Goal: Task Accomplishment & Management: Use online tool/utility

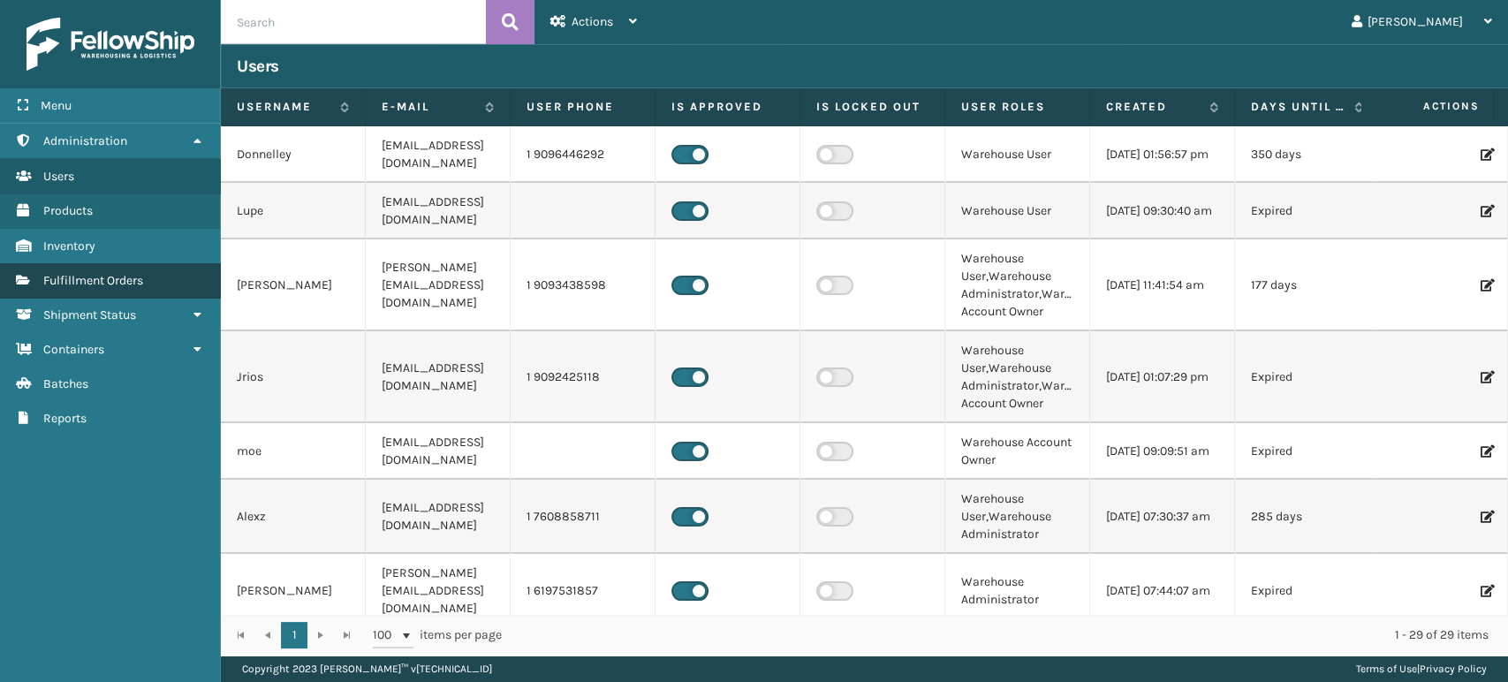
click at [133, 286] on link "Fulfillment Orders" at bounding box center [110, 280] width 220 height 34
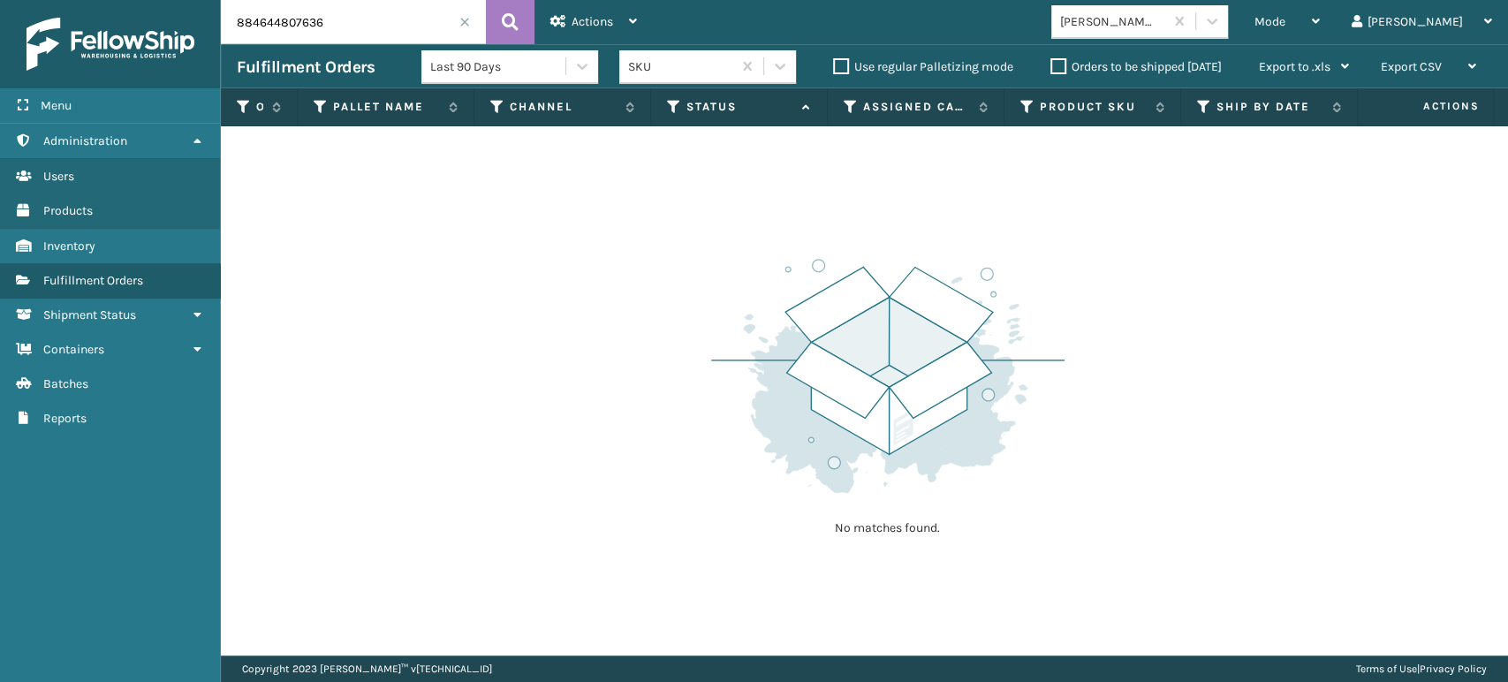
click at [470, 33] on input "884644807636" at bounding box center [353, 22] width 265 height 44
click at [466, 18] on span at bounding box center [464, 22] width 11 height 11
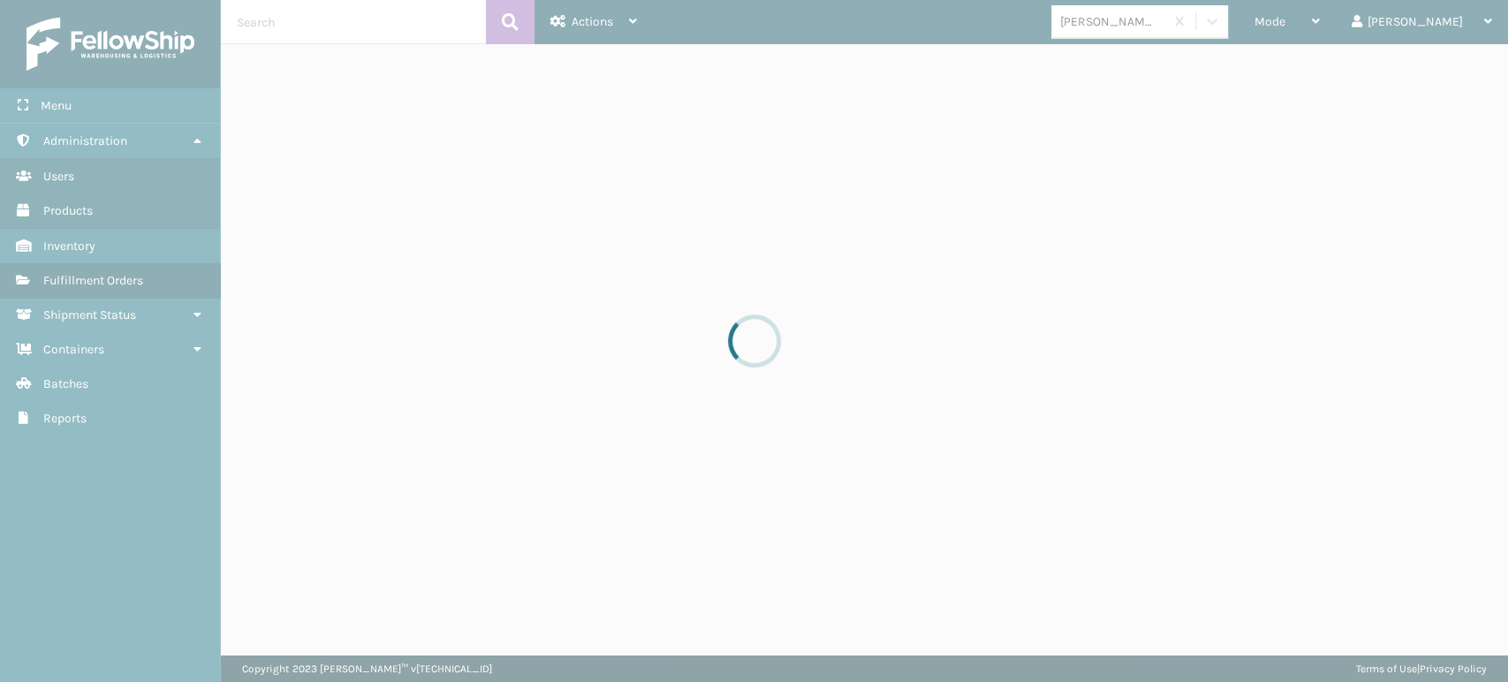
click at [1347, 27] on div at bounding box center [754, 341] width 1508 height 682
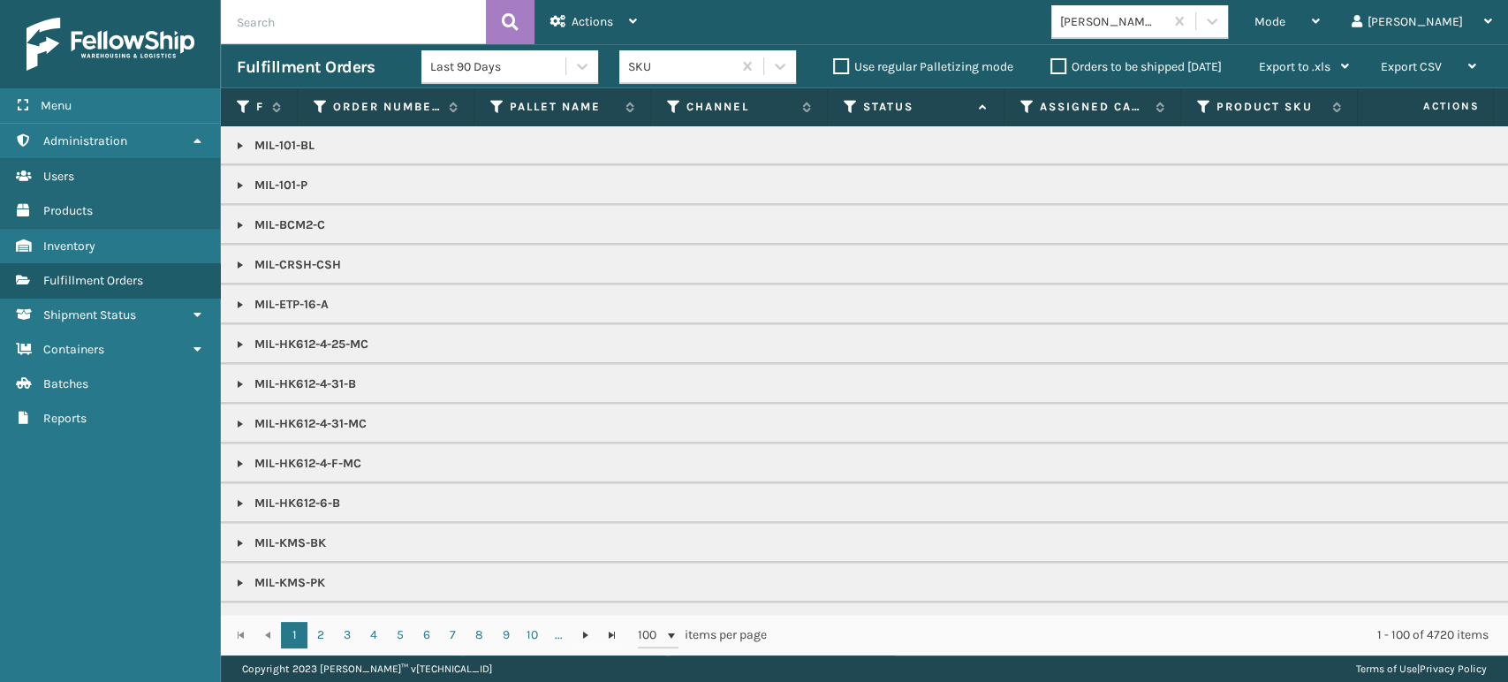
click at [1285, 27] on span "Mode" at bounding box center [1269, 21] width 31 height 15
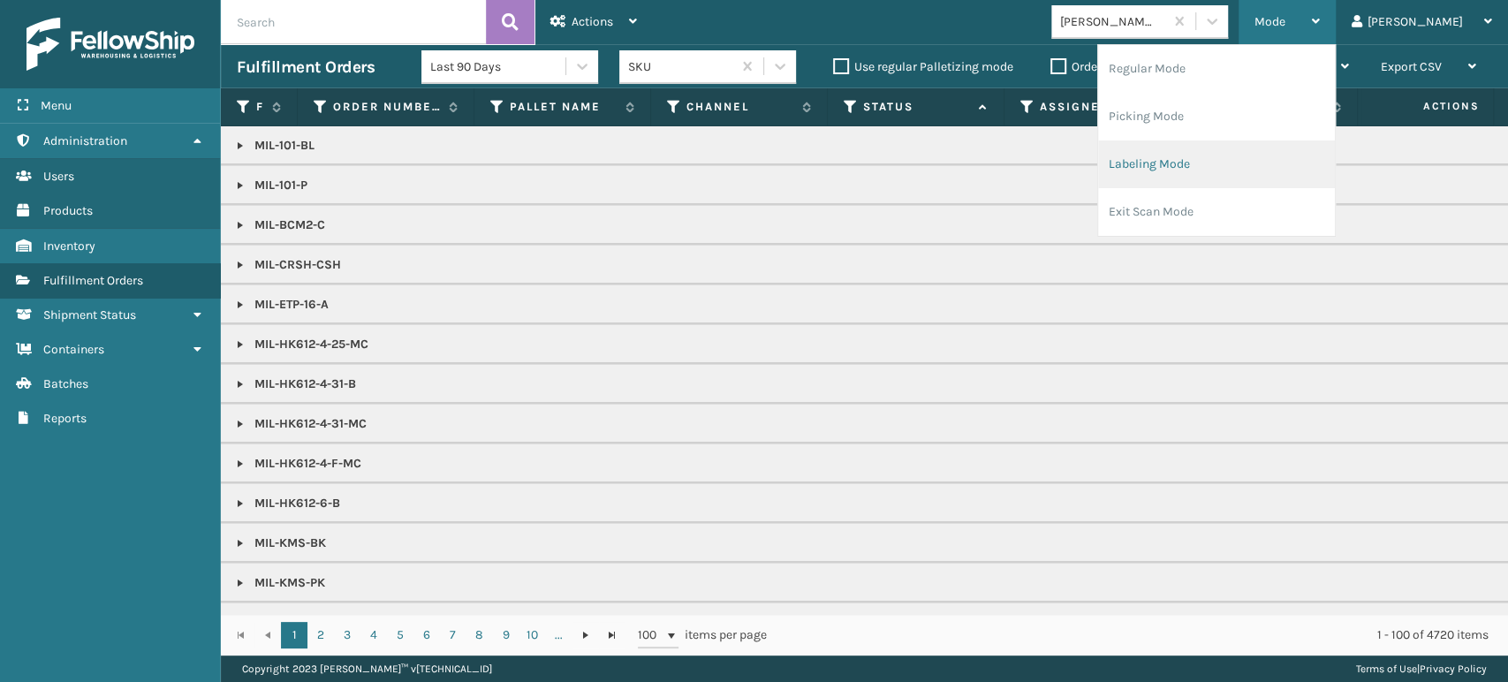
click at [1212, 156] on li "Labeling Mode" at bounding box center [1216, 164] width 237 height 48
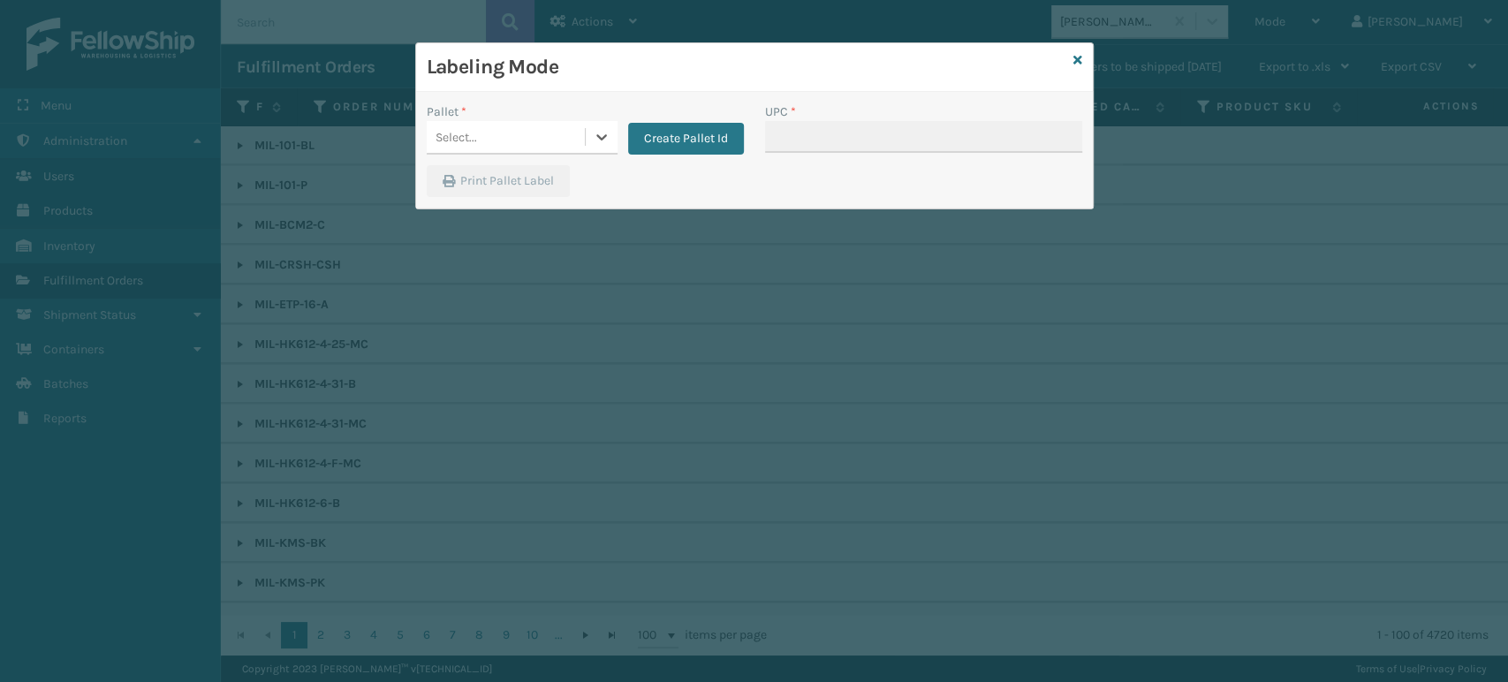
click at [553, 133] on div "Select..." at bounding box center [506, 137] width 158 height 29
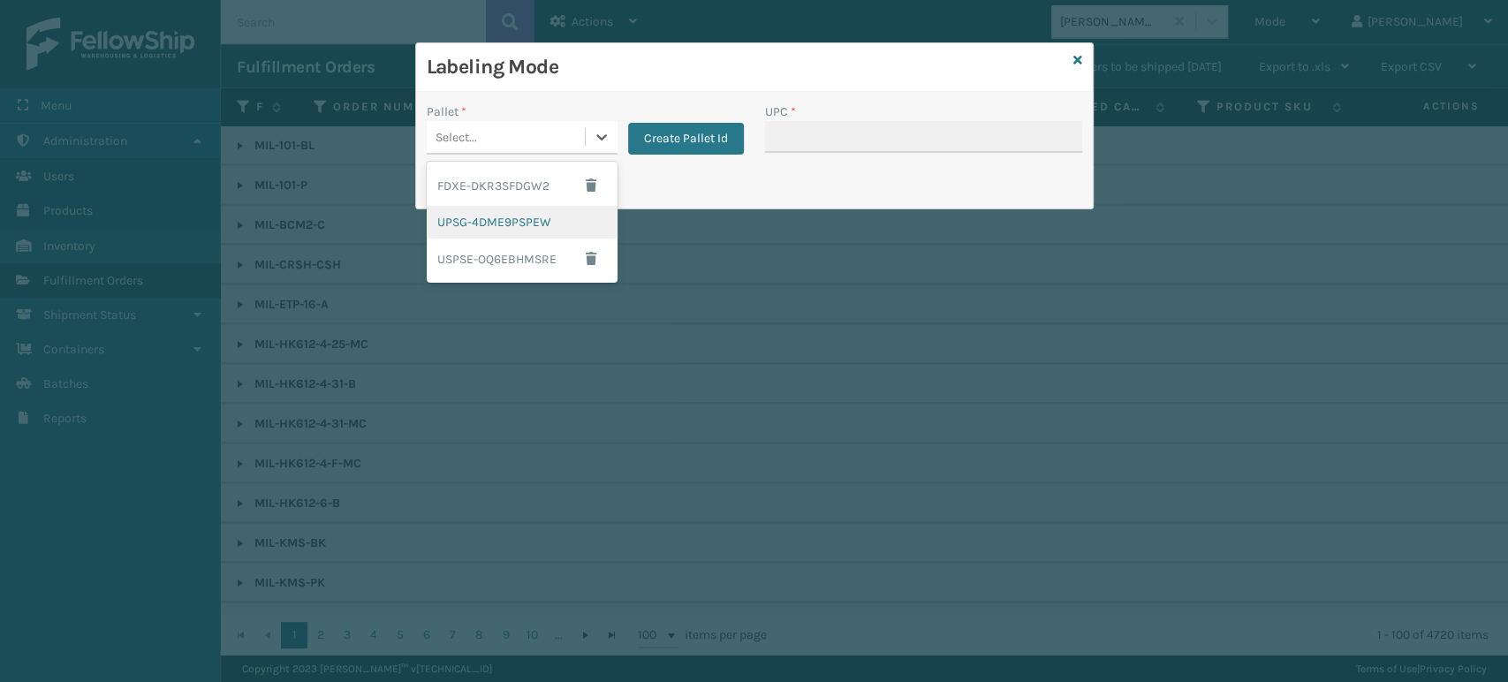
click at [504, 219] on div "UPSG-4DME9PSPEW" at bounding box center [522, 222] width 191 height 33
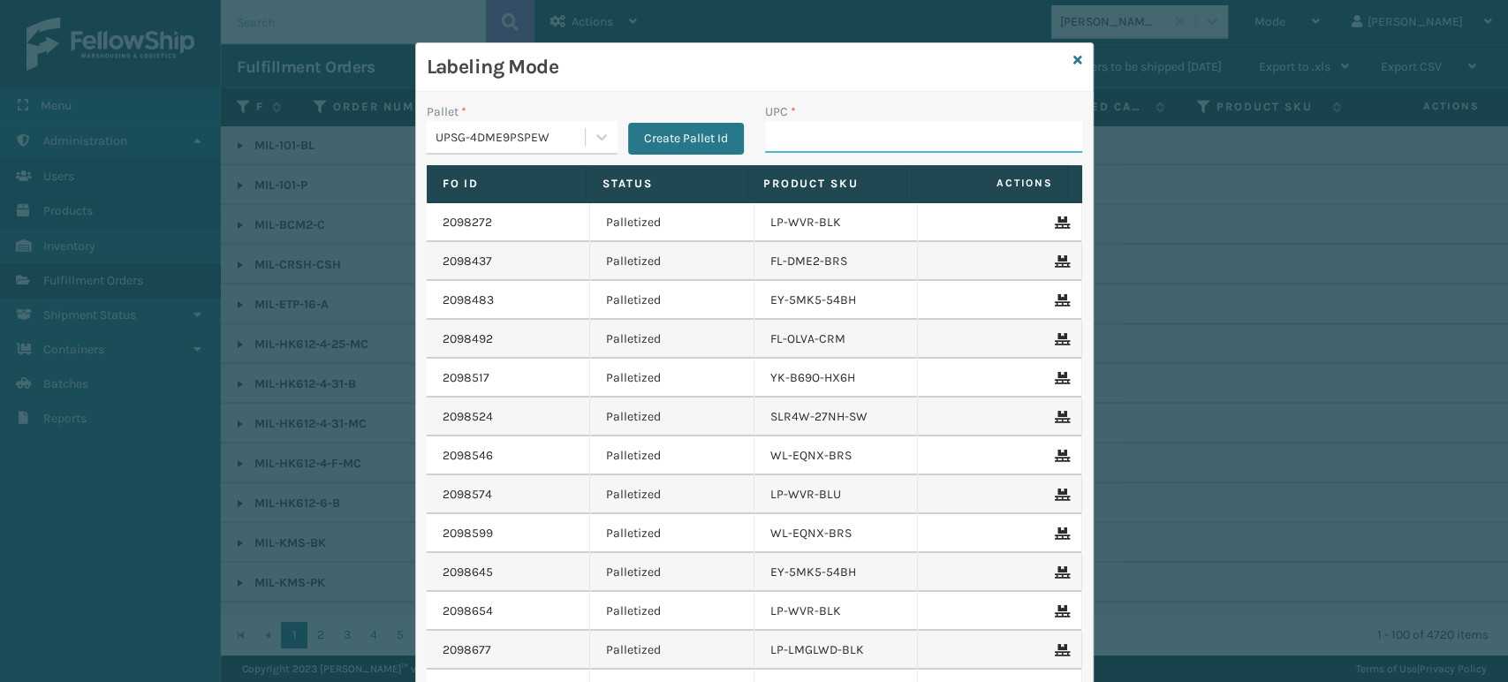
click at [813, 143] on input "UPC *" at bounding box center [923, 137] width 317 height 32
click at [1076, 47] on div "Labeling Mode" at bounding box center [754, 67] width 677 height 49
click at [1073, 61] on icon at bounding box center [1077, 60] width 9 height 12
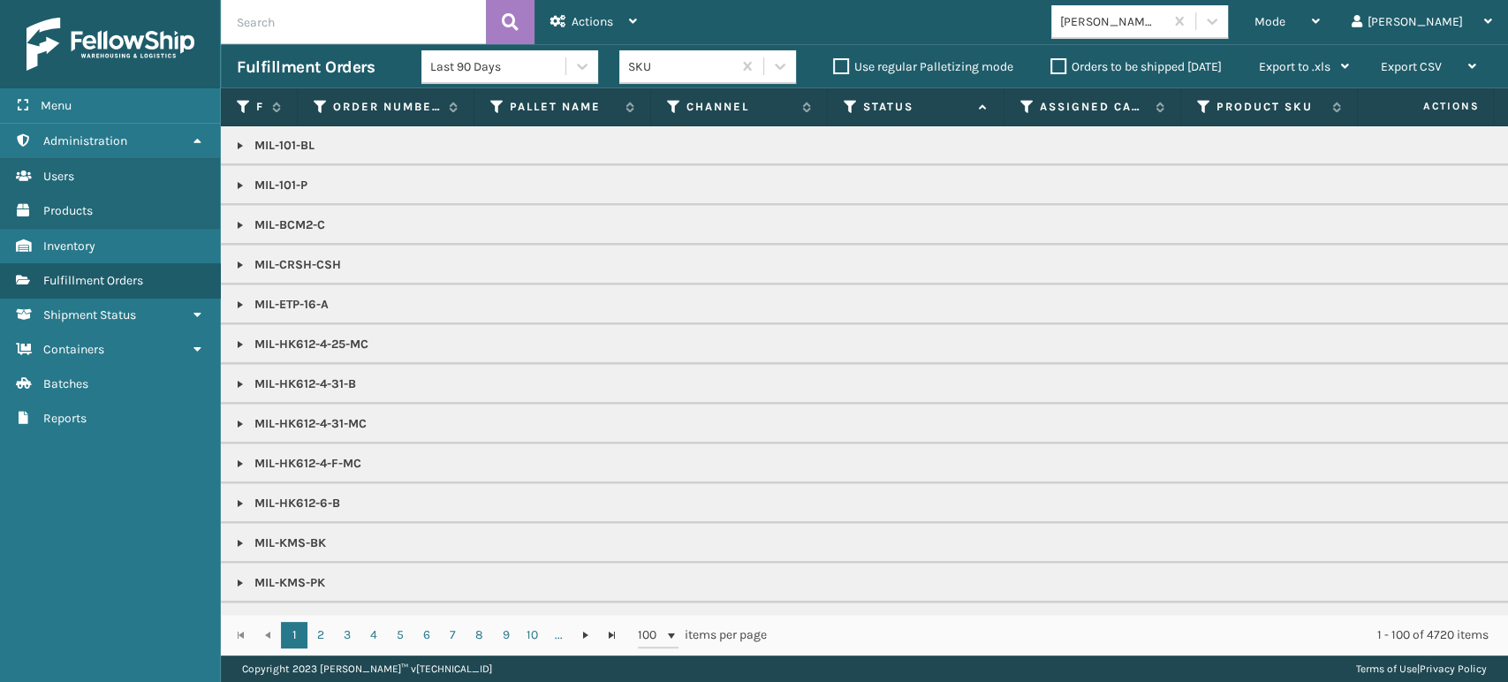
click at [850, 113] on icon at bounding box center [850, 107] width 14 height 16
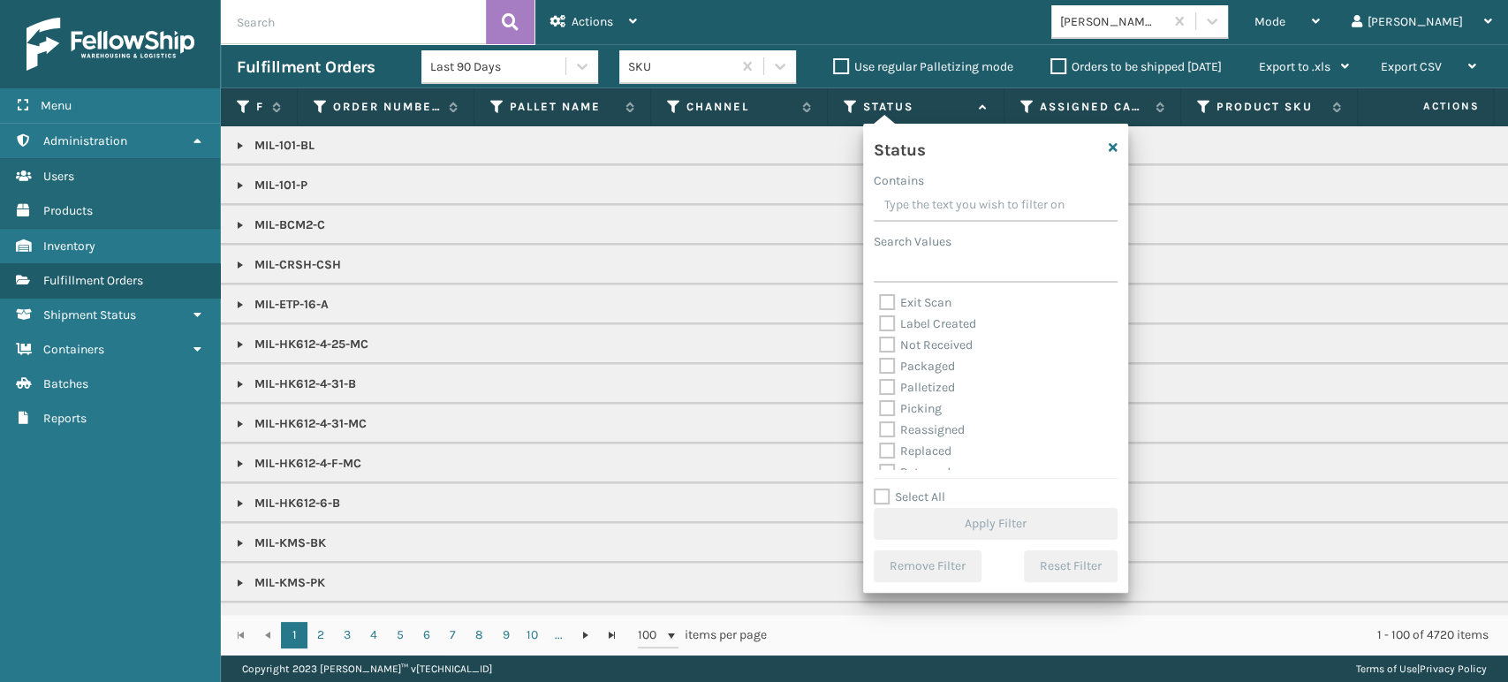
scroll to position [99, 0]
click at [901, 378] on label "Picking" at bounding box center [910, 374] width 63 height 15
click at [880, 375] on input "Picking" at bounding box center [879, 369] width 1 height 11
checkbox input "true"
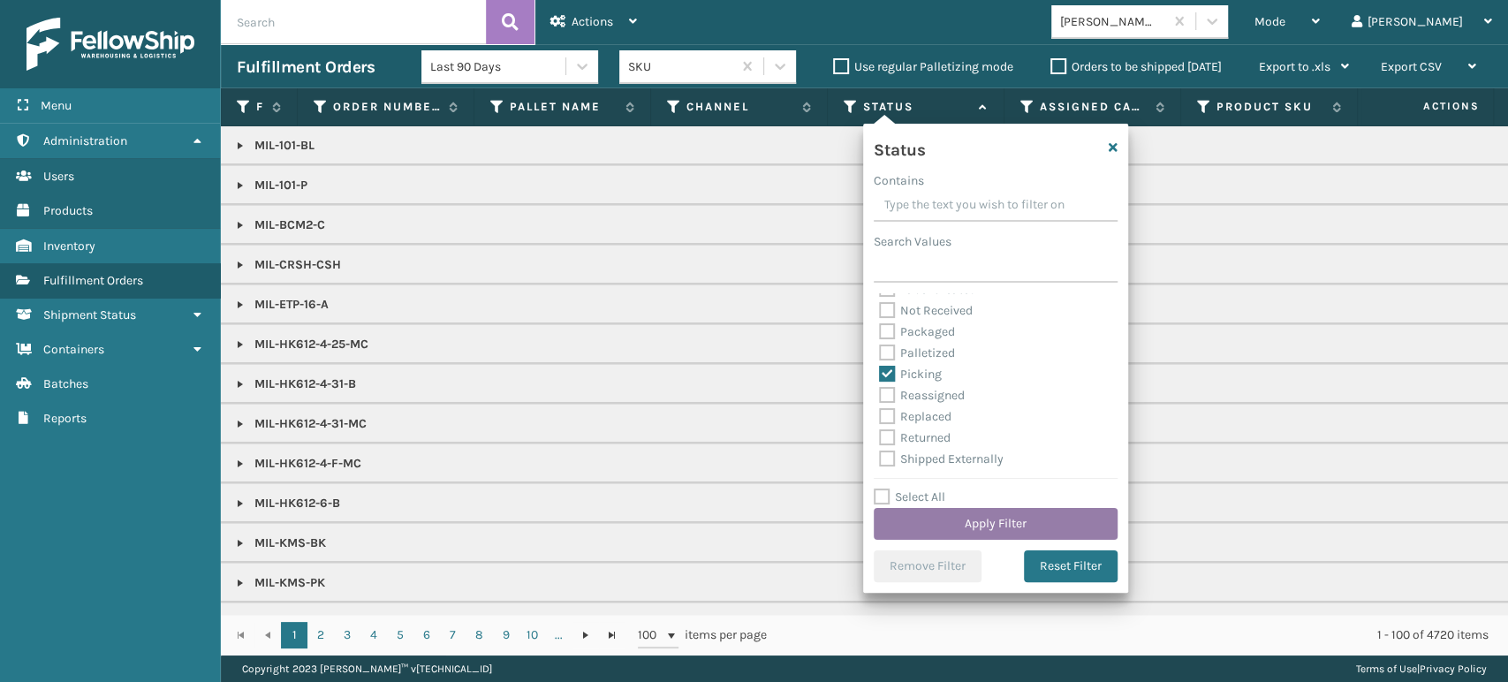
click at [998, 519] on button "Apply Filter" at bounding box center [996, 524] width 244 height 32
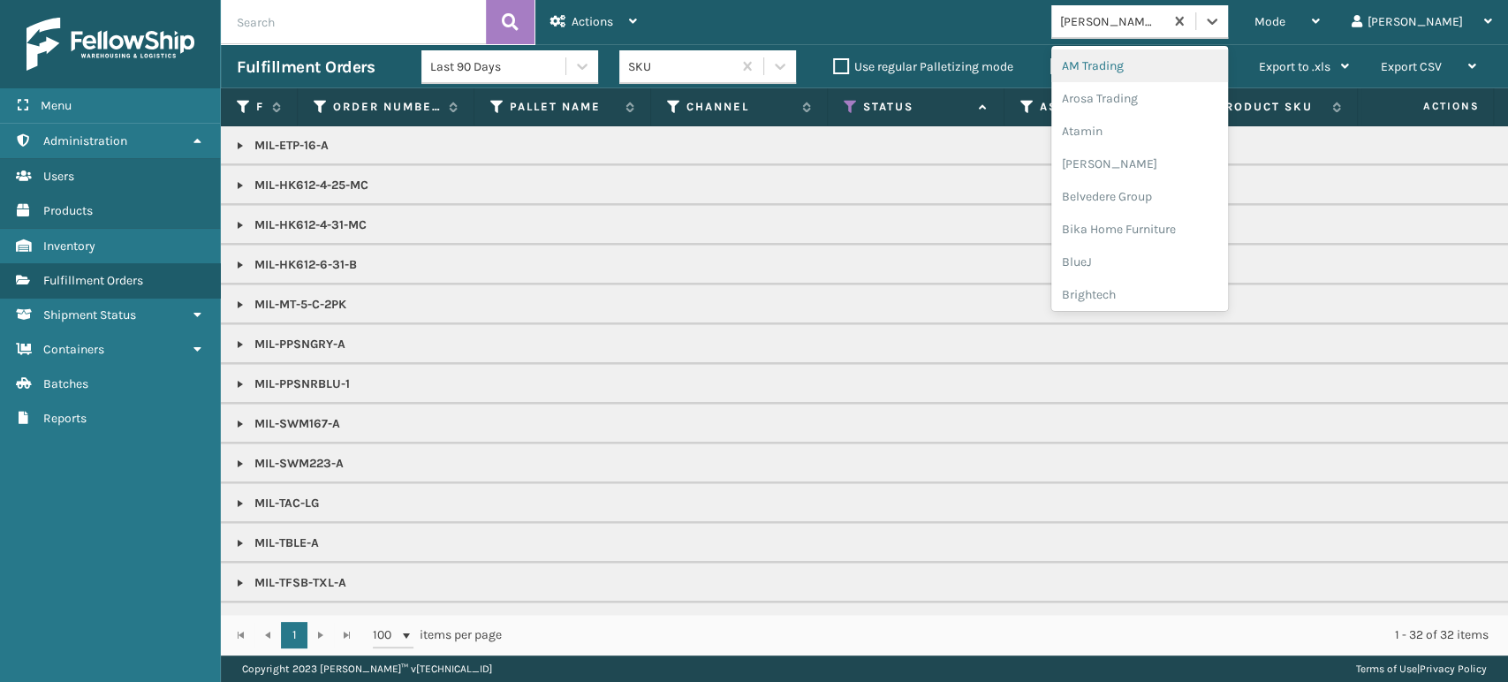
click at [1158, 31] on div "[PERSON_NAME] Brands" at bounding box center [1107, 21] width 112 height 29
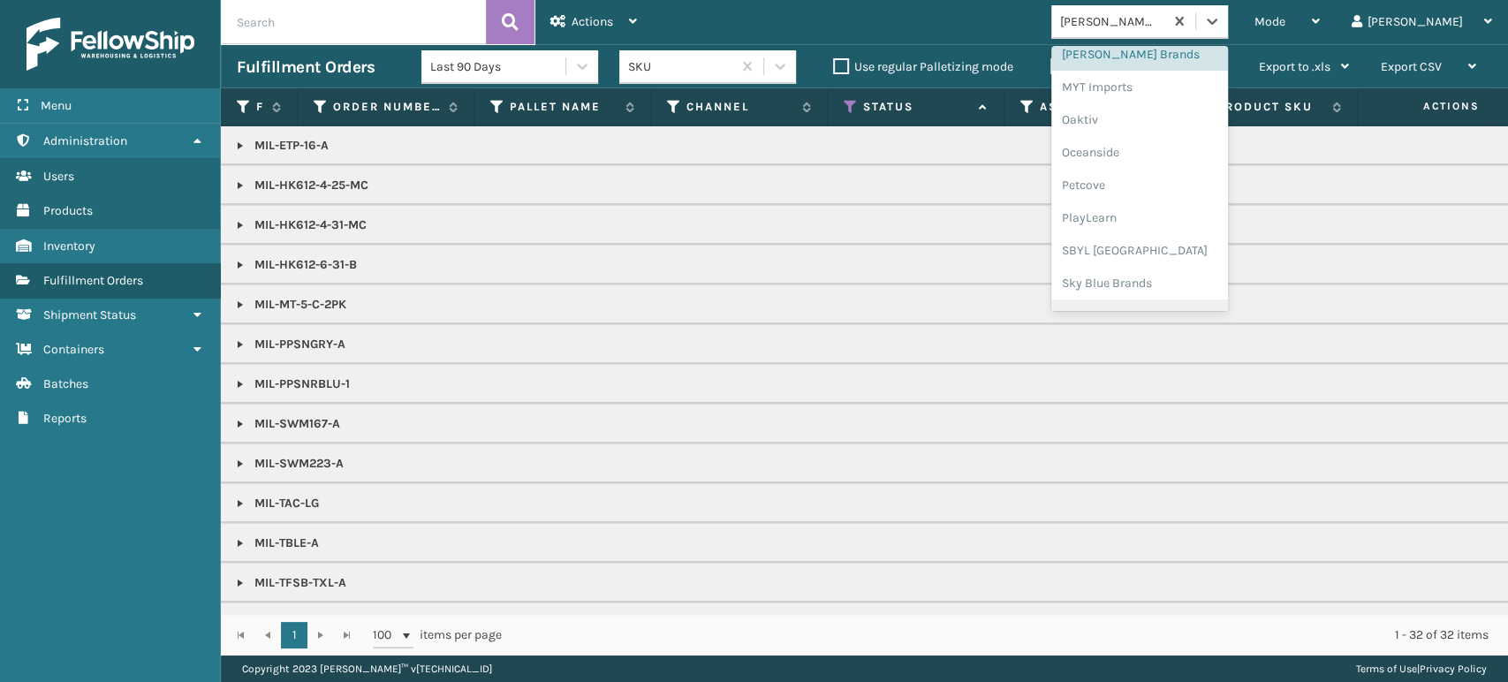
scroll to position [885, 0]
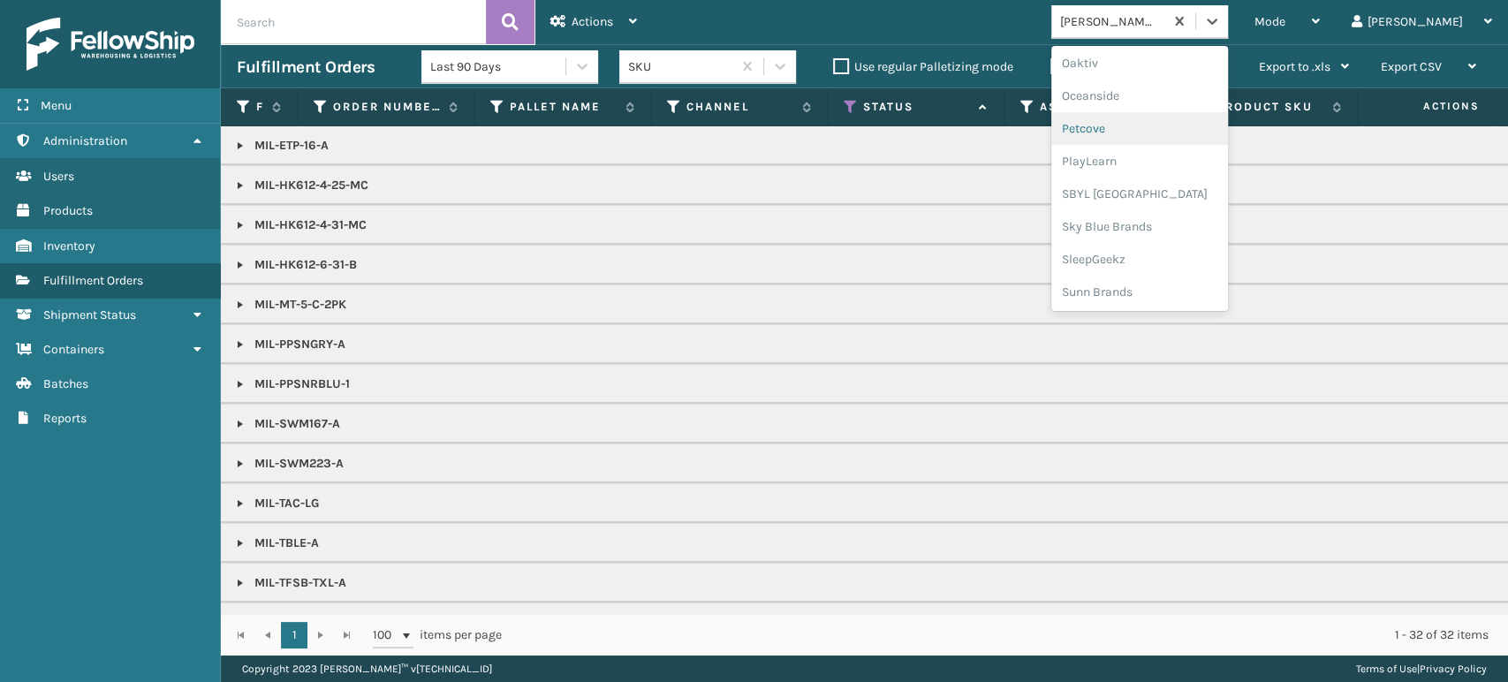
click at [1136, 118] on div "Petcove" at bounding box center [1139, 128] width 177 height 33
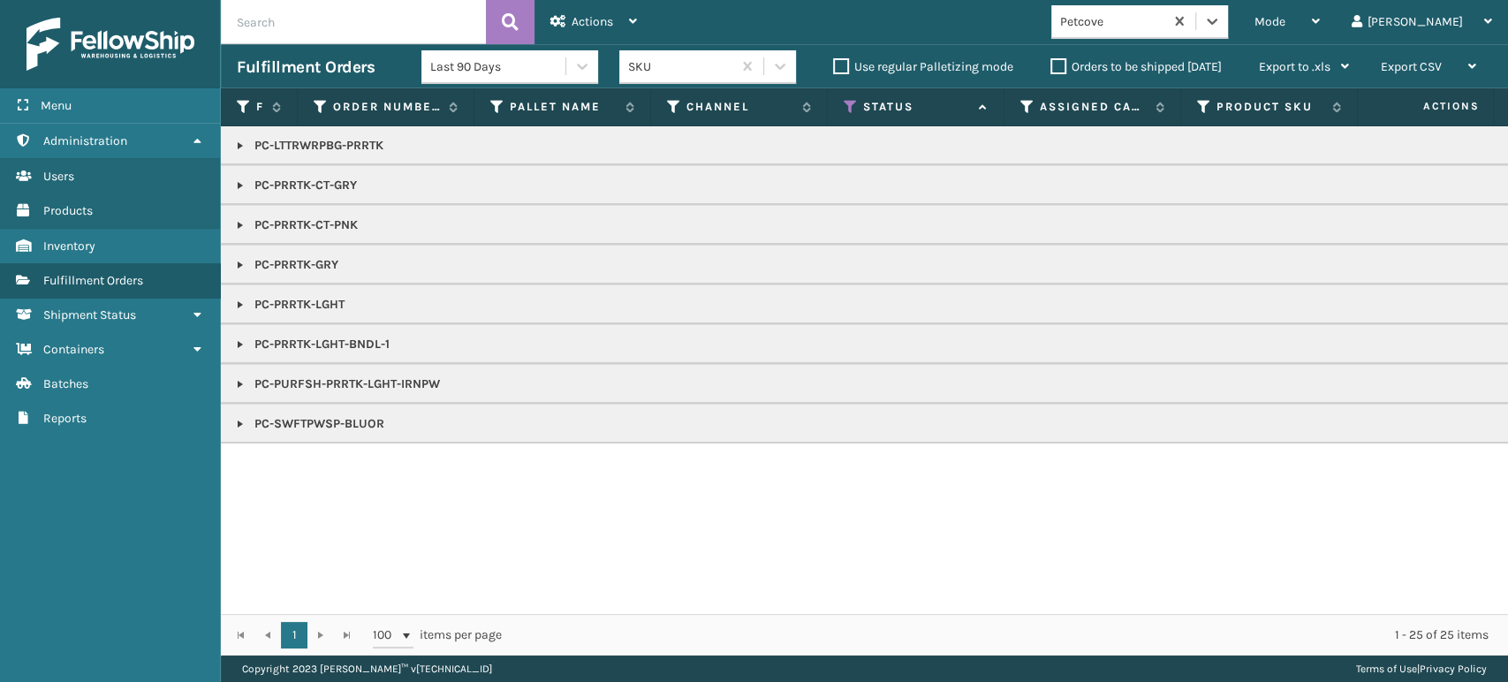
click at [224, 428] on td "PC-SWFTPWSP-BLUOR" at bounding box center [1538, 424] width 2634 height 40
click at [233, 419] on link at bounding box center [240, 424] width 14 height 14
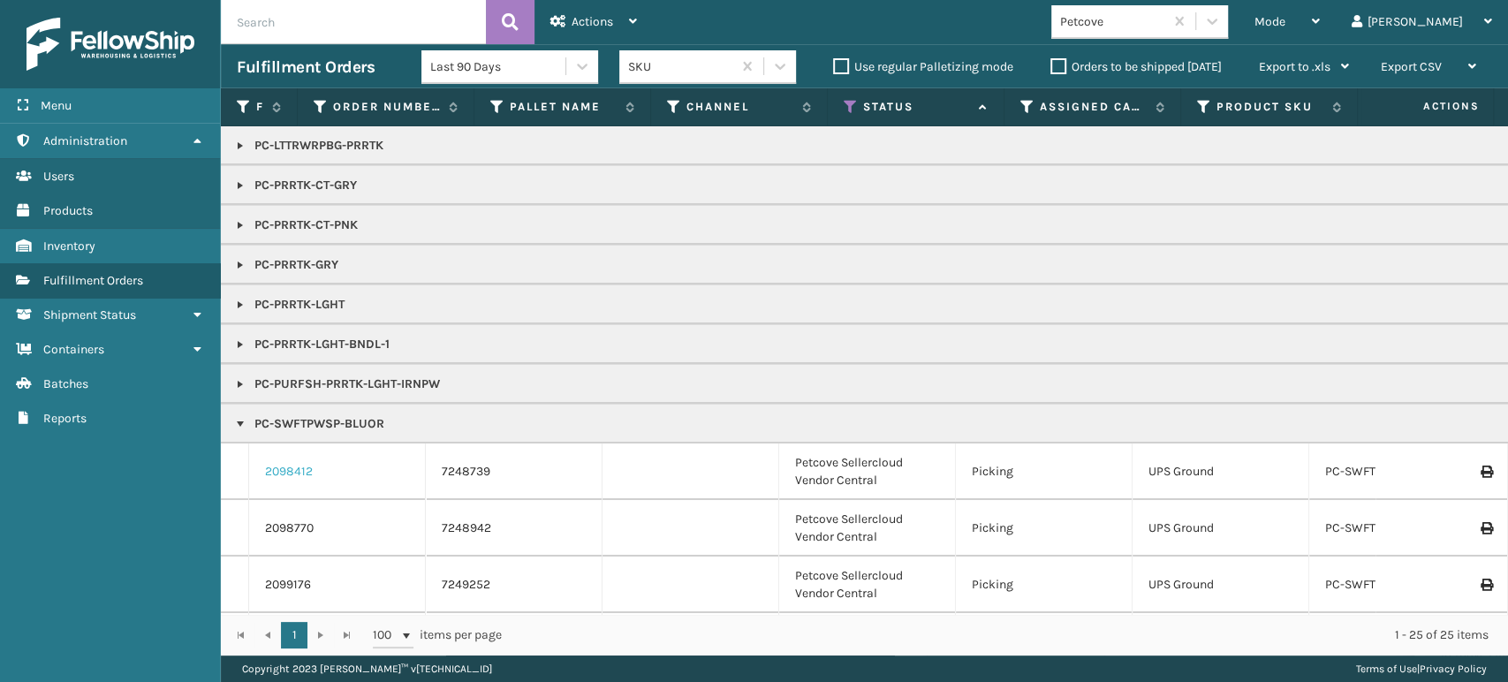
click at [302, 470] on link "2098412" at bounding box center [289, 472] width 48 height 18
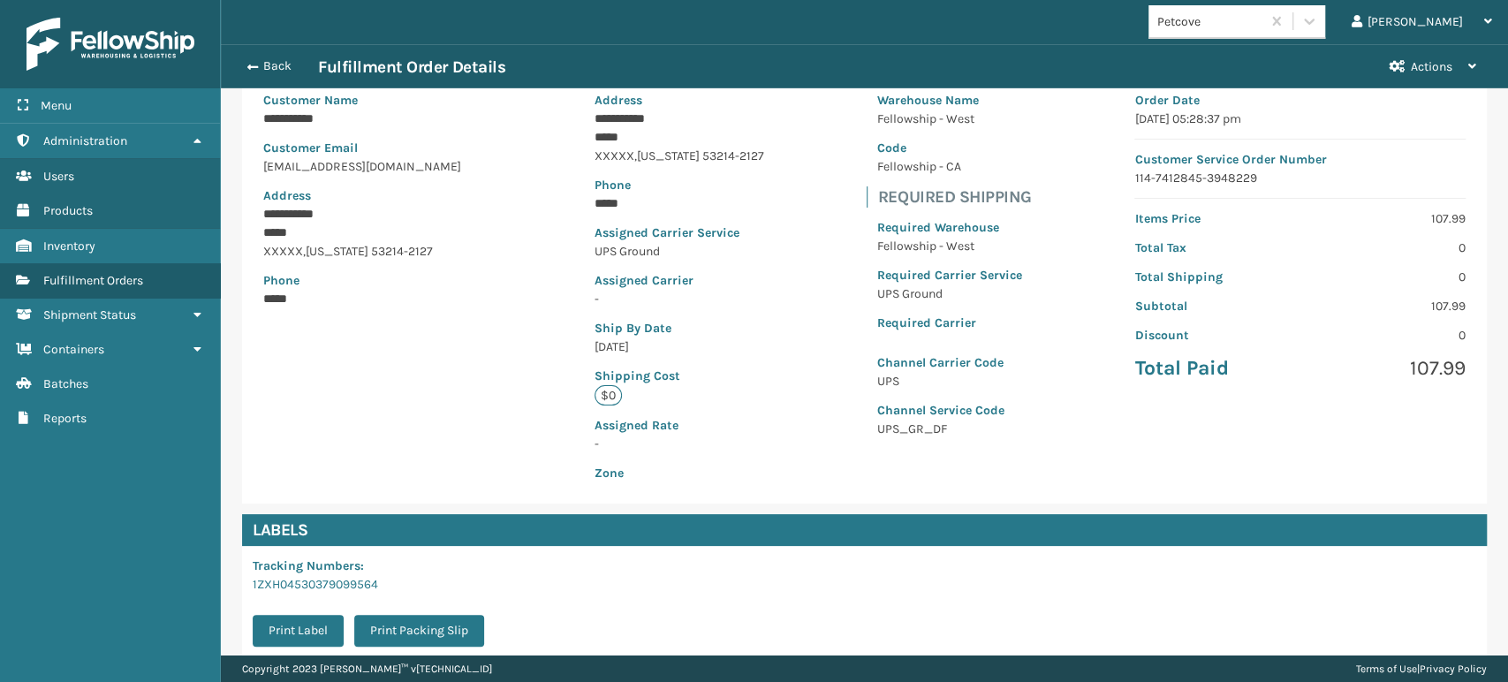
scroll to position [359, 0]
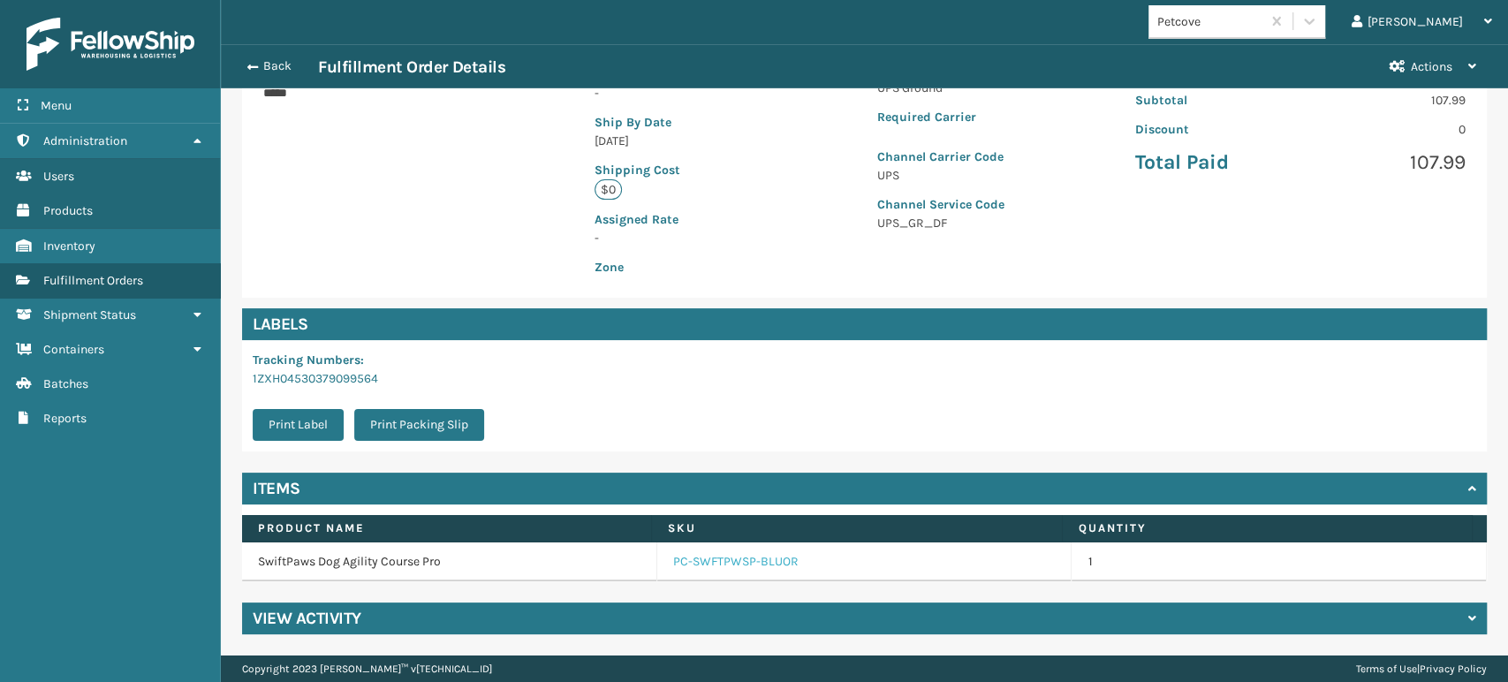
click at [705, 564] on link "PC-SWFTPWSP-BLUOR" at bounding box center [735, 562] width 125 height 18
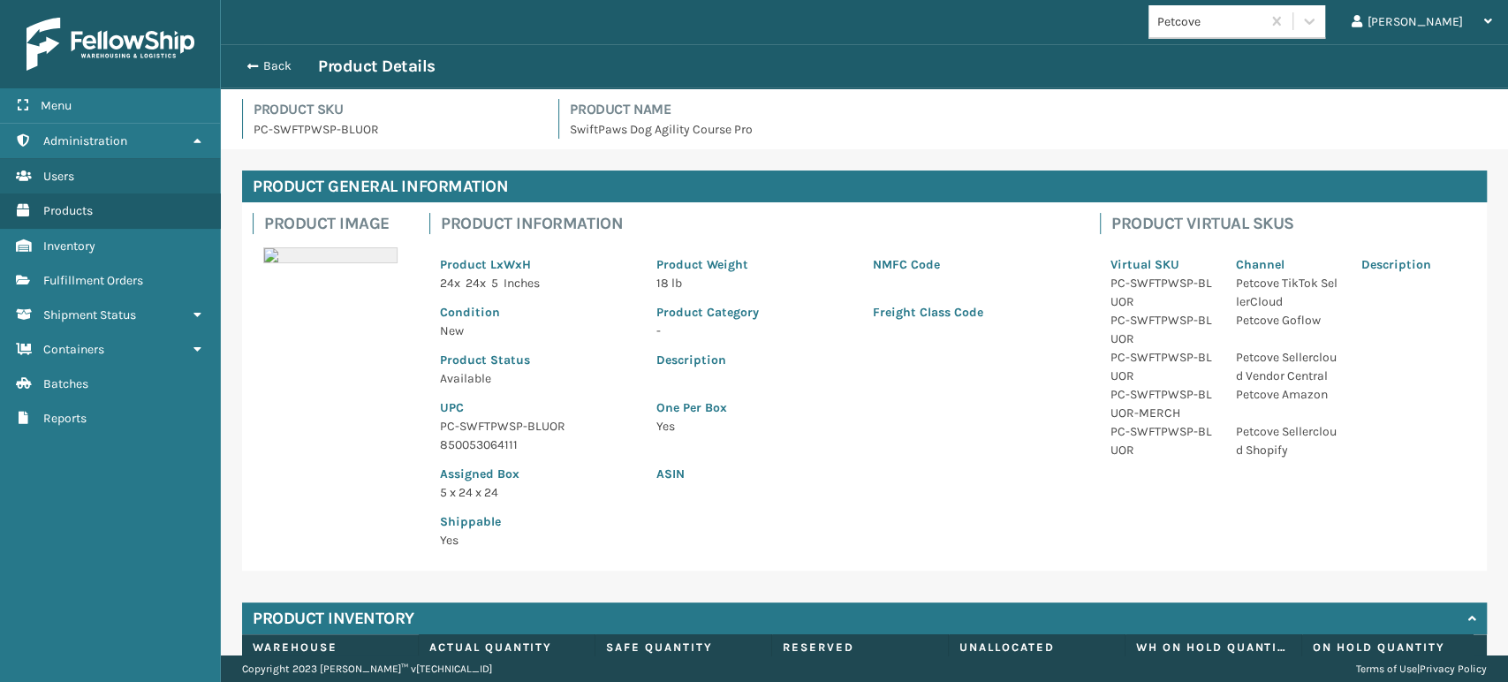
click at [509, 425] on p "PC-SWFTPWSP-BLUOR" at bounding box center [537, 426] width 195 height 19
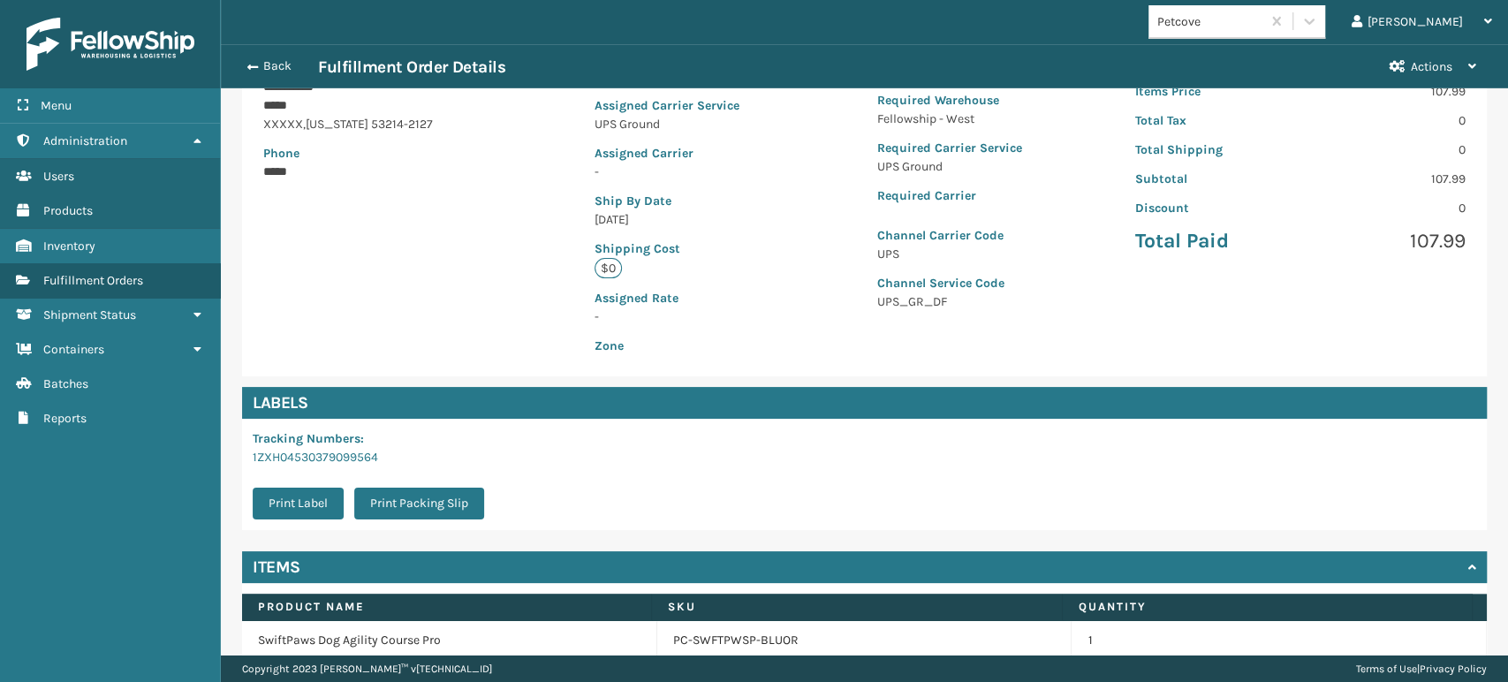
scroll to position [359, 0]
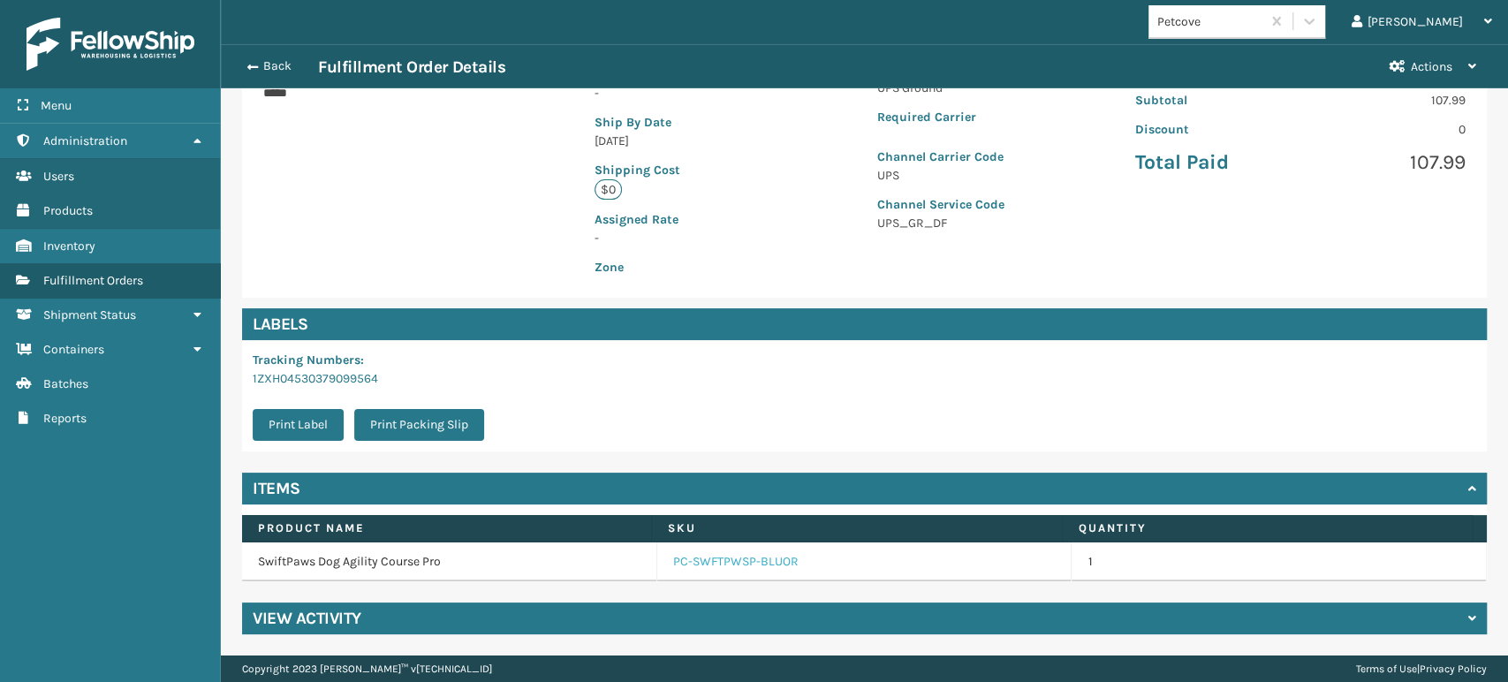
click at [719, 569] on link "PC-SWFTPWSP-BLUOR" at bounding box center [735, 562] width 125 height 18
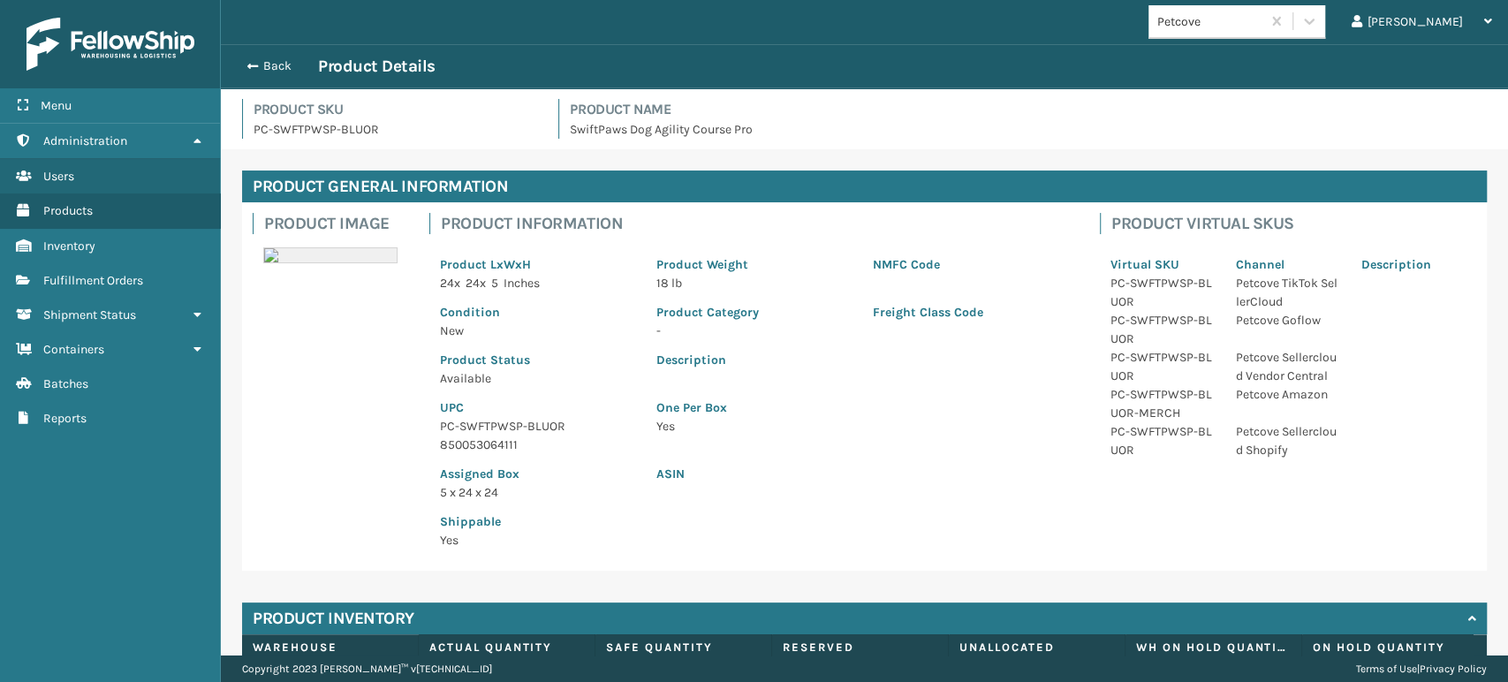
click at [482, 456] on div "Assigned Box 5 x 24 x 24" at bounding box center [537, 478] width 216 height 48
click at [483, 443] on p "850053064111" at bounding box center [537, 444] width 195 height 19
copy p "850053064111"
click at [272, 72] on button "Back" at bounding box center [277, 66] width 81 height 16
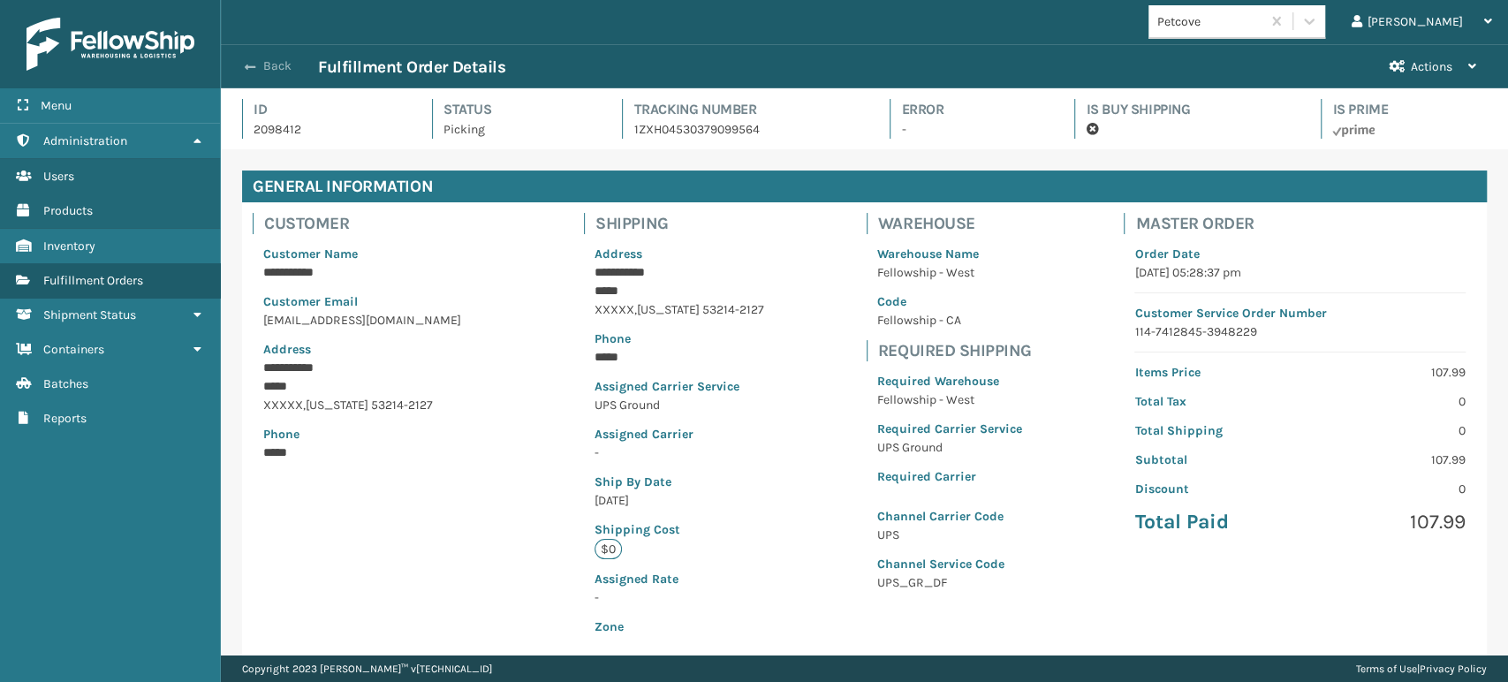
scroll to position [42, 1286]
click at [272, 70] on button "Back" at bounding box center [277, 66] width 81 height 16
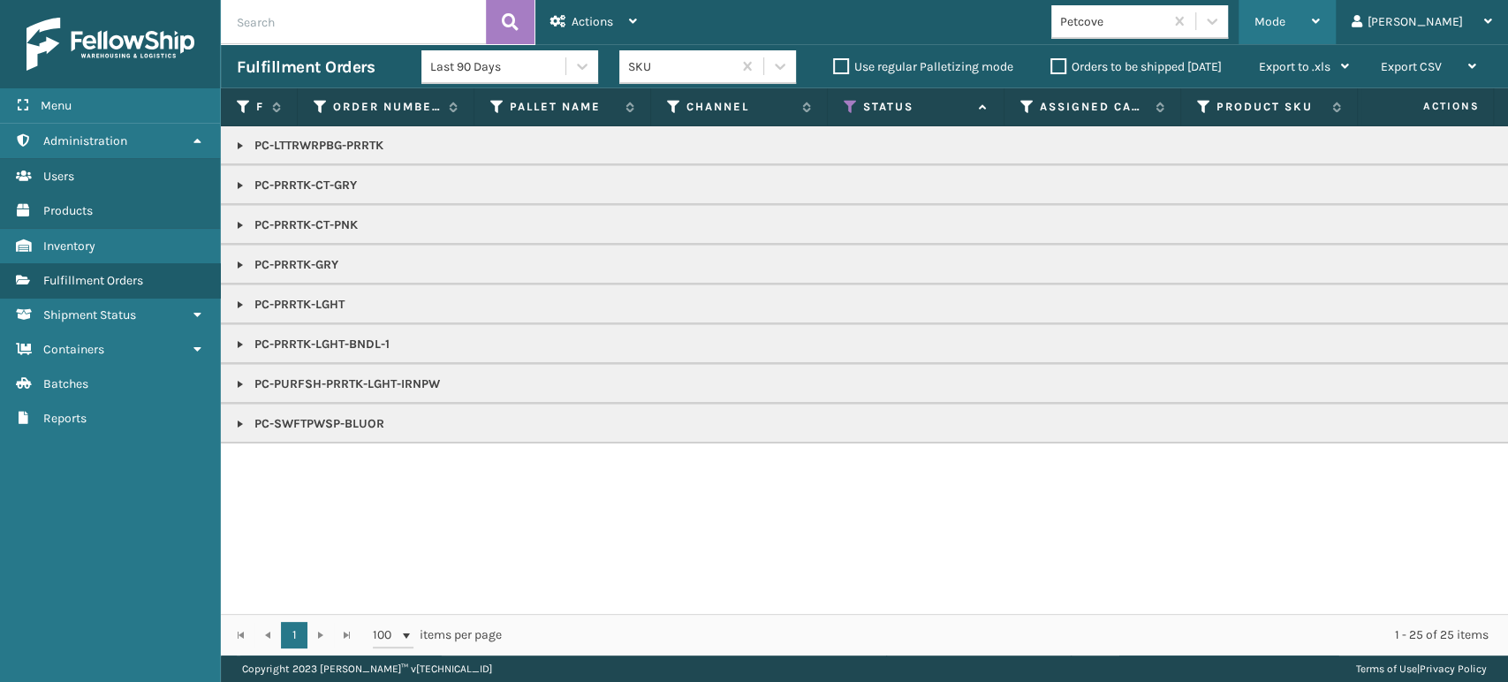
click at [1313, 20] on div "Mode Regular Mode Picking Mode Labeling Mode Exit Scan Mode" at bounding box center [1286, 22] width 97 height 44
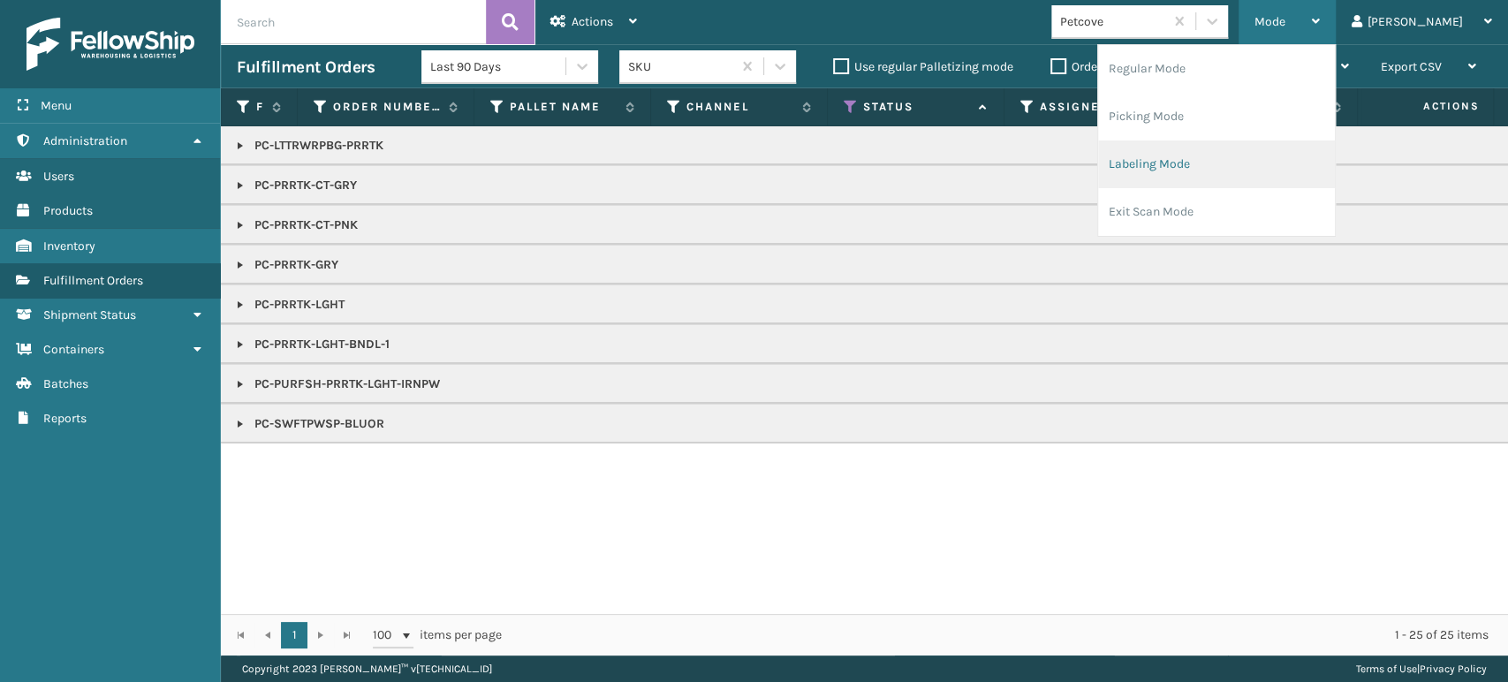
click at [1237, 156] on li "Labeling Mode" at bounding box center [1216, 164] width 237 height 48
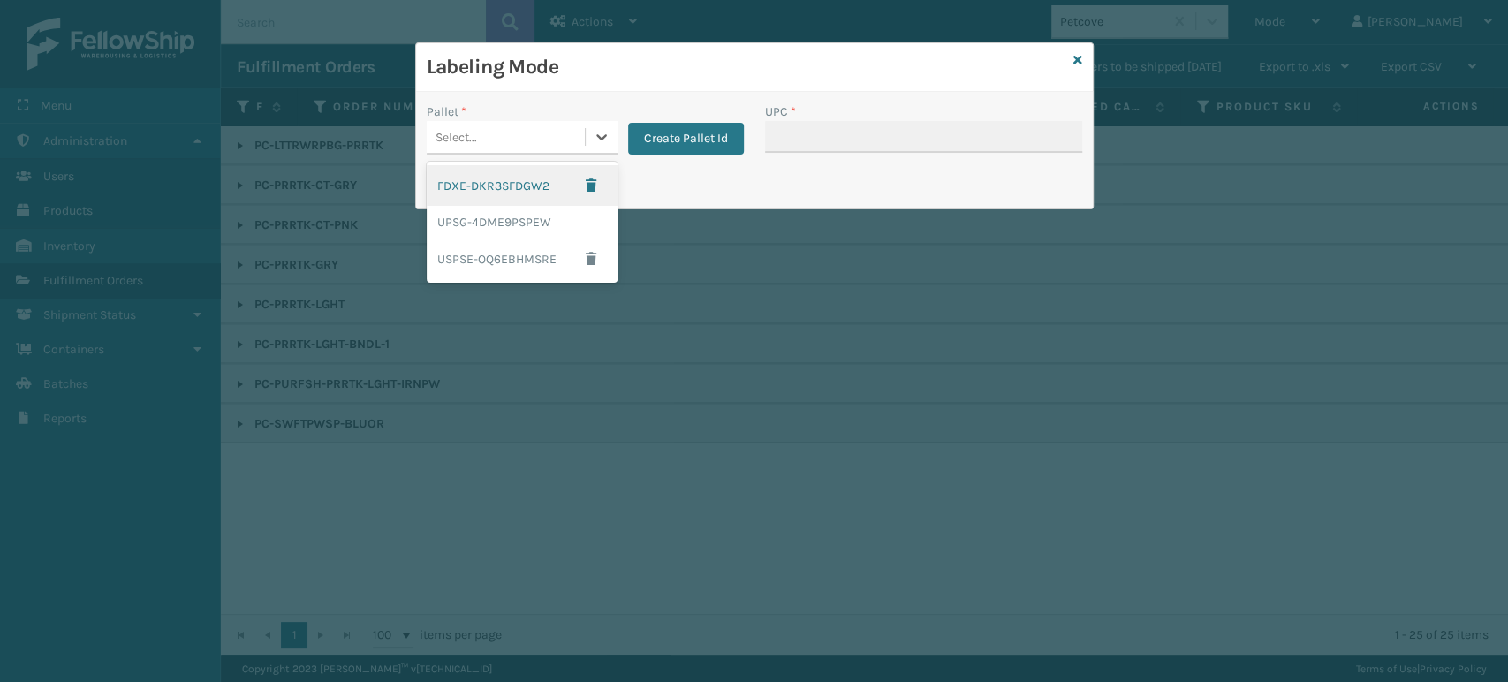
click at [531, 138] on div "Select..." at bounding box center [506, 137] width 158 height 29
click at [499, 217] on div "UPSG-4DME9PSPEW" at bounding box center [522, 222] width 191 height 33
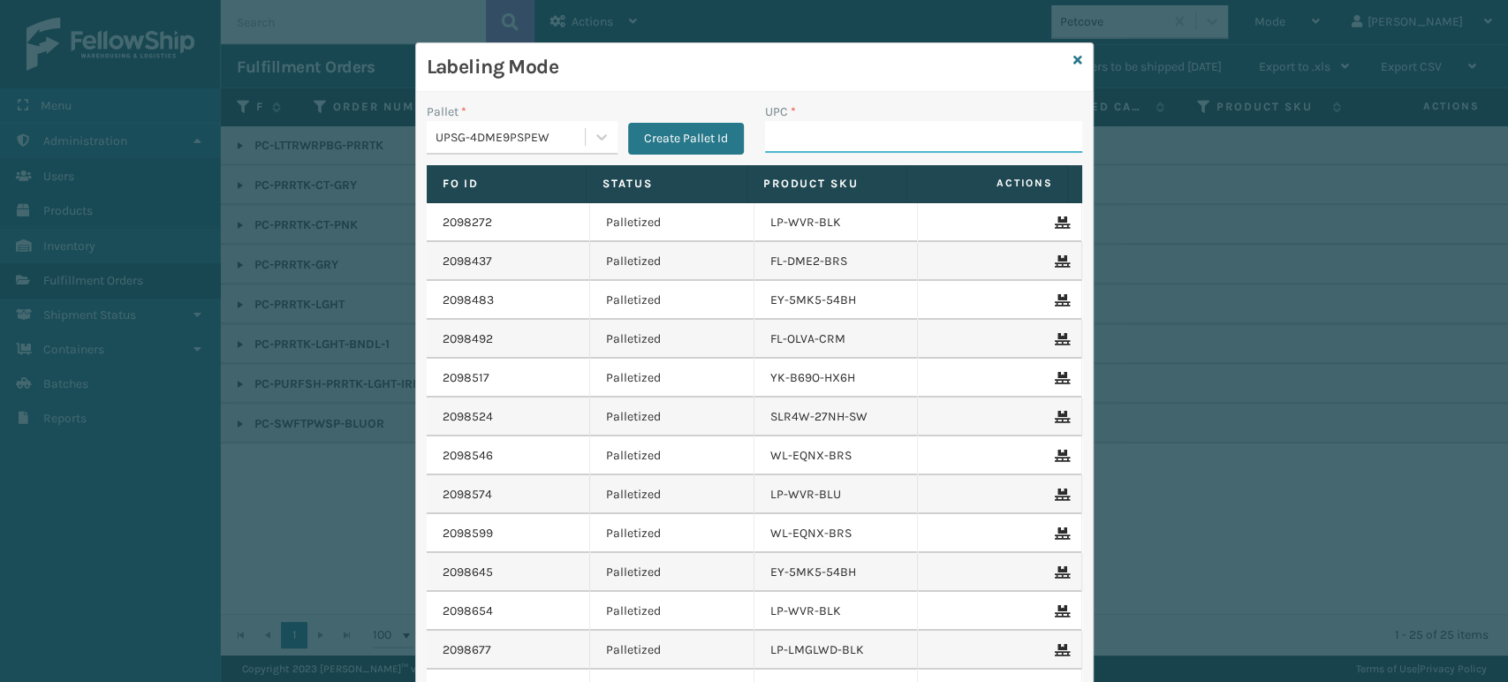
click at [795, 145] on input "UPC *" at bounding box center [923, 137] width 317 height 32
paste input "850053064111"
type input "850053064111"
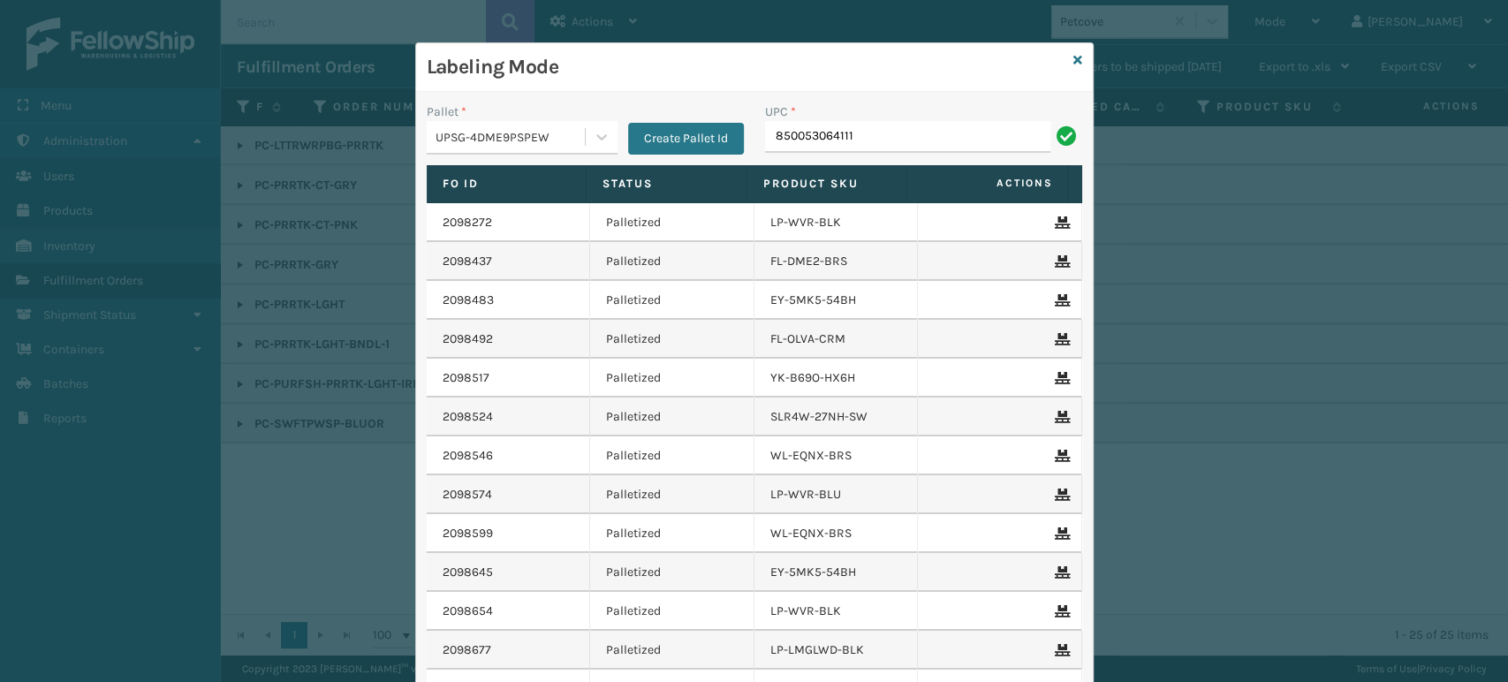
type input "850053064111"
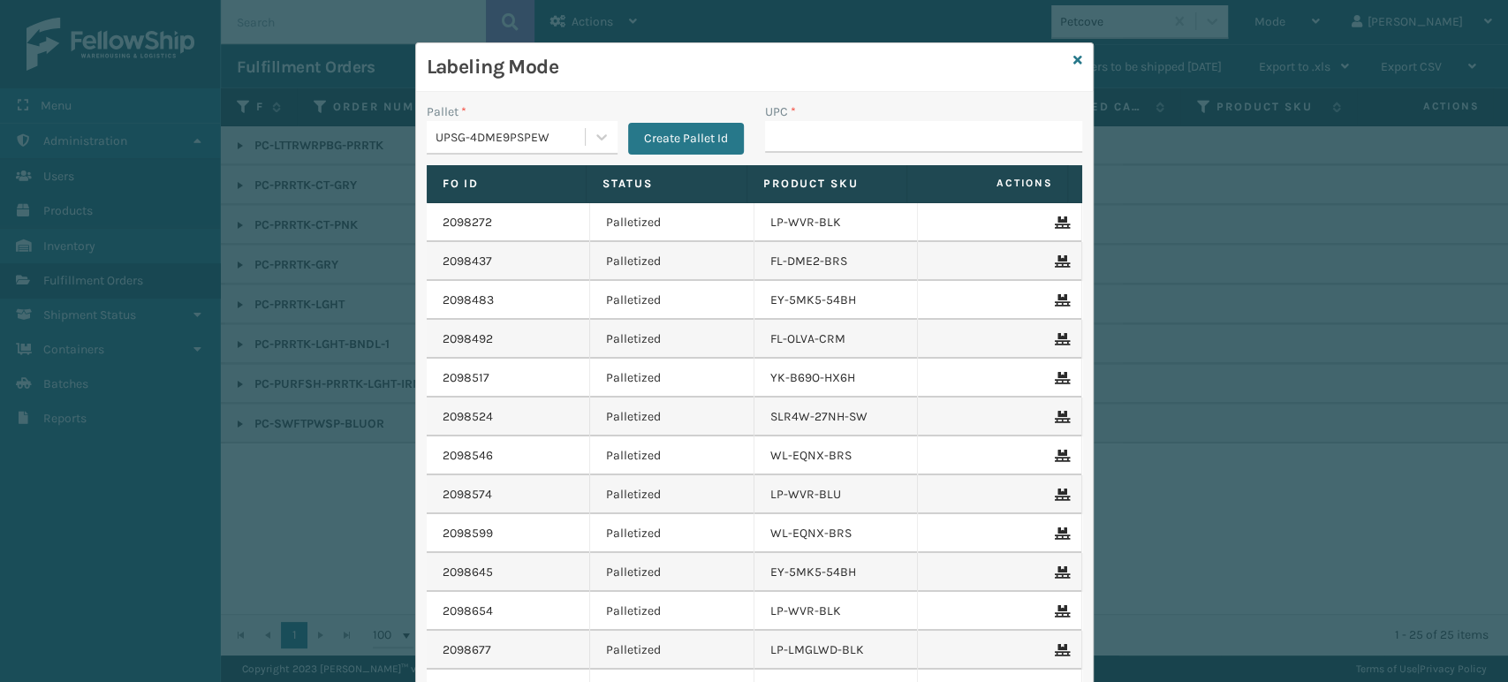
type input "850053064111"
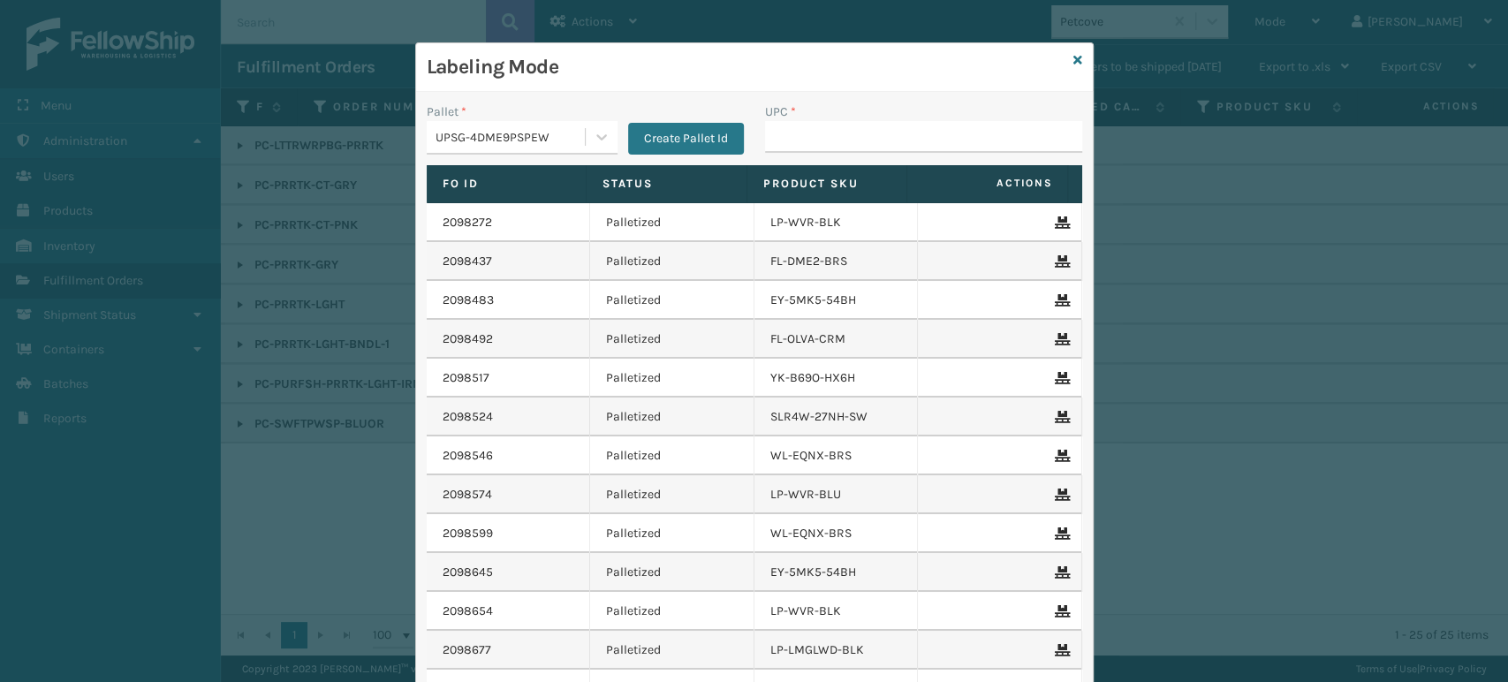
type input "850053064111"
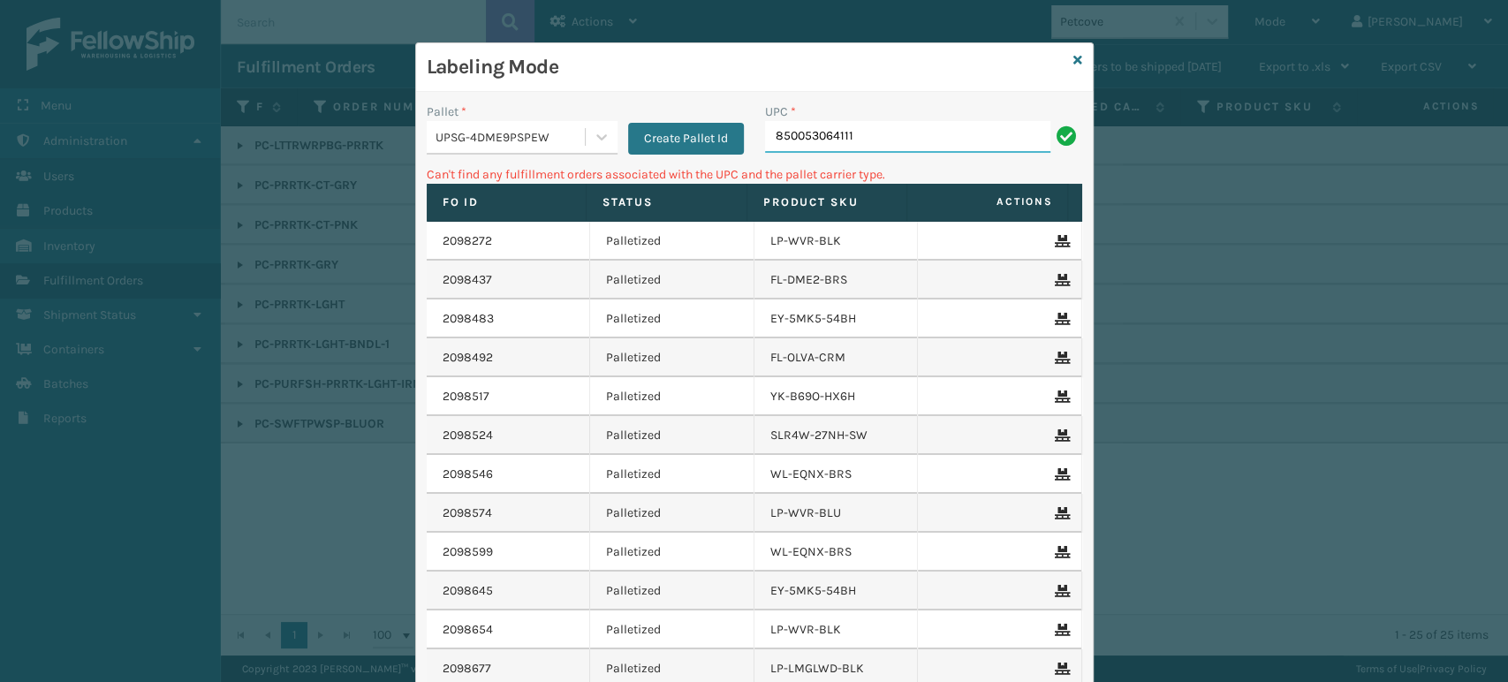
click at [946, 146] on input "850053064111" at bounding box center [907, 137] width 285 height 32
type input "81016"
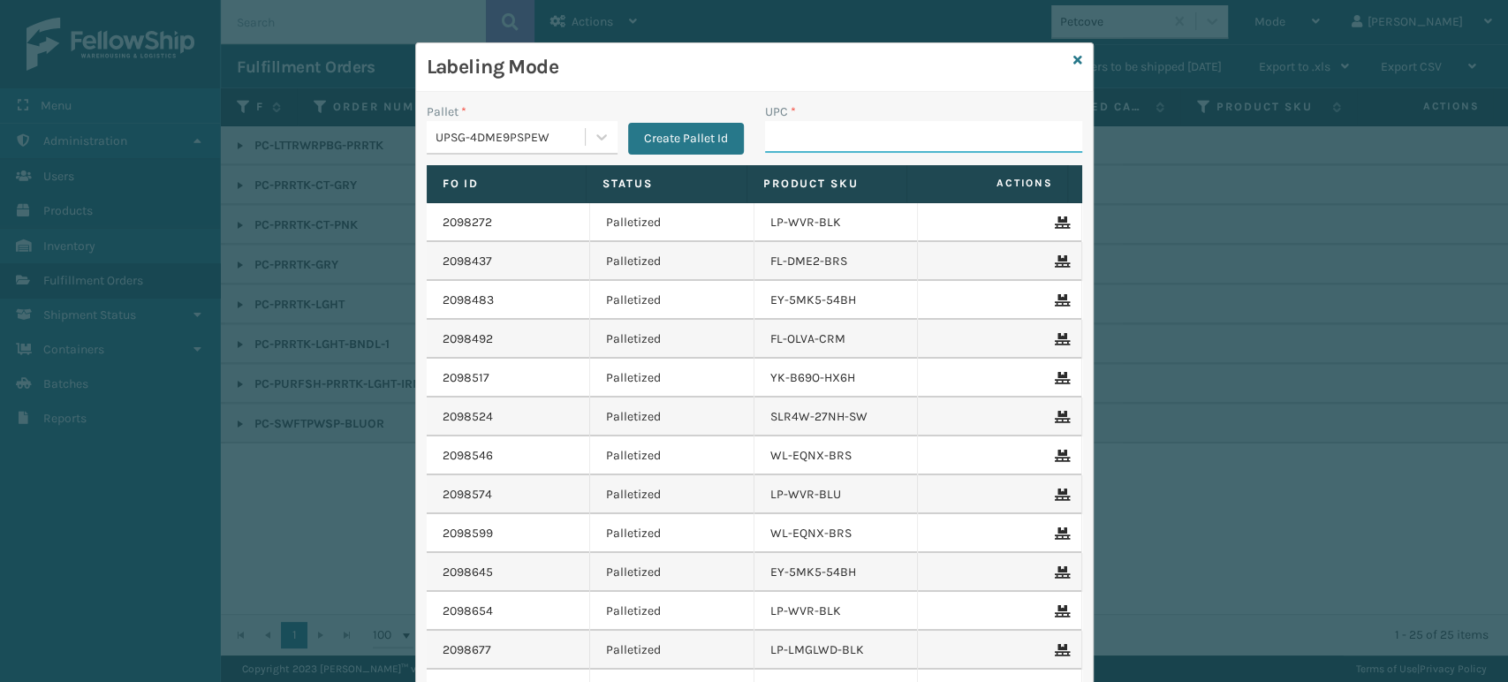
drag, startPoint x: 285, startPoint y: 2, endPoint x: 843, endPoint y: 139, distance: 573.9
click at [843, 139] on input "UPC *" at bounding box center [923, 137] width 317 height 32
type input "810164"
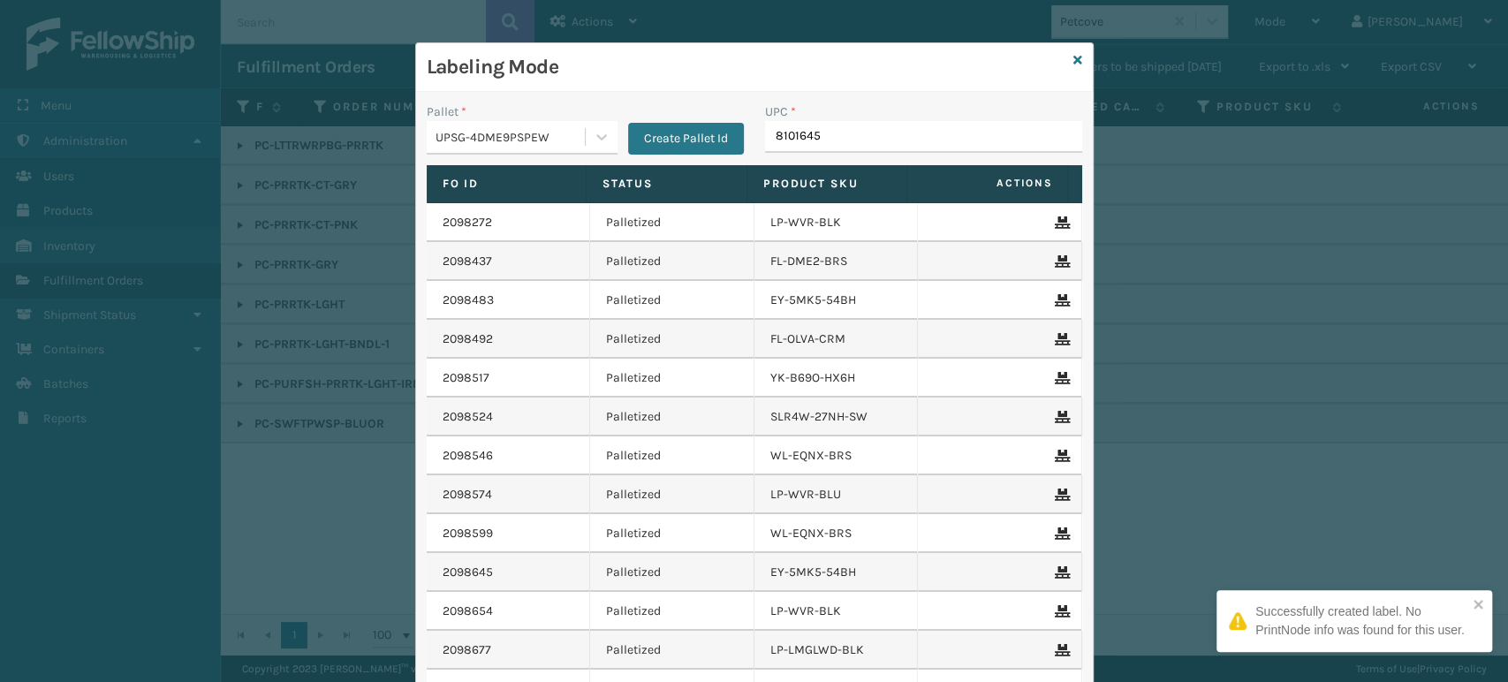
type input "81016450"
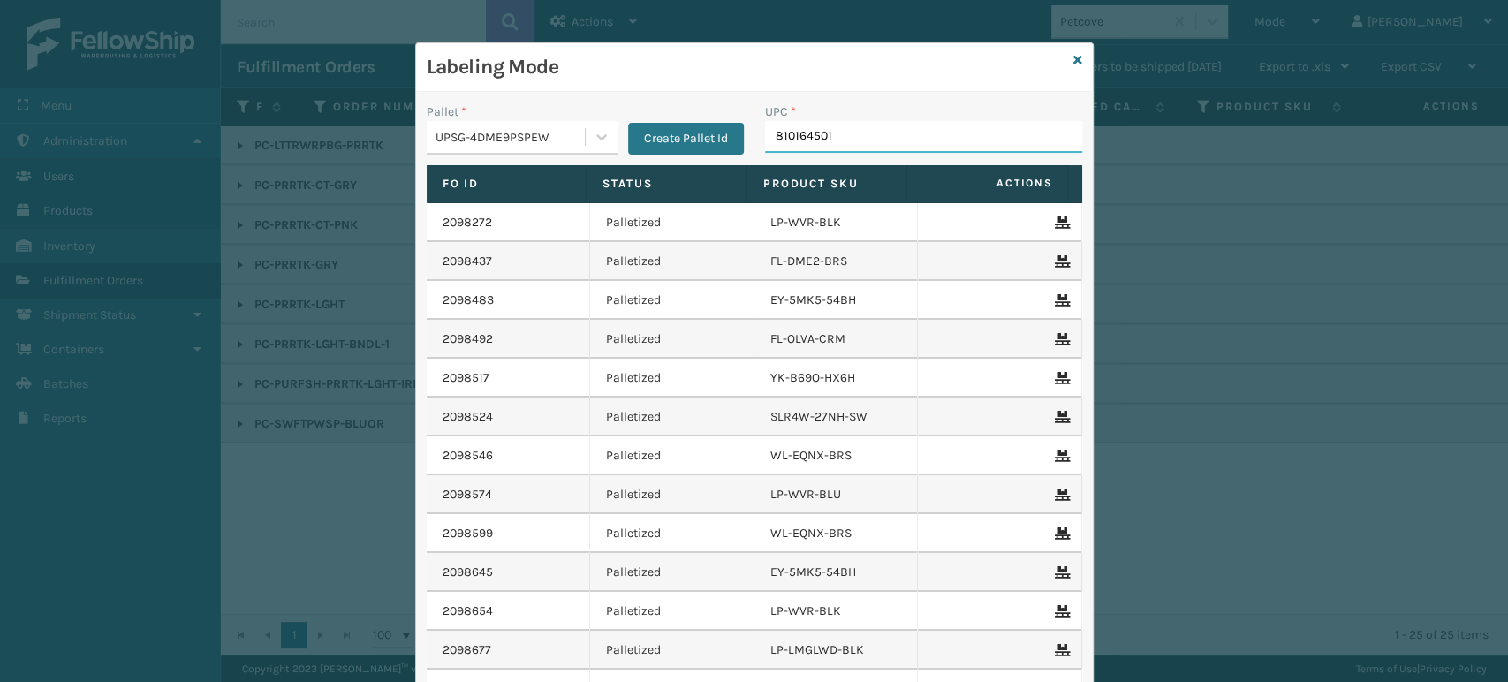
type input "8101645012"
drag, startPoint x: 408, startPoint y: 108, endPoint x: 420, endPoint y: 113, distance: 12.6
click at [416, 111] on div "Pallet * UPSG-4DME9PSPEW Create Pallet Id" at bounding box center [585, 133] width 338 height 63
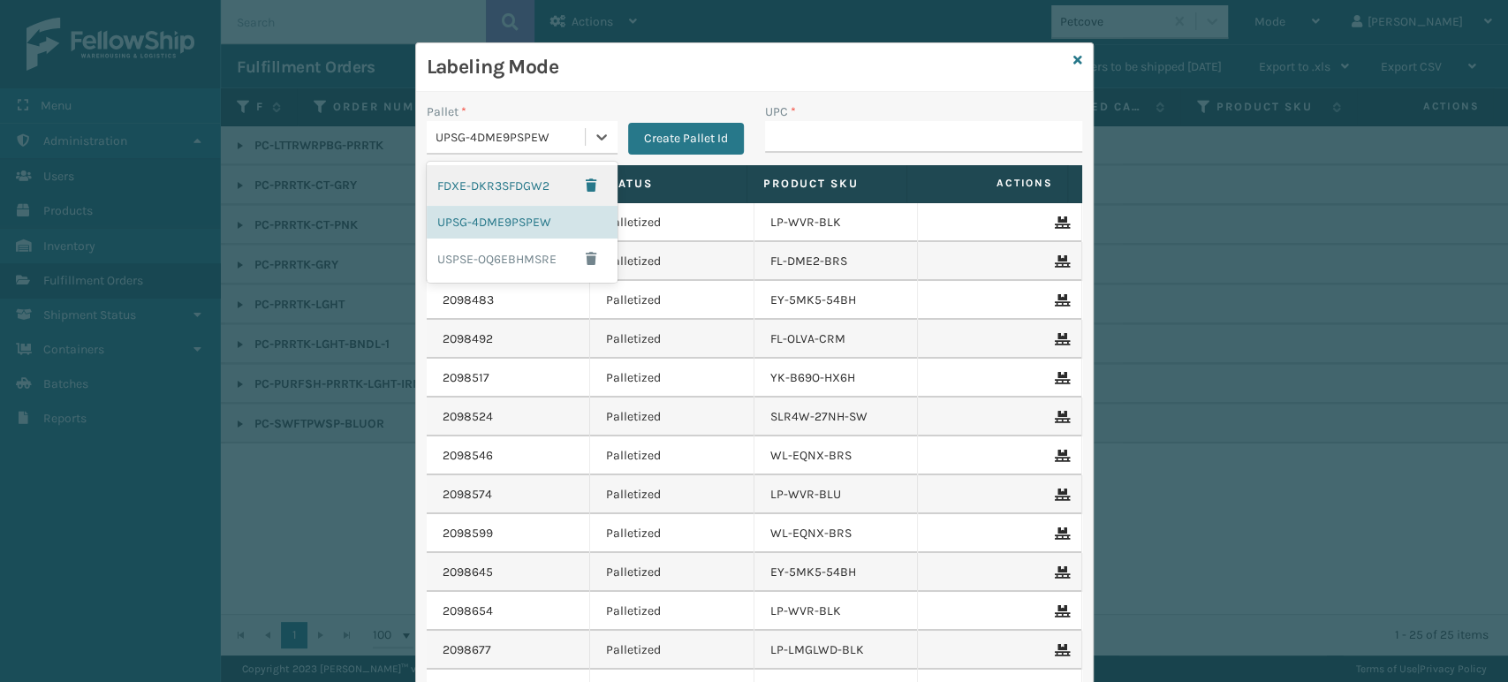
click at [442, 127] on div "UPSG-4DME9PSPEW" at bounding box center [506, 137] width 158 height 29
click at [464, 178] on div "FDXE-DKR3SFDGW2" at bounding box center [522, 185] width 191 height 41
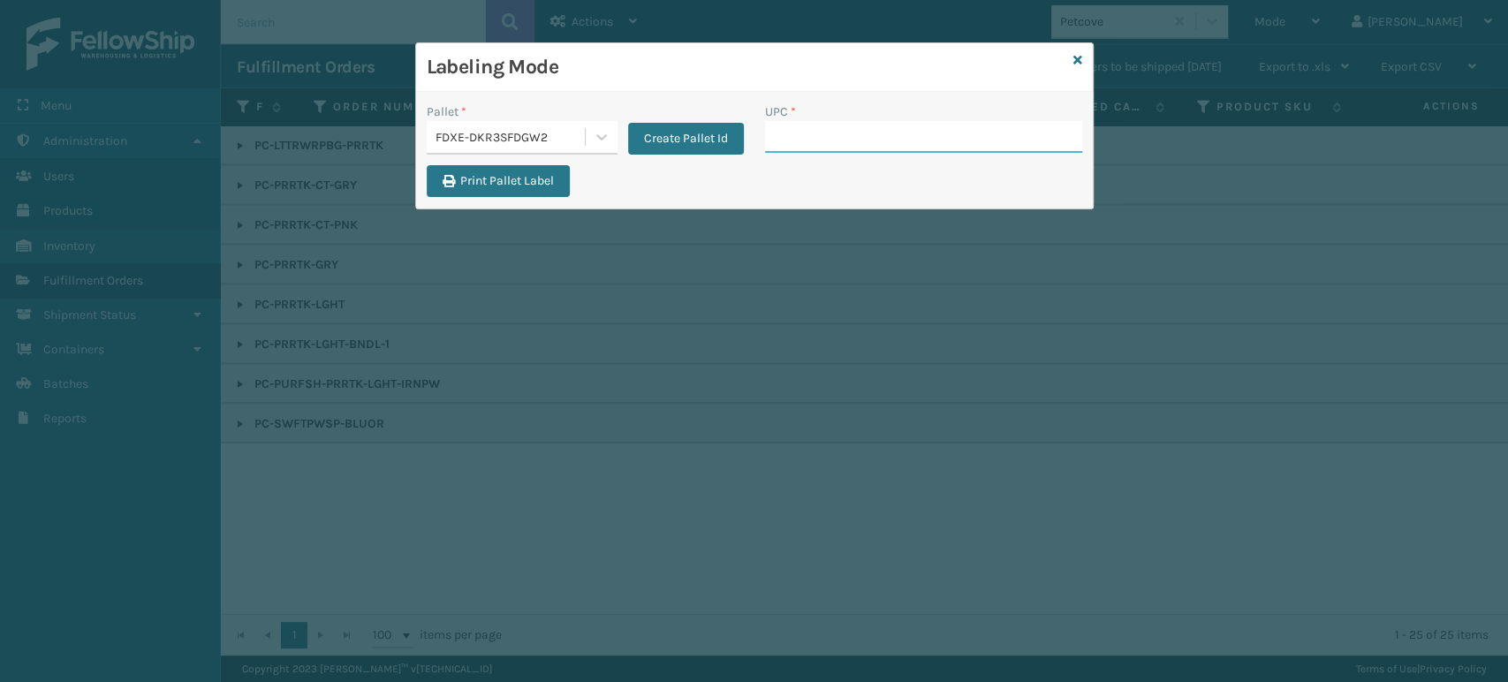
click at [813, 126] on input "UPC *" at bounding box center [923, 137] width 317 height 32
paste input "850053064111"
type input "850053064111"
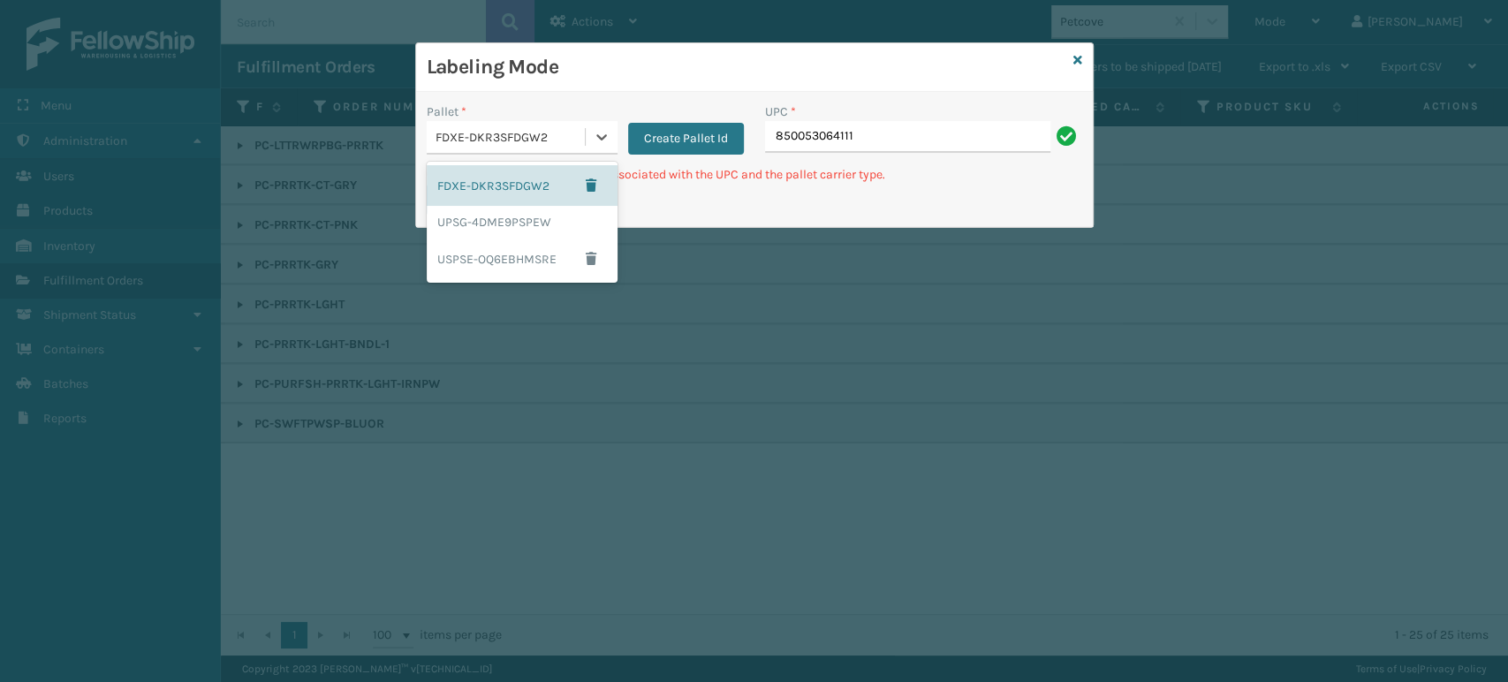
click at [510, 138] on div "FDXE-DKR3SFDGW2" at bounding box center [510, 137] width 151 height 19
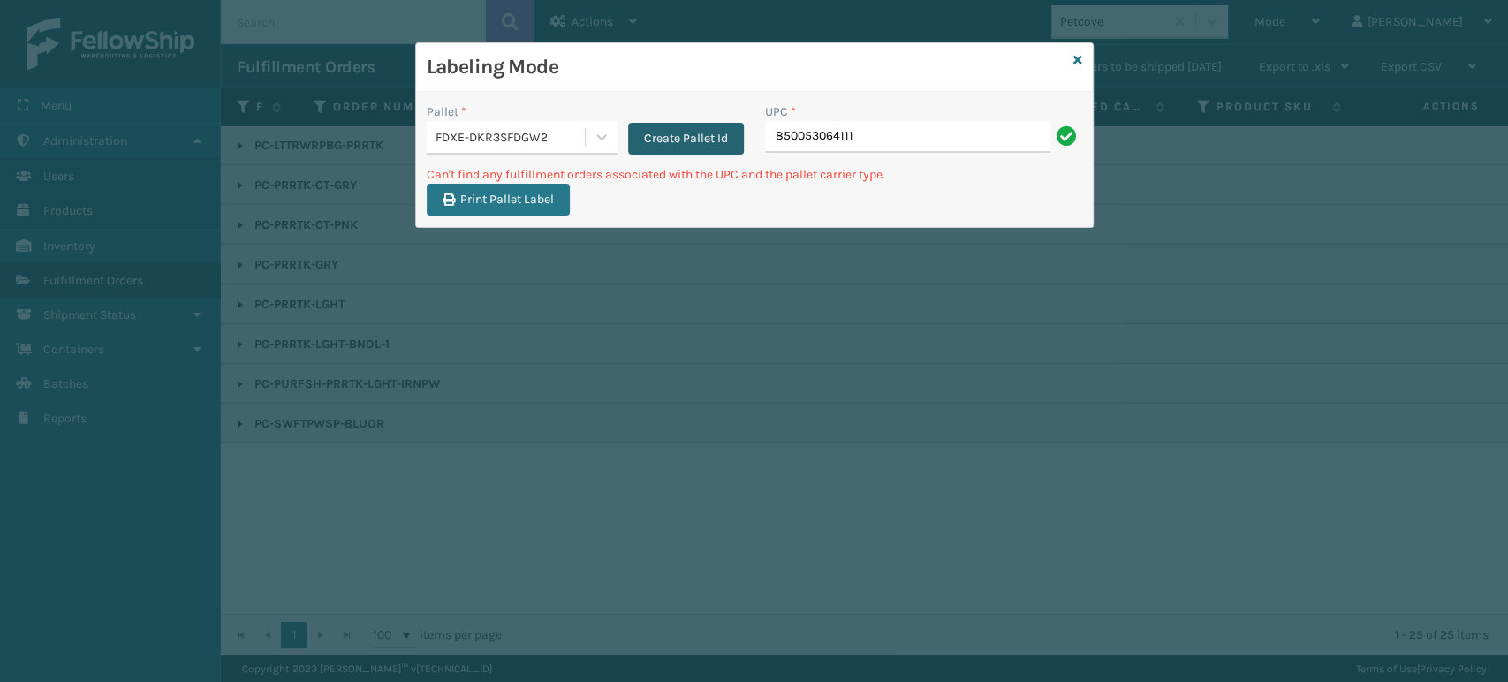
click at [648, 138] on button "Create Pallet Id" at bounding box center [686, 139] width 116 height 32
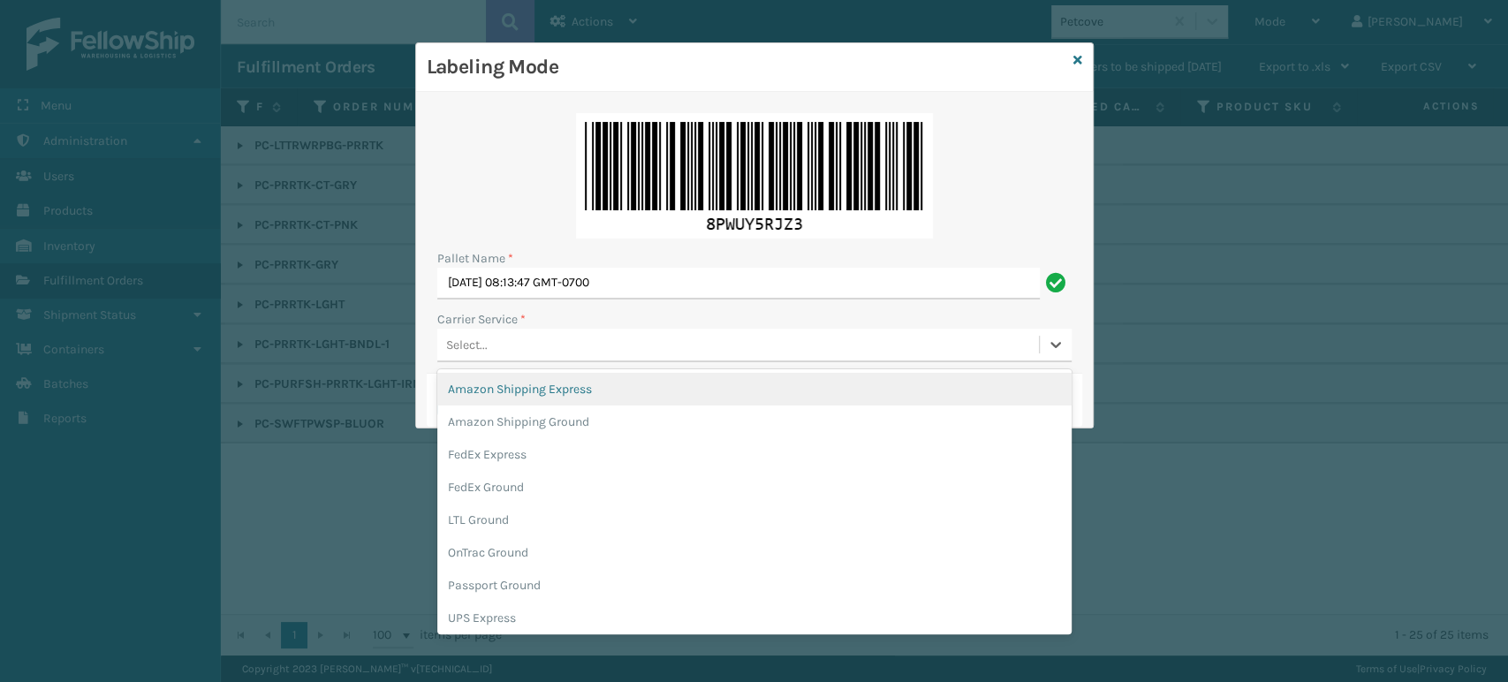
click at [571, 345] on div "Select..." at bounding box center [737, 344] width 601 height 29
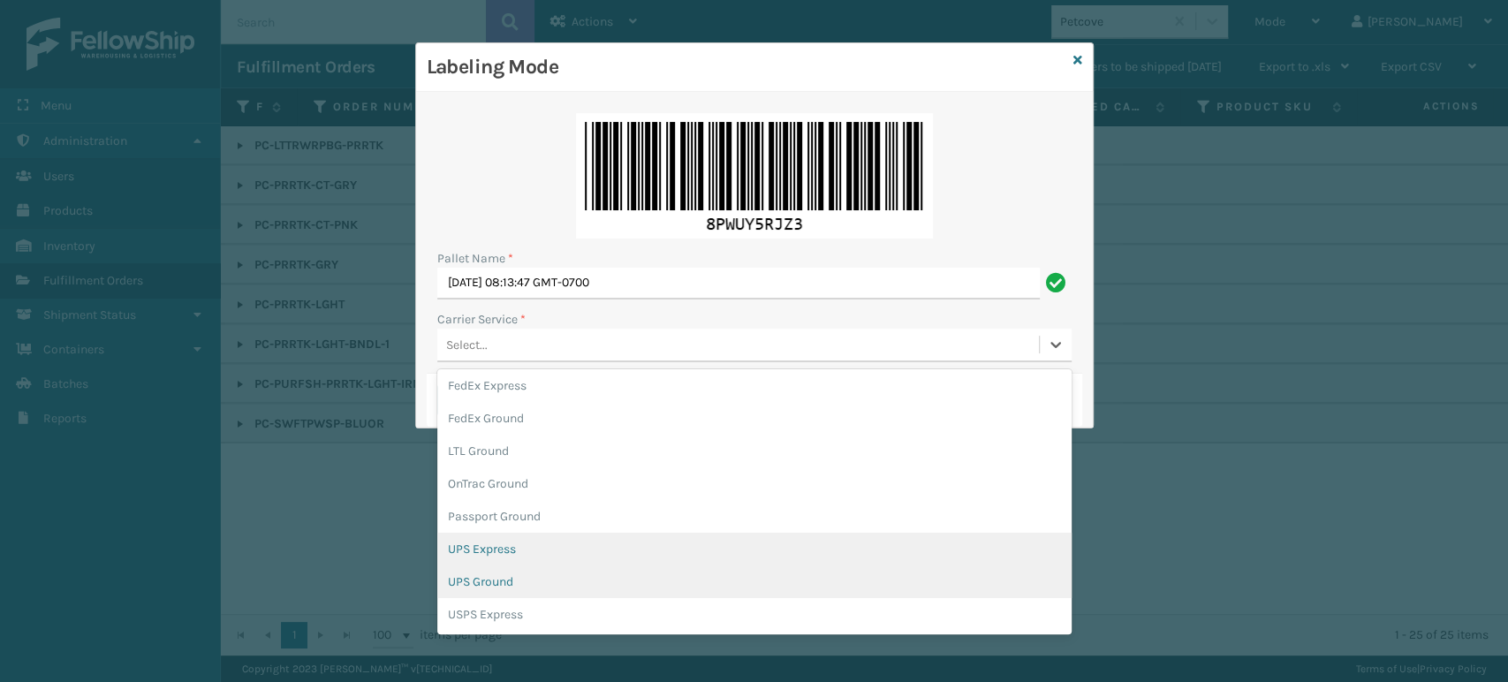
scroll to position [98, 0]
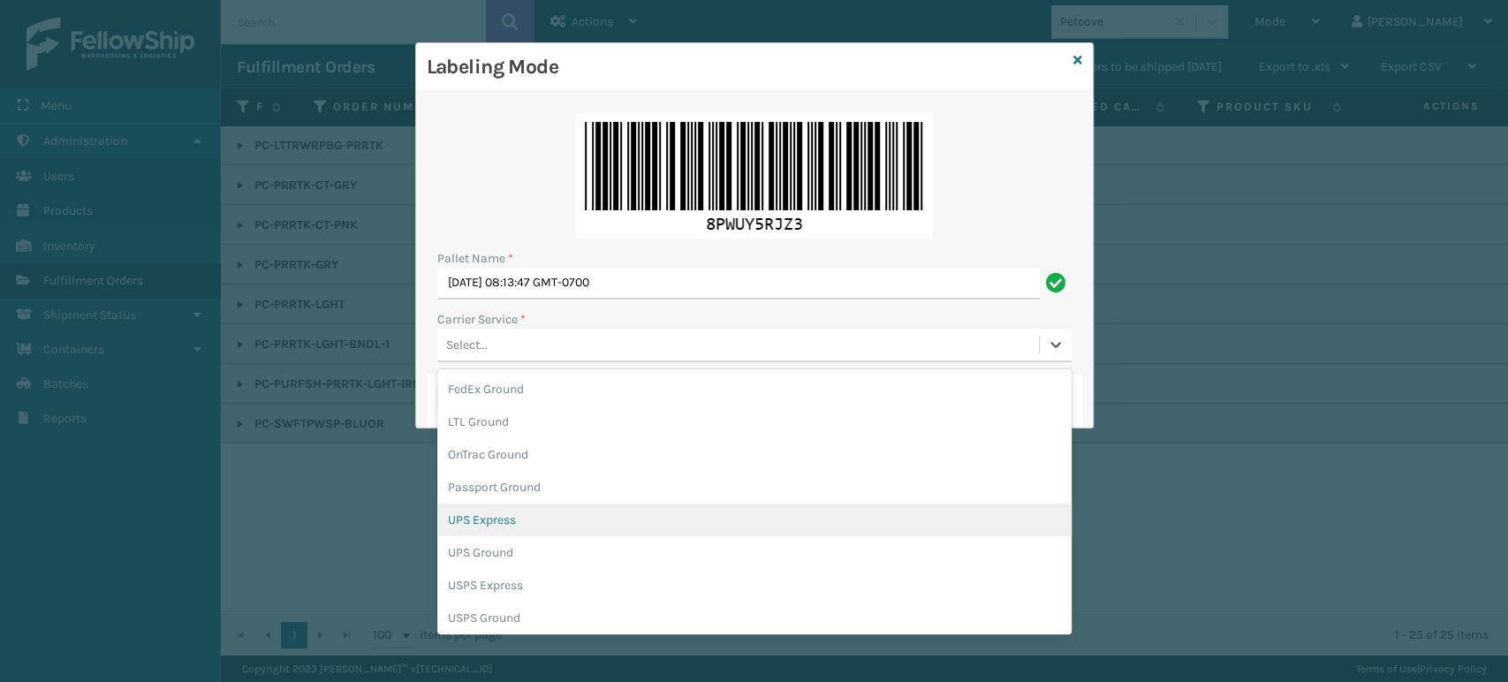
click at [471, 518] on div "UPS Express" at bounding box center [754, 519] width 634 height 33
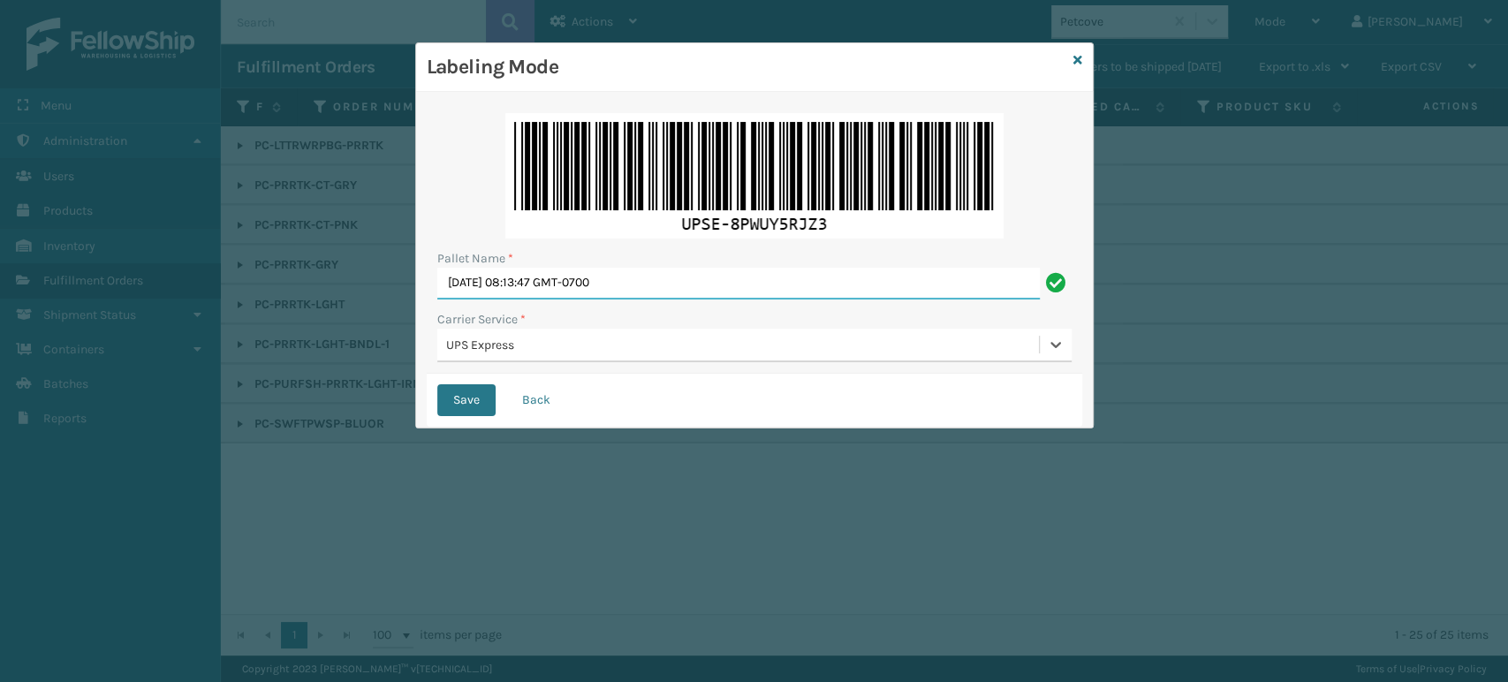
click at [608, 274] on input "[DATE] 08:13:47 GMT-0700" at bounding box center [738, 284] width 602 height 32
type input "BOX TRUCK"
click at [618, 330] on div "UPS Express" at bounding box center [737, 344] width 601 height 29
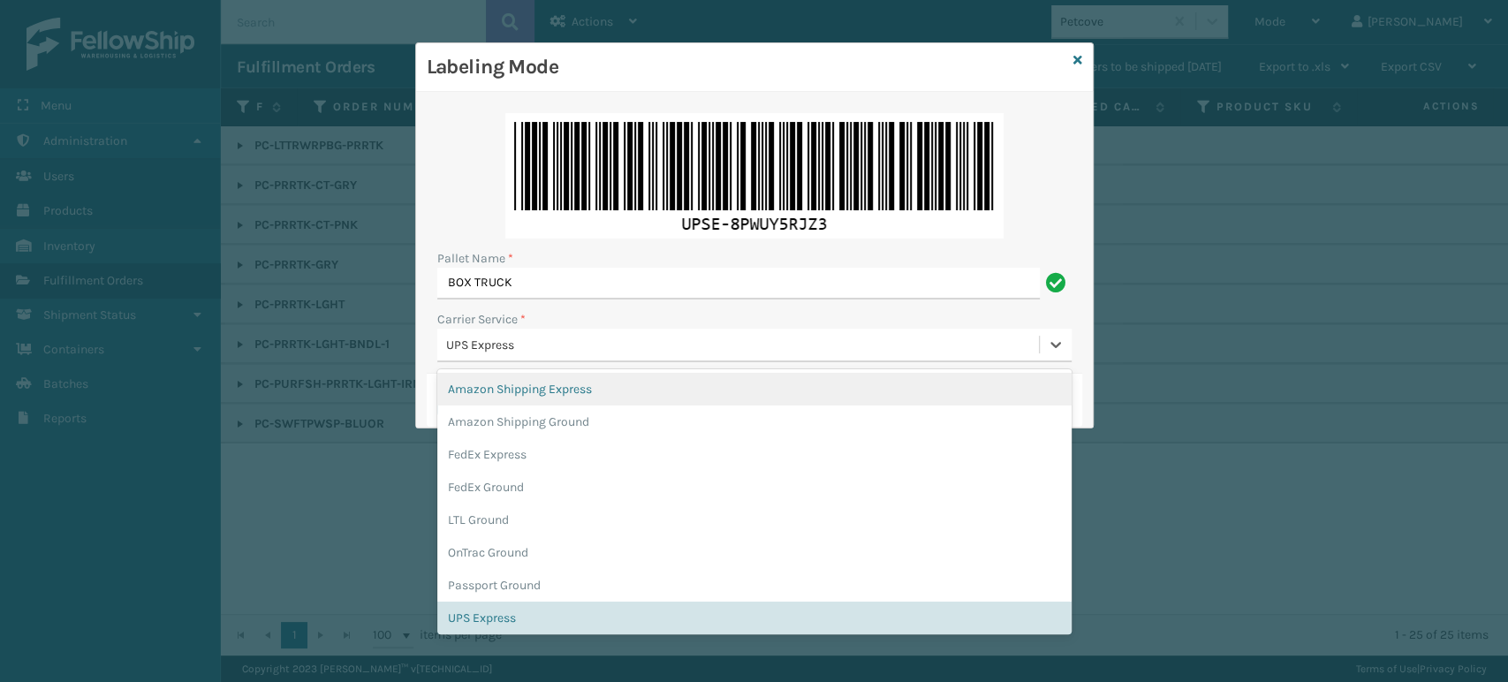
scroll to position [11, 0]
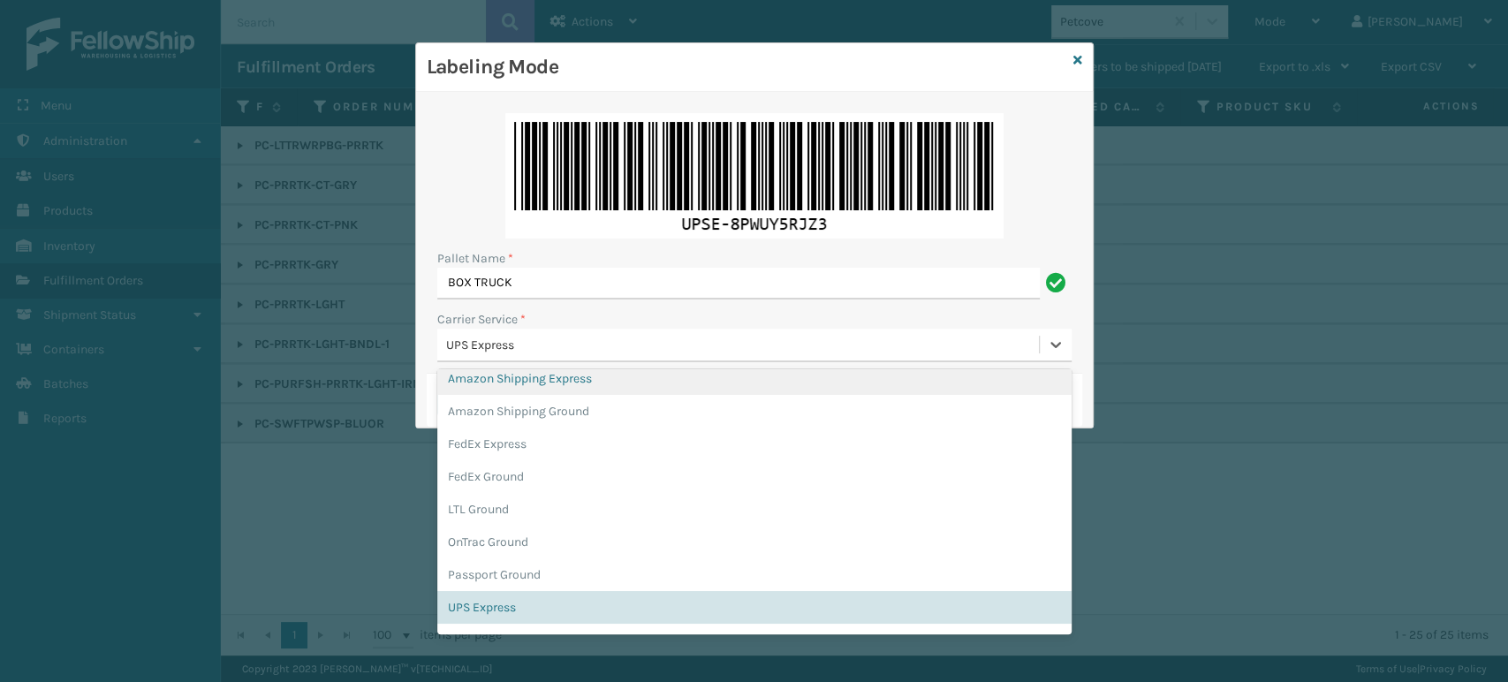
click at [385, 333] on div "Labeling Mode Pallet Name * BOX TRUCK Carrier Service * option UPS Express, sel…" at bounding box center [754, 341] width 1508 height 682
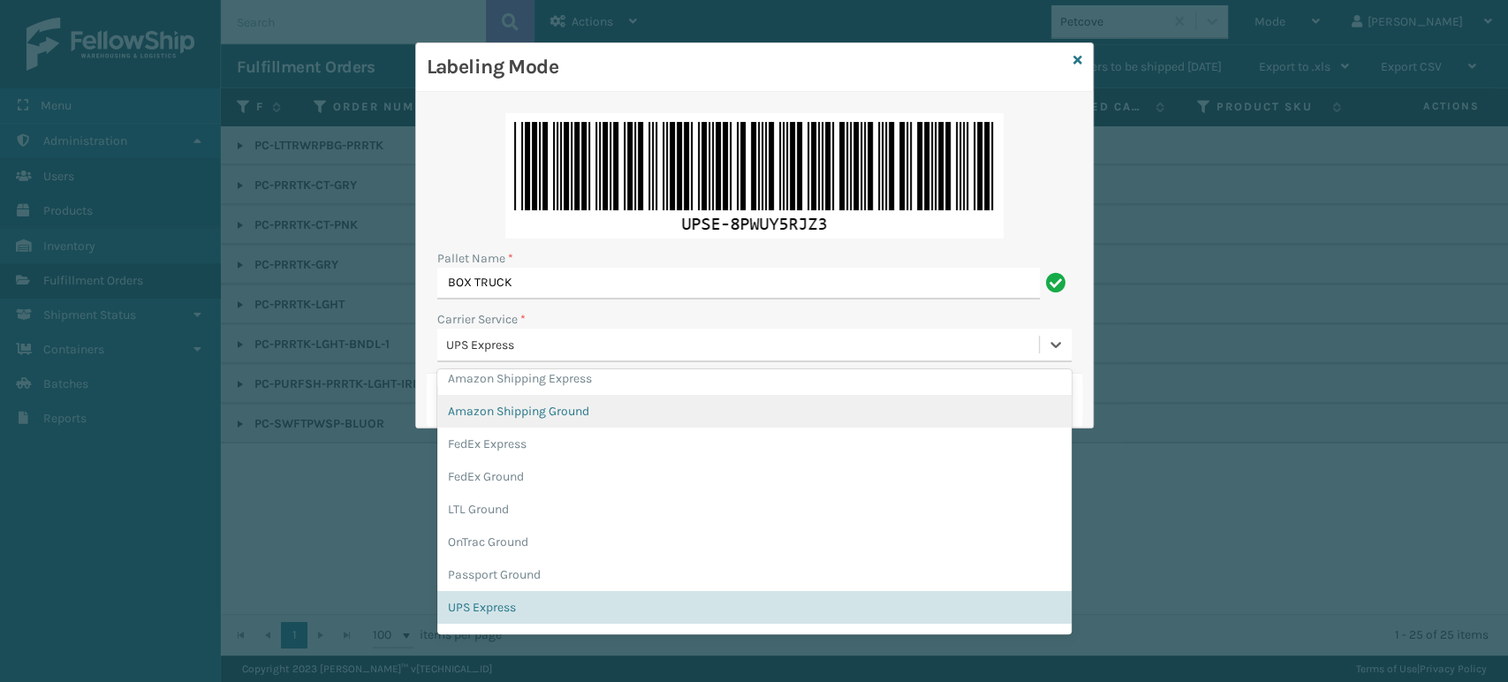
click at [405, 396] on div "Labeling Mode Pallet Name * BOX TRUCK Carrier Service * option UPS Express, sel…" at bounding box center [754, 341] width 1508 height 682
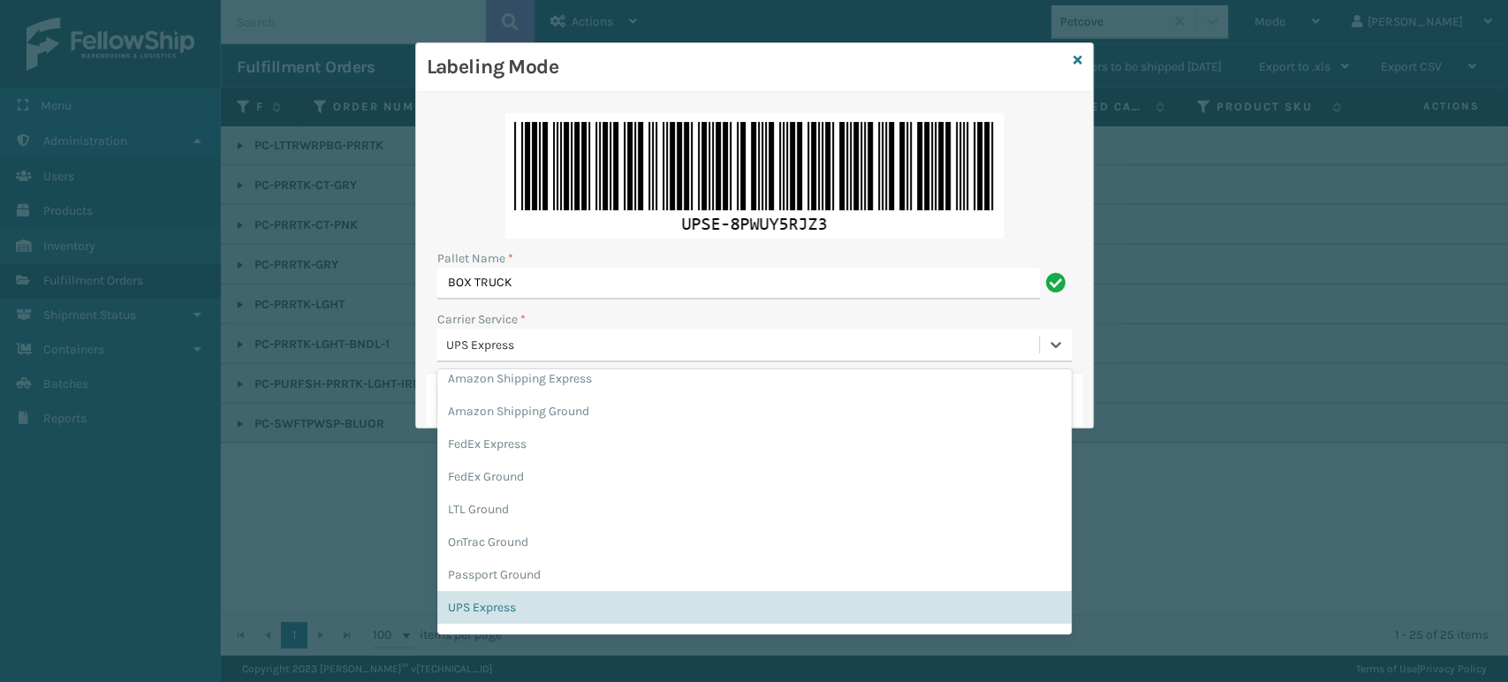
click at [467, 618] on div "UPS Express" at bounding box center [754, 607] width 634 height 33
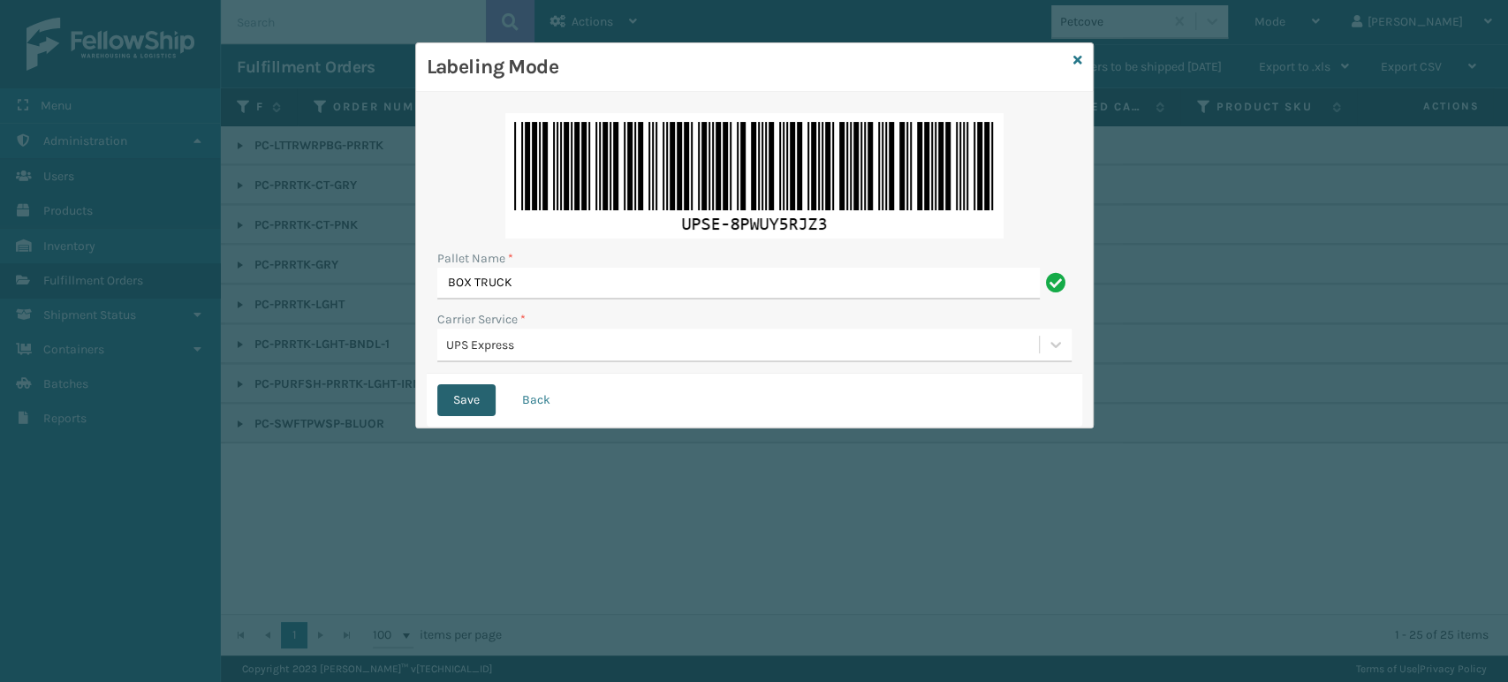
click at [473, 392] on button "Save" at bounding box center [466, 400] width 58 height 32
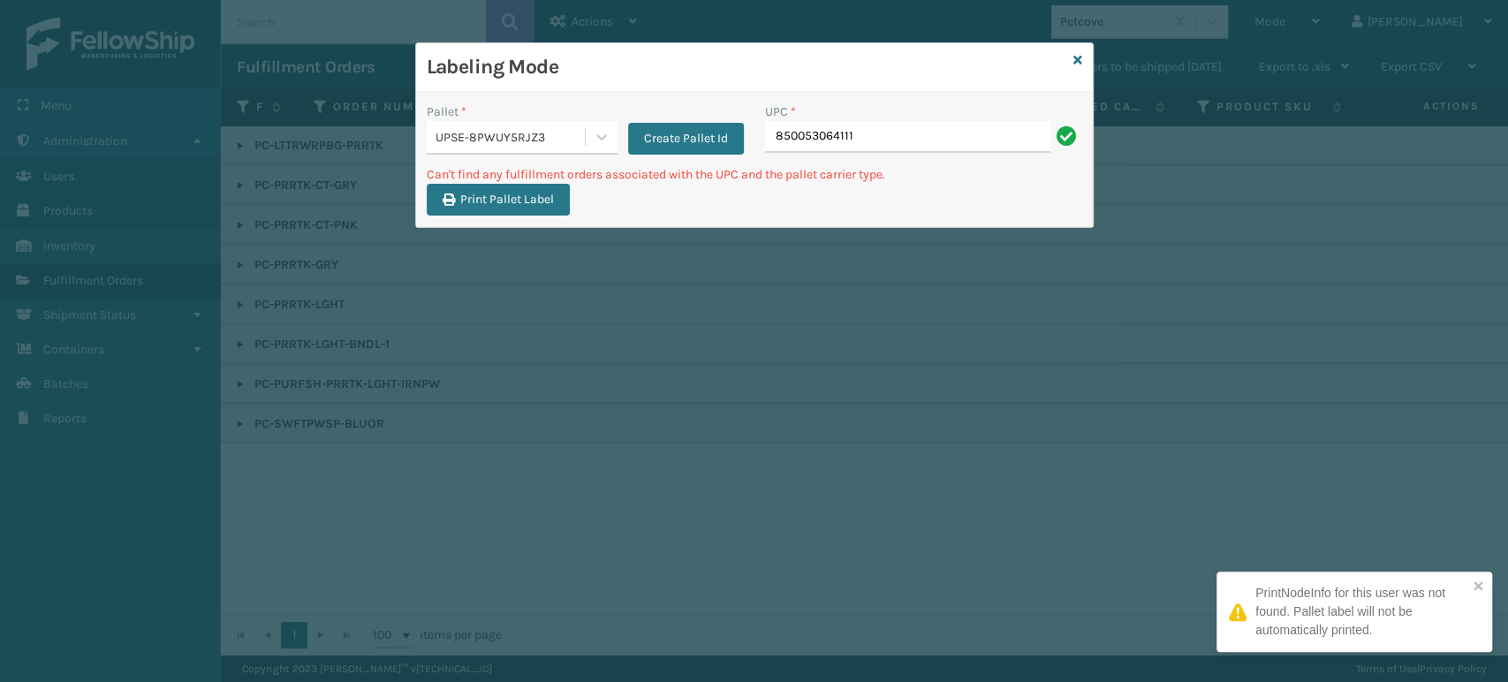
click at [863, 147] on input "850053064111" at bounding box center [907, 137] width 285 height 32
click at [1078, 56] on icon at bounding box center [1077, 60] width 9 height 12
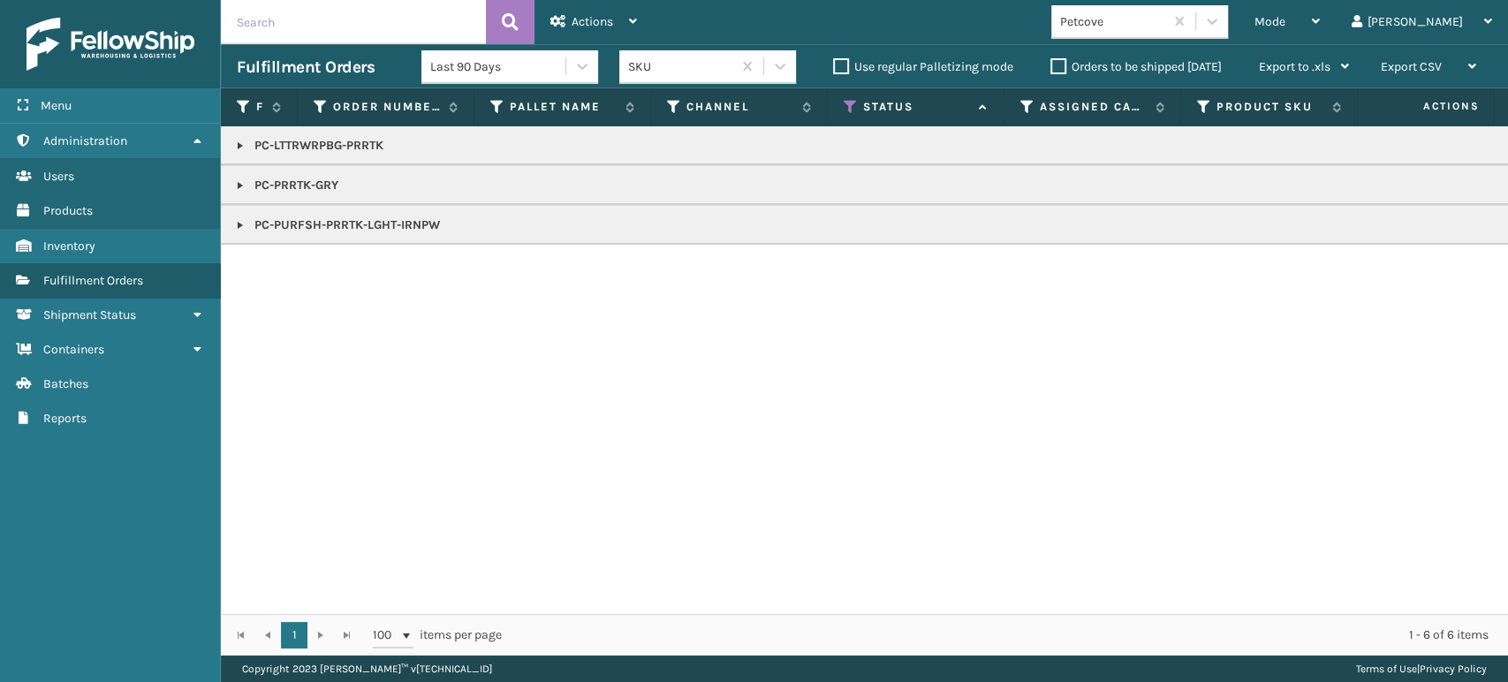
drag, startPoint x: 954, startPoint y: 473, endPoint x: 360, endPoint y: 10, distance: 753.2
click at [360, 10] on input "text" at bounding box center [353, 22] width 265 height 44
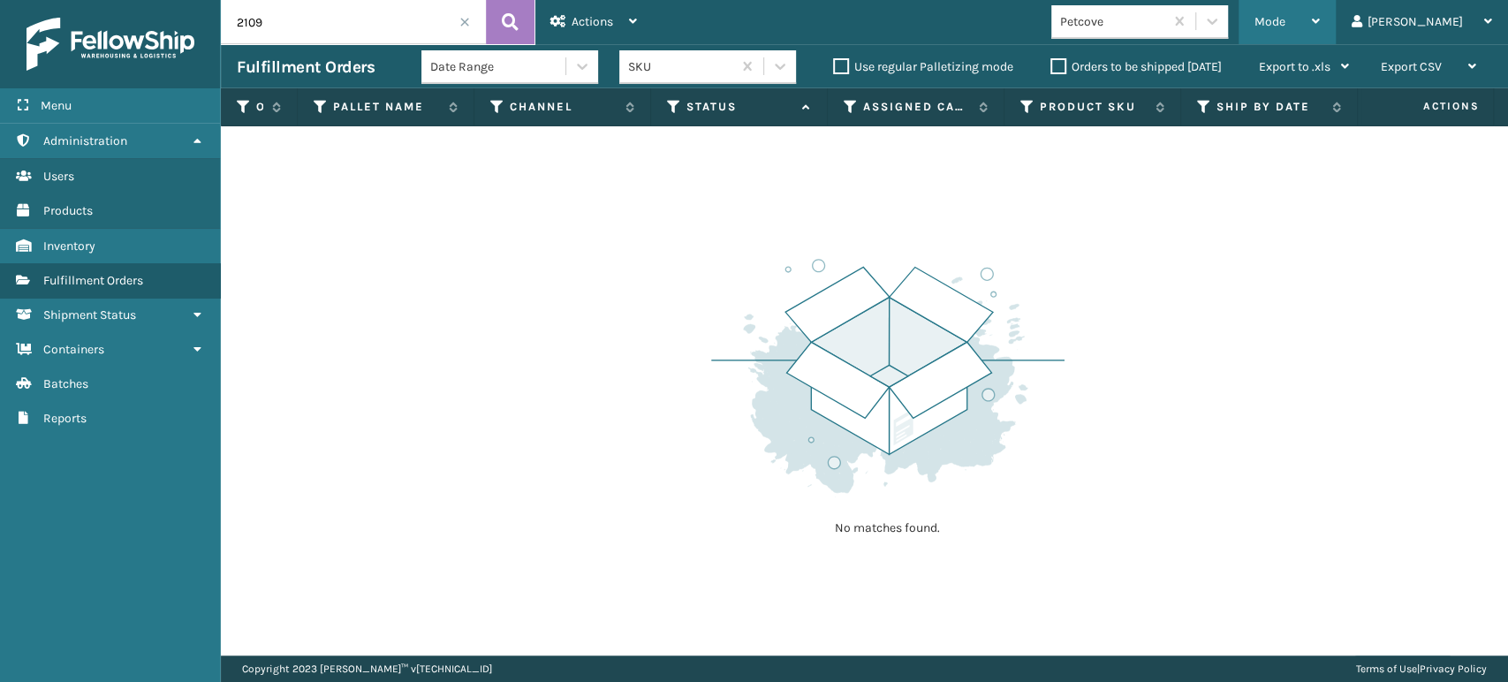
click at [1285, 15] on span "Mode" at bounding box center [1269, 21] width 31 height 15
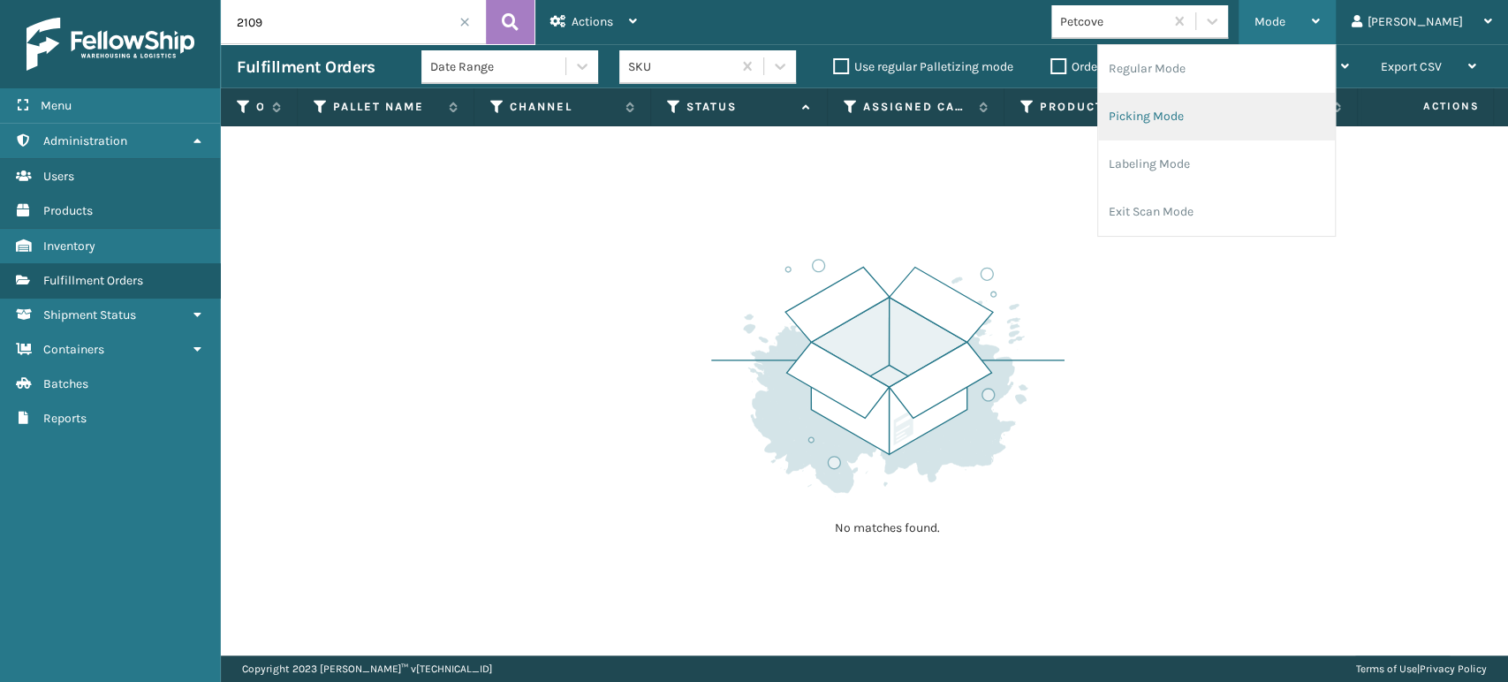
click at [1266, 82] on li "Regular Mode" at bounding box center [1216, 69] width 237 height 48
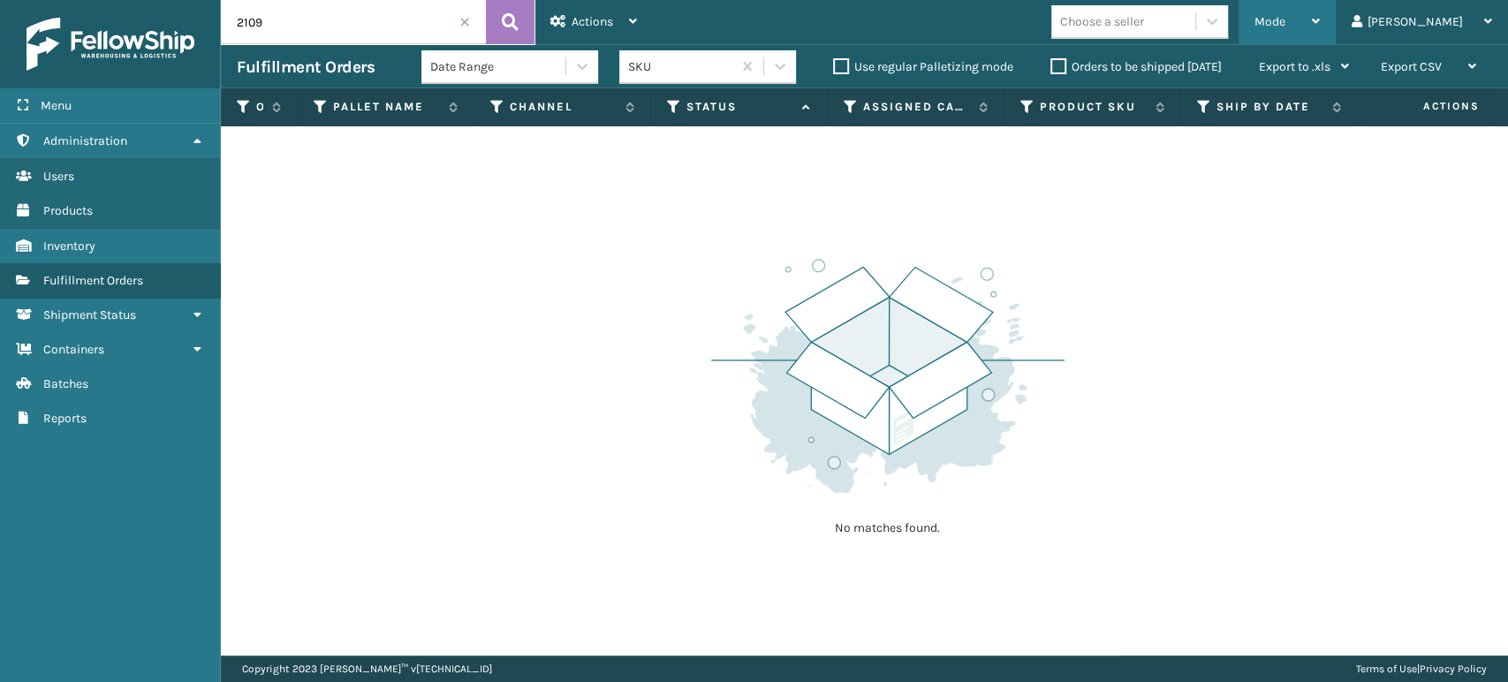
click at [1320, 31] on div "Mode" at bounding box center [1286, 22] width 65 height 44
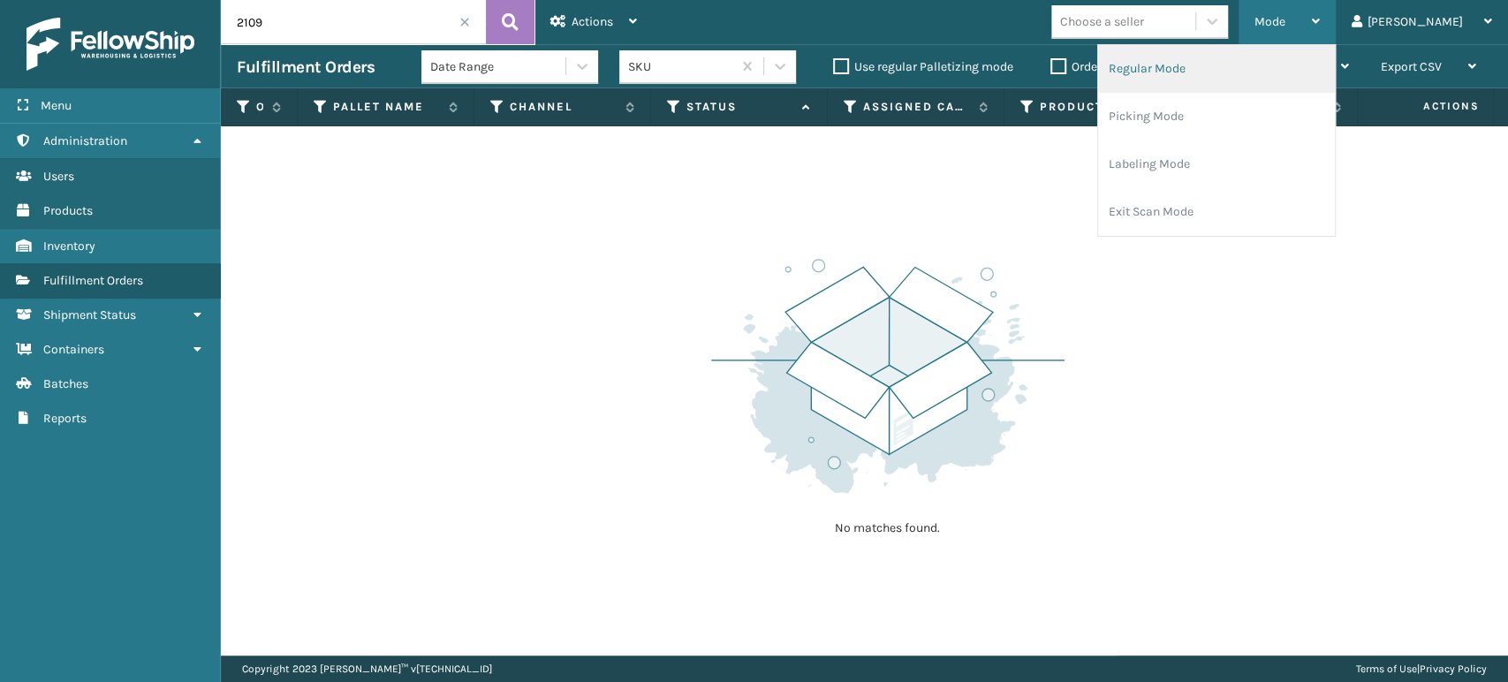
click at [1258, 70] on li "Regular Mode" at bounding box center [1216, 69] width 237 height 48
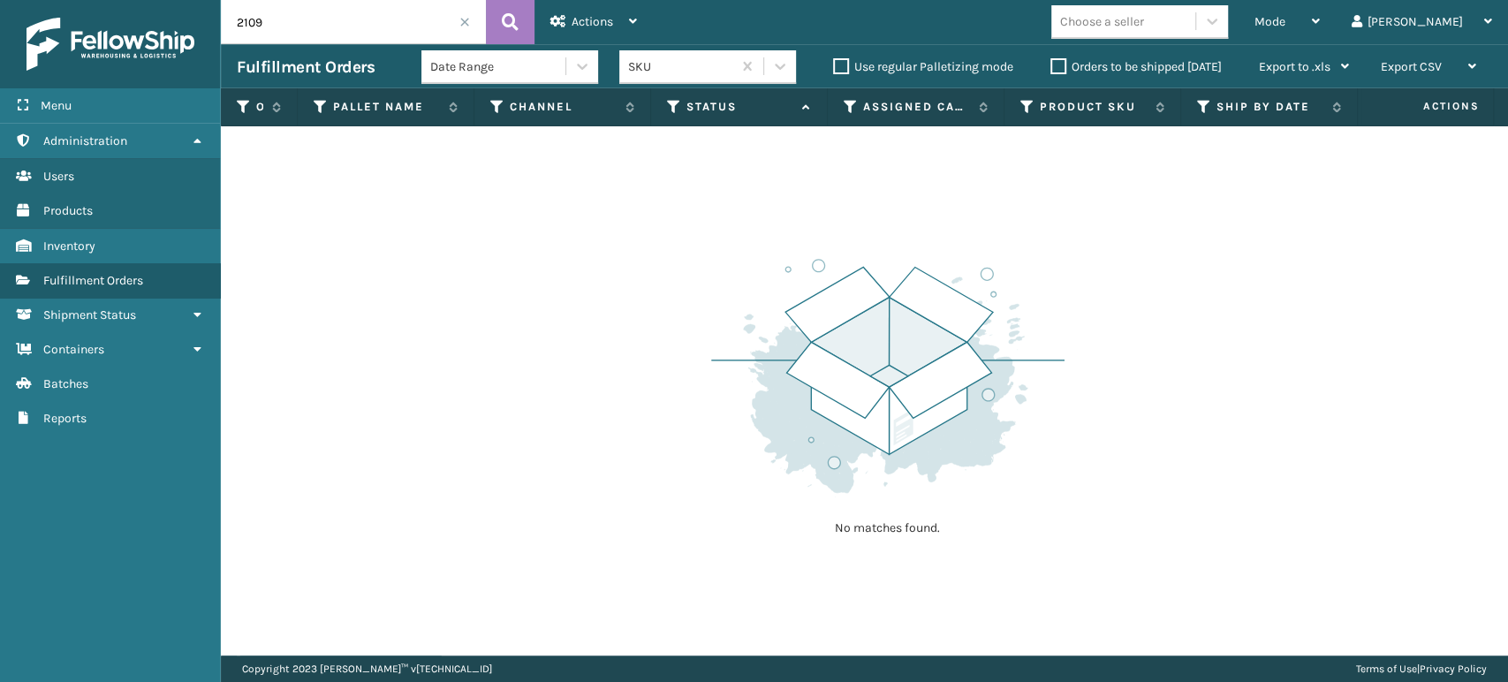
click at [354, 26] on input "2109" at bounding box center [353, 22] width 265 height 44
type input "2109MT"
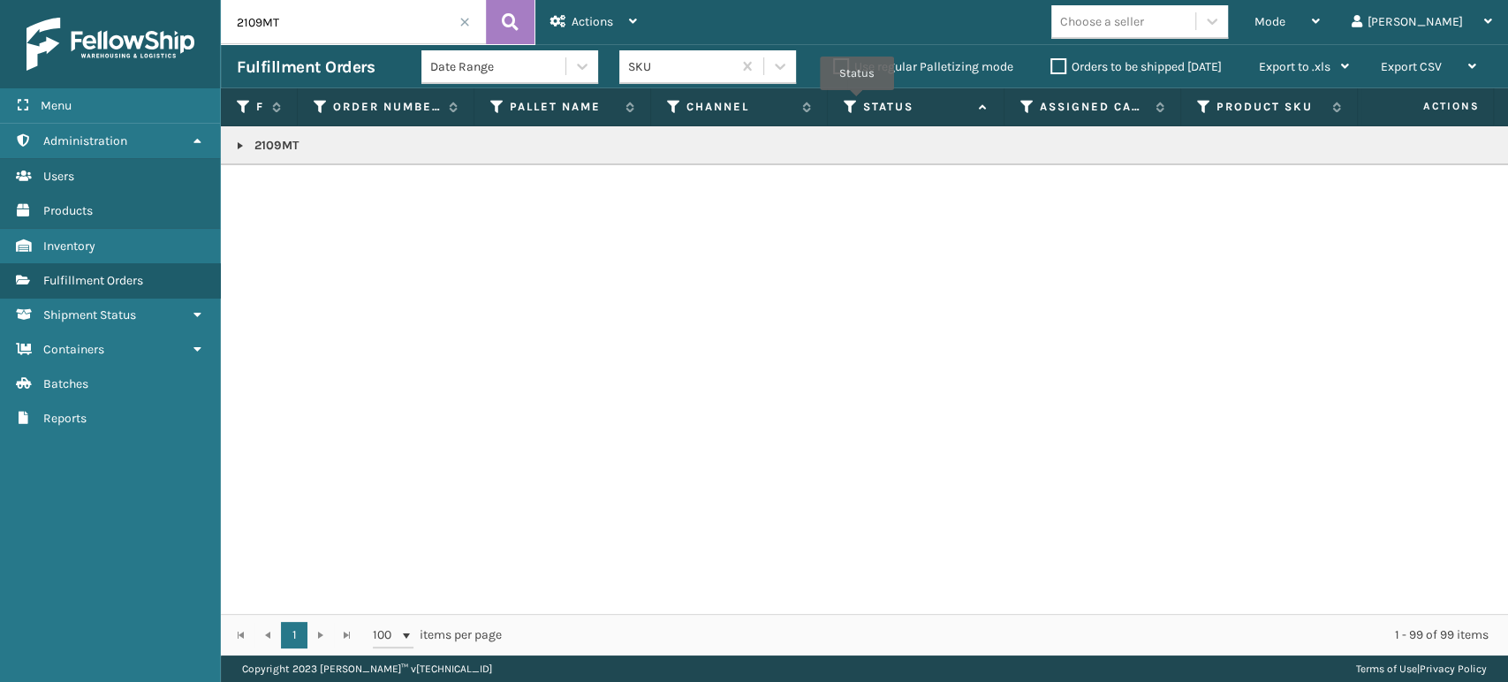
click at [857, 102] on icon at bounding box center [850, 107] width 14 height 16
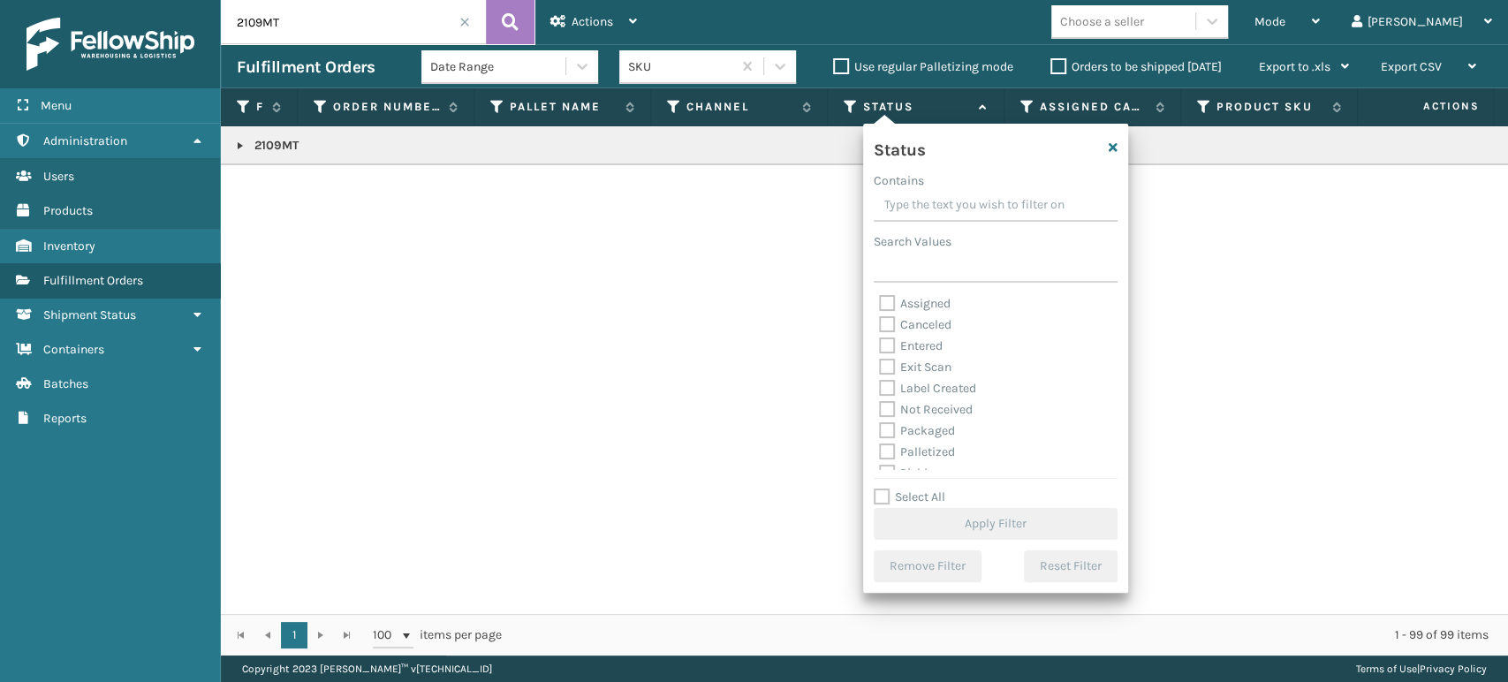
click at [924, 451] on label "Palletized" at bounding box center [917, 451] width 76 height 15
click at [880, 451] on input "Palletized" at bounding box center [879, 447] width 1 height 11
checkbox input "true"
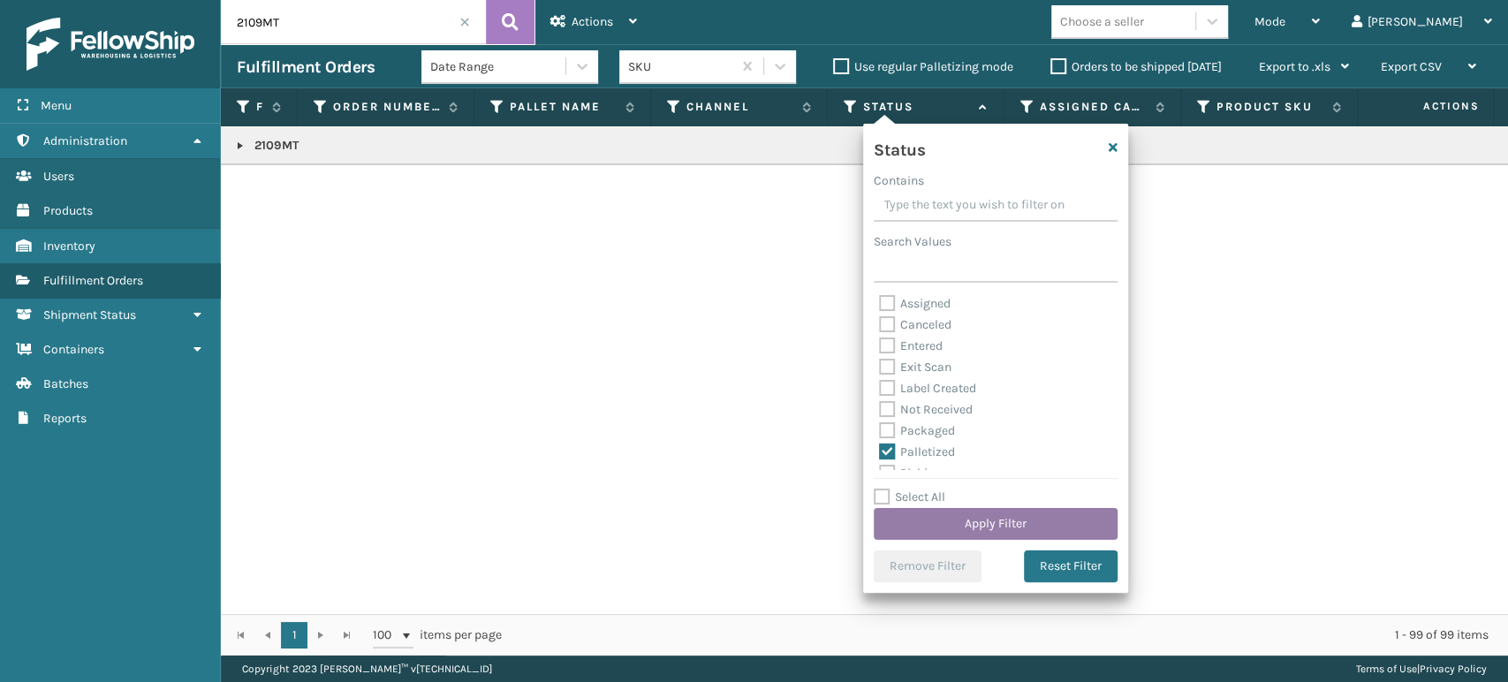
click at [955, 514] on button "Apply Filter" at bounding box center [996, 524] width 244 height 32
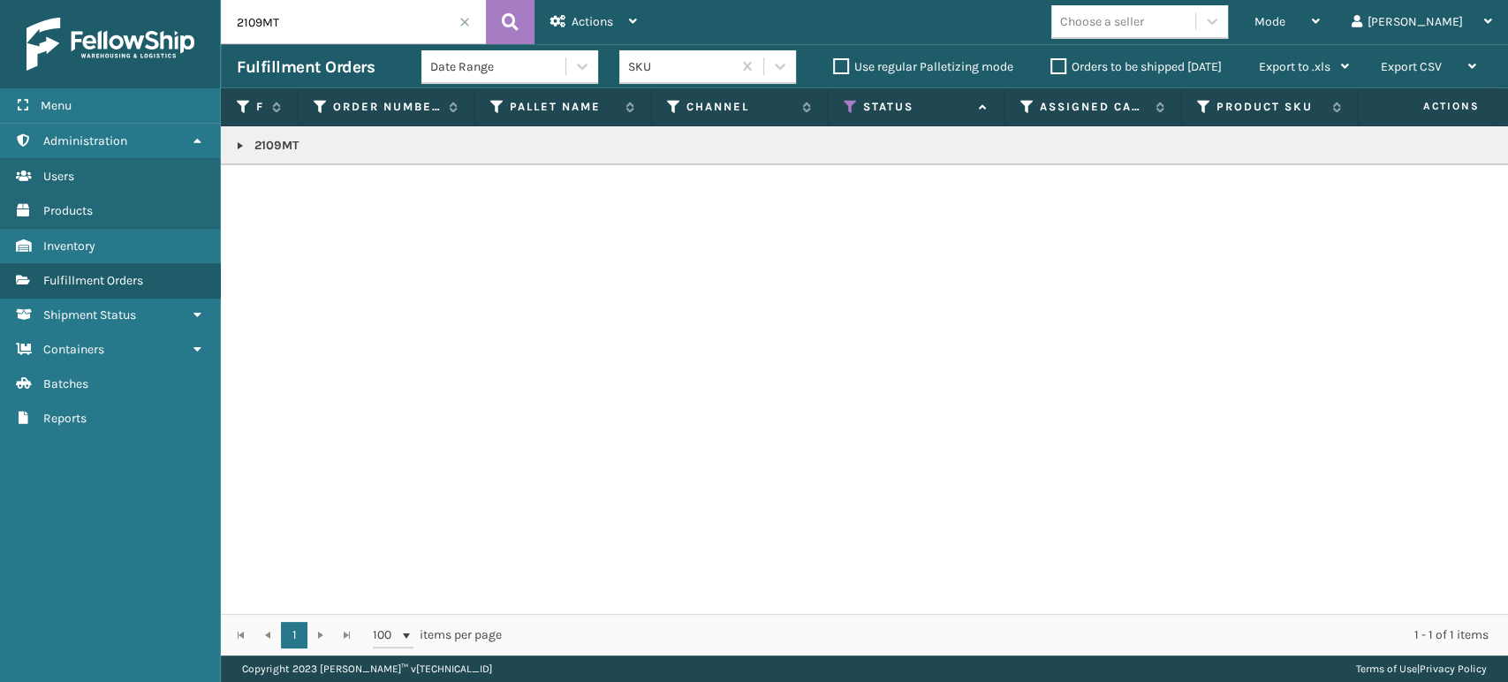
click at [232, 155] on td "2109MT" at bounding box center [1538, 145] width 2634 height 39
click at [237, 150] on link at bounding box center [240, 146] width 14 height 14
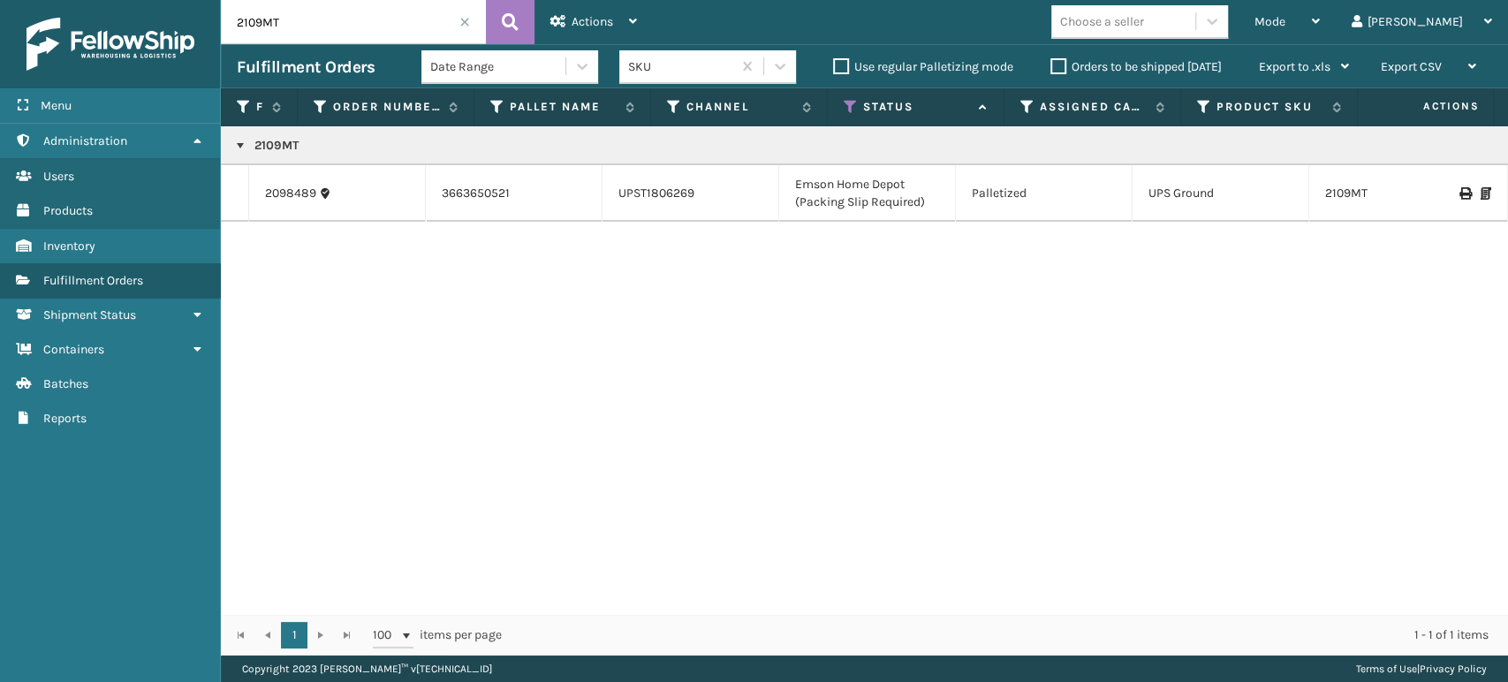
click at [1480, 195] on icon at bounding box center [1485, 193] width 11 height 12
click at [1320, 1] on div "Mode" at bounding box center [1286, 22] width 65 height 44
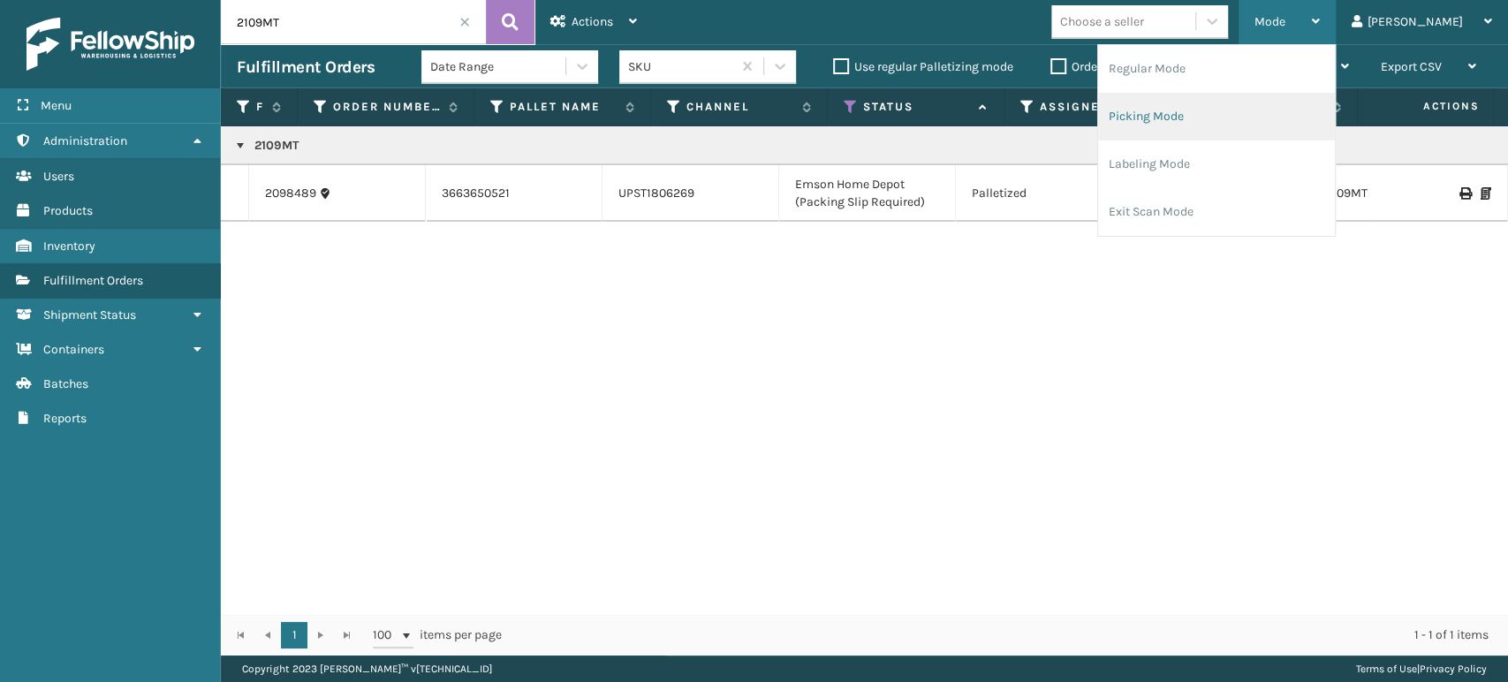
click at [1306, 95] on li "Picking Mode" at bounding box center [1216, 117] width 237 height 48
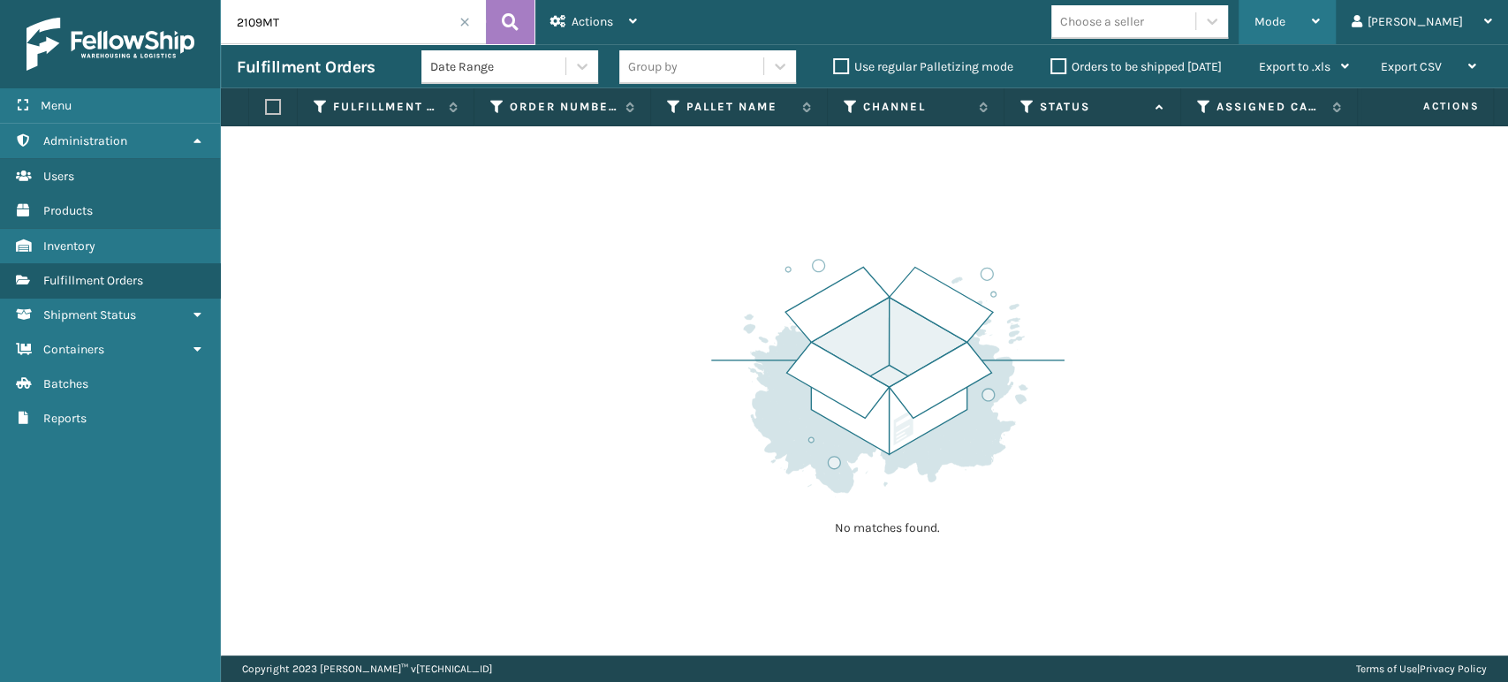
click at [1285, 18] on span "Mode" at bounding box center [1269, 21] width 31 height 15
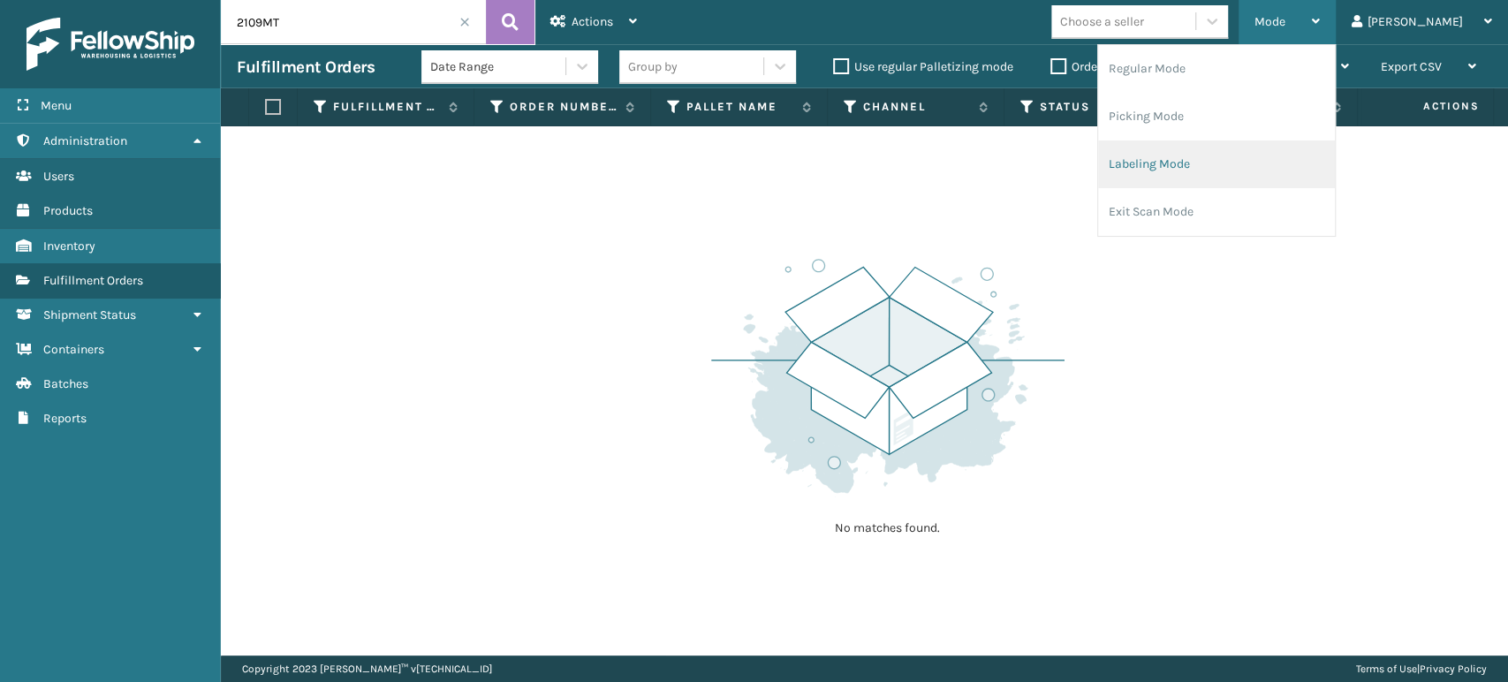
click at [1213, 154] on li "Labeling Mode" at bounding box center [1216, 164] width 237 height 48
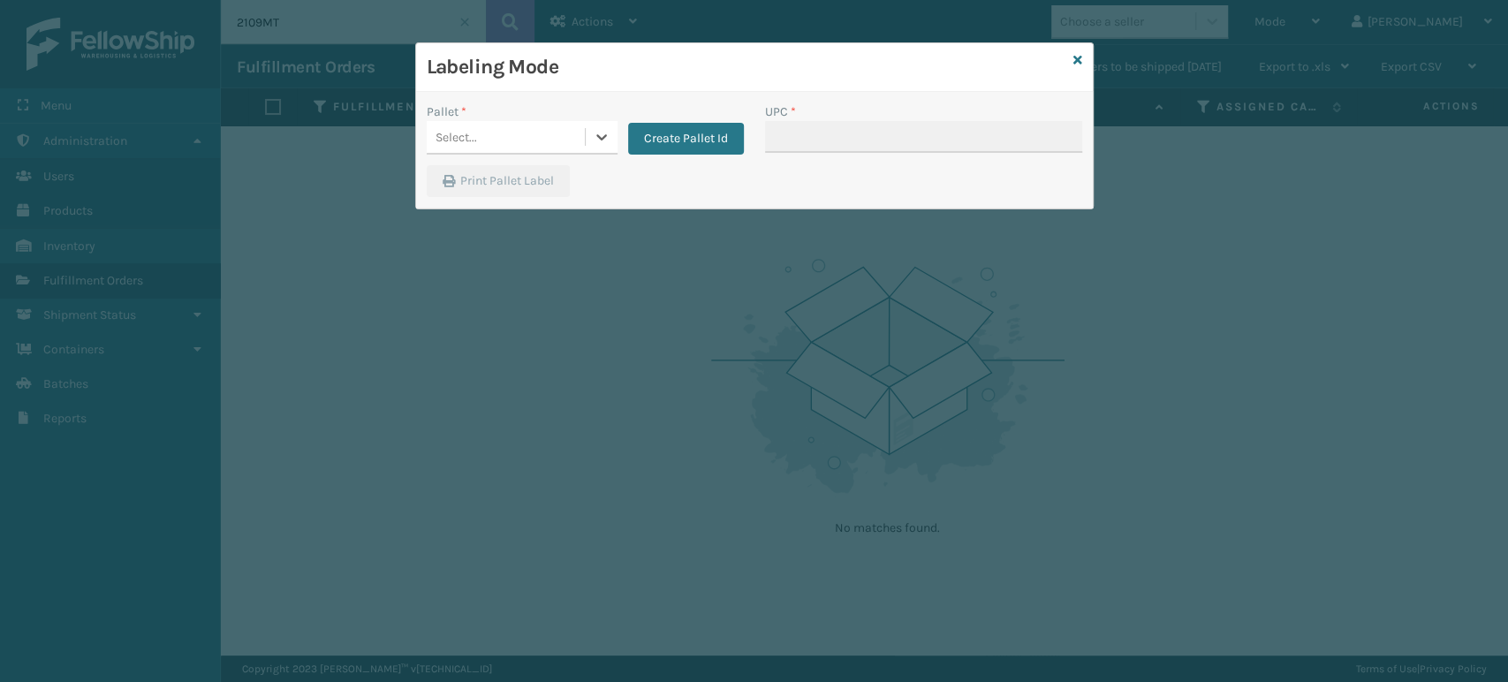
click at [511, 138] on div "Select..." at bounding box center [506, 137] width 158 height 29
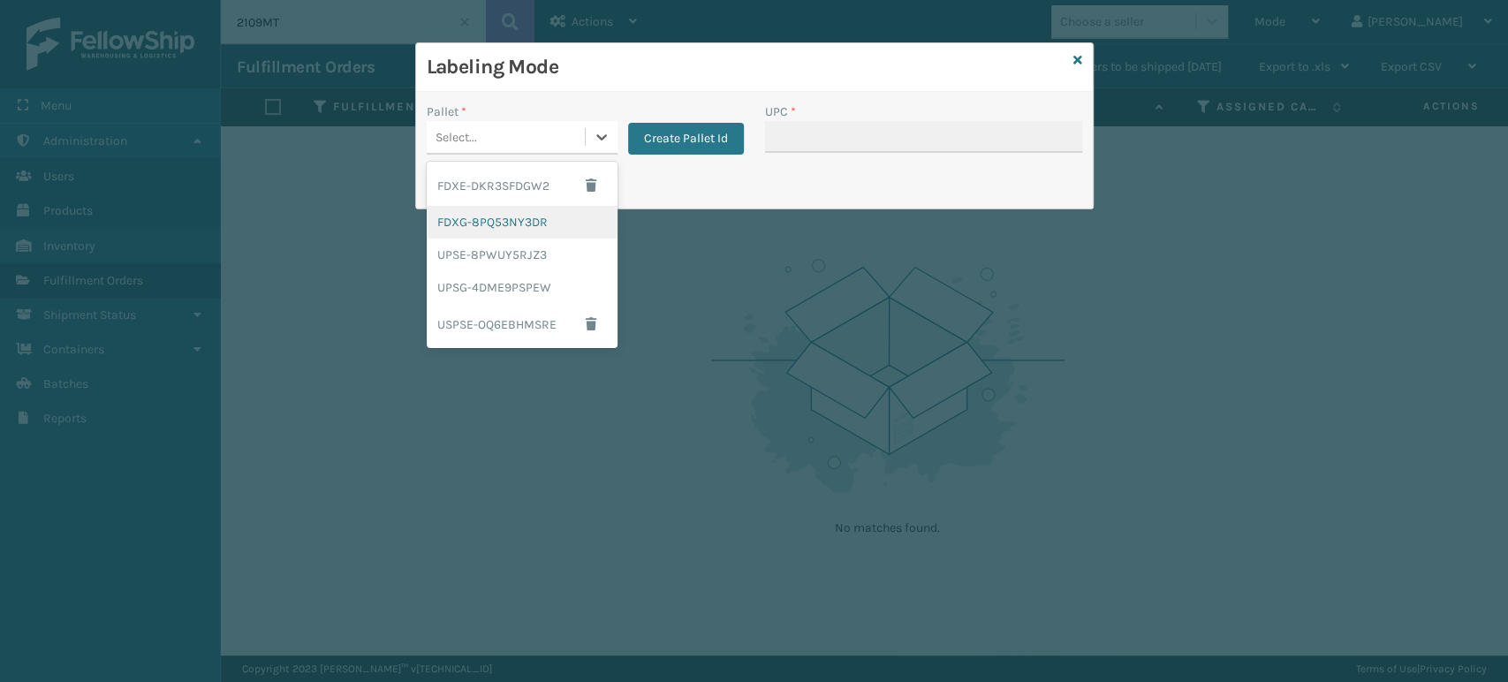
click at [541, 219] on div "FDXG-8PQ53NY3DR" at bounding box center [522, 222] width 191 height 33
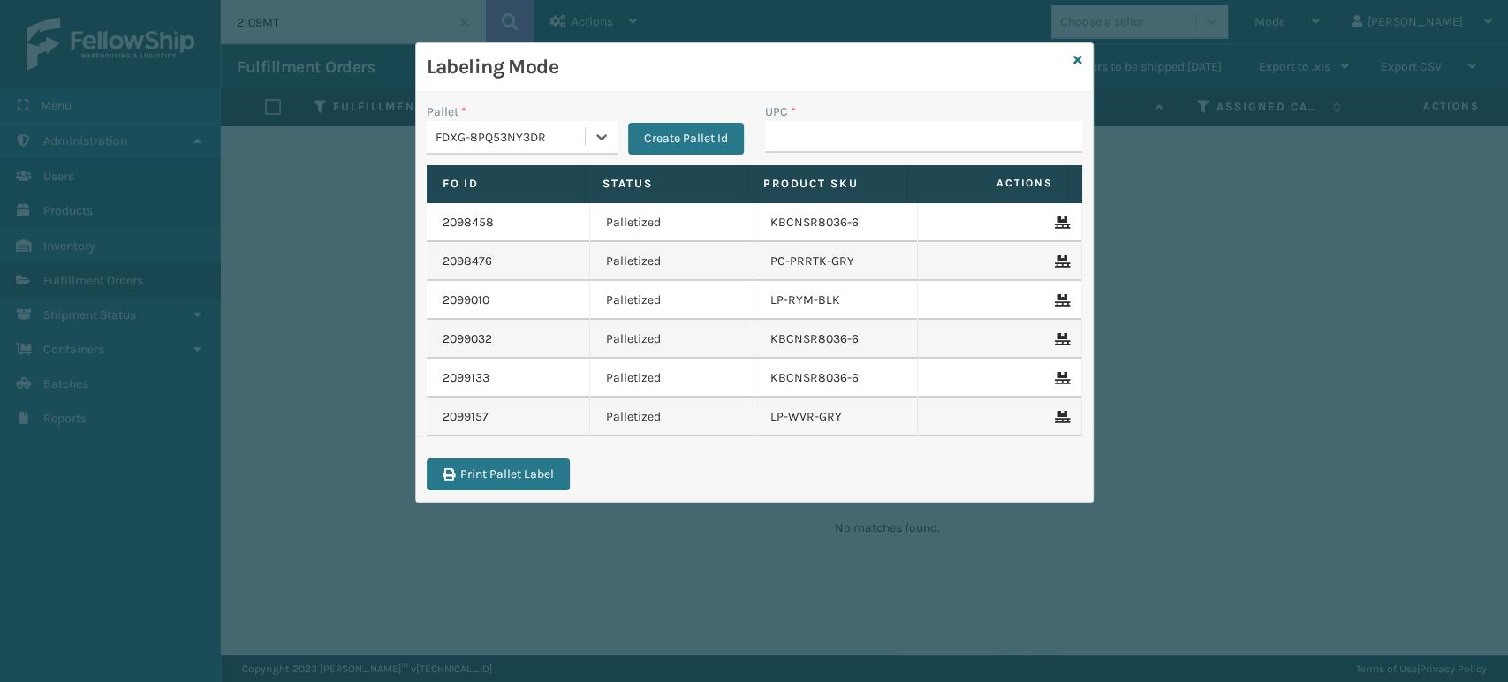
click at [922, 162] on div "UPC *" at bounding box center [923, 133] width 338 height 63
click at [940, 140] on input "UPC *" at bounding box center [923, 137] width 317 height 32
click at [1082, 57] on div "Labeling Mode" at bounding box center [754, 67] width 677 height 49
click at [1078, 55] on icon at bounding box center [1077, 60] width 9 height 12
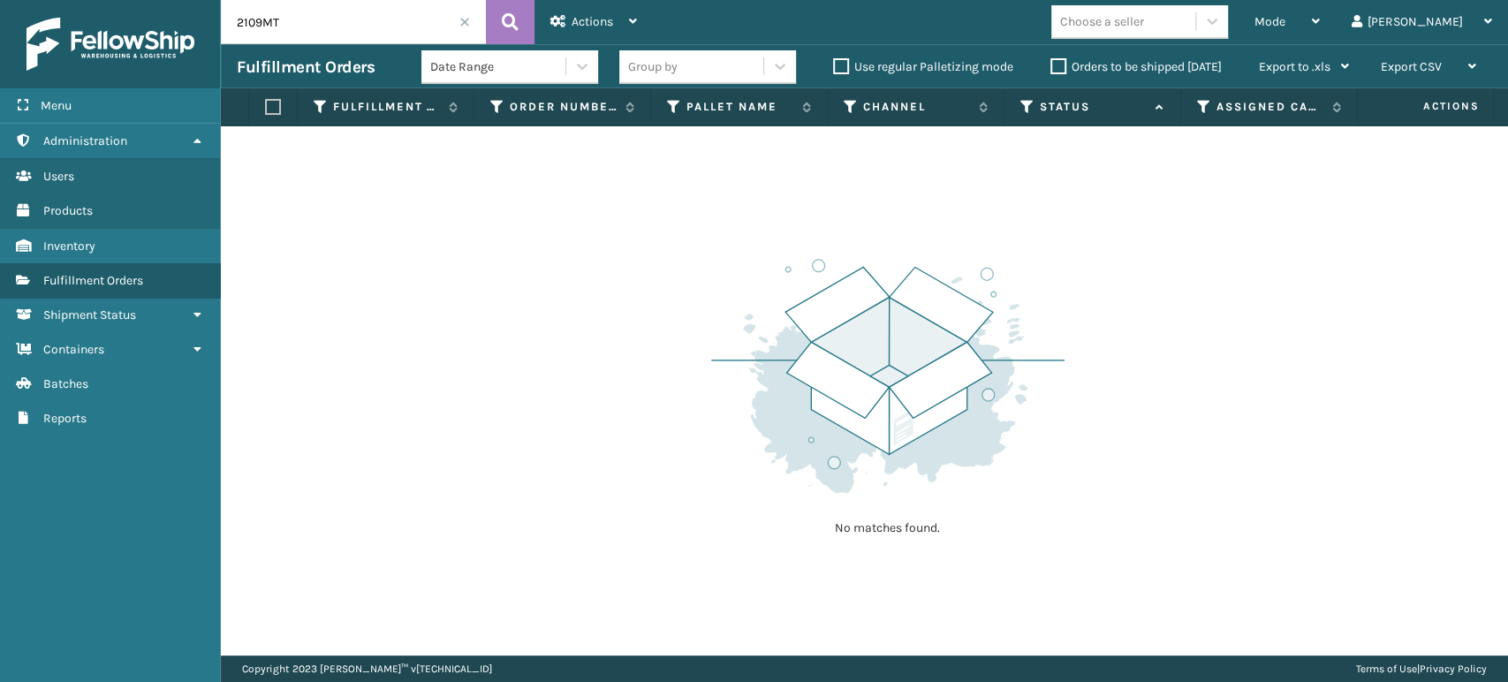
click at [403, 18] on input "2109MT" at bounding box center [353, 22] width 265 height 44
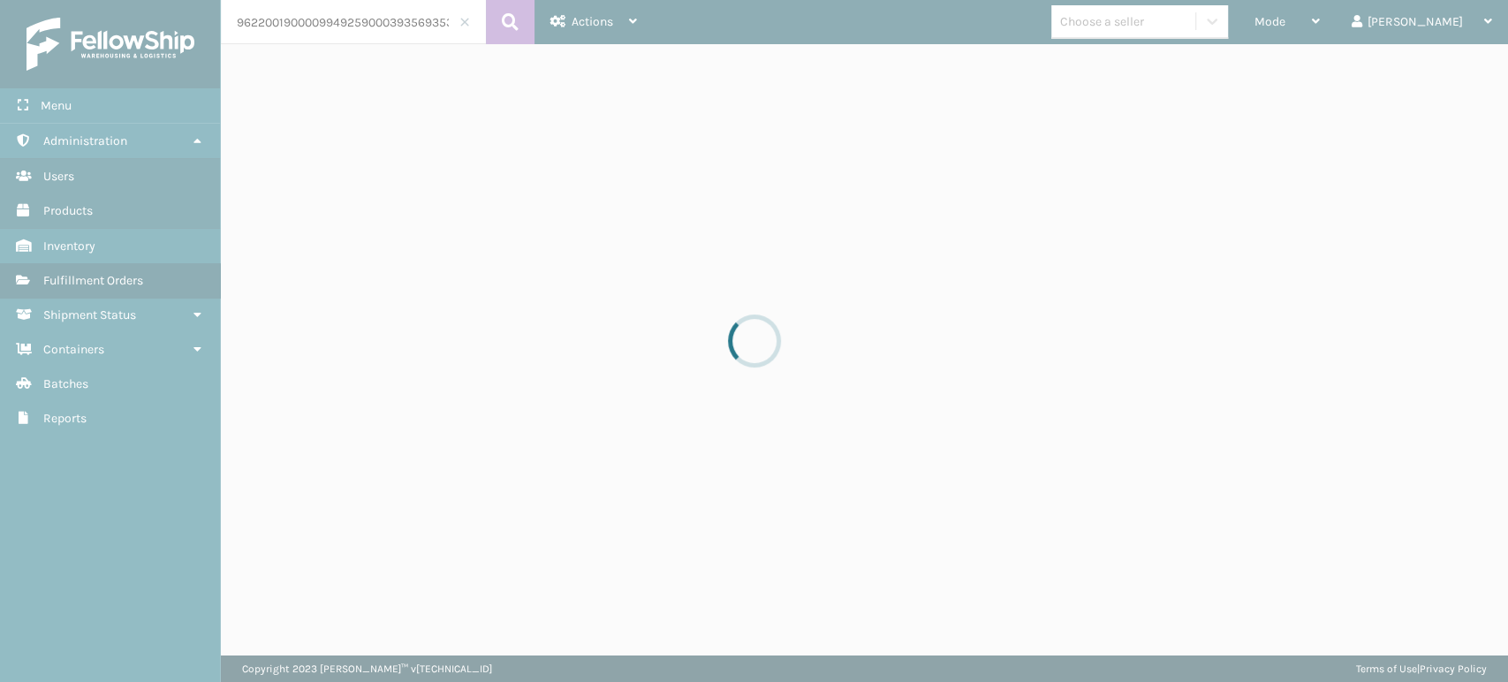
scroll to position [0, 29]
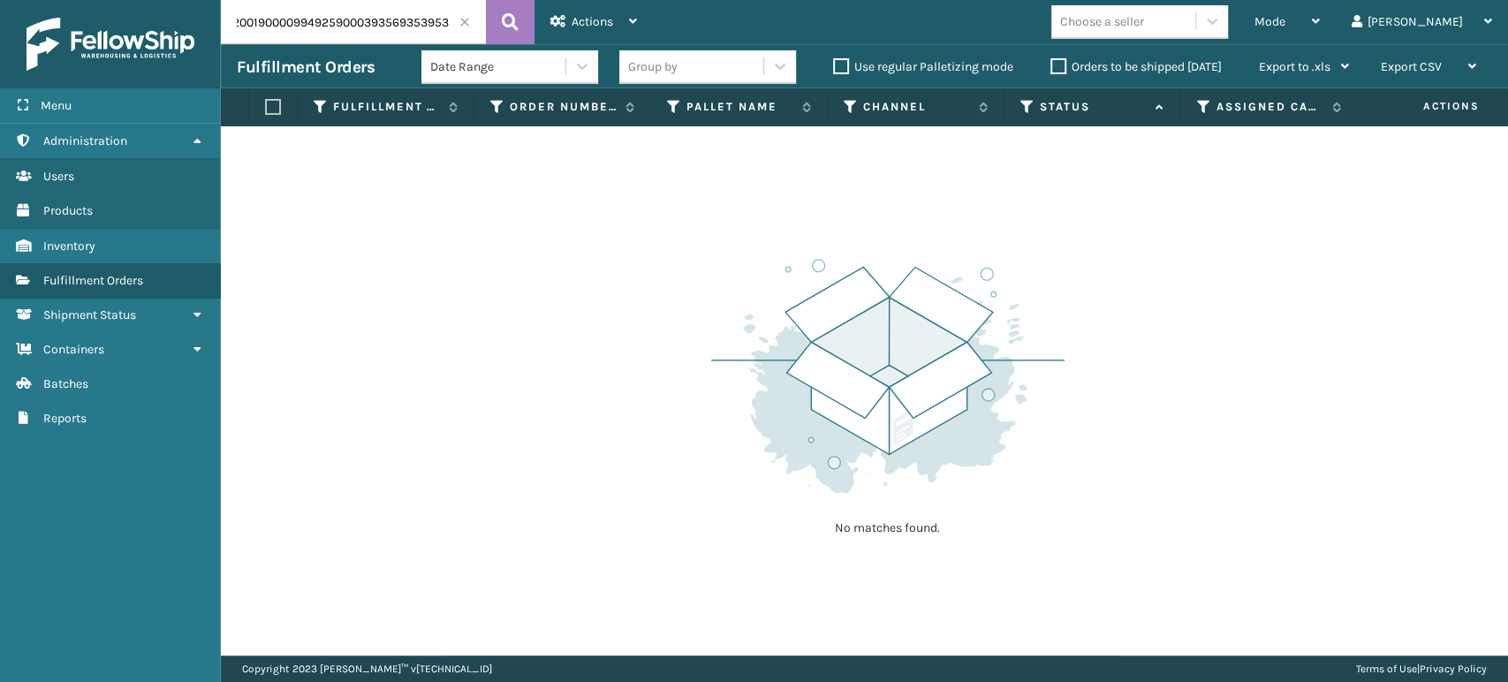
click at [355, 30] on input "9622001900009949259000393569353953" at bounding box center [353, 22] width 265 height 44
drag, startPoint x: 346, startPoint y: 22, endPoint x: 0, endPoint y: 26, distance: 346.2
click at [0, 0] on div "Menu Administration Users Products Inventory Fulfillment Orders Shipment Status…" at bounding box center [754, 0] width 1508 height 0
click at [1285, 28] on span "Mode" at bounding box center [1269, 21] width 31 height 15
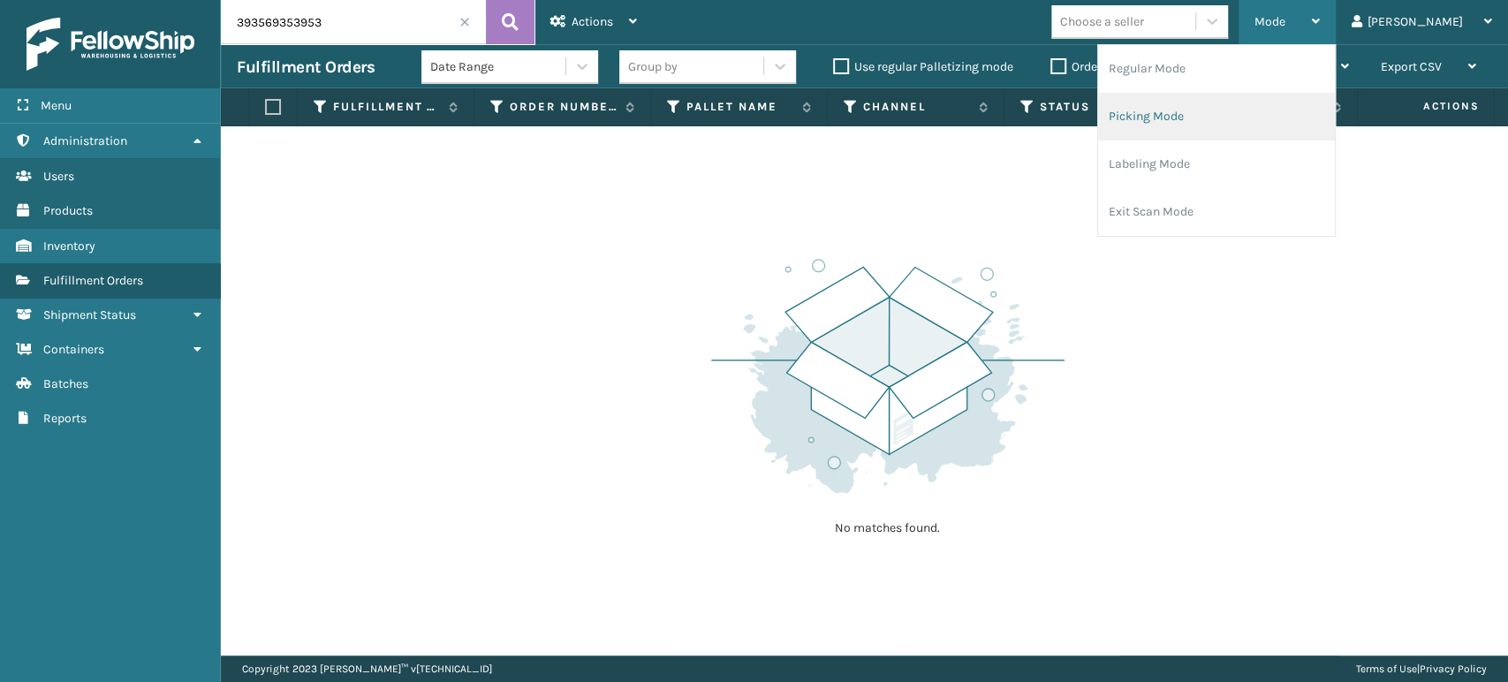
click at [1256, 104] on li "Picking Mode" at bounding box center [1216, 117] width 237 height 48
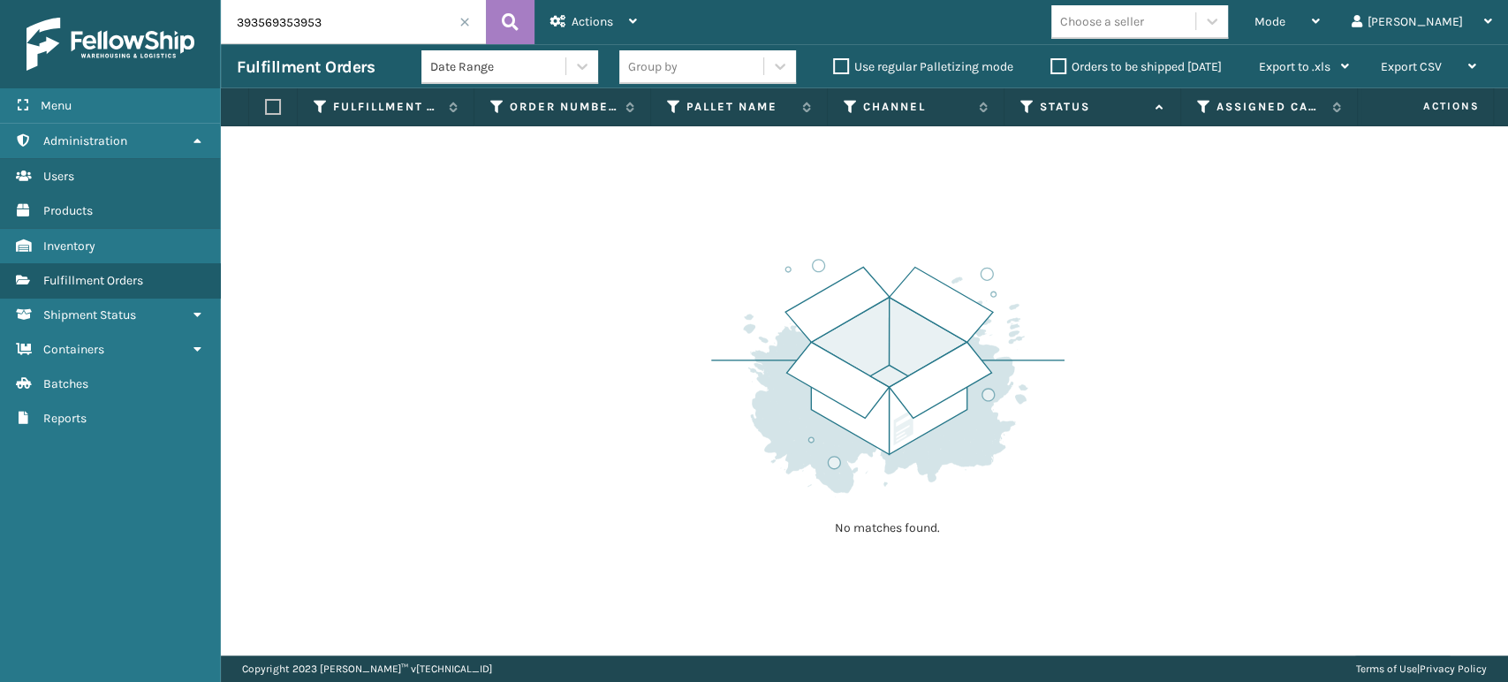
click at [356, 15] on input "393569353953" at bounding box center [353, 22] width 265 height 44
click at [356, 36] on input "393569353953" at bounding box center [353, 22] width 265 height 44
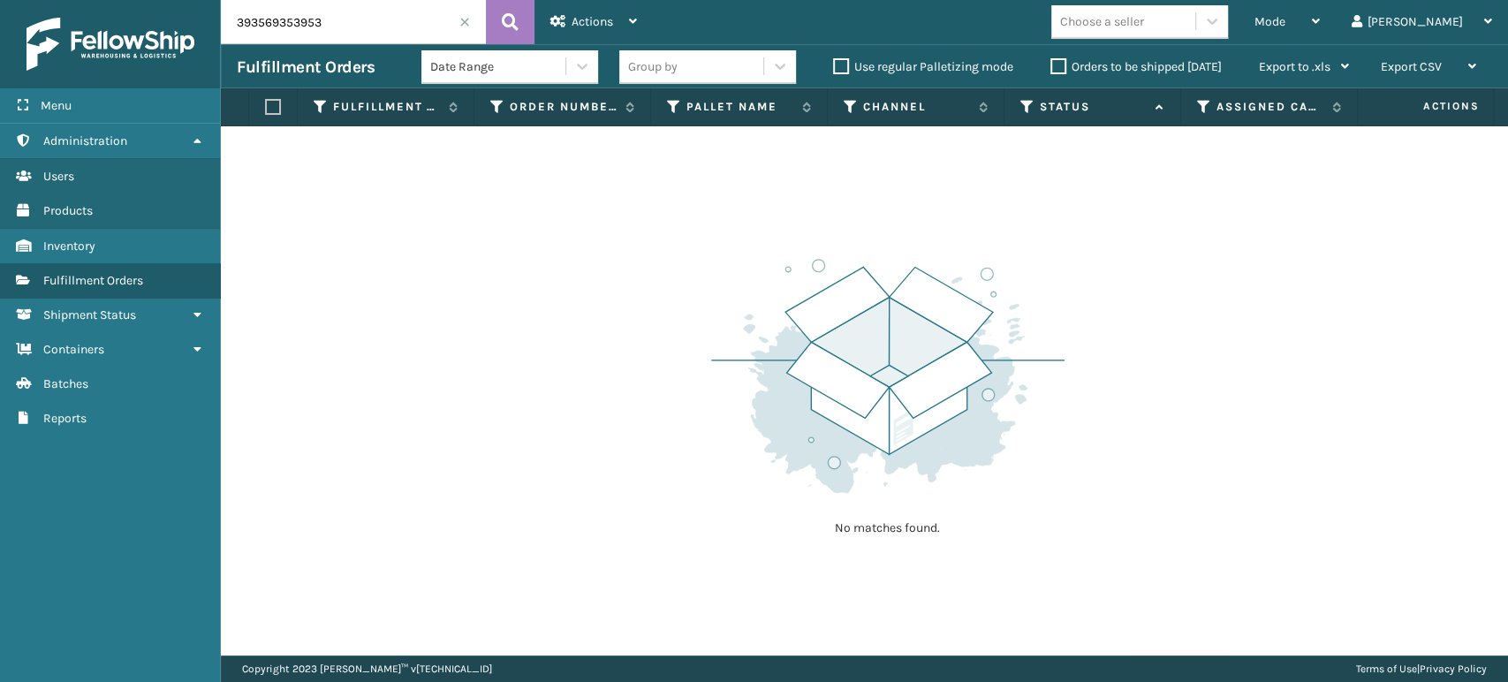
click at [357, 29] on input "393569353953" at bounding box center [353, 22] width 265 height 44
click at [356, 29] on input "393569353953" at bounding box center [353, 22] width 265 height 44
click at [406, 35] on input "393569353953" at bounding box center [353, 22] width 265 height 44
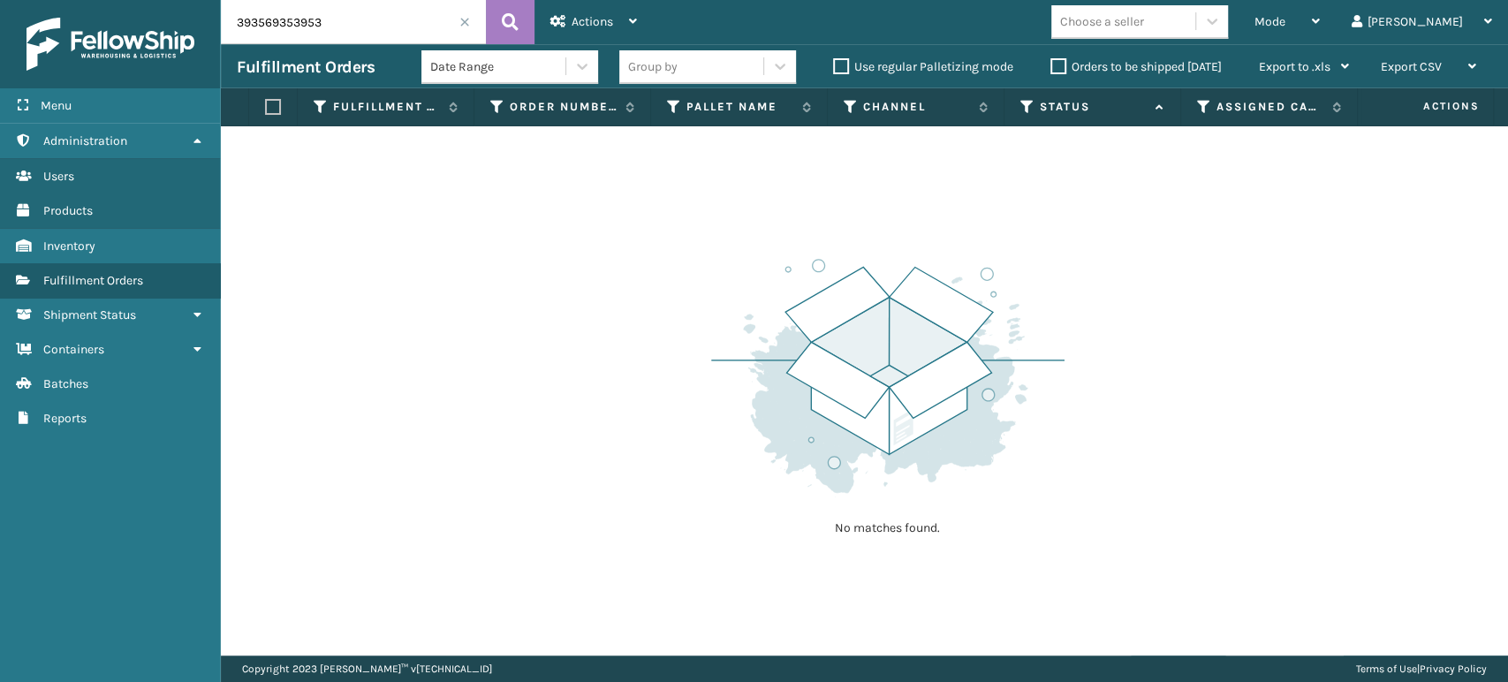
click at [405, 35] on input "393569353953" at bounding box center [353, 22] width 265 height 44
click at [352, 24] on input "9622001900009949259000393569353953" at bounding box center [353, 22] width 265 height 44
type input "393569353953"
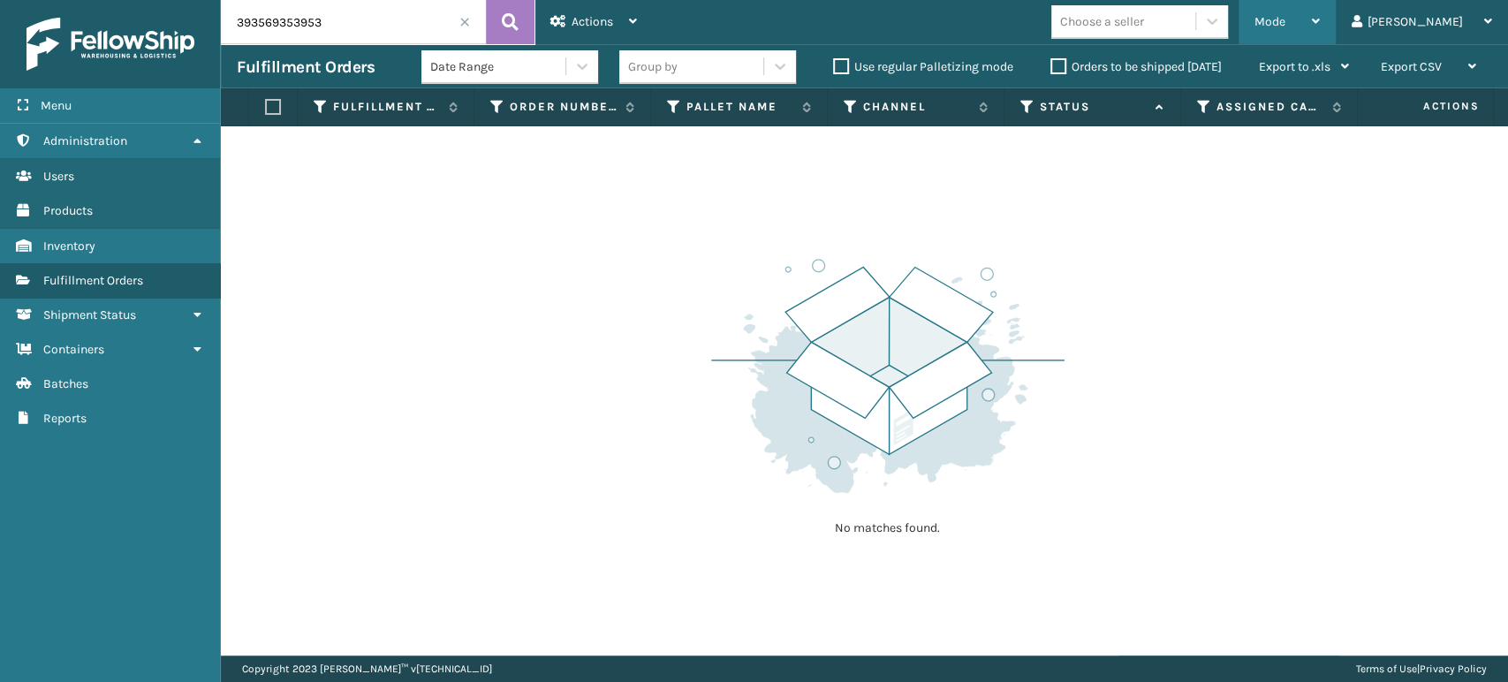
click at [1310, 8] on div "Mode Regular Mode Picking Mode Labeling Mode Exit Scan Mode" at bounding box center [1286, 22] width 97 height 44
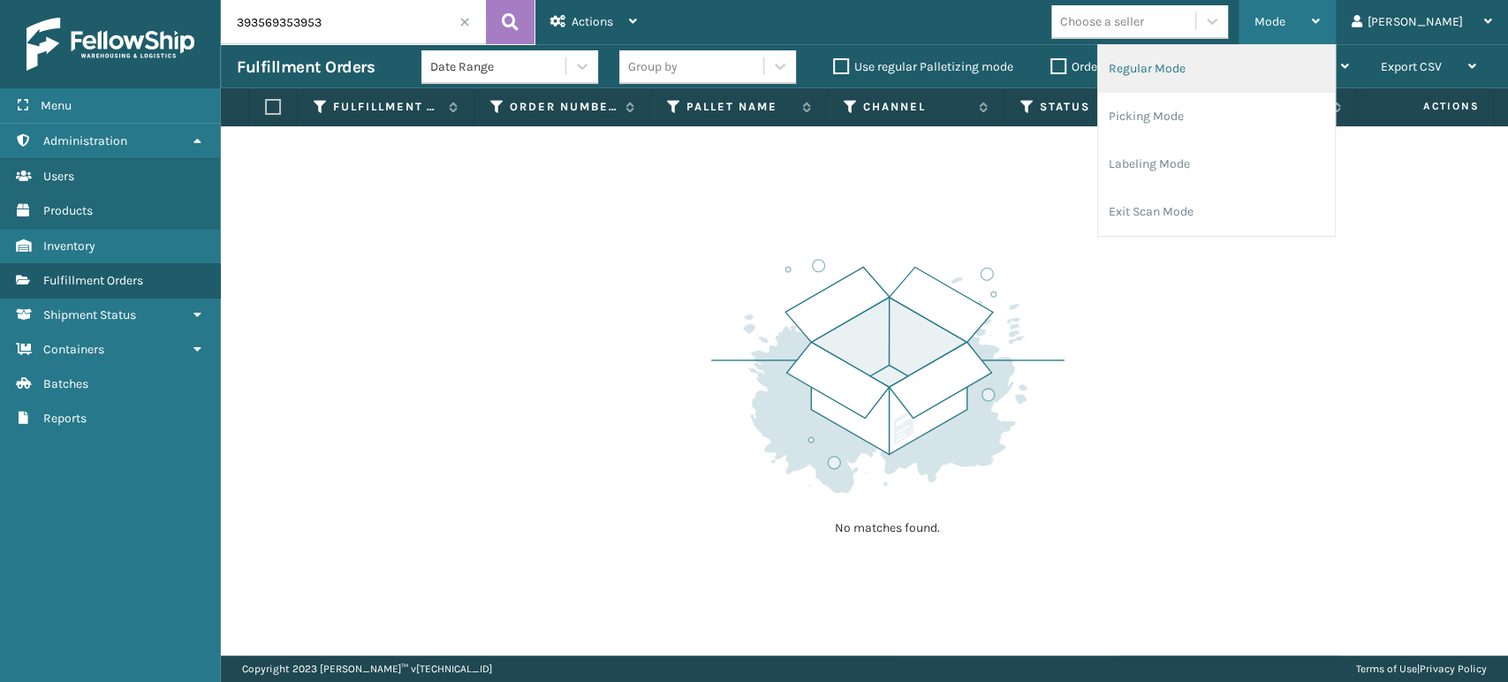
click at [1291, 68] on li "Regular Mode" at bounding box center [1216, 69] width 237 height 48
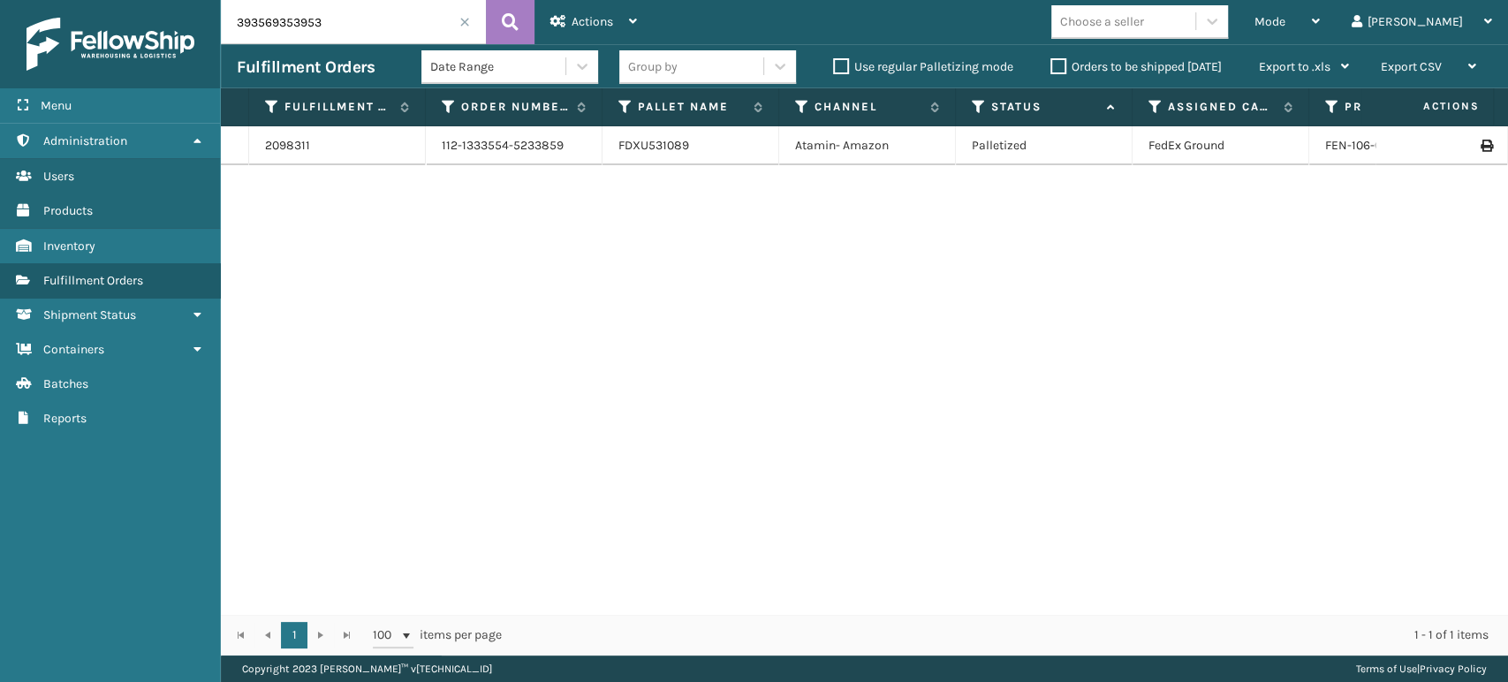
click at [1478, 145] on td at bounding box center [1441, 145] width 132 height 39
click at [1480, 147] on icon at bounding box center [1485, 146] width 11 height 12
click at [1320, 24] on div "Mode" at bounding box center [1286, 22] width 65 height 44
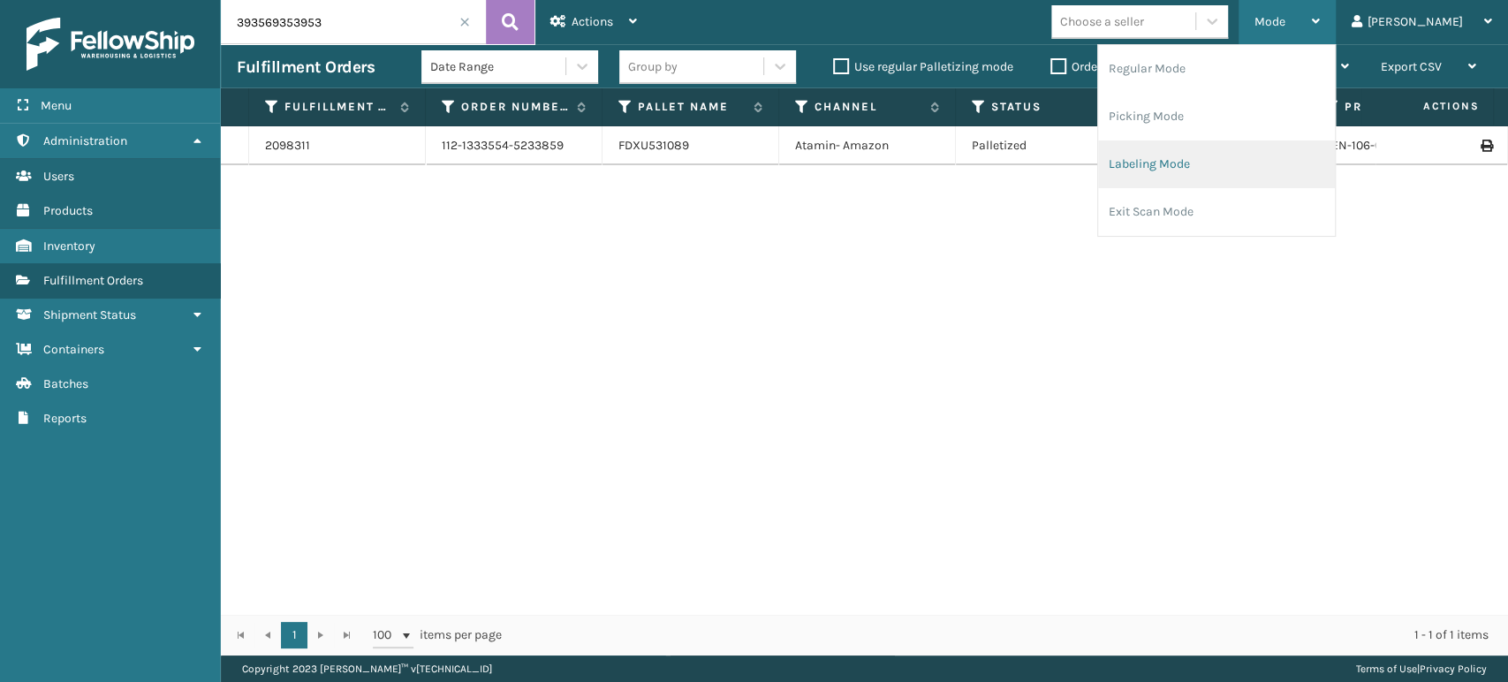
click at [1214, 154] on li "Labeling Mode" at bounding box center [1216, 164] width 237 height 48
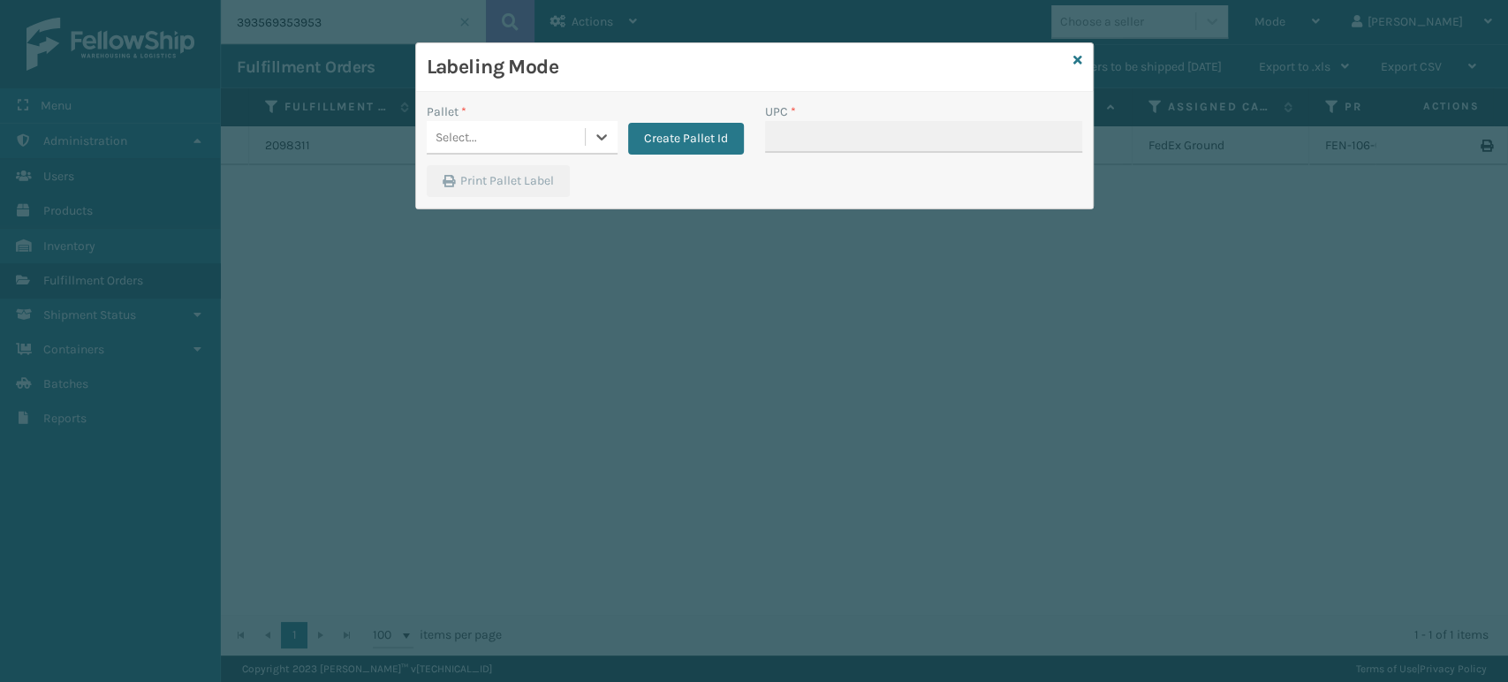
click at [516, 147] on div "Select..." at bounding box center [506, 137] width 158 height 29
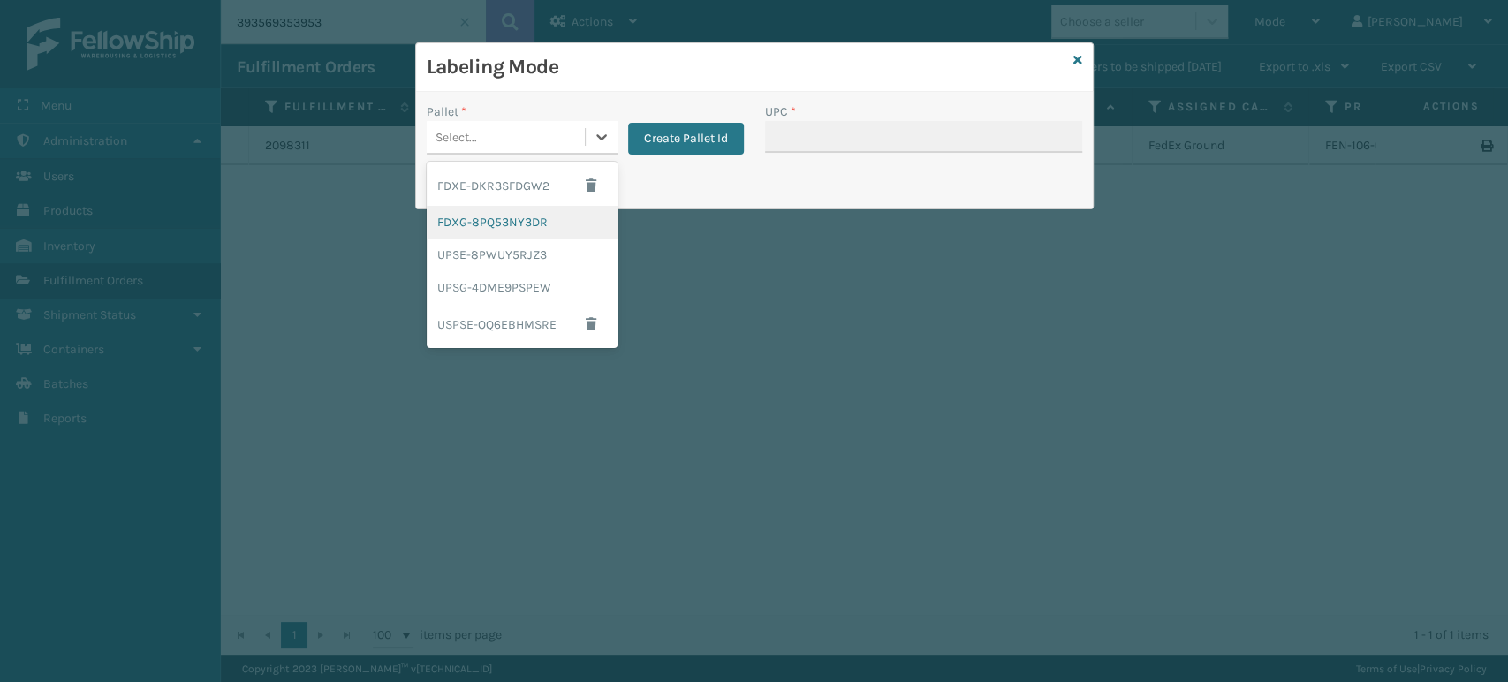
click at [517, 222] on div "FDXG-8PQ53NY3DR" at bounding box center [522, 222] width 191 height 33
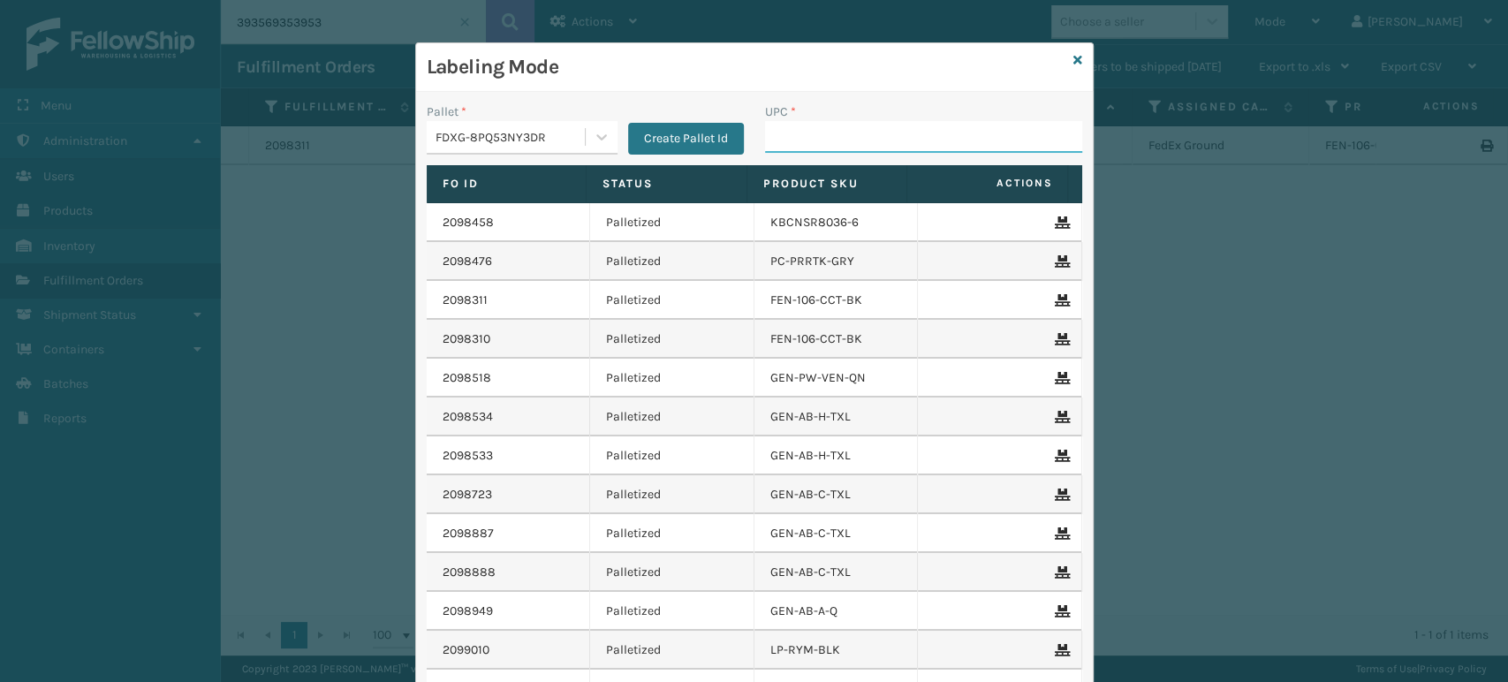
click at [796, 147] on input "UPC *" at bounding box center [923, 137] width 317 height 32
type input "1717MTW"
click at [796, 147] on input "1717MTW" at bounding box center [907, 137] width 285 height 32
type input "1717MTW"
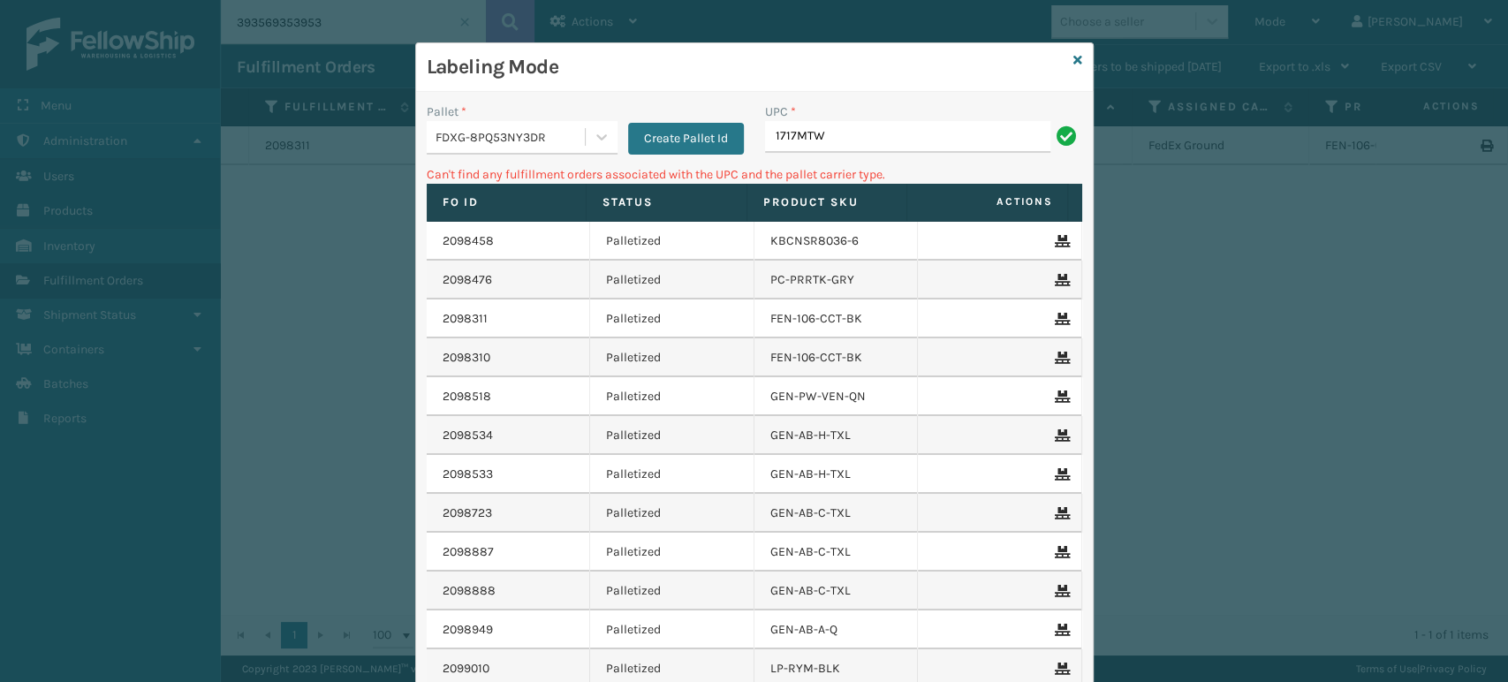
click at [796, 147] on input "1717MTW" at bounding box center [907, 137] width 285 height 32
click at [796, 147] on input "2068" at bounding box center [907, 137] width 285 height 32
type input "2068MTW"
click at [922, 129] on input "2068MTW" at bounding box center [907, 137] width 285 height 32
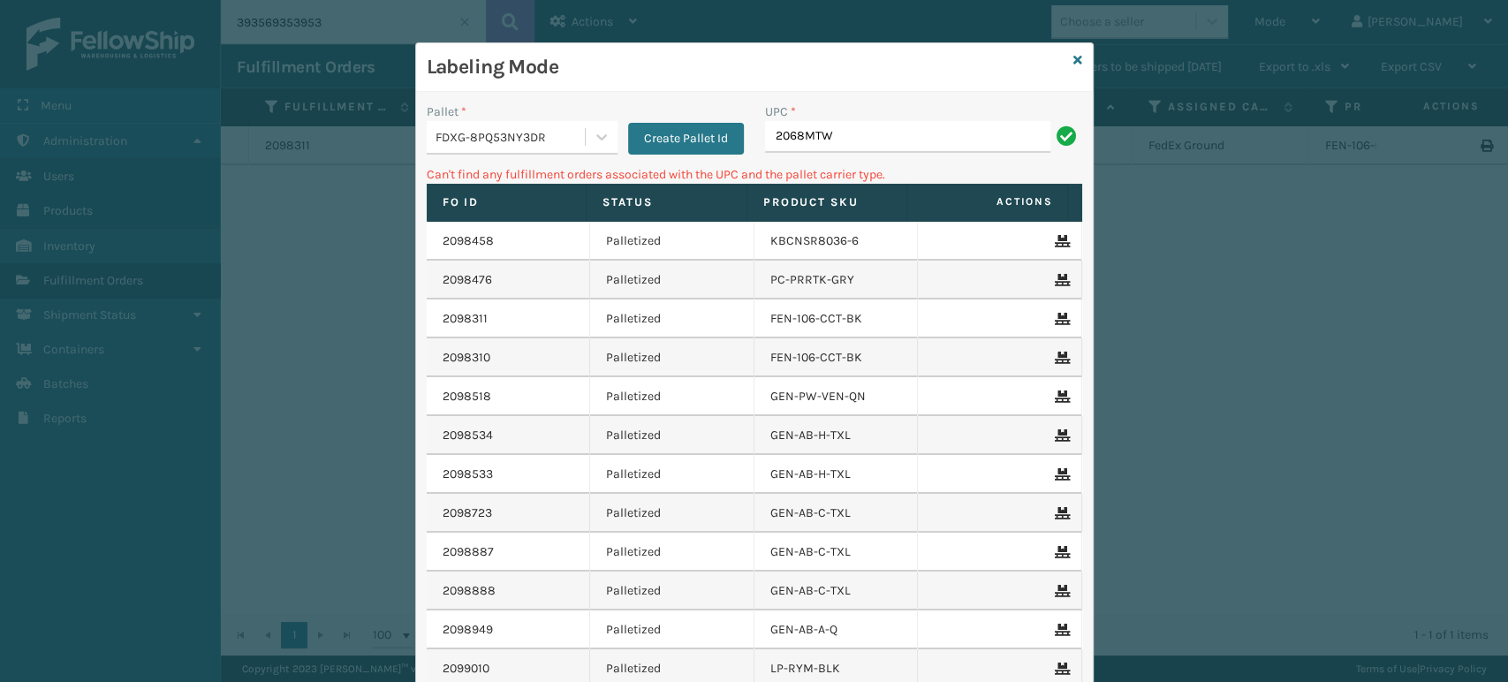
click at [922, 129] on input "2068MTW" at bounding box center [907, 137] width 285 height 32
type input "0803130"
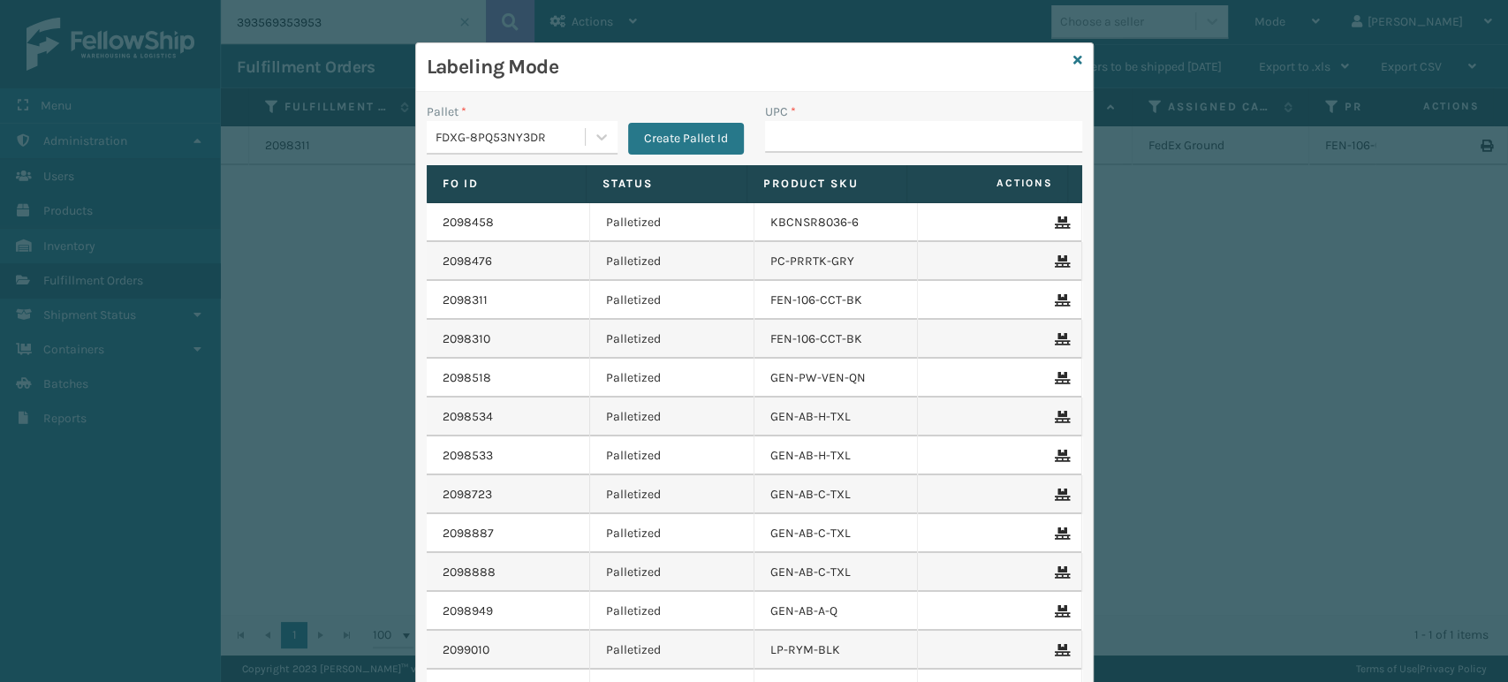
click at [1078, 55] on div "Labeling Mode" at bounding box center [754, 67] width 677 height 49
click at [1073, 62] on icon at bounding box center [1077, 60] width 9 height 12
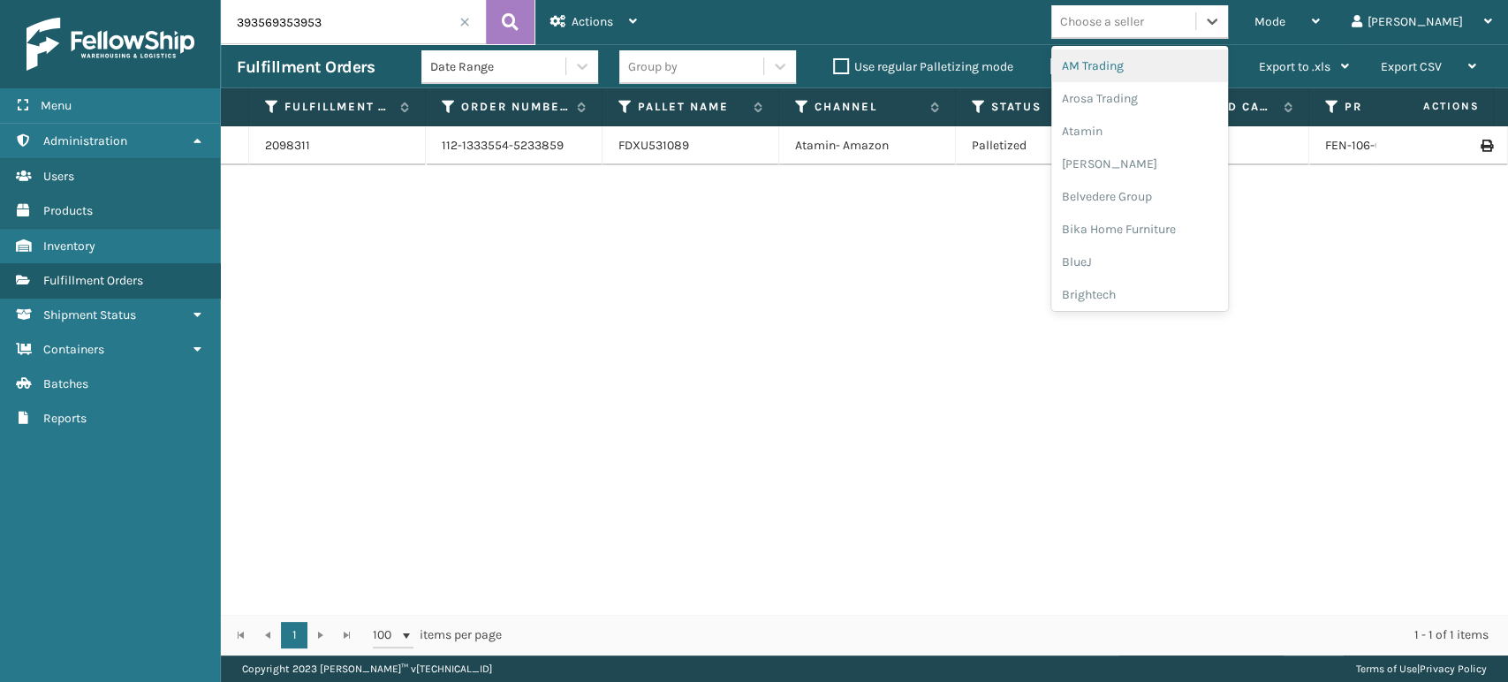
click at [1195, 34] on div "Choose a seller" at bounding box center [1123, 21] width 144 height 29
click at [1180, 166] on div "Emson" at bounding box center [1139, 163] width 177 height 33
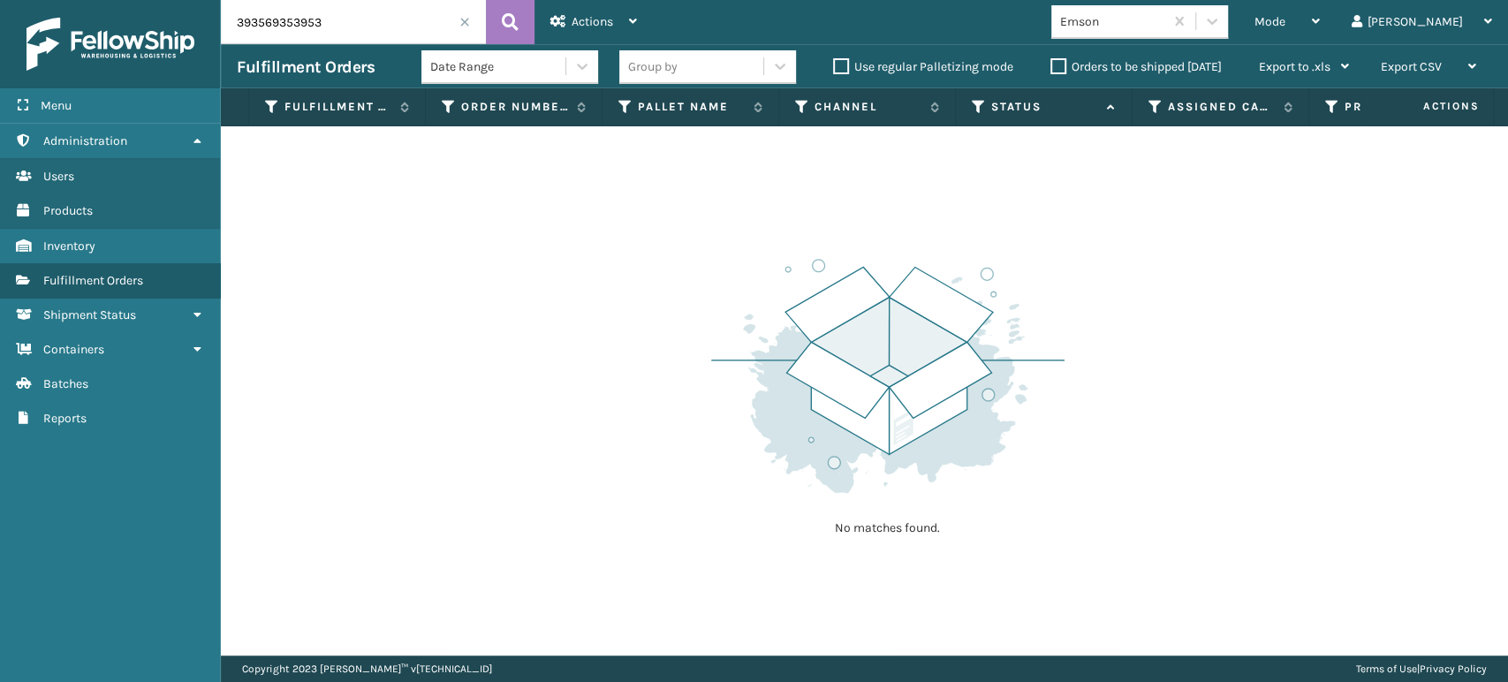
click at [451, 26] on input "393569353953" at bounding box center [353, 22] width 265 height 44
click at [457, 26] on input "393569353953" at bounding box center [353, 22] width 265 height 44
click at [465, 26] on span at bounding box center [464, 22] width 11 height 11
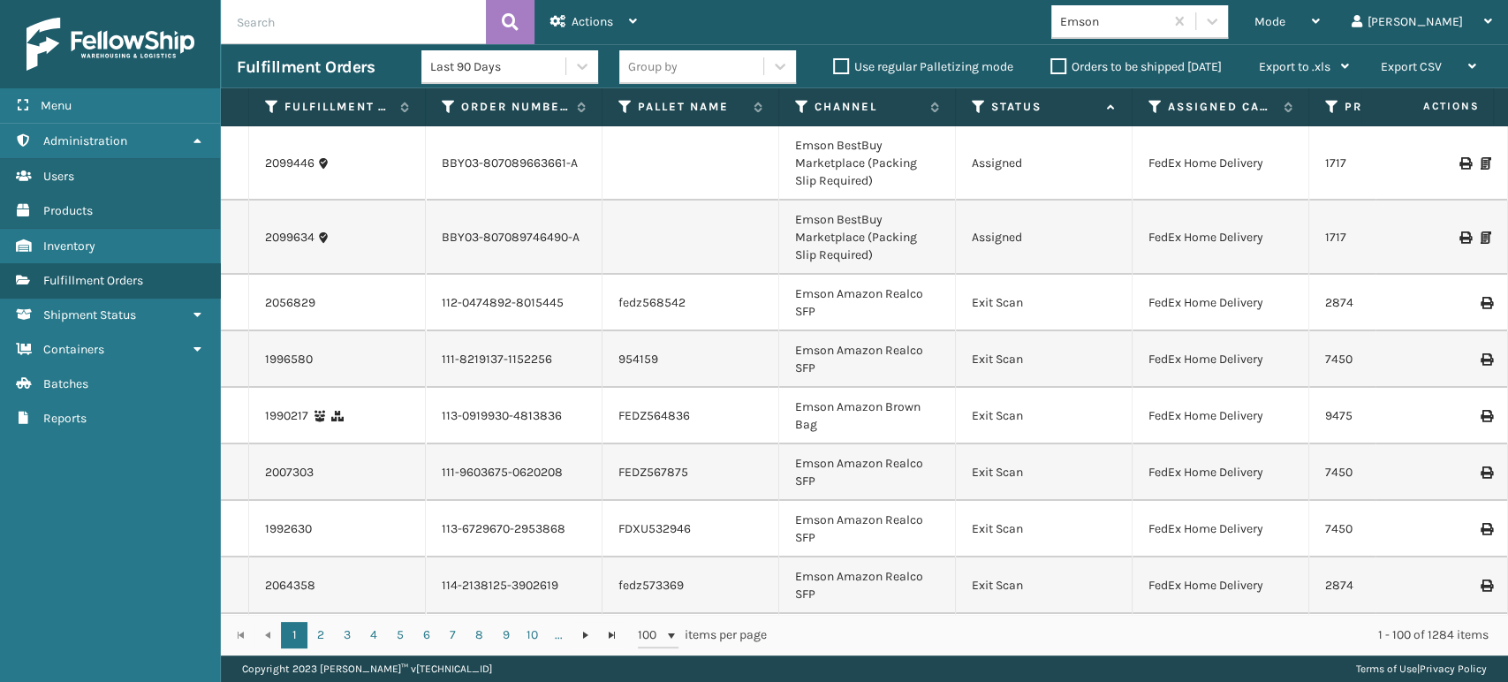
click at [700, 72] on div "Group by" at bounding box center [691, 66] width 144 height 29
click at [975, 111] on icon at bounding box center [979, 107] width 14 height 16
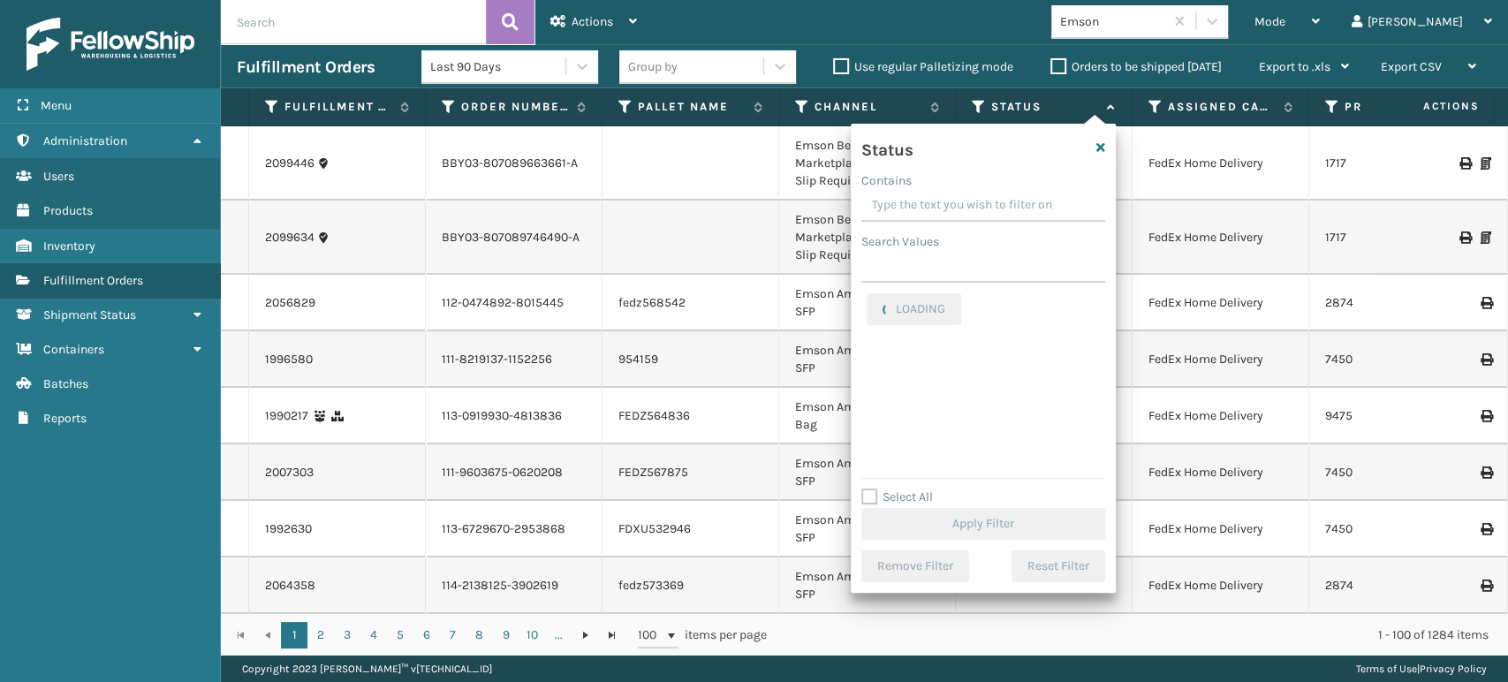
click at [891, 489] on label "Select All" at bounding box center [897, 496] width 72 height 15
click at [891, 488] on input "Select All" at bounding box center [993, 488] width 265 height 2
click at [893, 490] on label "Select All" at bounding box center [897, 496] width 72 height 15
click at [893, 488] on input "Select All" at bounding box center [993, 488] width 265 height 2
click at [897, 493] on label "Select All" at bounding box center [897, 496] width 72 height 15
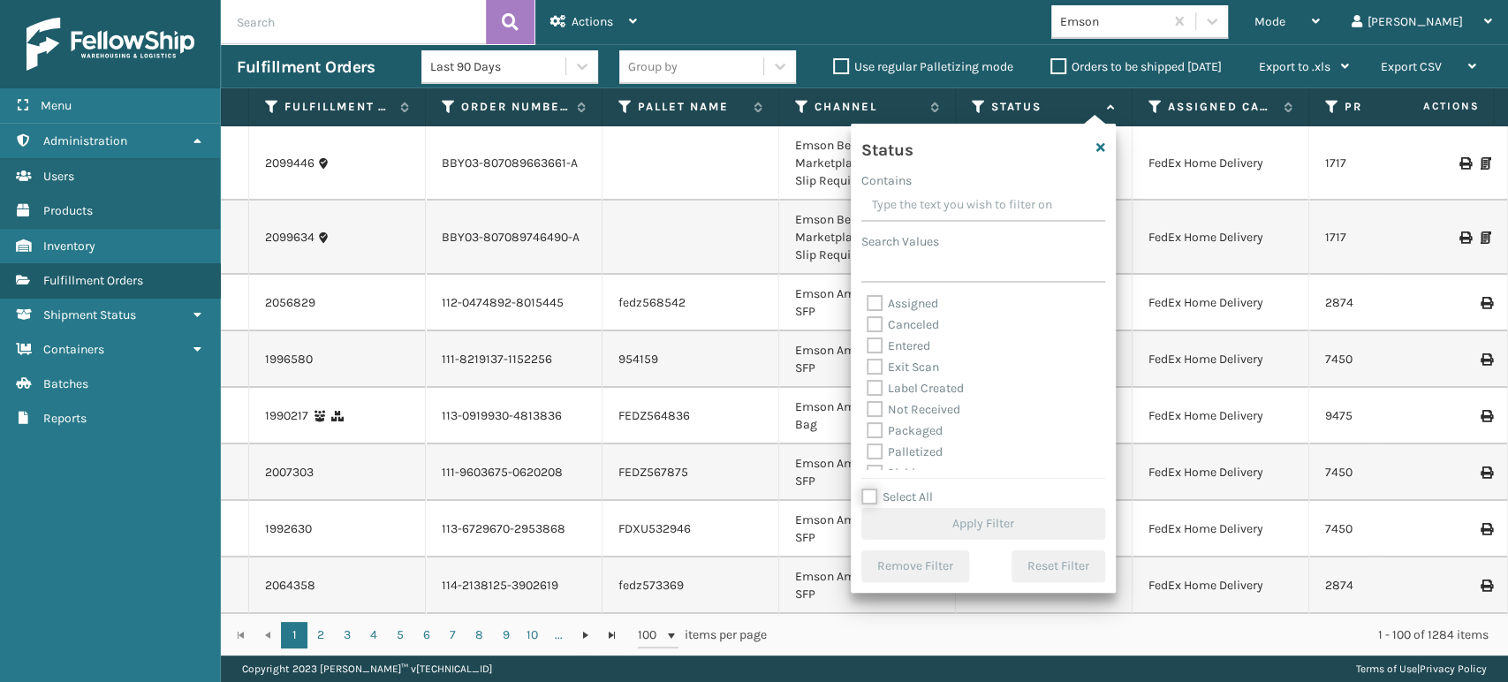
click at [897, 488] on input "Select All" at bounding box center [993, 488] width 265 height 2
checkbox input "true"
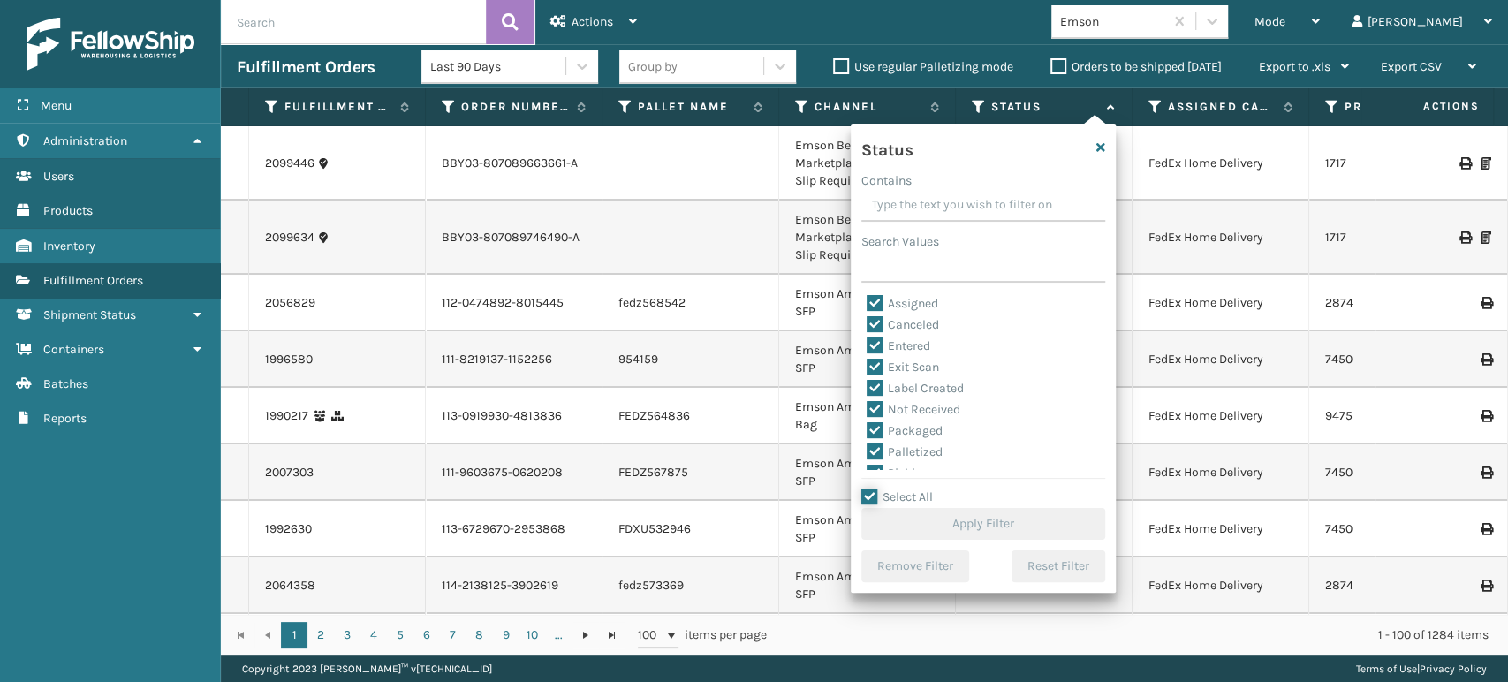
checkbox input "true"
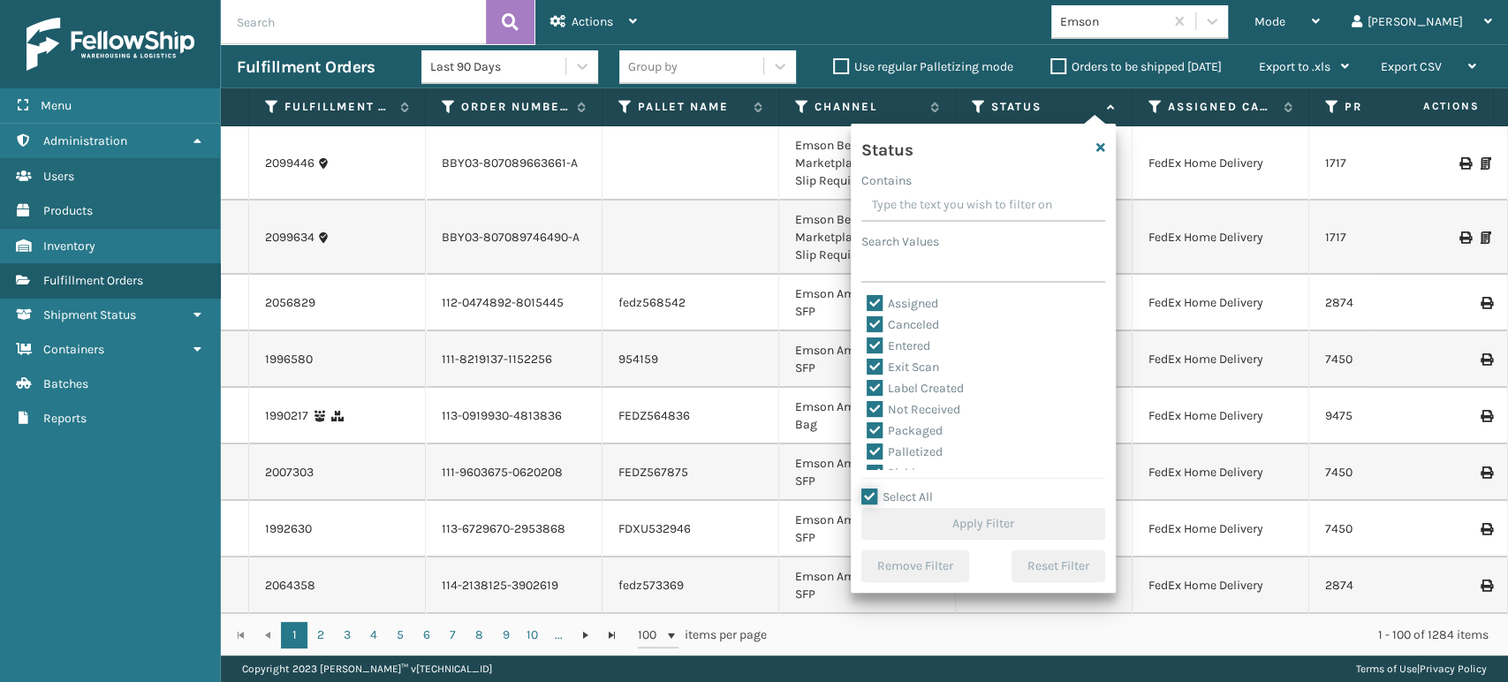
checkbox input "true"
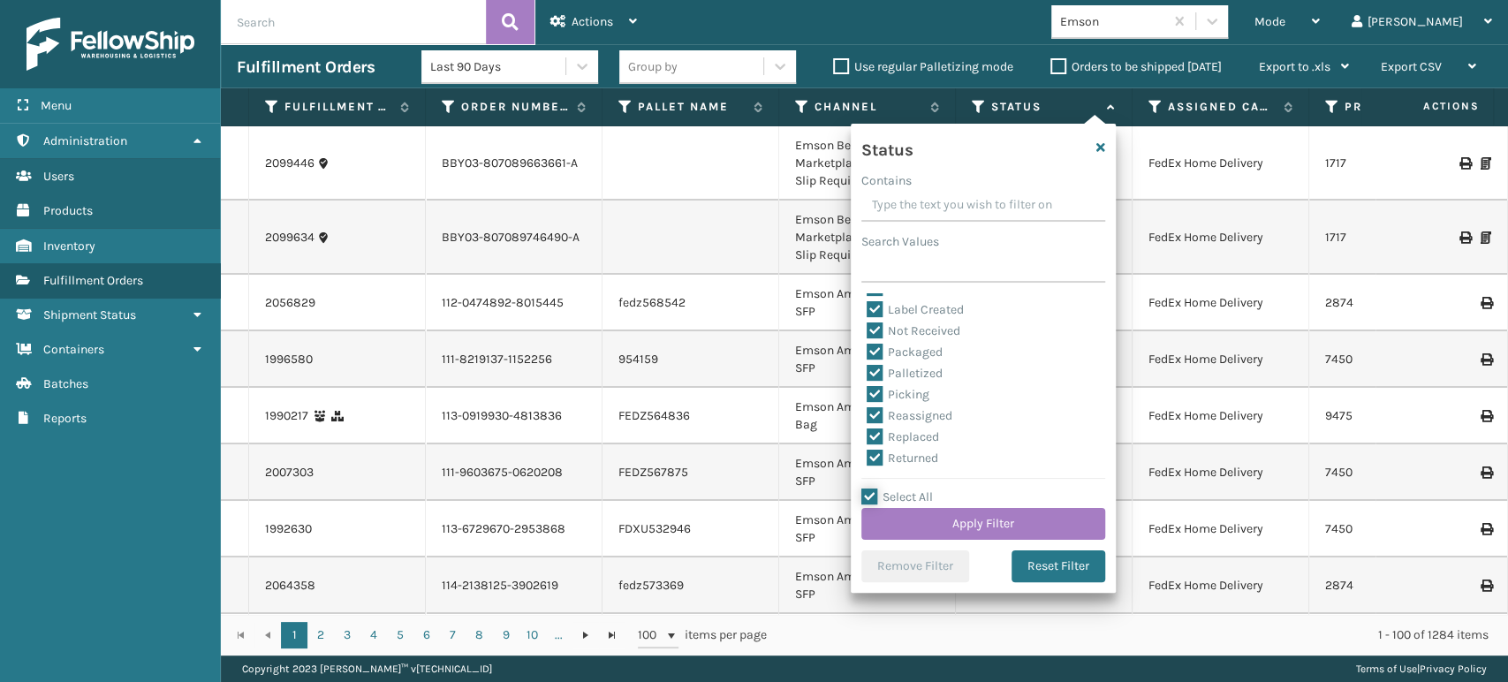
scroll to position [98, 0]
click at [909, 380] on label "Picking" at bounding box center [897, 374] width 63 height 15
click at [867, 376] on input "Picking" at bounding box center [866, 370] width 1 height 11
checkbox input "false"
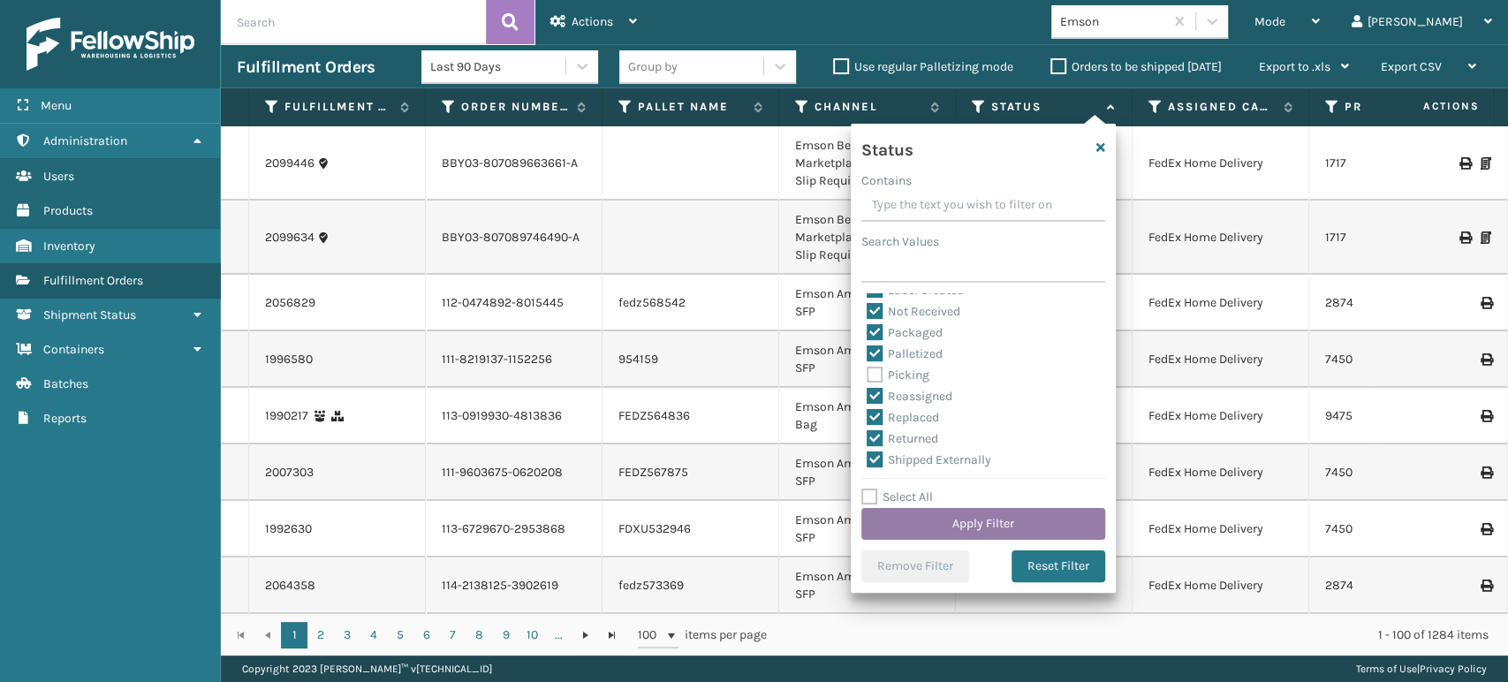
click at [968, 526] on button "Apply Filter" at bounding box center [983, 524] width 244 height 32
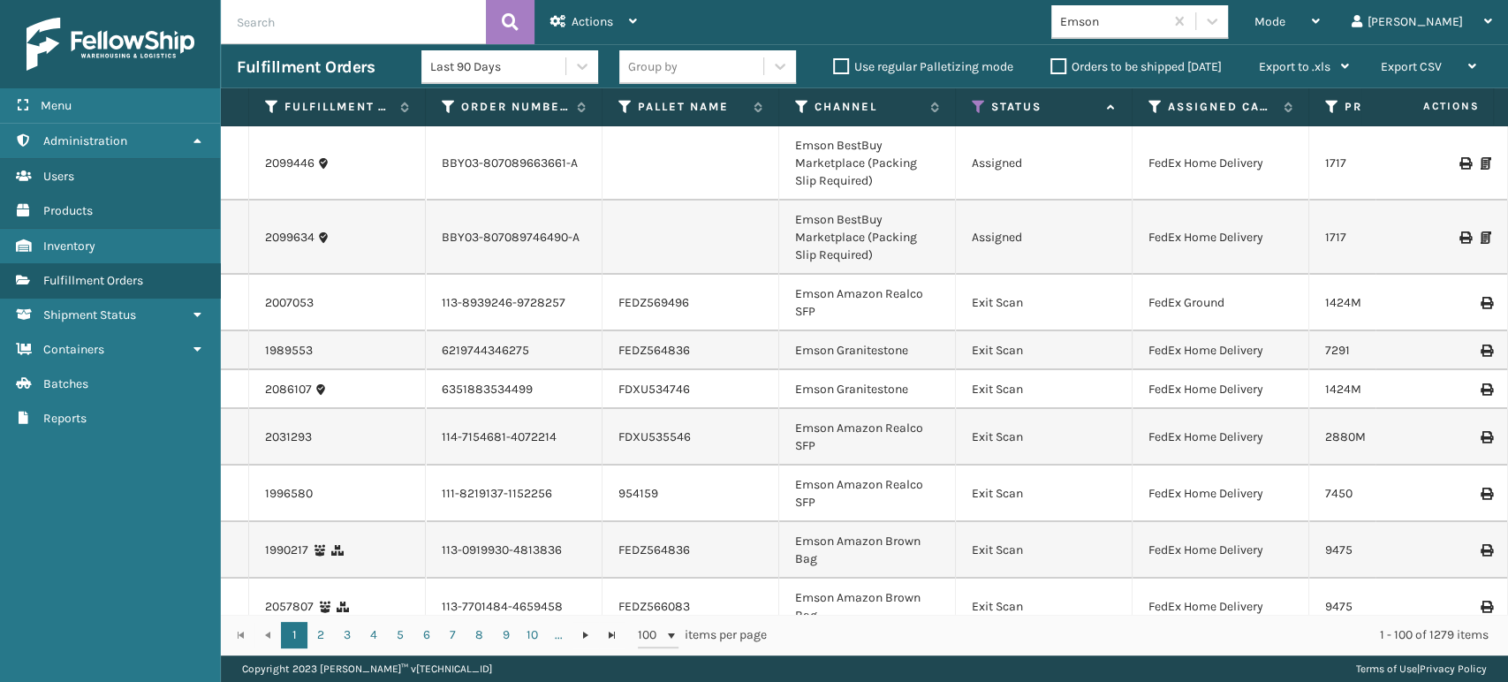
click at [692, 76] on div "Group by" at bounding box center [691, 66] width 144 height 29
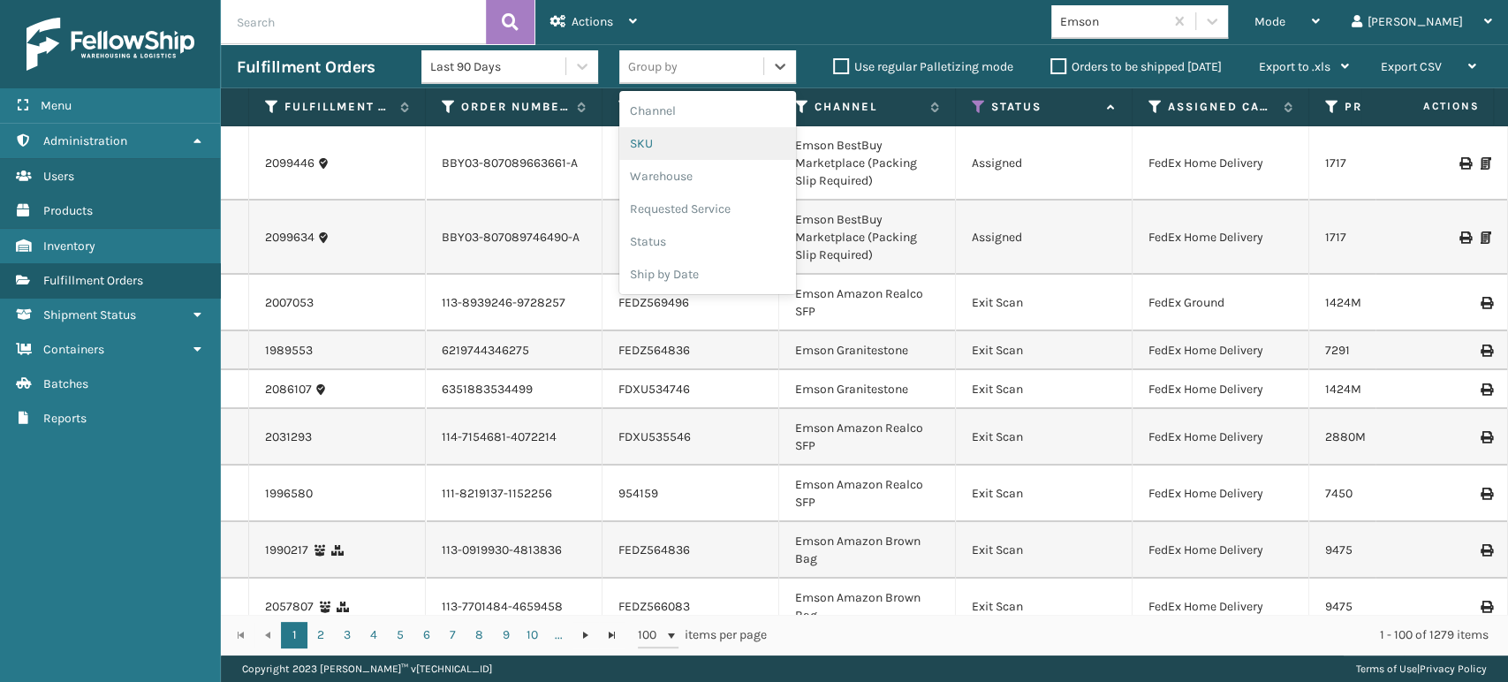
click at [643, 154] on div "SKU" at bounding box center [707, 143] width 177 height 33
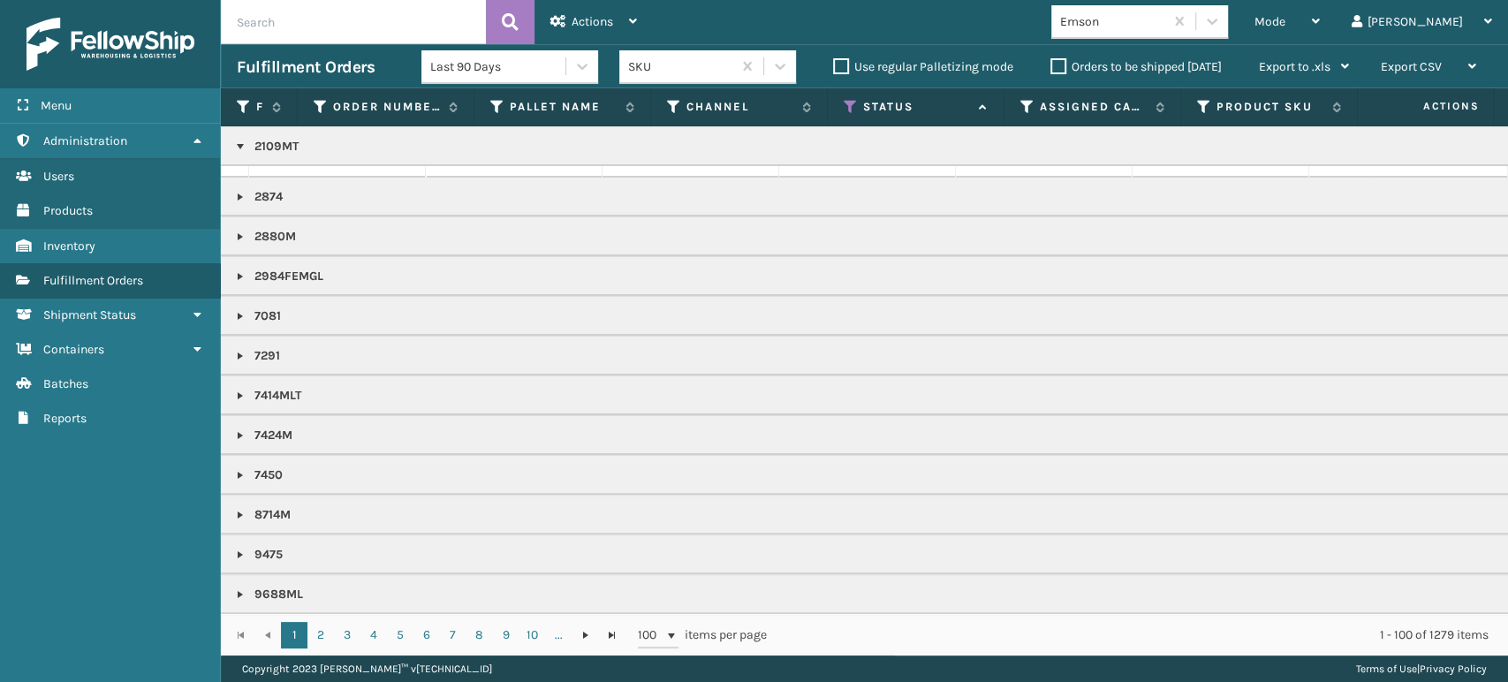
scroll to position [215, 0]
click at [844, 103] on icon at bounding box center [850, 107] width 14 height 16
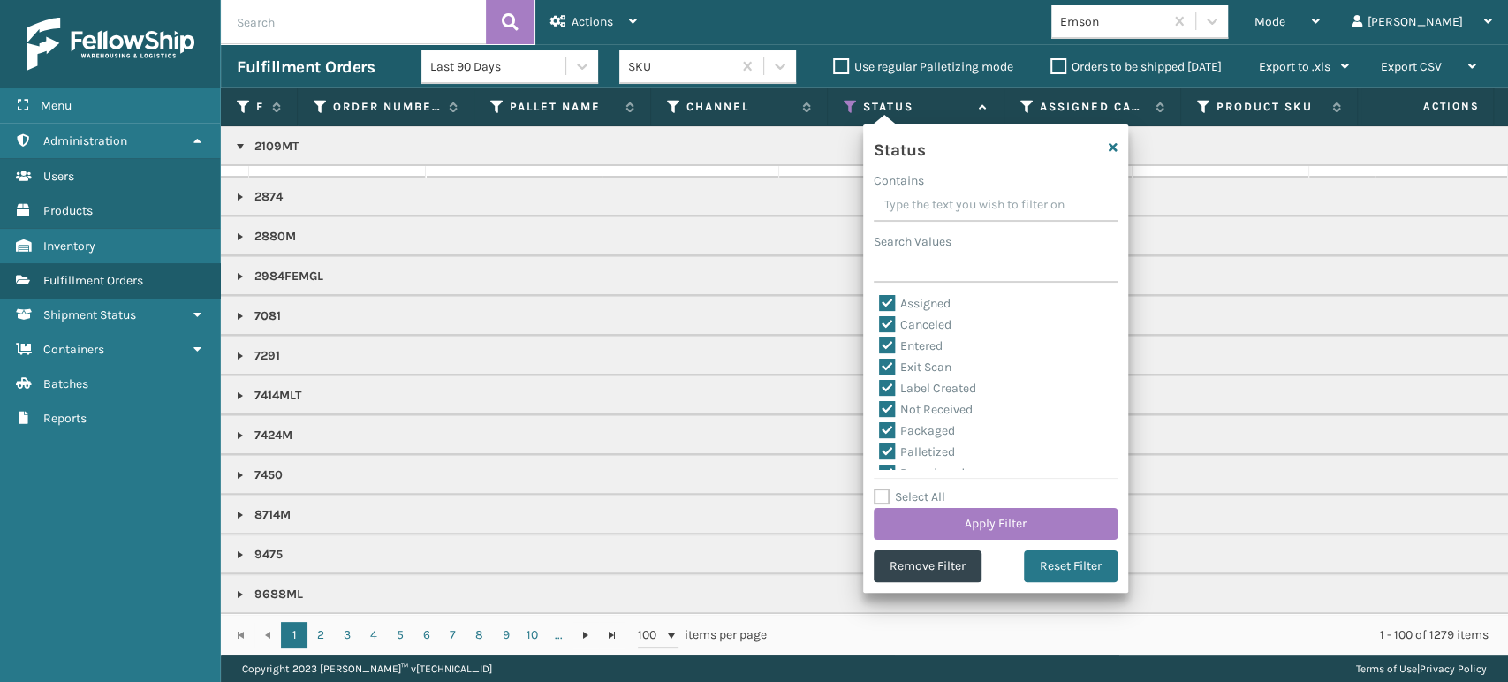
click at [910, 495] on label "Select All" at bounding box center [910, 496] width 72 height 15
click at [910, 488] on input "Select All" at bounding box center [1006, 488] width 265 height 2
checkbox input "true"
click at [910, 495] on label "Select All" at bounding box center [910, 496] width 72 height 15
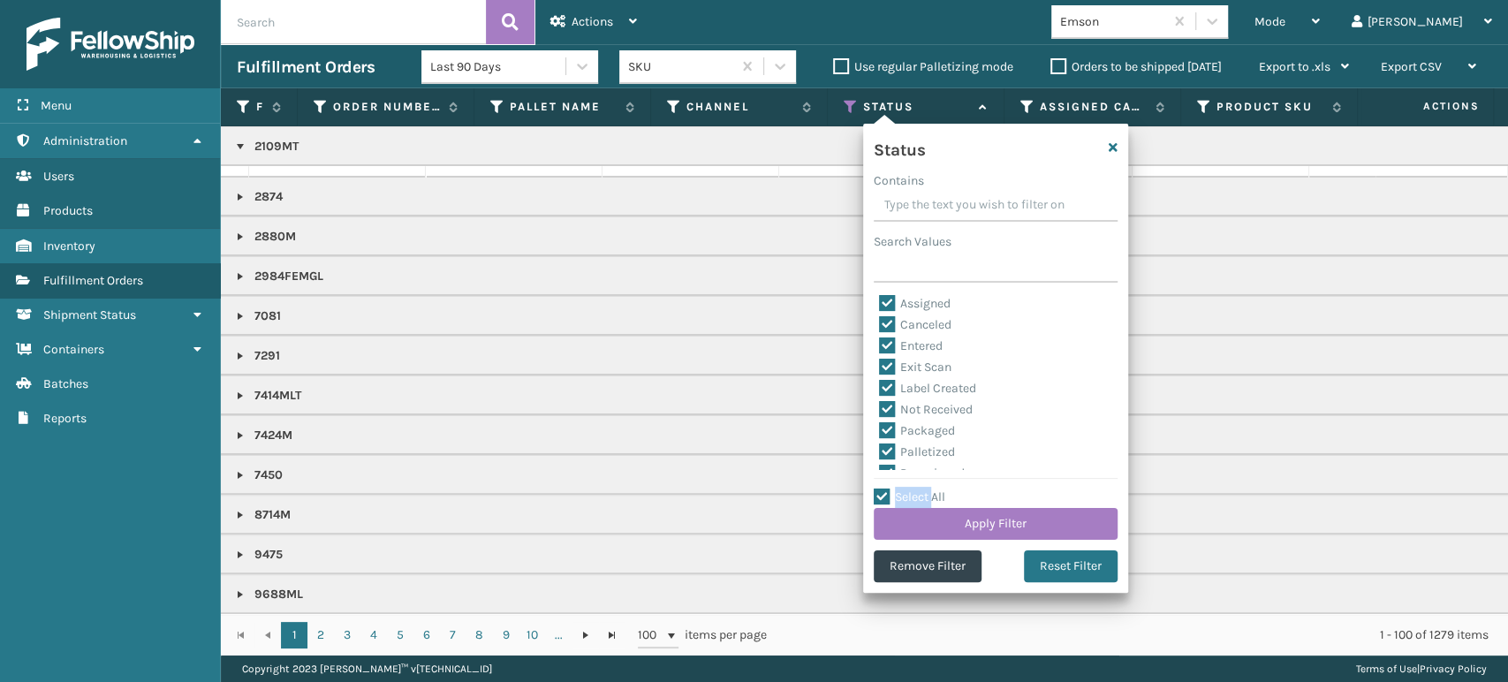
click at [910, 488] on input "Select All" at bounding box center [1006, 488] width 265 height 2
checkbox input "false"
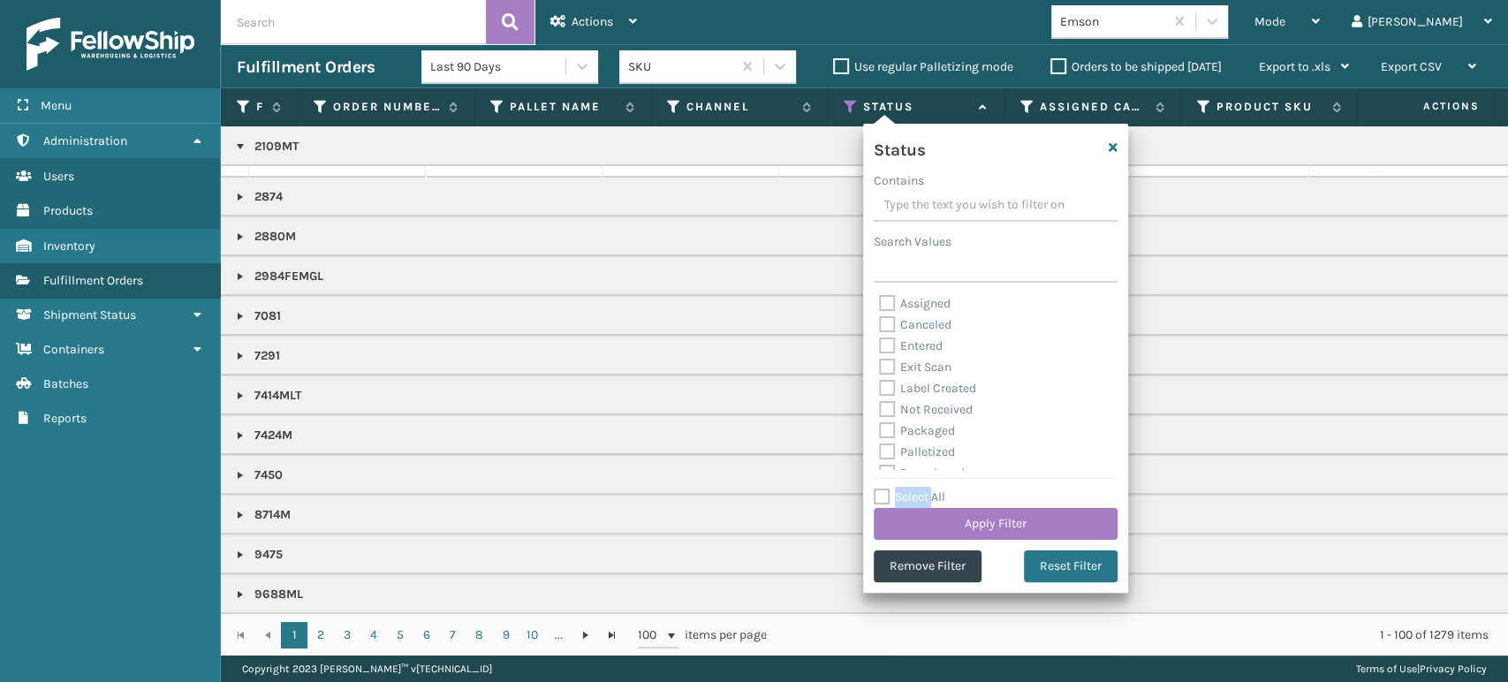
checkbox input "false"
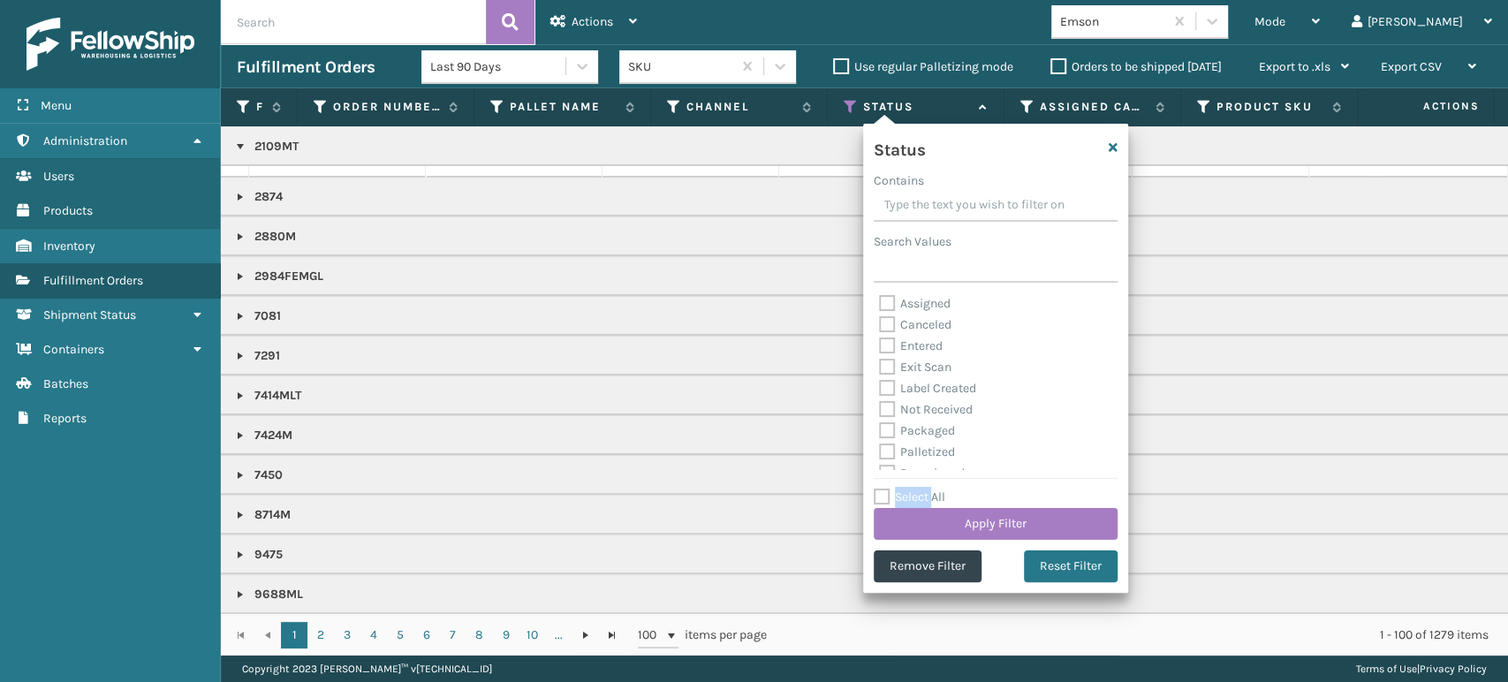
checkbox input "false"
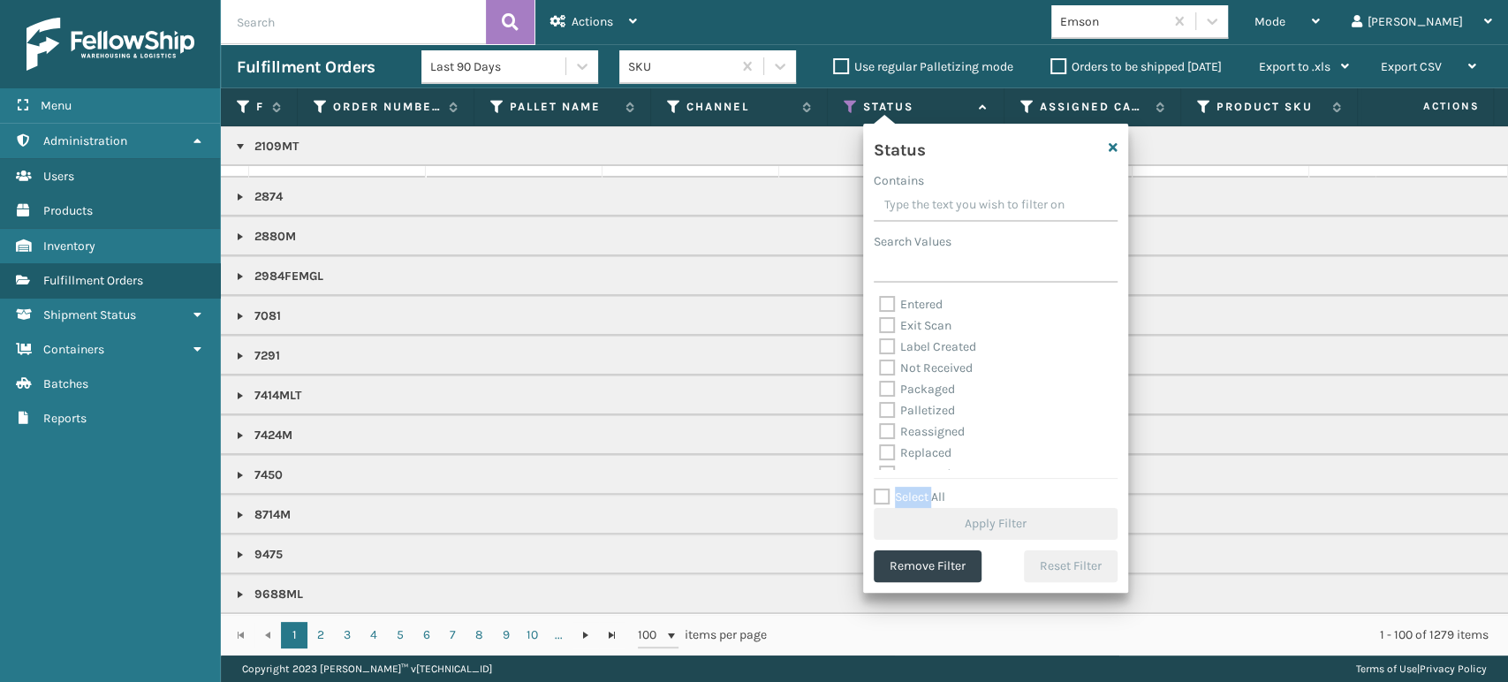
scroll to position [99, 0]
click at [932, 454] on label "Picking" at bounding box center [910, 458] width 63 height 15
click at [880, 454] on input "Picking" at bounding box center [879, 454] width 1 height 11
checkbox input "true"
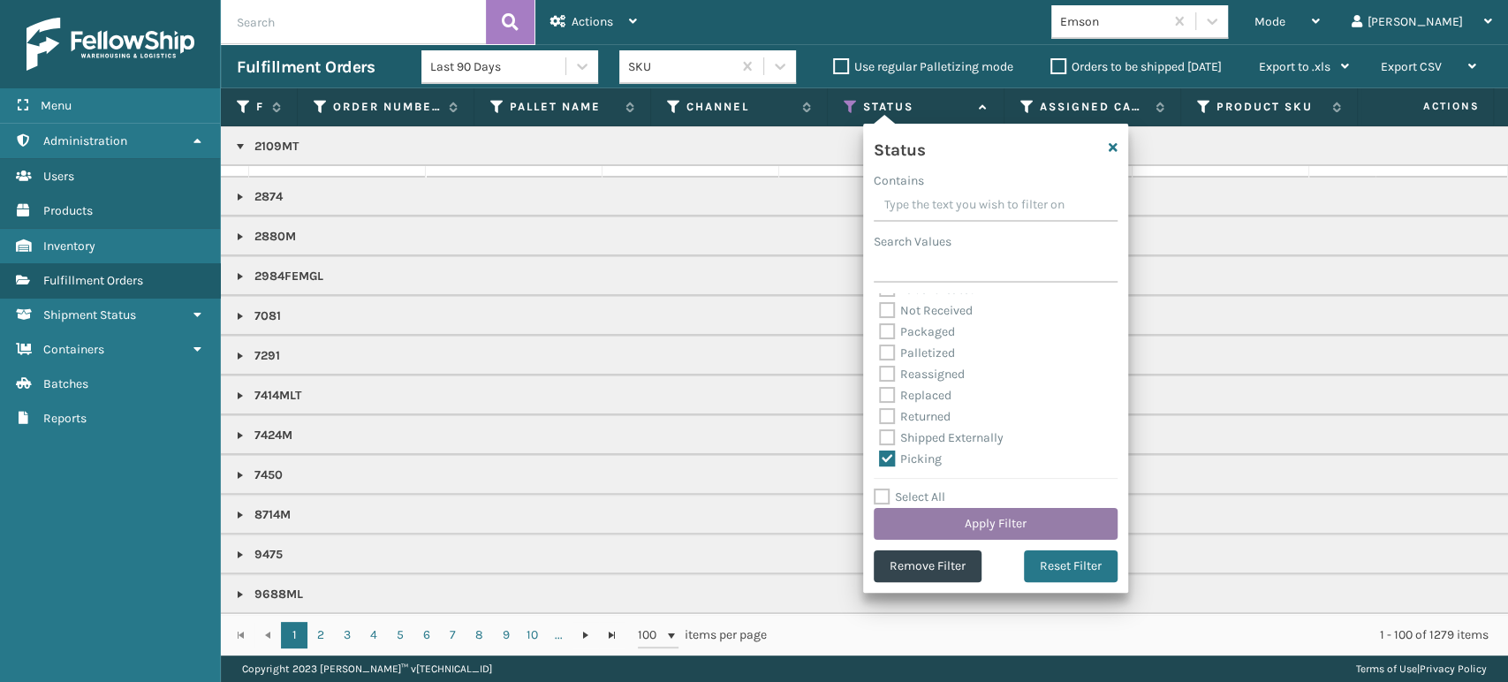
click at [968, 518] on button "Apply Filter" at bounding box center [996, 524] width 244 height 32
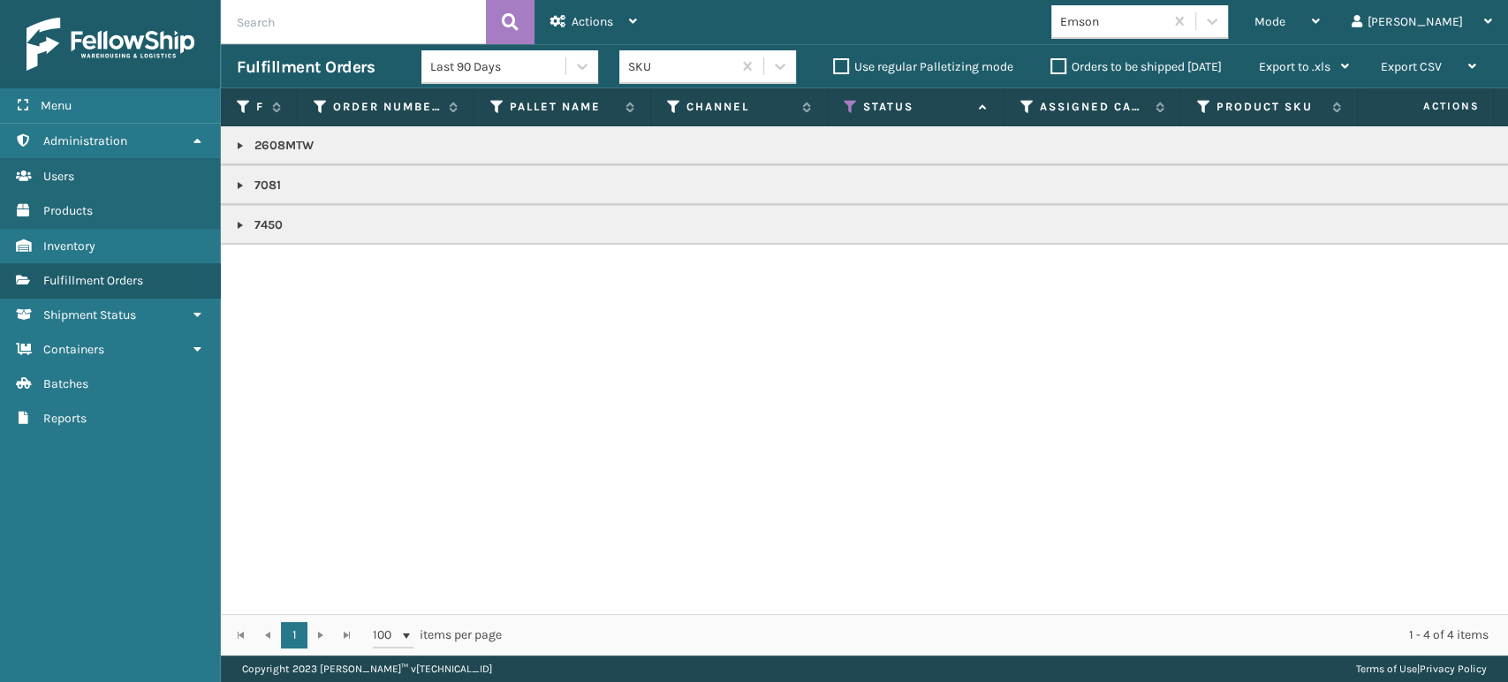
click at [239, 142] on link at bounding box center [240, 146] width 14 height 14
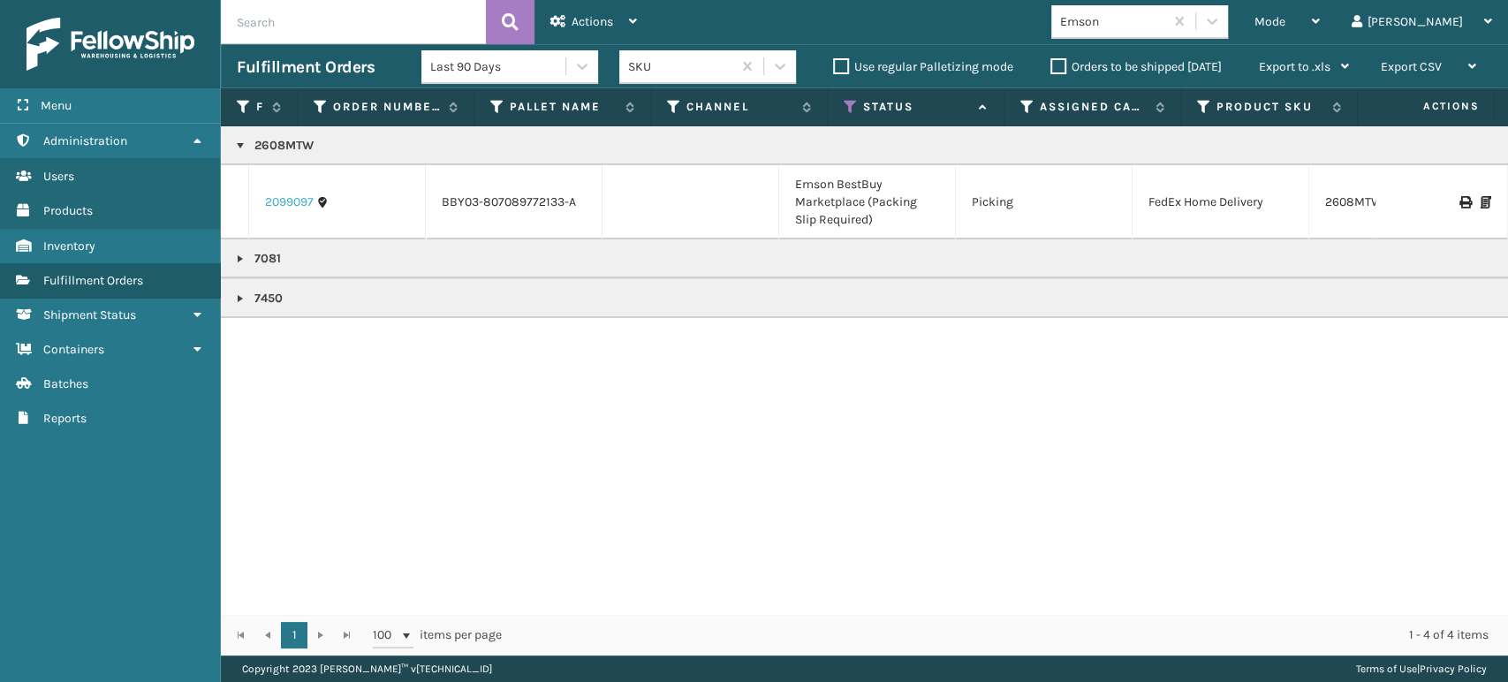
click at [279, 208] on link "2099097" at bounding box center [289, 202] width 49 height 18
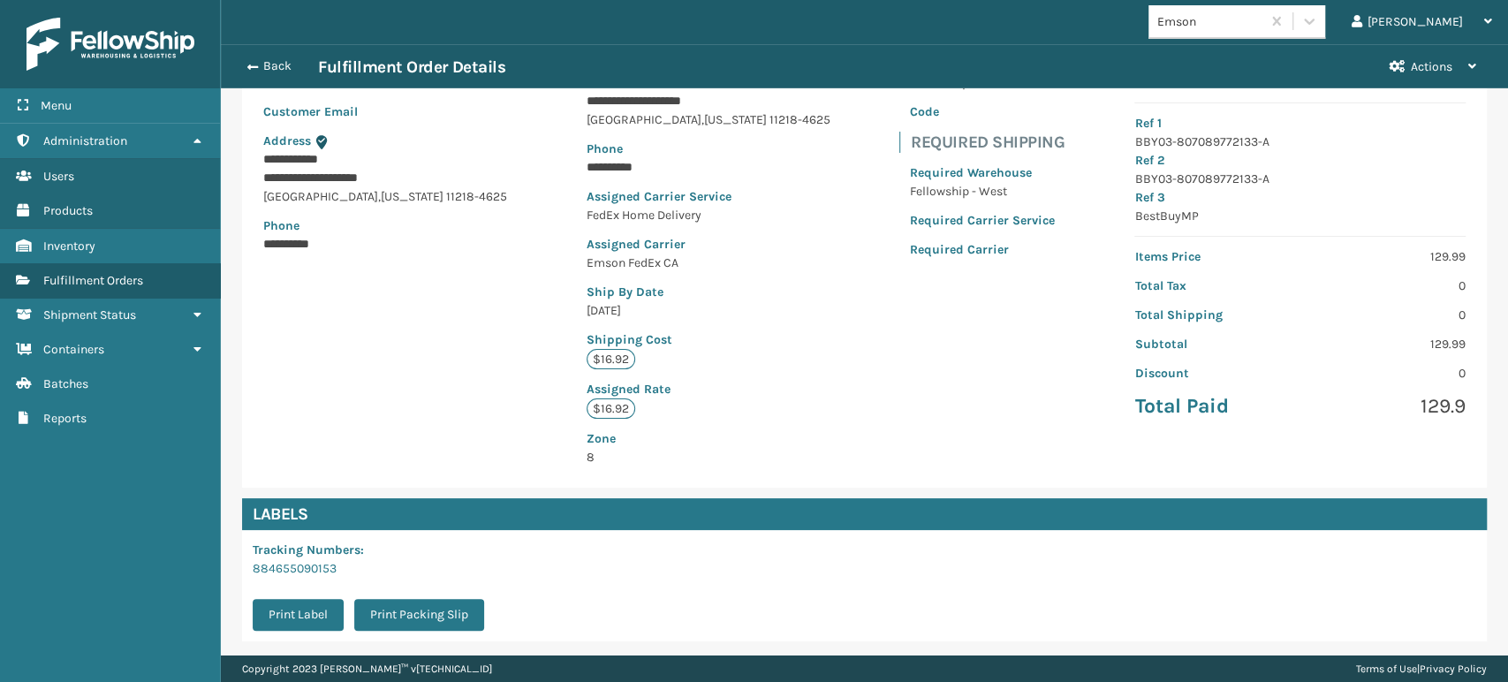
scroll to position [379, 0]
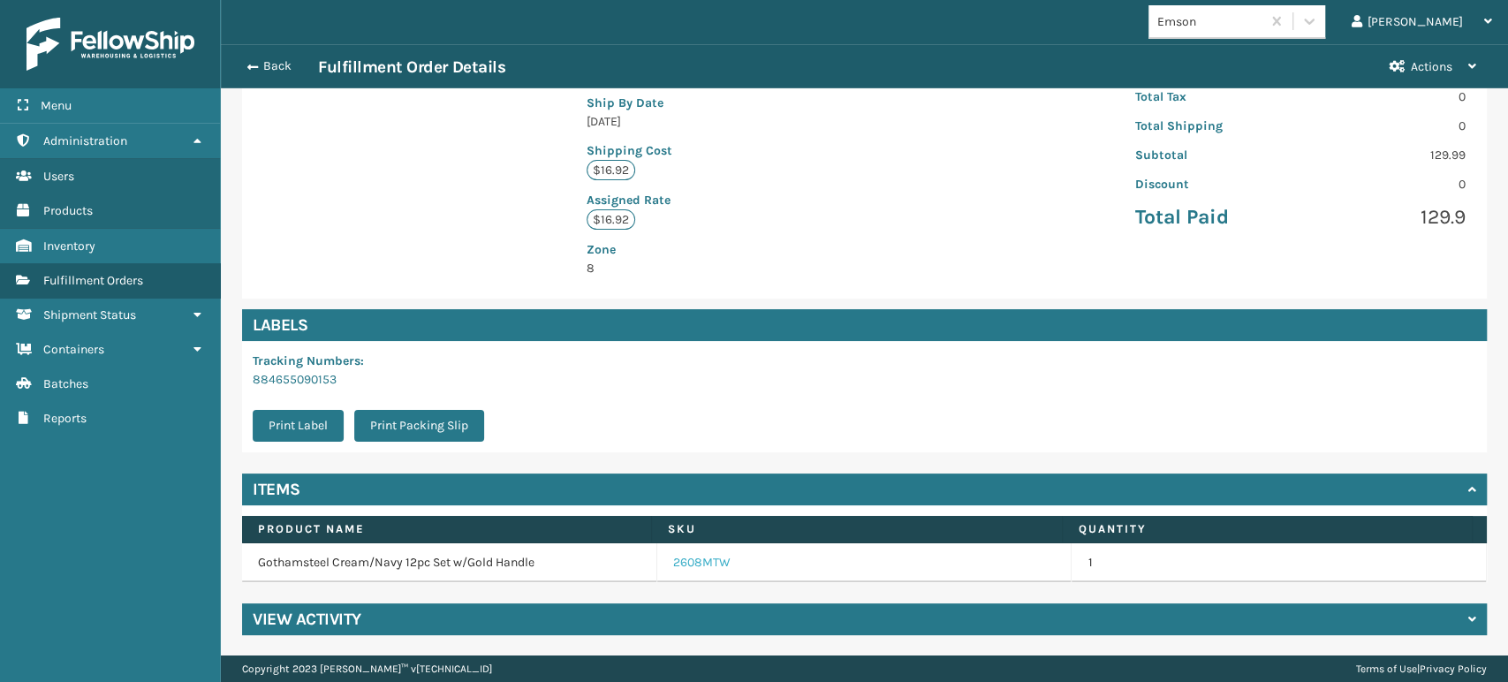
click at [683, 562] on link "2608MTW" at bounding box center [701, 563] width 57 height 18
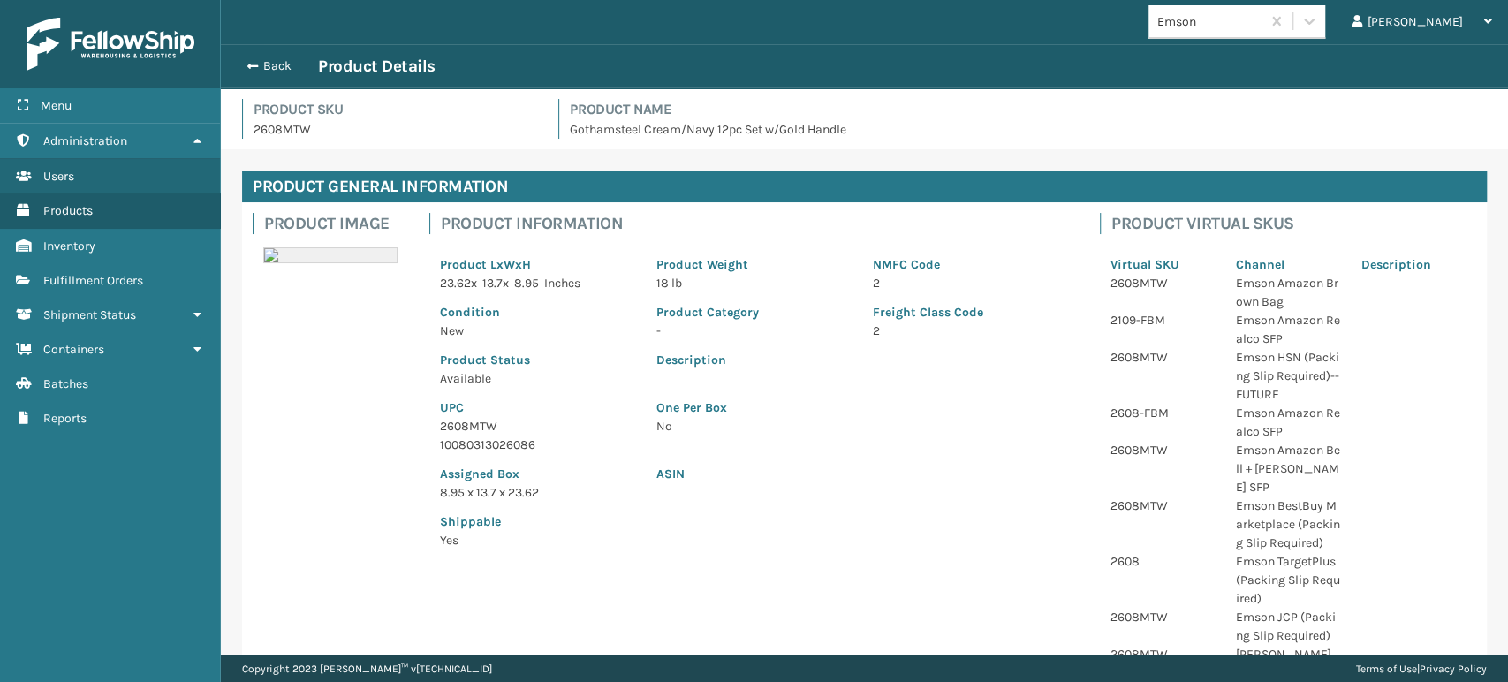
click at [523, 443] on p "10080313026086" at bounding box center [537, 444] width 195 height 19
copy p "10080313026086"
click at [275, 69] on button "Back" at bounding box center [277, 66] width 81 height 16
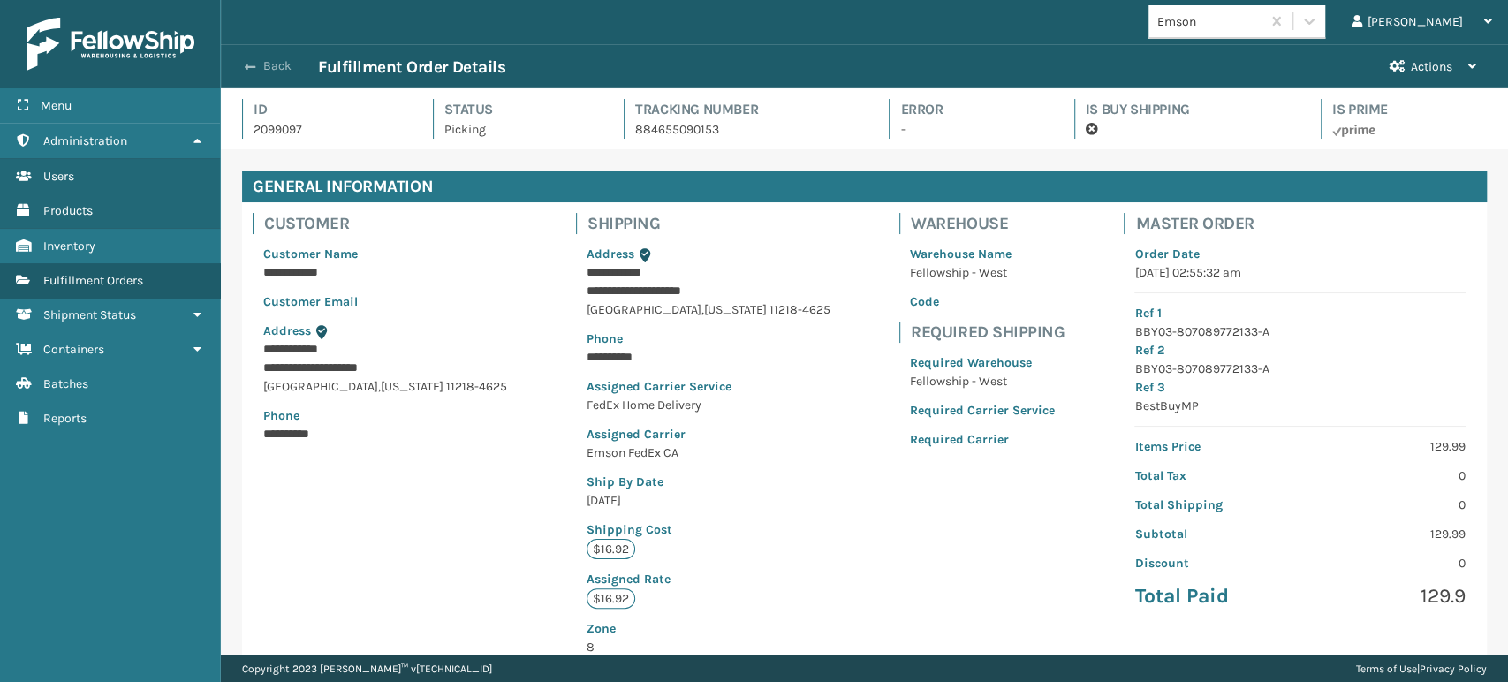
scroll to position [42, 1286]
click at [269, 66] on button "Back" at bounding box center [277, 66] width 81 height 16
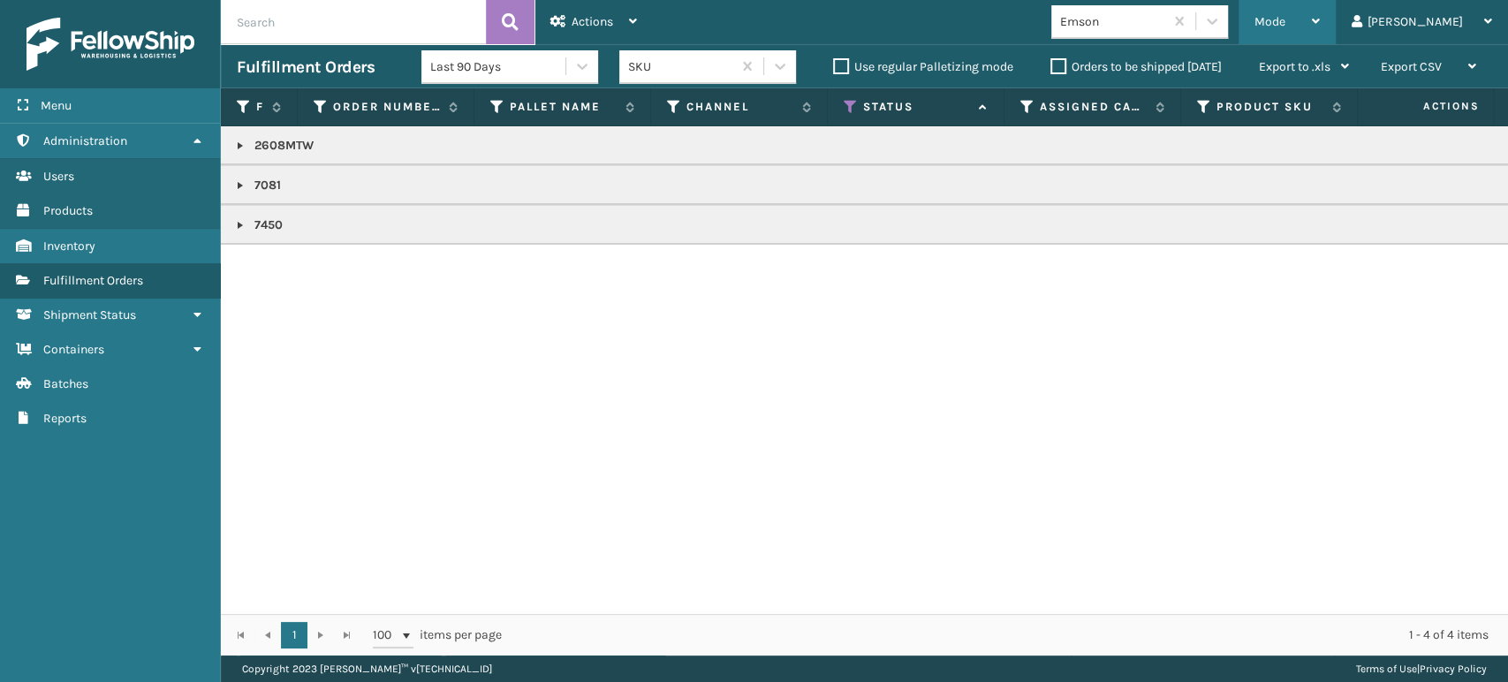
click at [1314, 33] on div "Mode Regular Mode Picking Mode Labeling Mode Exit Scan Mode" at bounding box center [1286, 22] width 97 height 44
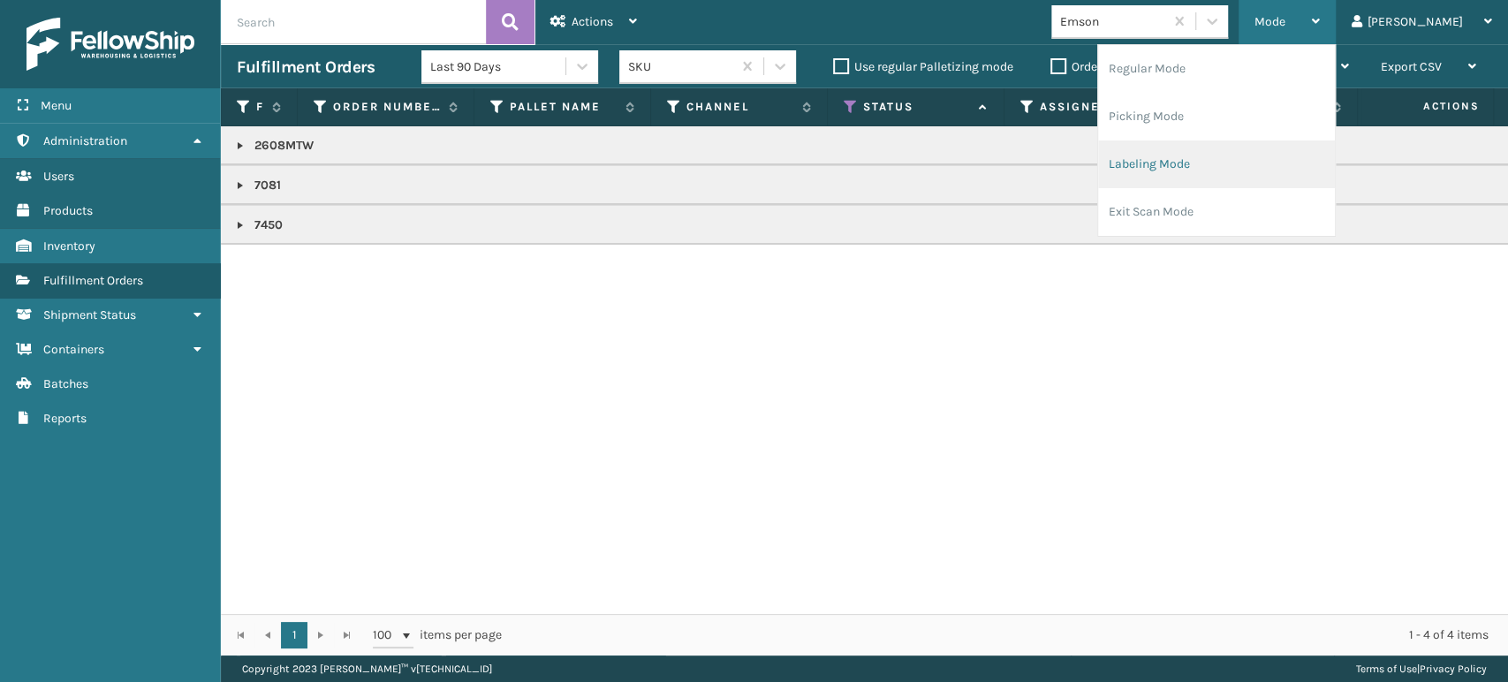
click at [1263, 163] on li "Labeling Mode" at bounding box center [1216, 164] width 237 height 48
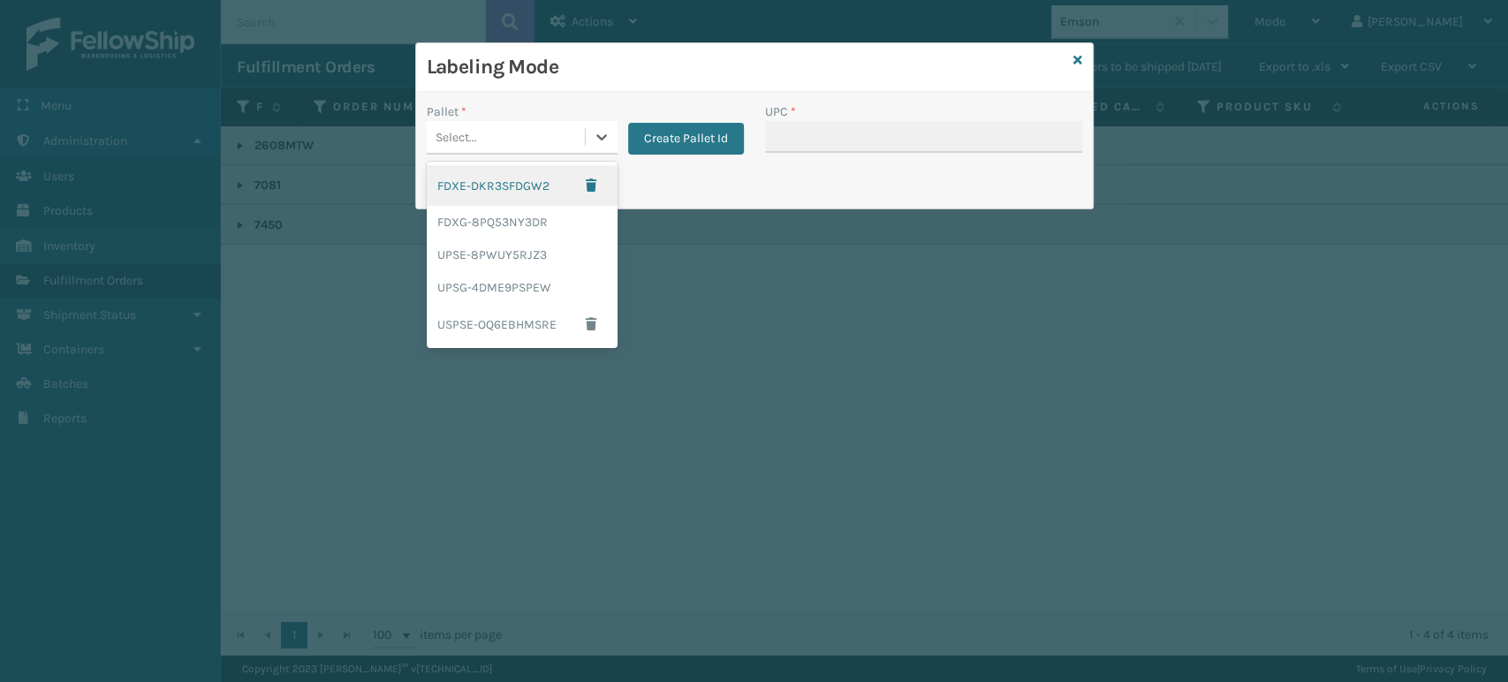
click at [528, 137] on div "Select..." at bounding box center [506, 137] width 158 height 29
click at [473, 217] on div "FDXG-8PQ53NY3DR" at bounding box center [522, 222] width 191 height 33
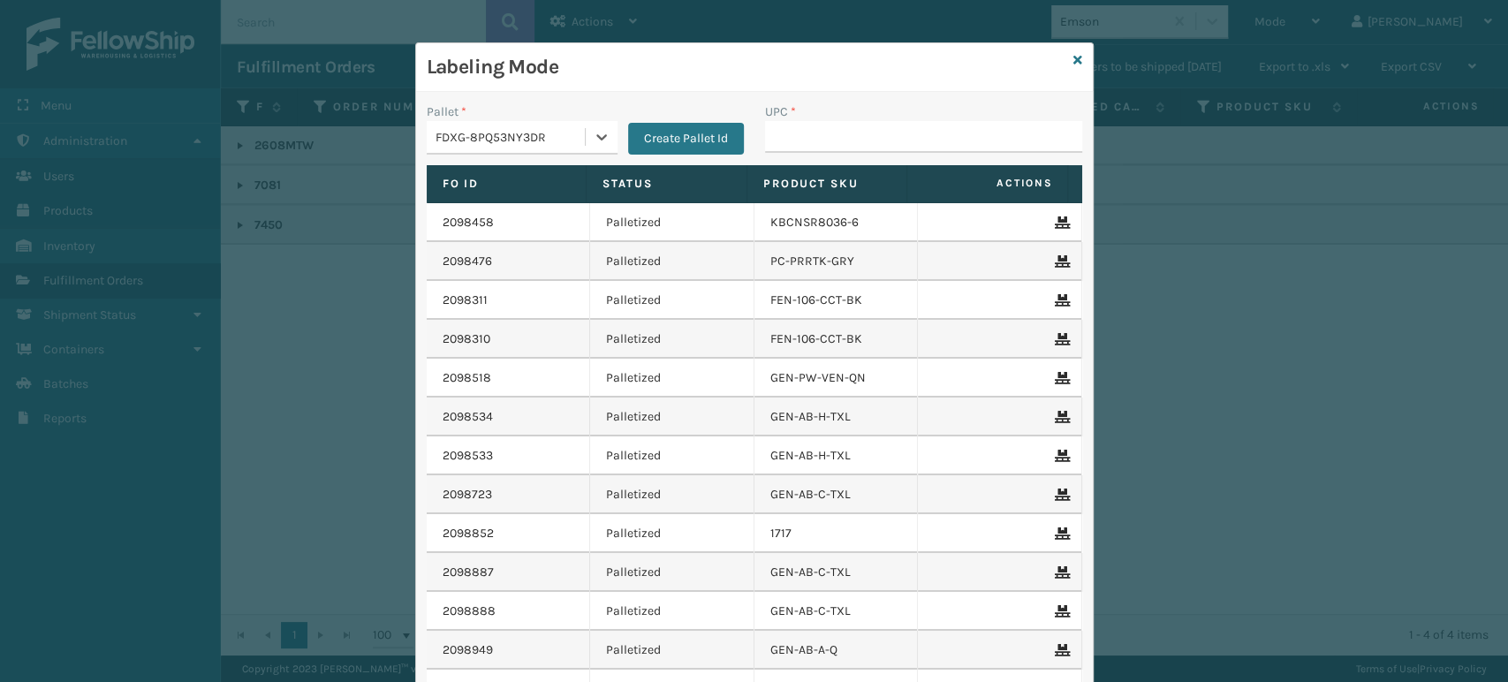
click at [791, 158] on div "UPC *" at bounding box center [923, 133] width 338 height 63
click at [795, 139] on input "UPC *" at bounding box center [923, 137] width 317 height 32
paste input "10080313026086"
type input "10080313026086"
click at [800, 140] on input "UPC *" at bounding box center [923, 137] width 317 height 32
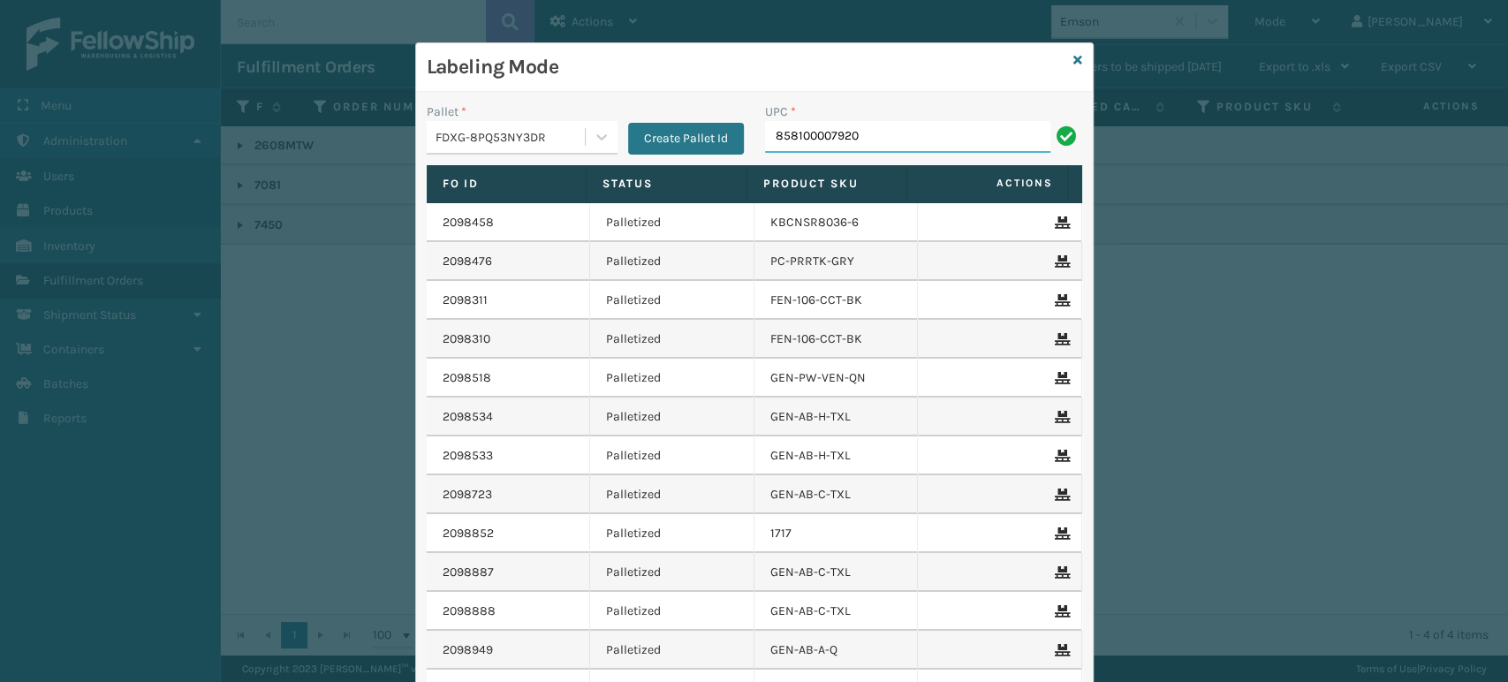
type input "858100007920"
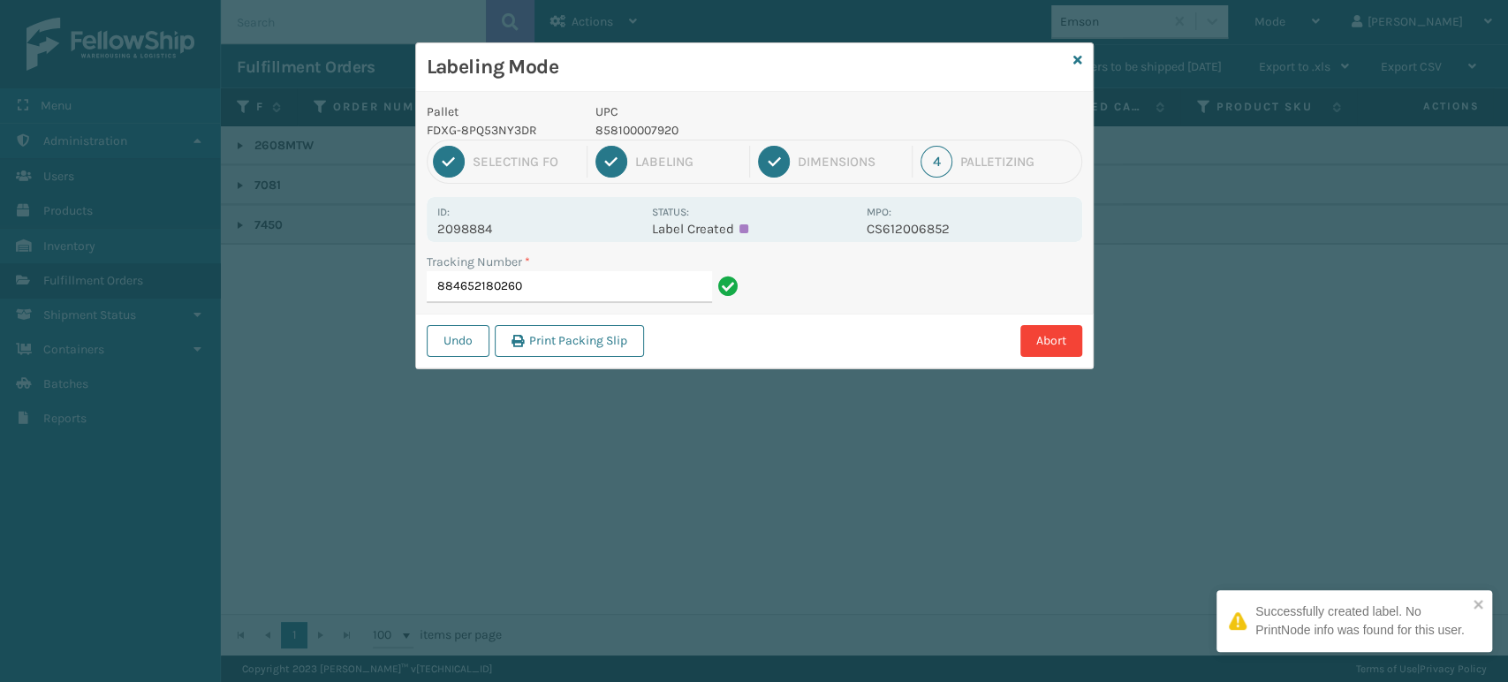
drag, startPoint x: 800, startPoint y: 140, endPoint x: 786, endPoint y: 180, distance: 43.0
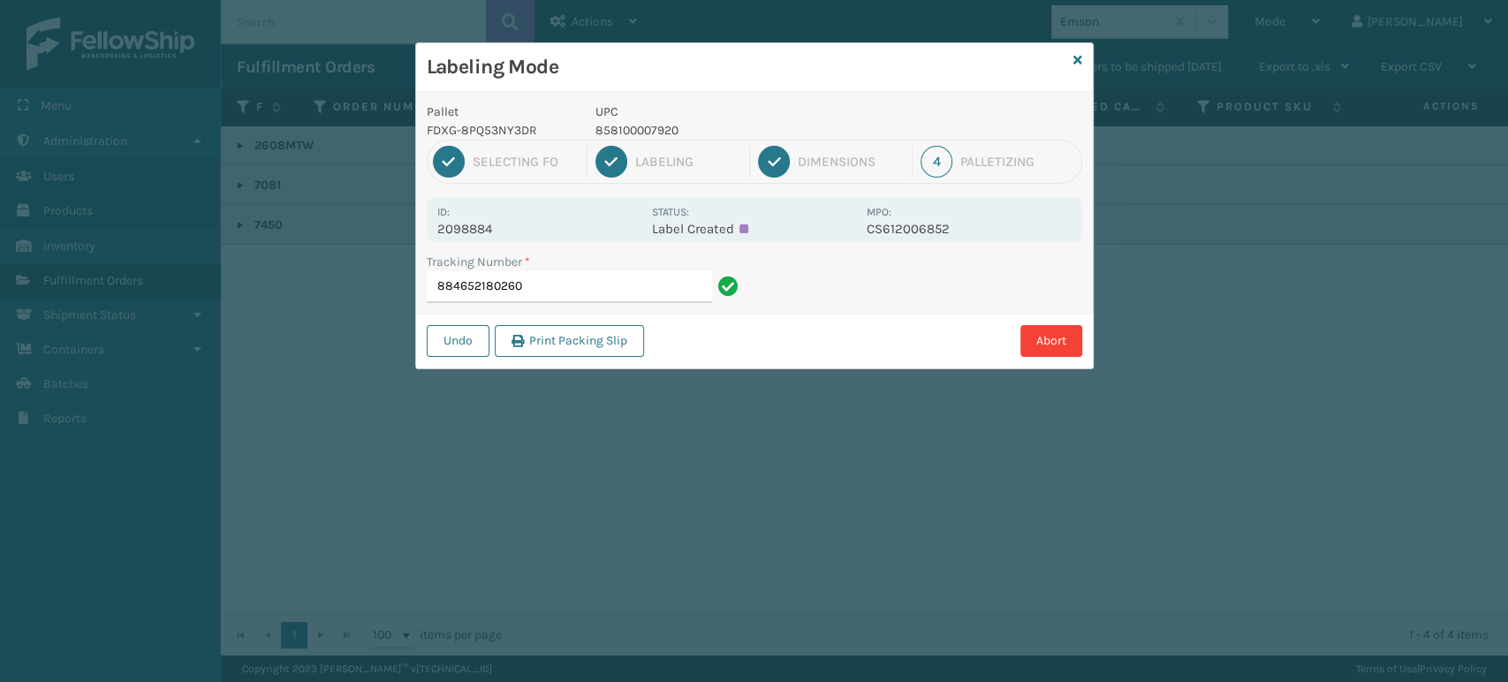
drag, startPoint x: 786, startPoint y: 180, endPoint x: 457, endPoint y: 223, distance: 332.3
click at [457, 223] on p "2098884" at bounding box center [539, 229] width 204 height 16
click at [459, 223] on p "2098884" at bounding box center [539, 229] width 204 height 16
copy p "2098884"
click at [643, 281] on input "884652180260" at bounding box center [569, 287] width 285 height 32
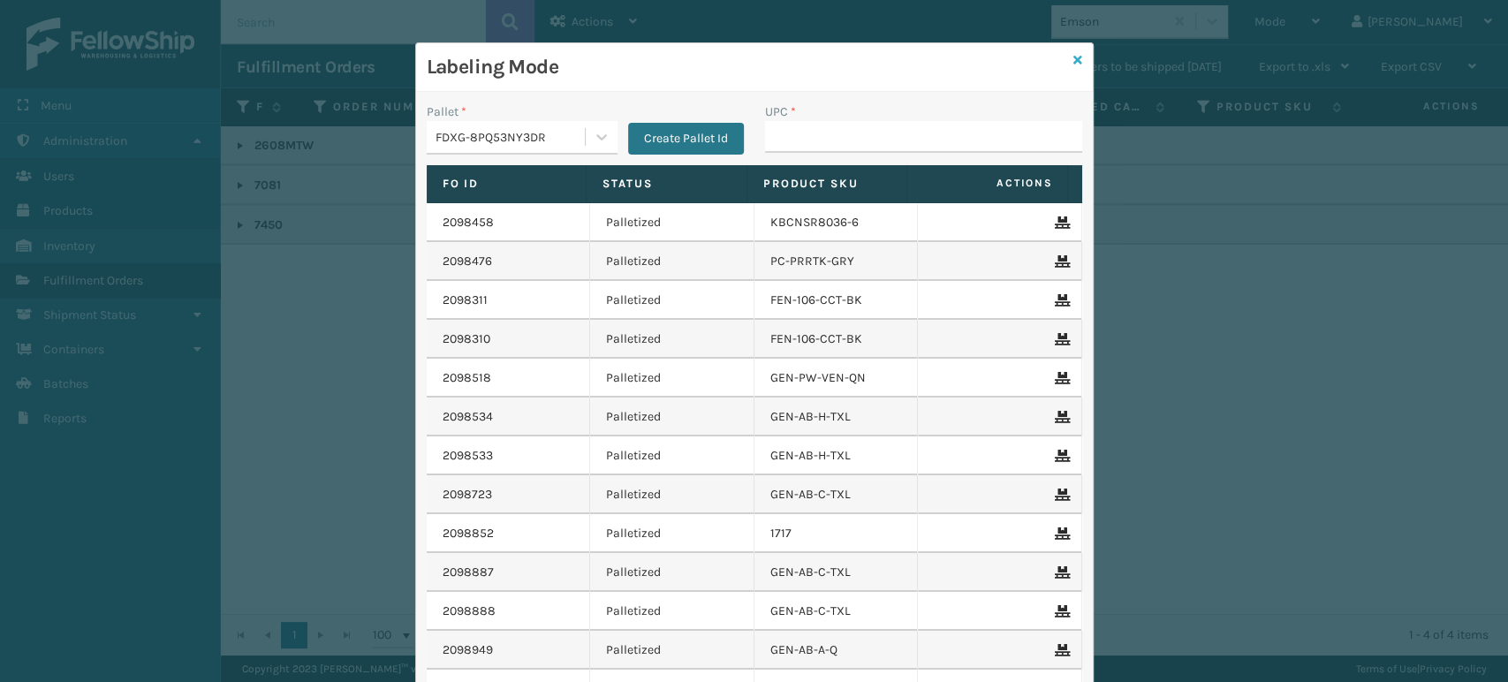
click at [1073, 66] on link at bounding box center [1077, 60] width 9 height 19
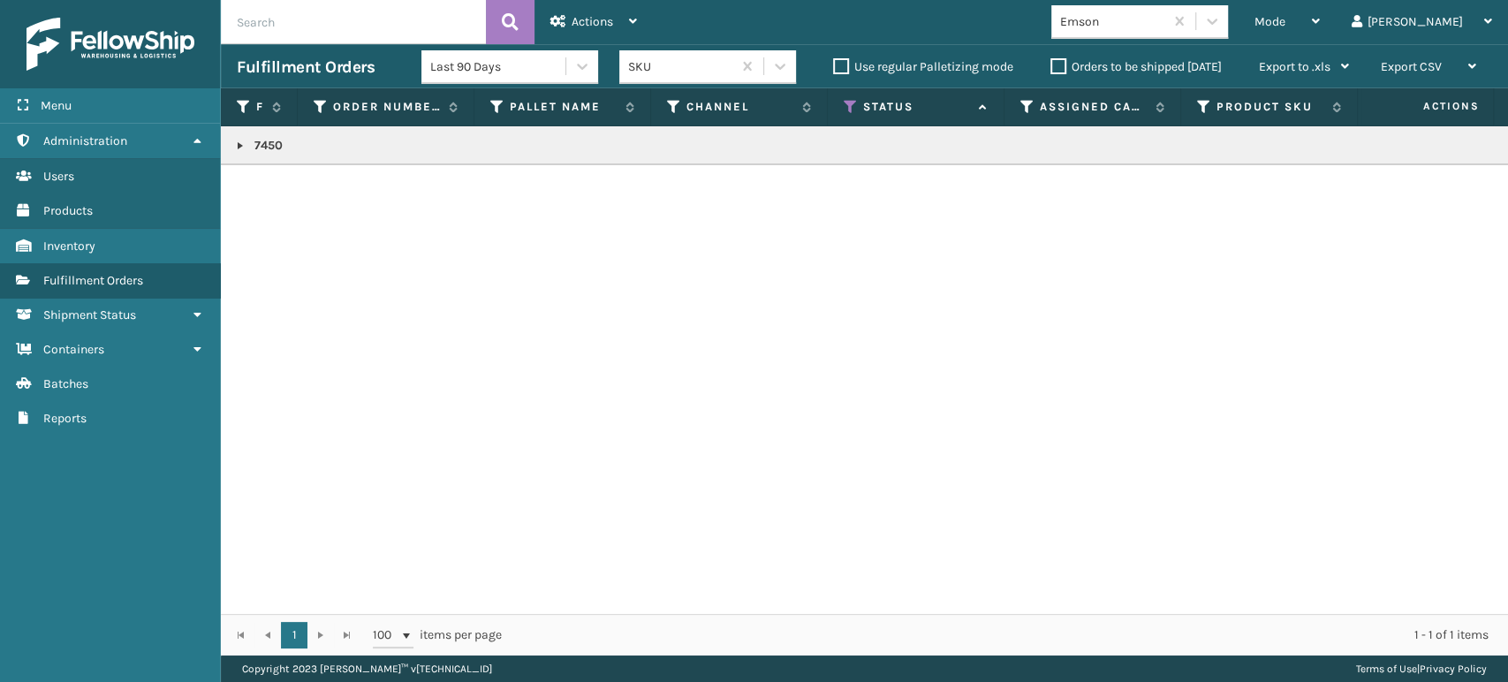
click at [364, 14] on input "text" at bounding box center [353, 22] width 265 height 44
paste input "2098884"
type input "2098884"
click at [238, 147] on link at bounding box center [240, 146] width 14 height 14
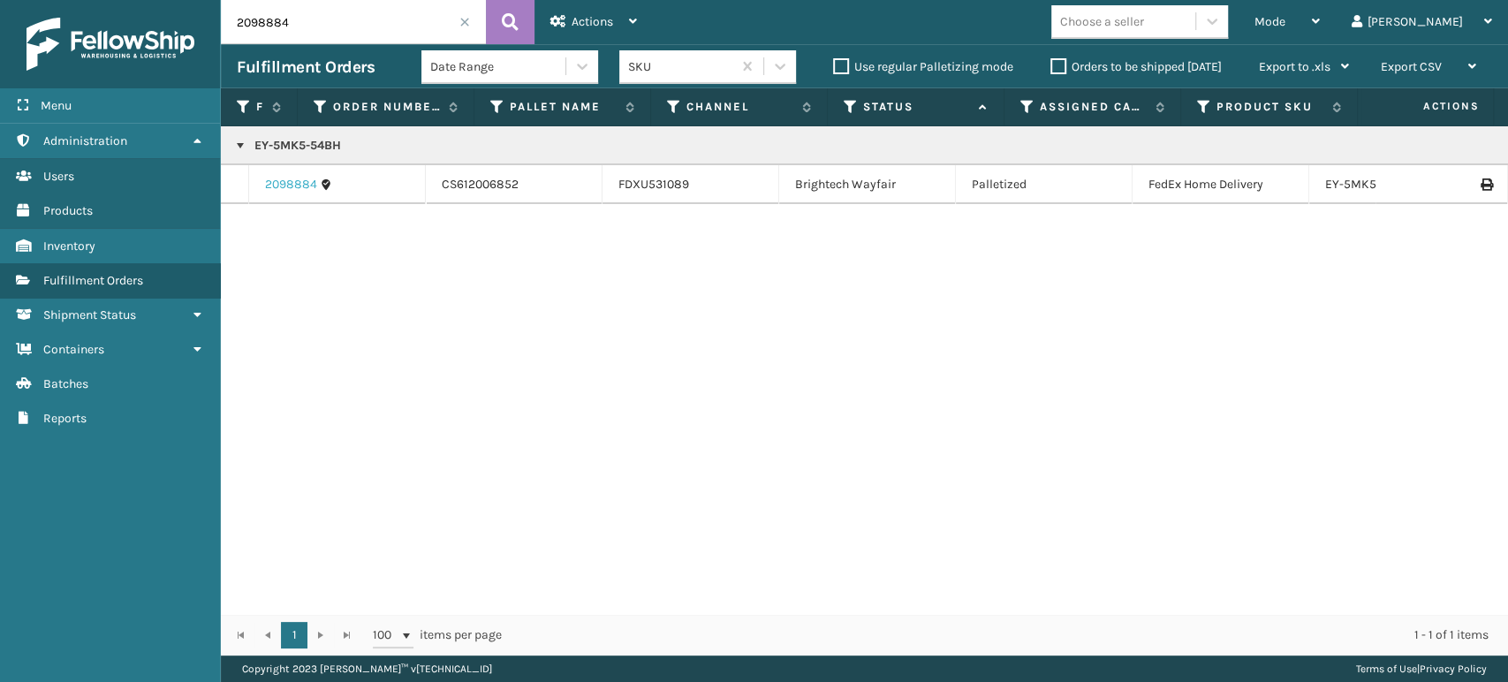
click at [305, 189] on link "2098884" at bounding box center [291, 185] width 52 height 18
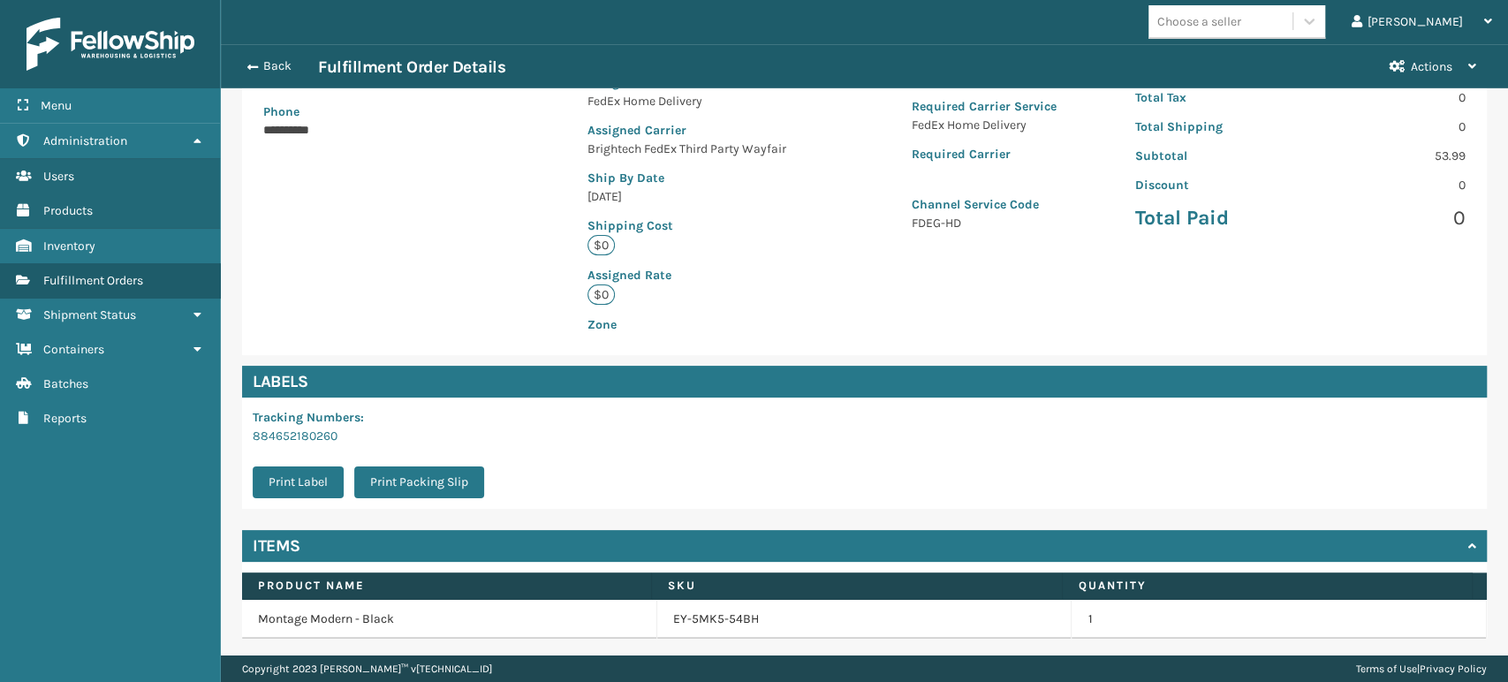
scroll to position [360, 0]
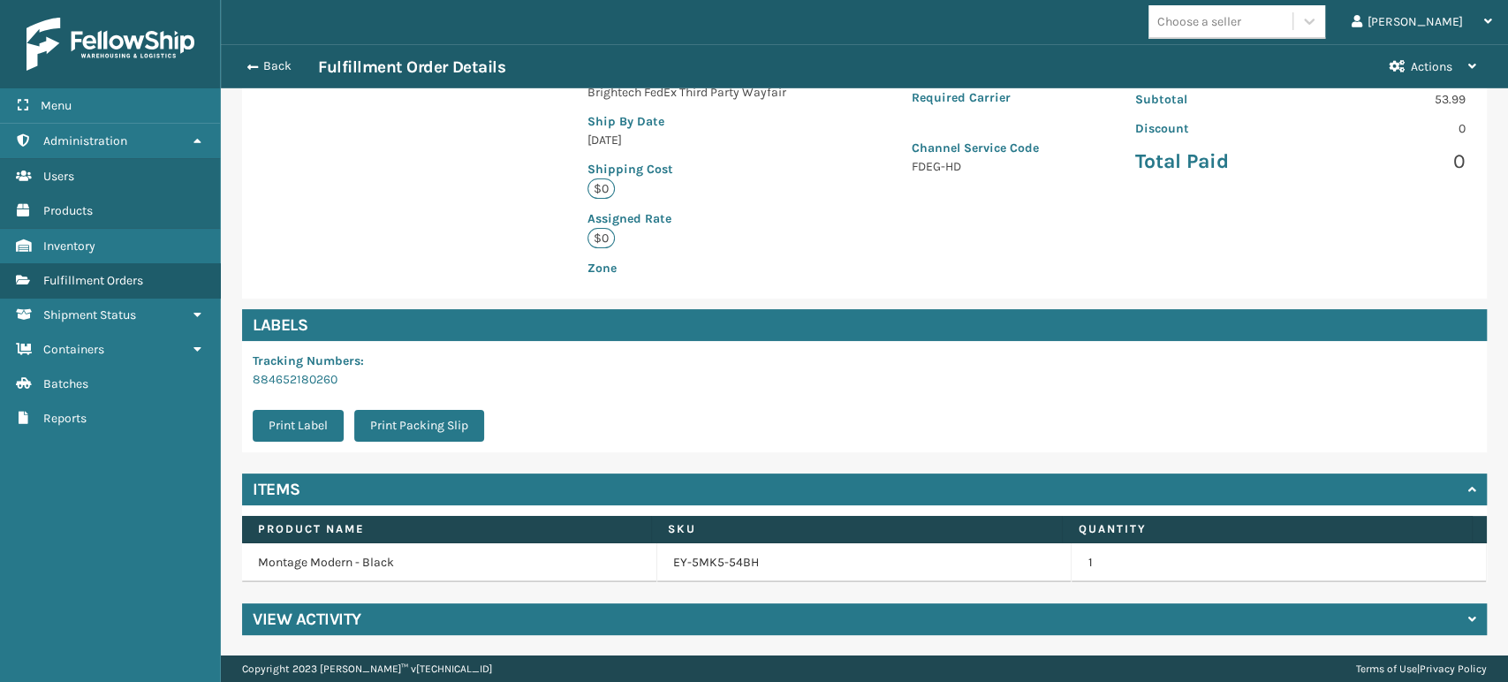
click at [700, 614] on div "View Activity" at bounding box center [864, 619] width 1244 height 32
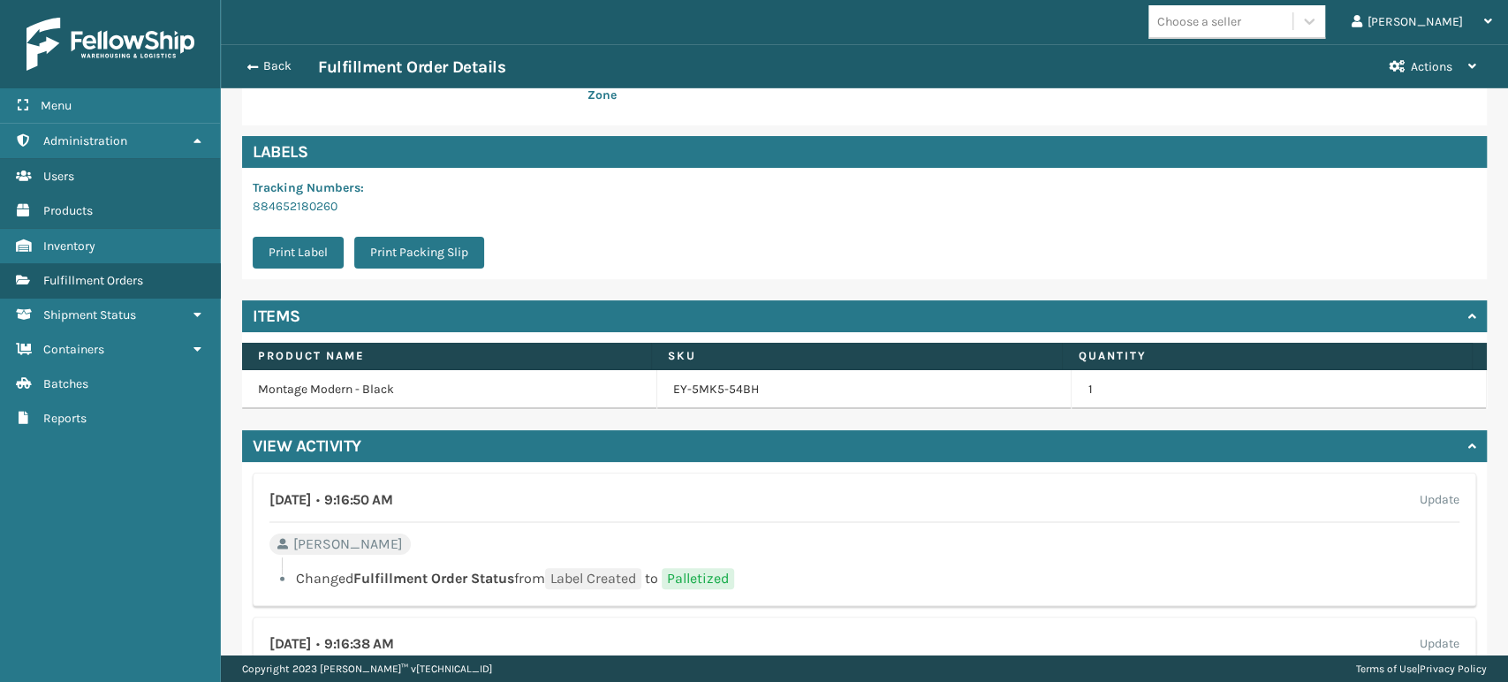
scroll to position [435, 0]
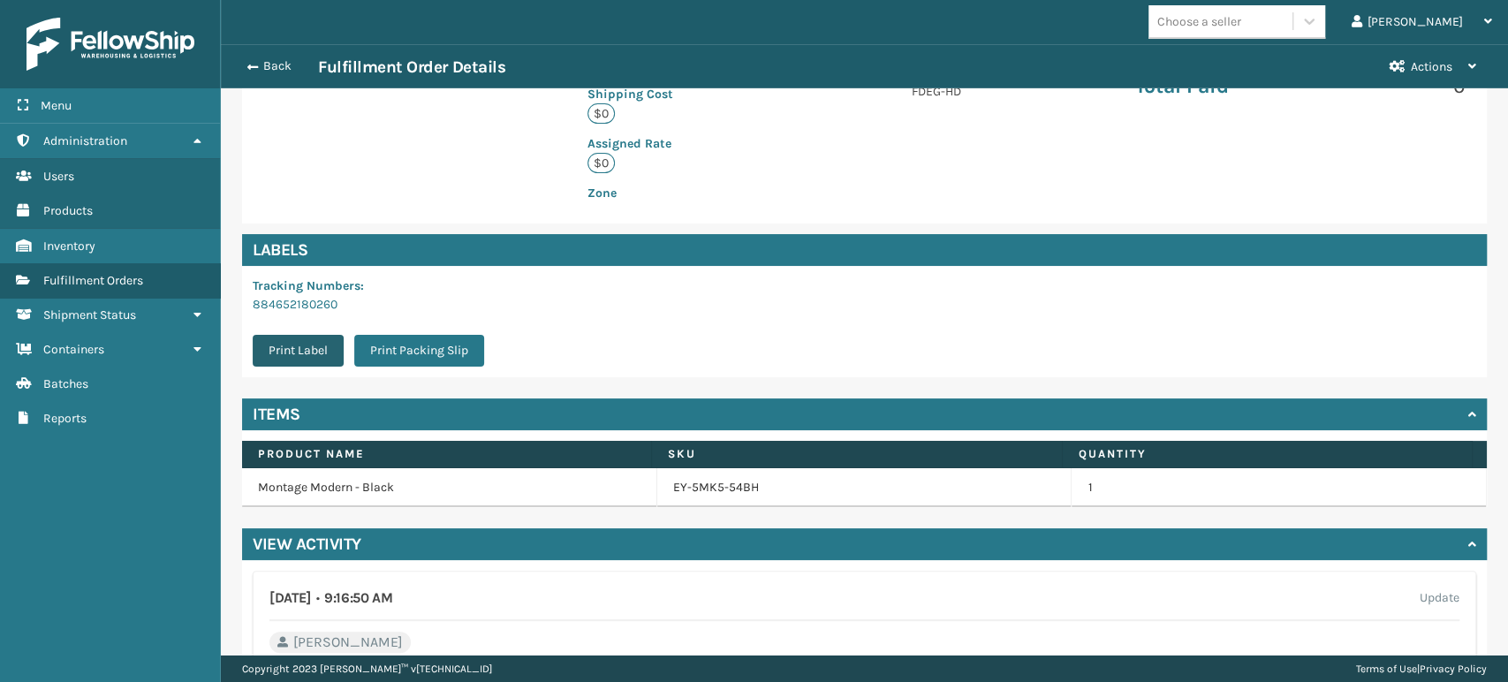
click at [315, 338] on button "Print Label" at bounding box center [298, 351] width 91 height 32
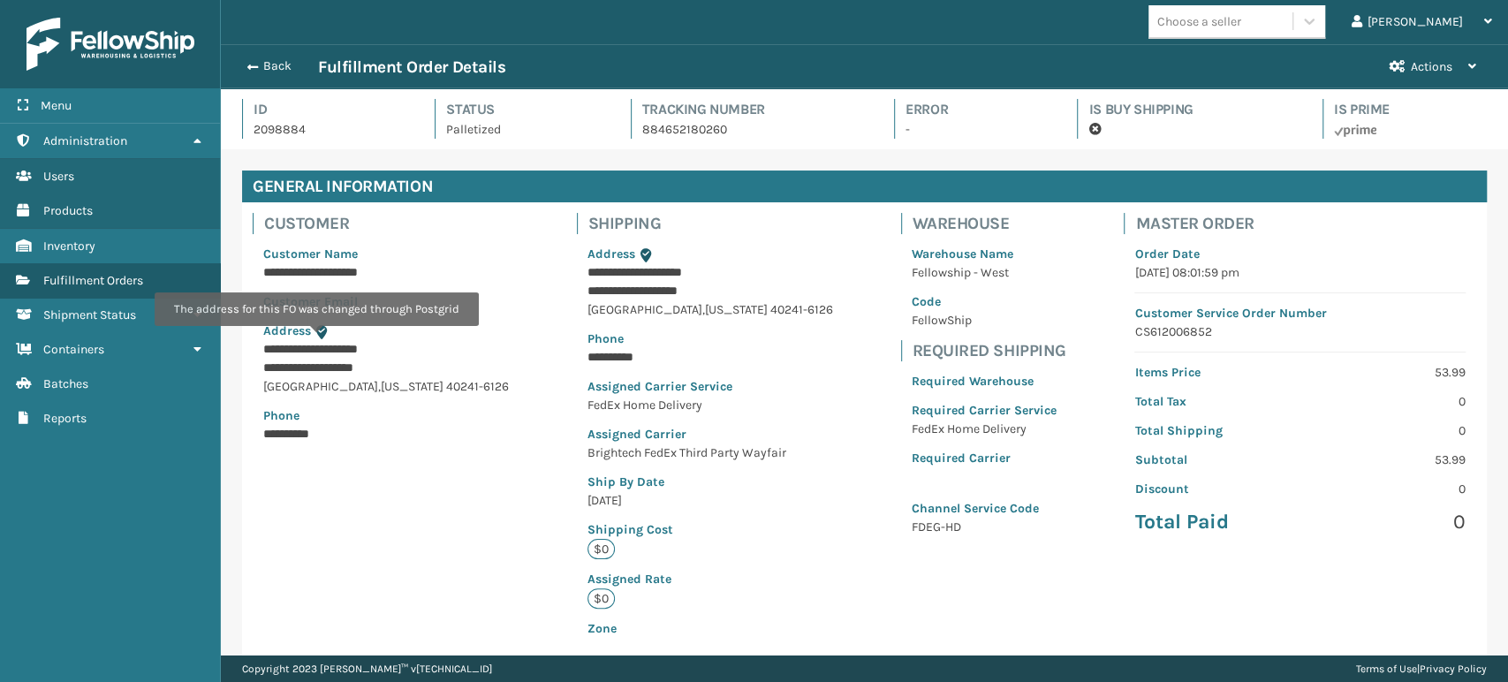
scroll to position [42, 1286]
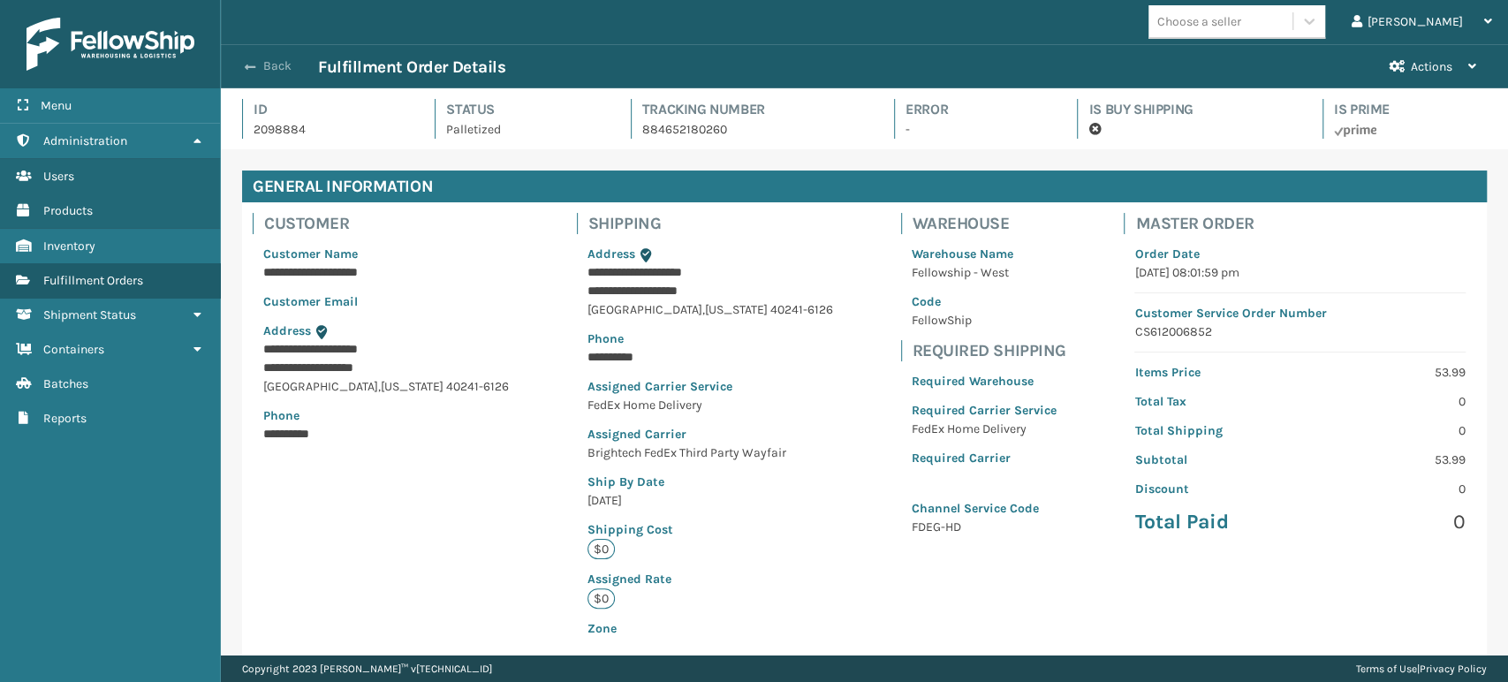
click at [257, 71] on button "Back" at bounding box center [277, 66] width 81 height 16
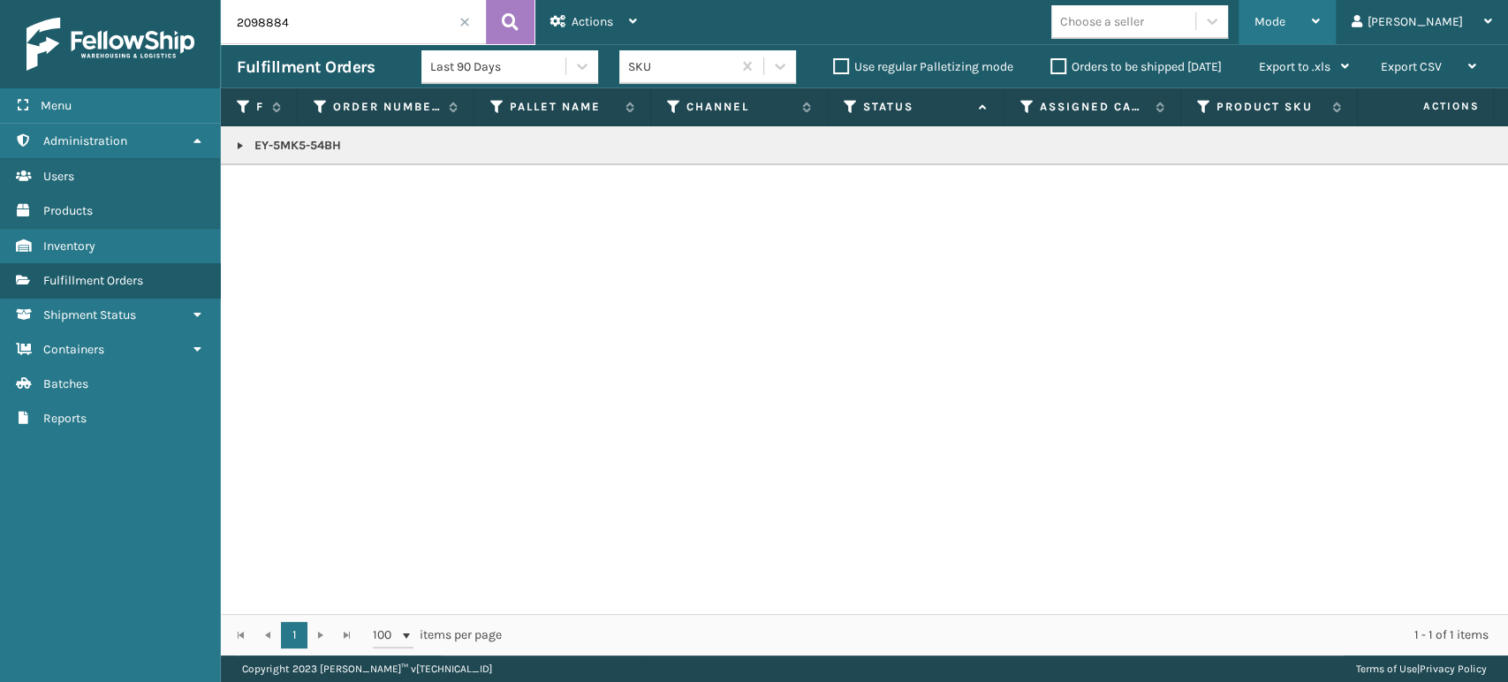
click at [1320, 26] on div "Mode" at bounding box center [1286, 22] width 65 height 44
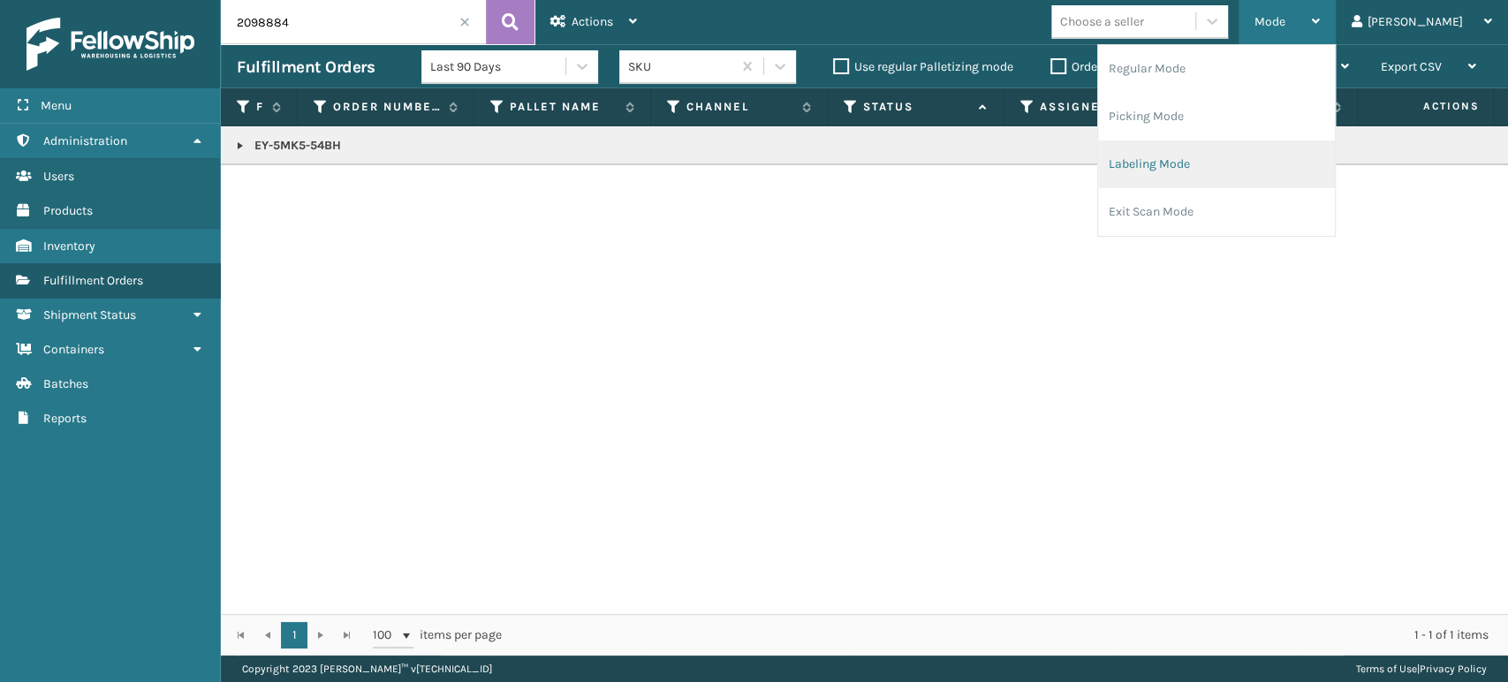
click at [1267, 175] on li "Labeling Mode" at bounding box center [1216, 164] width 237 height 48
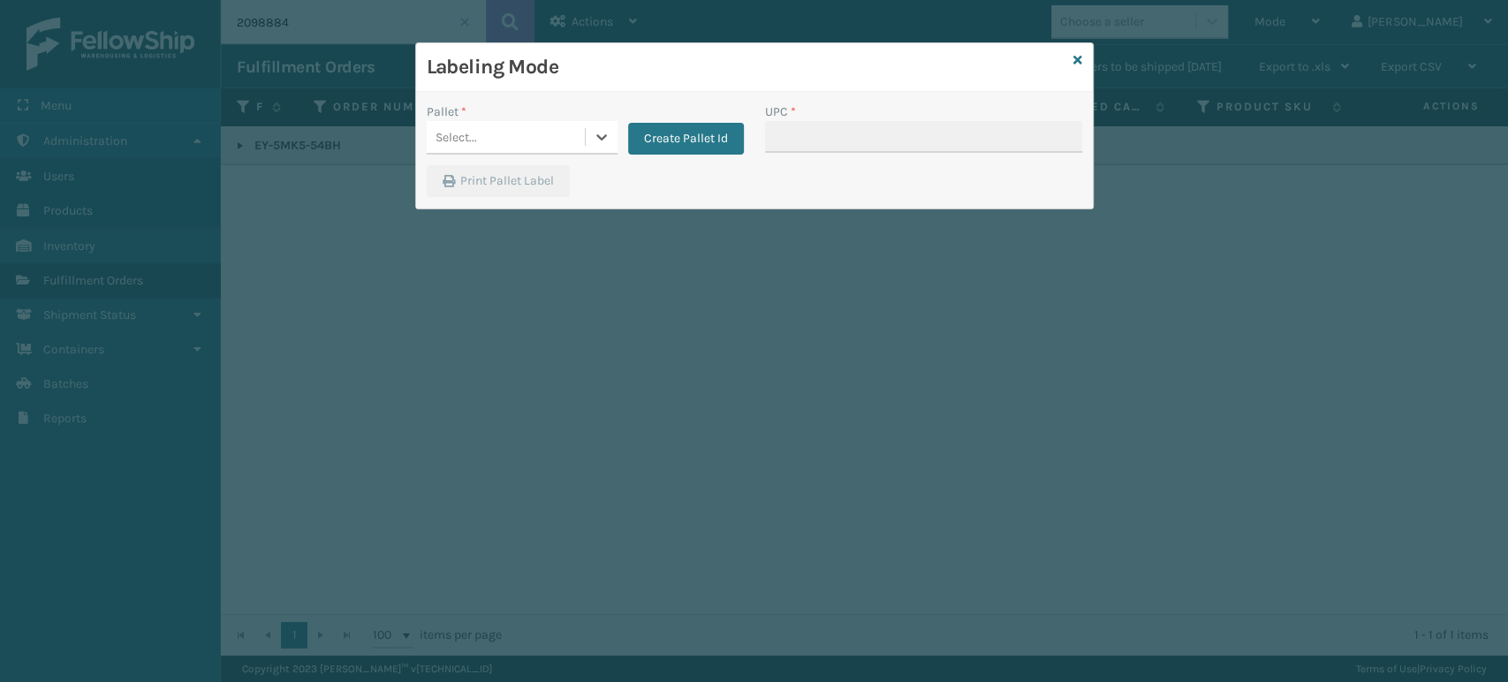
click at [497, 138] on div "Select..." at bounding box center [506, 137] width 158 height 29
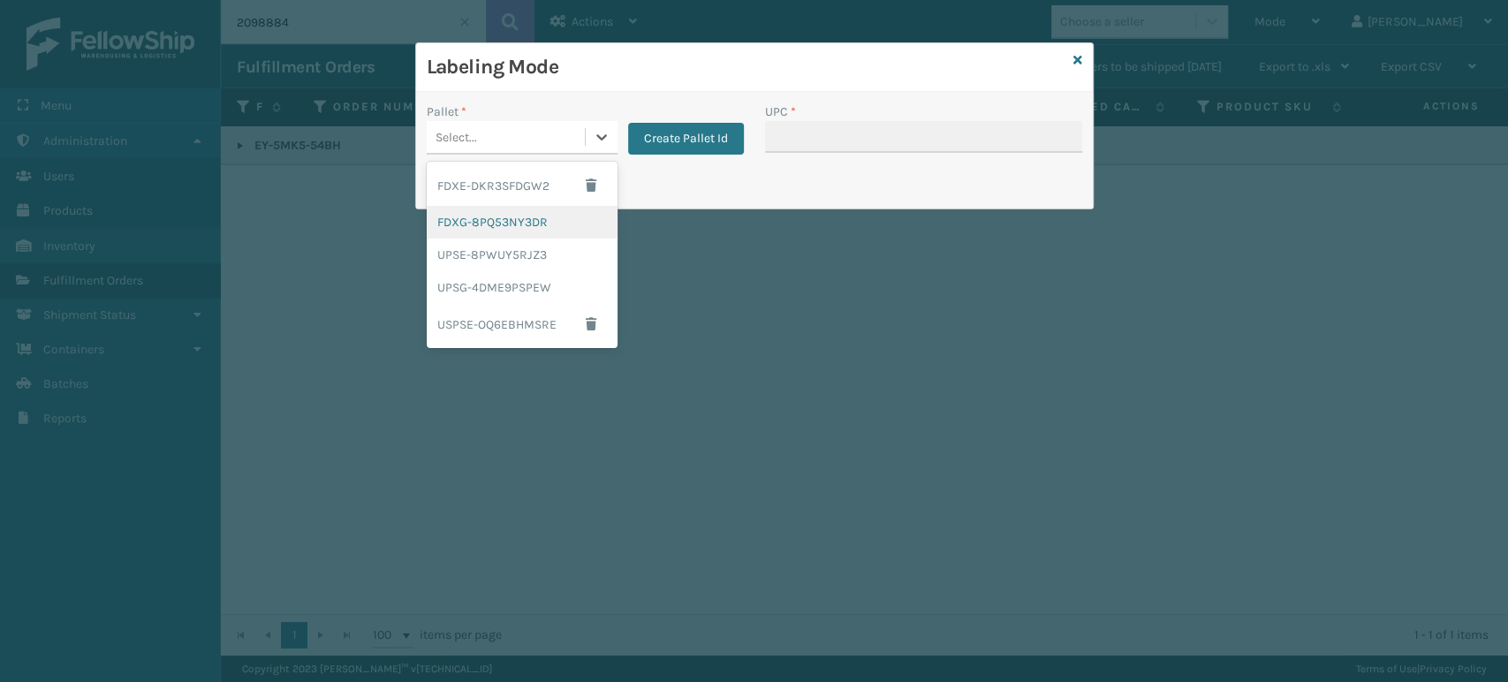
click at [523, 223] on div "FDXG-8PQ53NY3DR" at bounding box center [522, 222] width 191 height 33
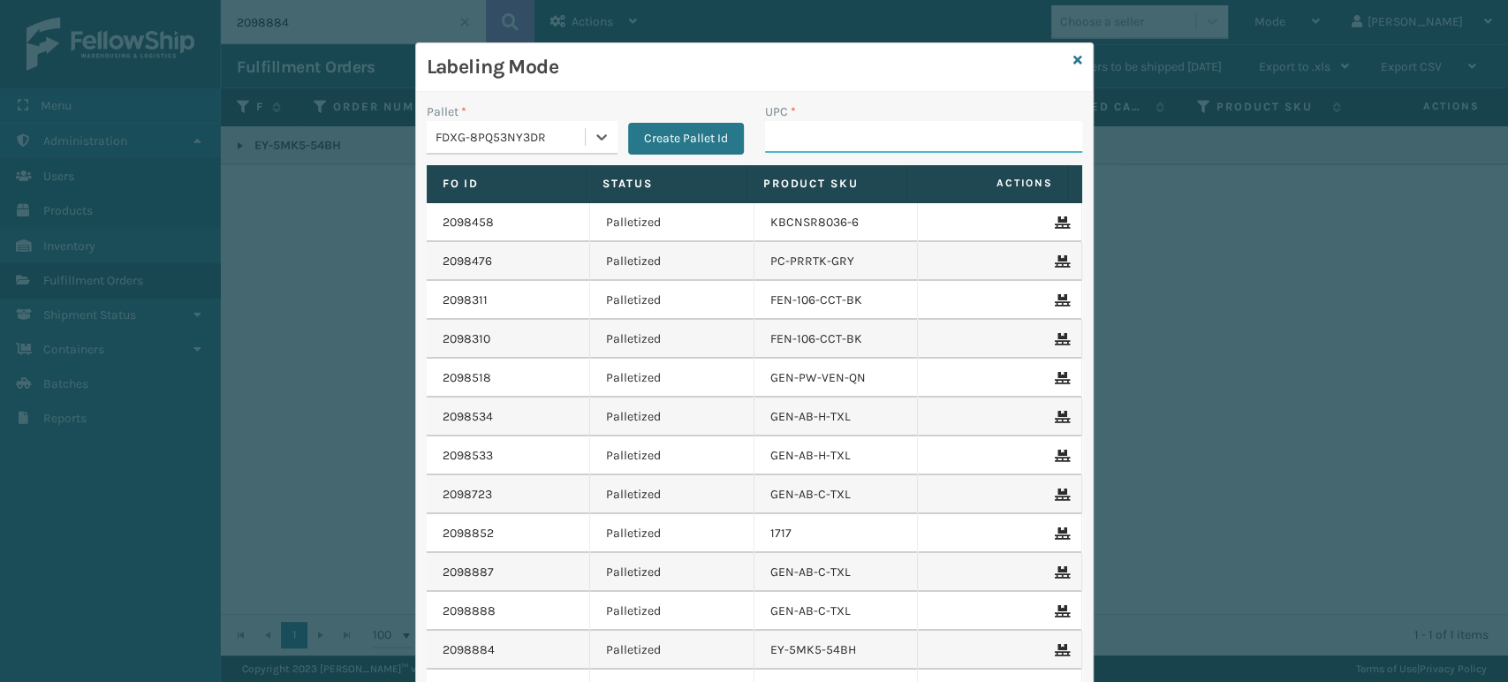
click at [774, 138] on input "UPC *" at bounding box center [923, 137] width 317 height 32
click at [777, 135] on input "UPC *" at bounding box center [923, 137] width 317 height 32
type input "858100007920"
type input "858100007906"
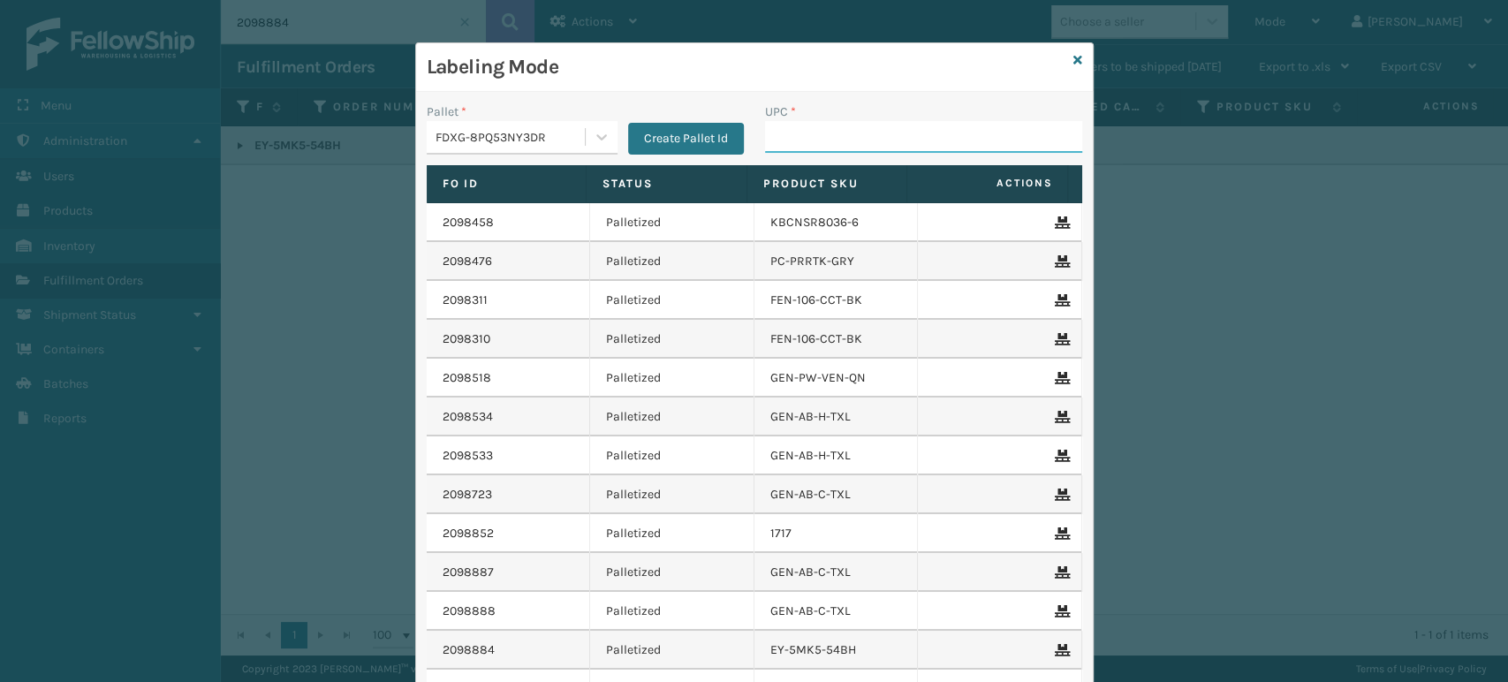
click at [779, 124] on input "UPC *" at bounding box center [923, 137] width 317 height 32
type input "410167"
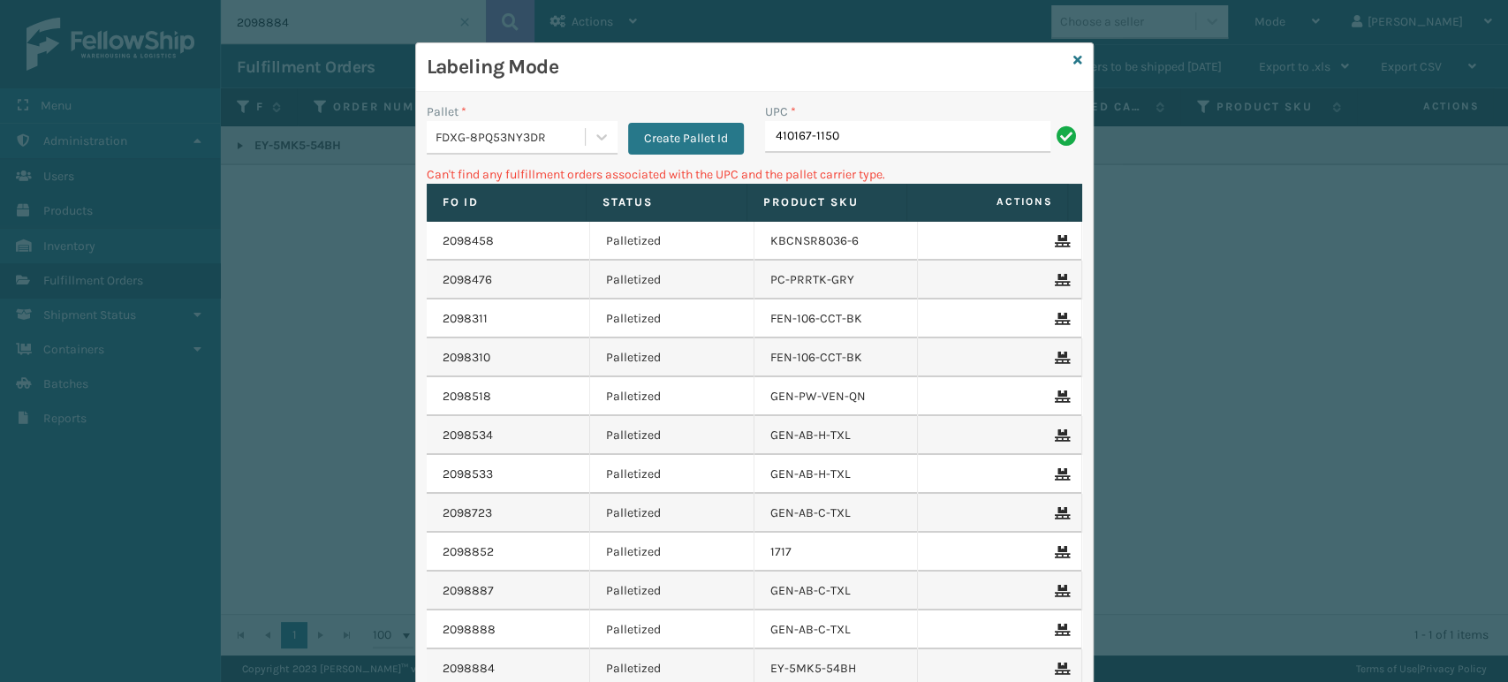
click at [795, 137] on input "410167-1150" at bounding box center [907, 137] width 285 height 32
click at [868, 149] on input "410167-1150" at bounding box center [907, 137] width 285 height 32
click at [869, 149] on input "410167-1150" at bounding box center [907, 137] width 285 height 32
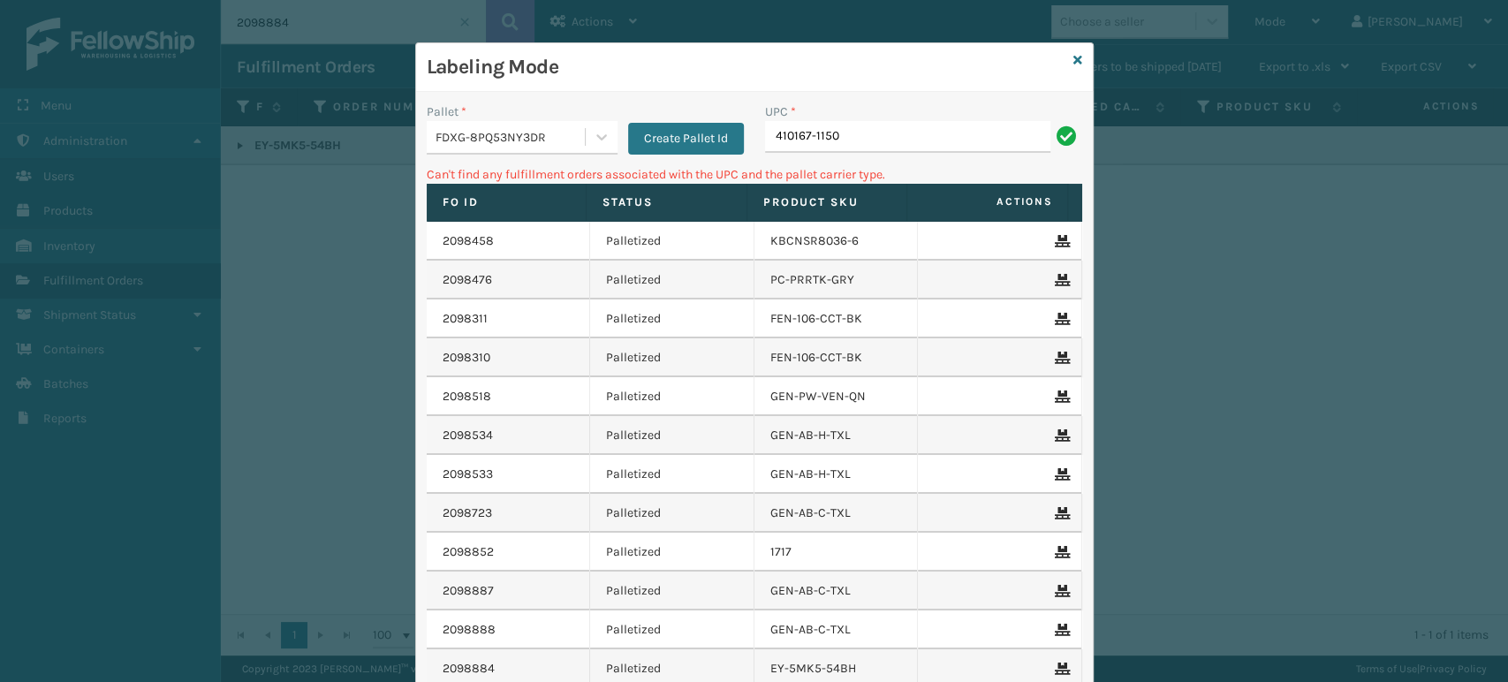
click at [869, 149] on input "410167-1150" at bounding box center [907, 137] width 285 height 32
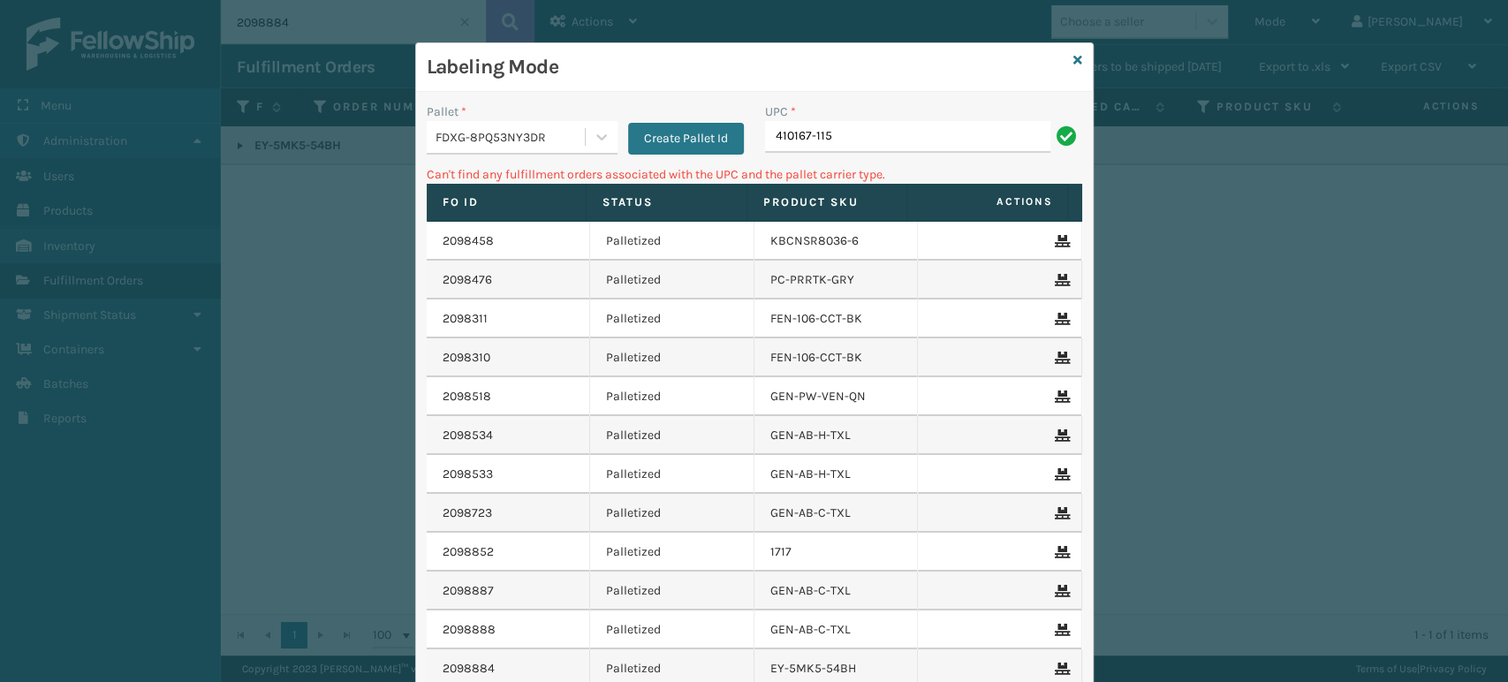
type input "410167-1150"
click at [562, 135] on div "FDXG-8PQ53NY3DR" at bounding box center [510, 137] width 151 height 19
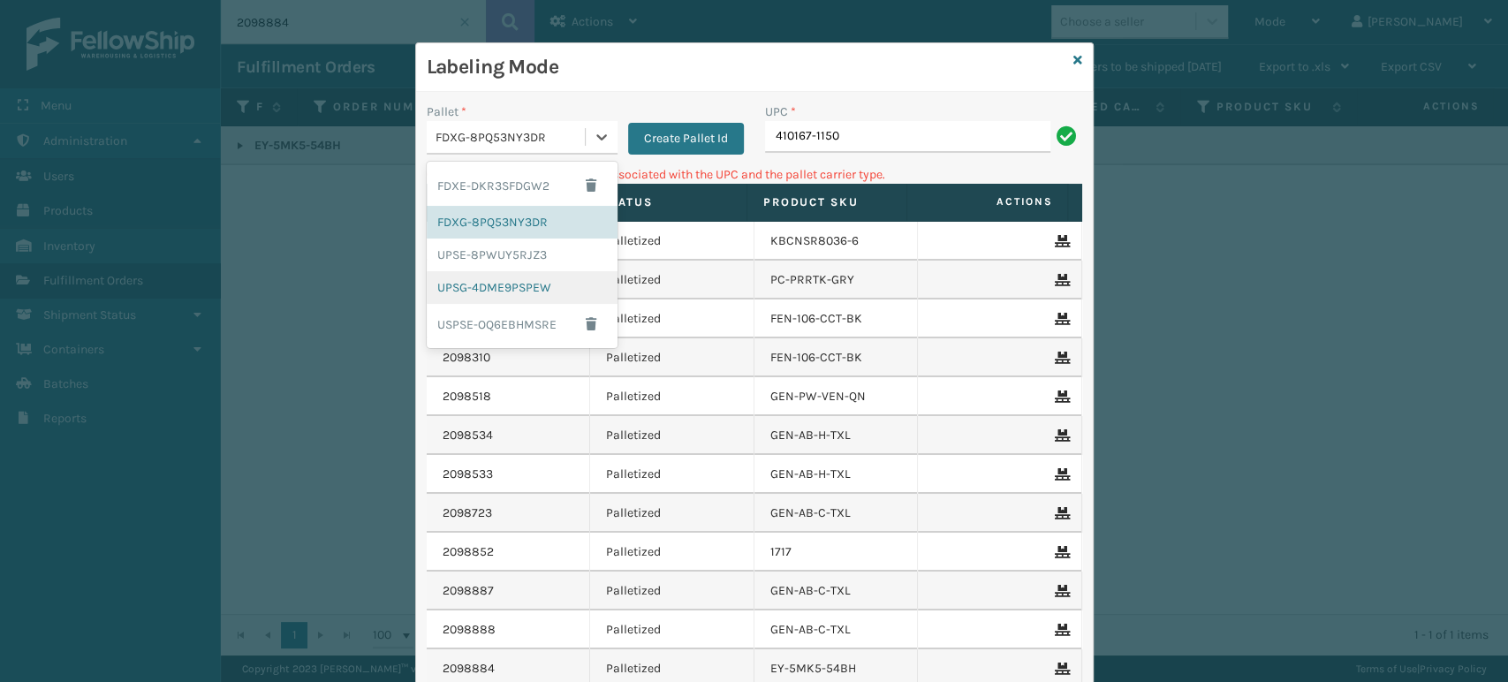
click at [477, 283] on div "UPSG-4DME9PSPEW" at bounding box center [522, 287] width 191 height 33
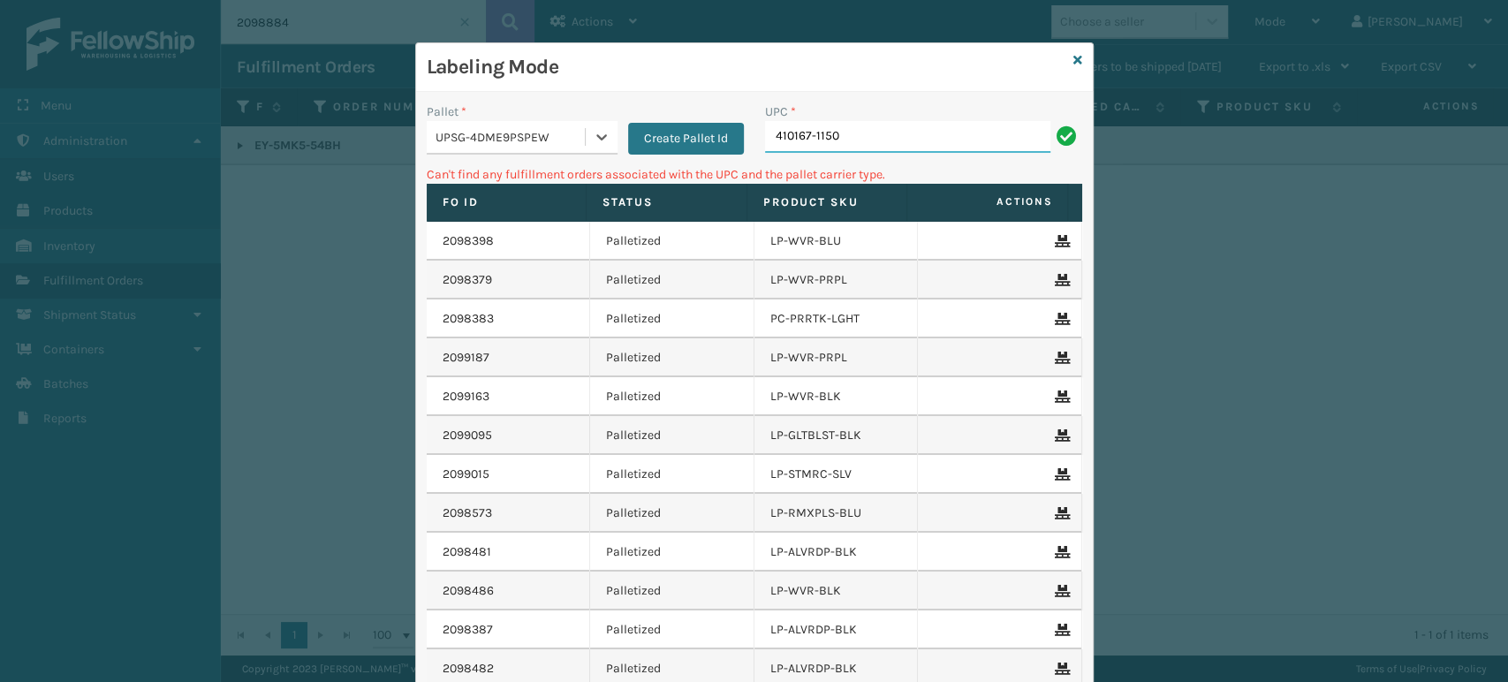
click at [872, 127] on input "410167-1150" at bounding box center [907, 137] width 285 height 32
click at [835, 140] on input "410167-1150" at bounding box center [907, 137] width 285 height 32
click at [1076, 55] on div "Labeling Mode" at bounding box center [754, 67] width 677 height 49
click at [1073, 60] on icon at bounding box center [1077, 60] width 9 height 12
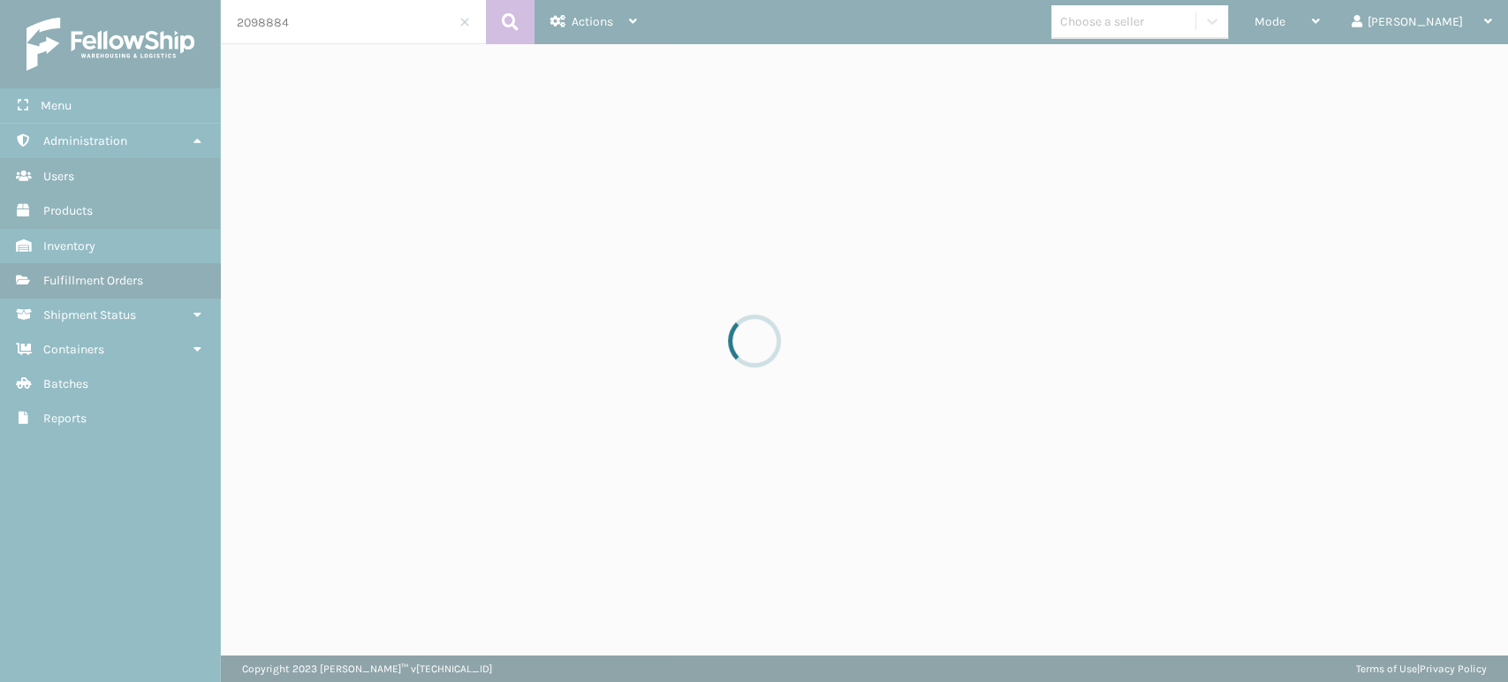
click at [1144, 26] on div "Choose a seller" at bounding box center [1102, 21] width 84 height 19
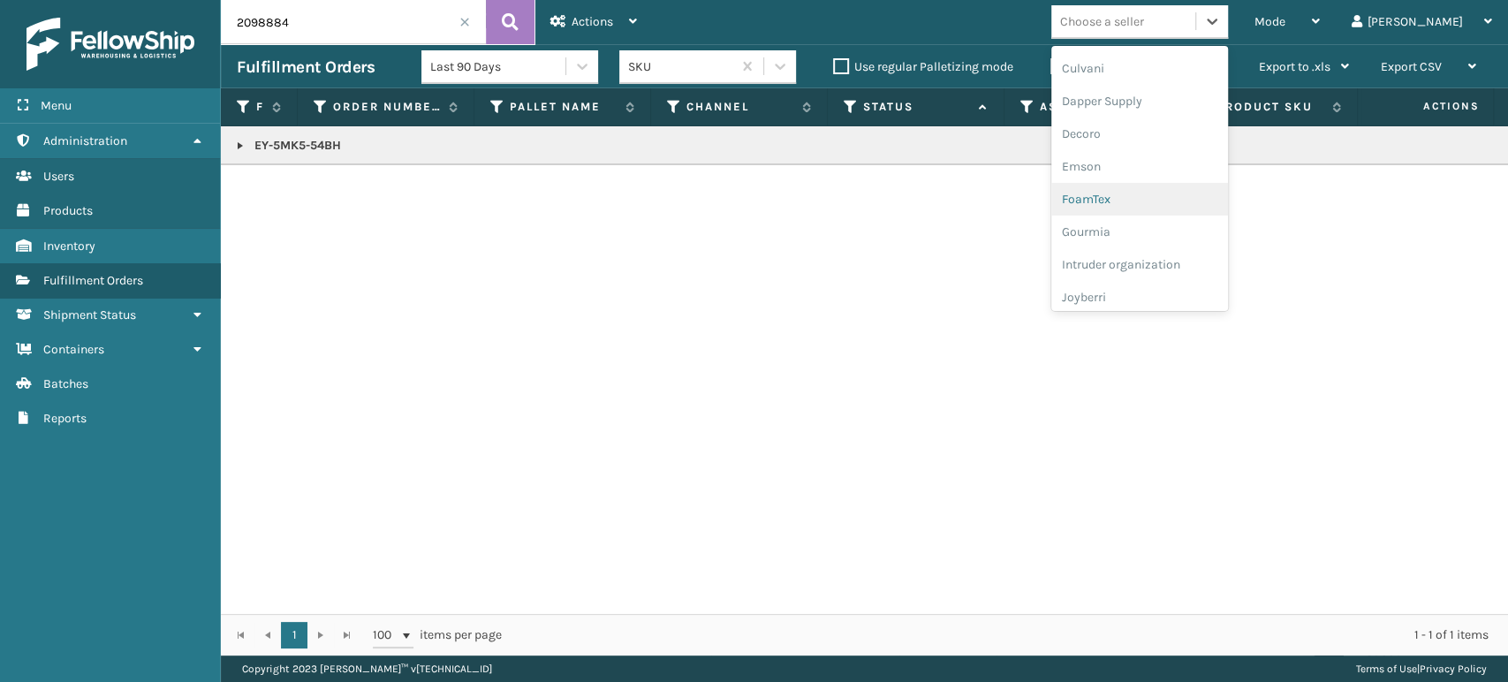
scroll to position [294, 0]
click at [1178, 195] on div "FoamTex" at bounding box center [1139, 196] width 177 height 33
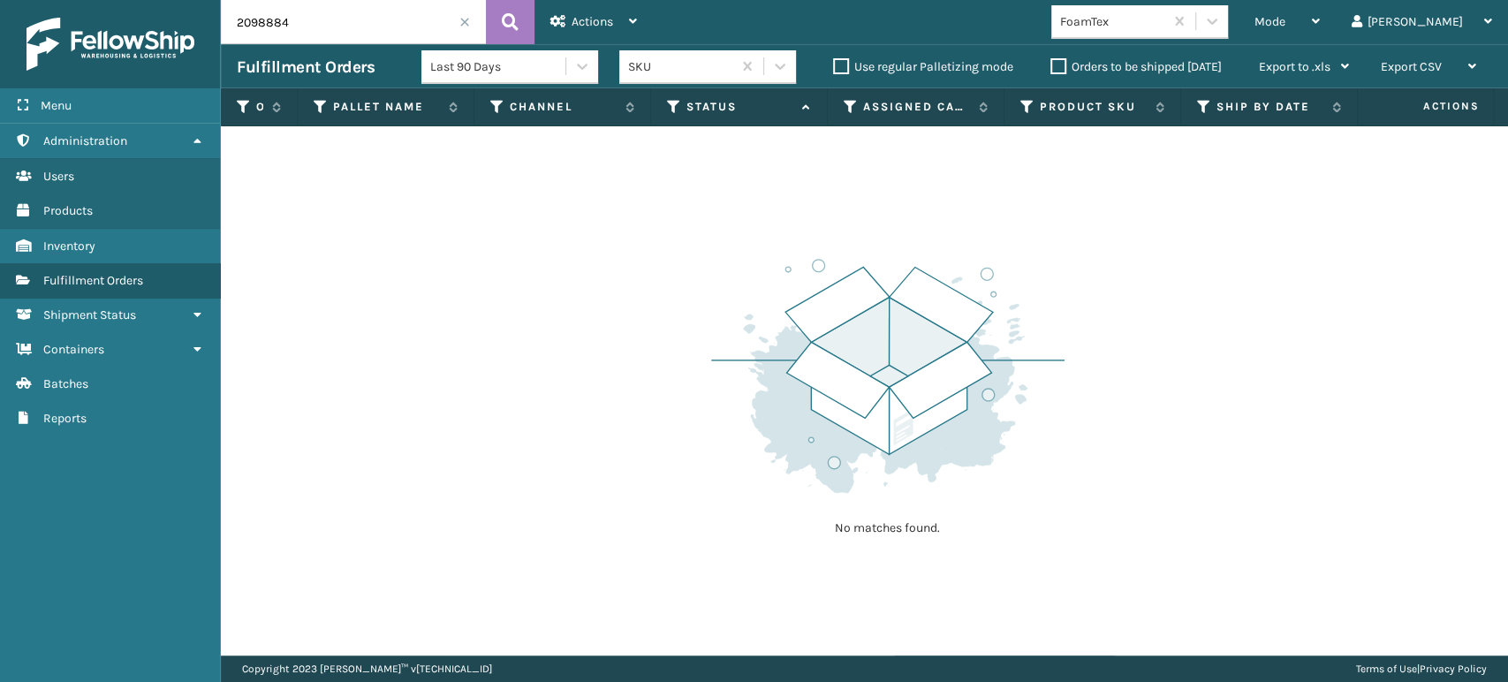
click at [465, 23] on span at bounding box center [464, 22] width 11 height 11
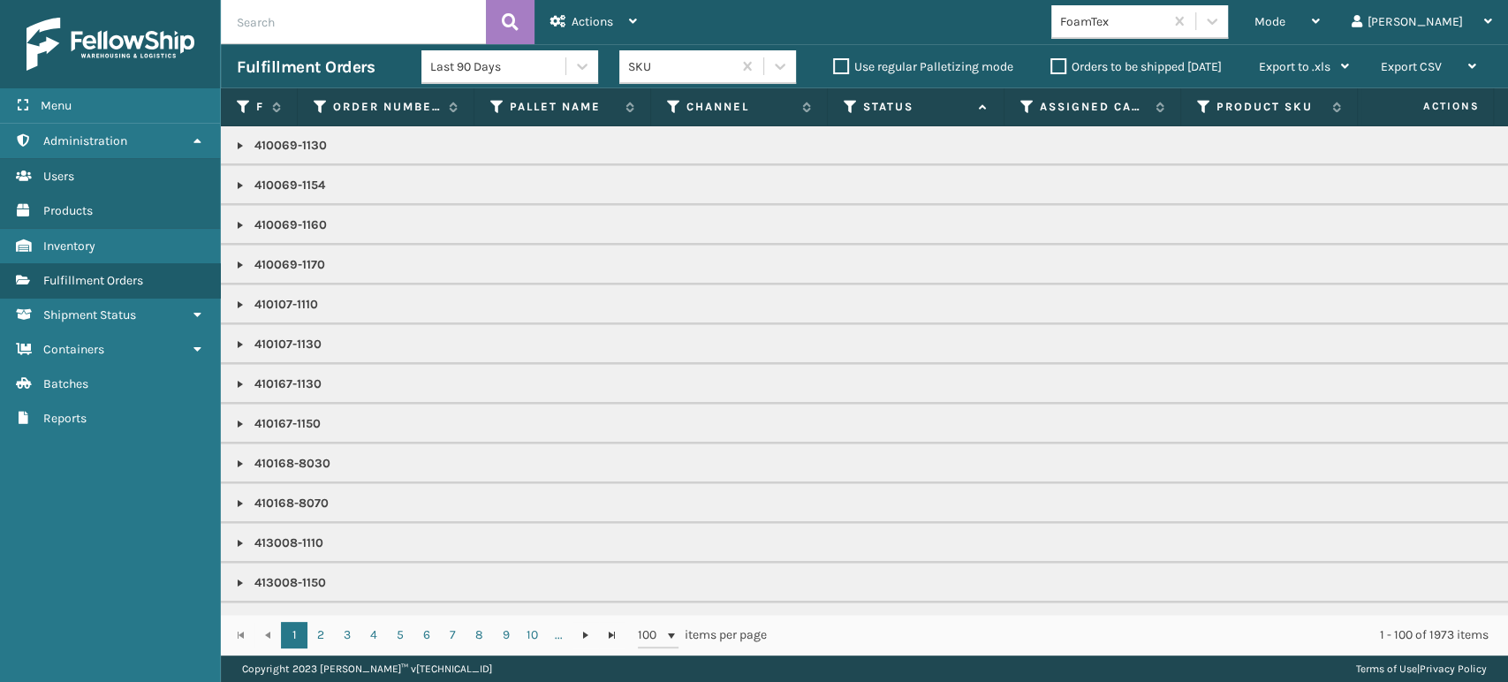
click at [855, 97] on th "Status" at bounding box center [916, 107] width 177 height 38
click at [849, 105] on icon at bounding box center [850, 107] width 14 height 16
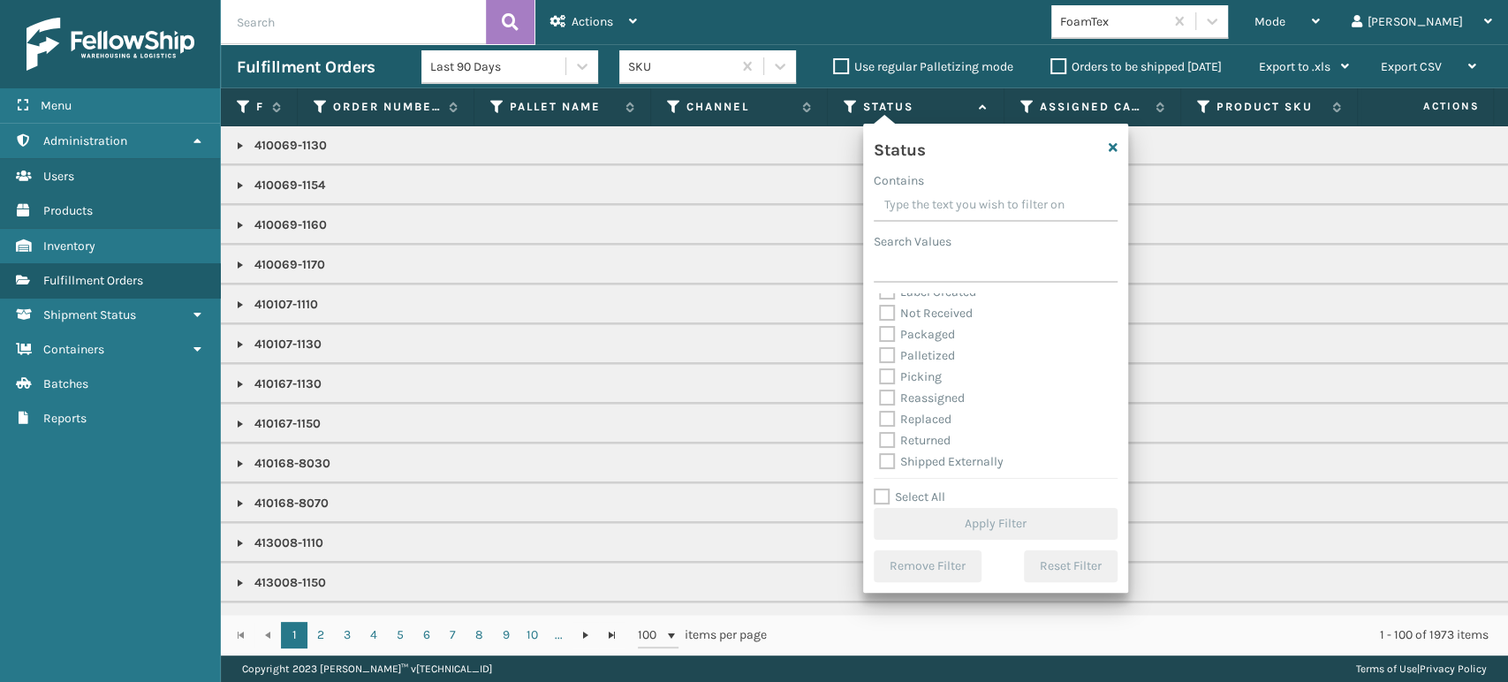
scroll to position [99, 0]
click at [924, 382] on div "Picking" at bounding box center [995, 374] width 233 height 21
click at [915, 374] on label "Picking" at bounding box center [910, 374] width 63 height 15
click at [880, 374] on input "Picking" at bounding box center [879, 369] width 1 height 11
checkbox input "true"
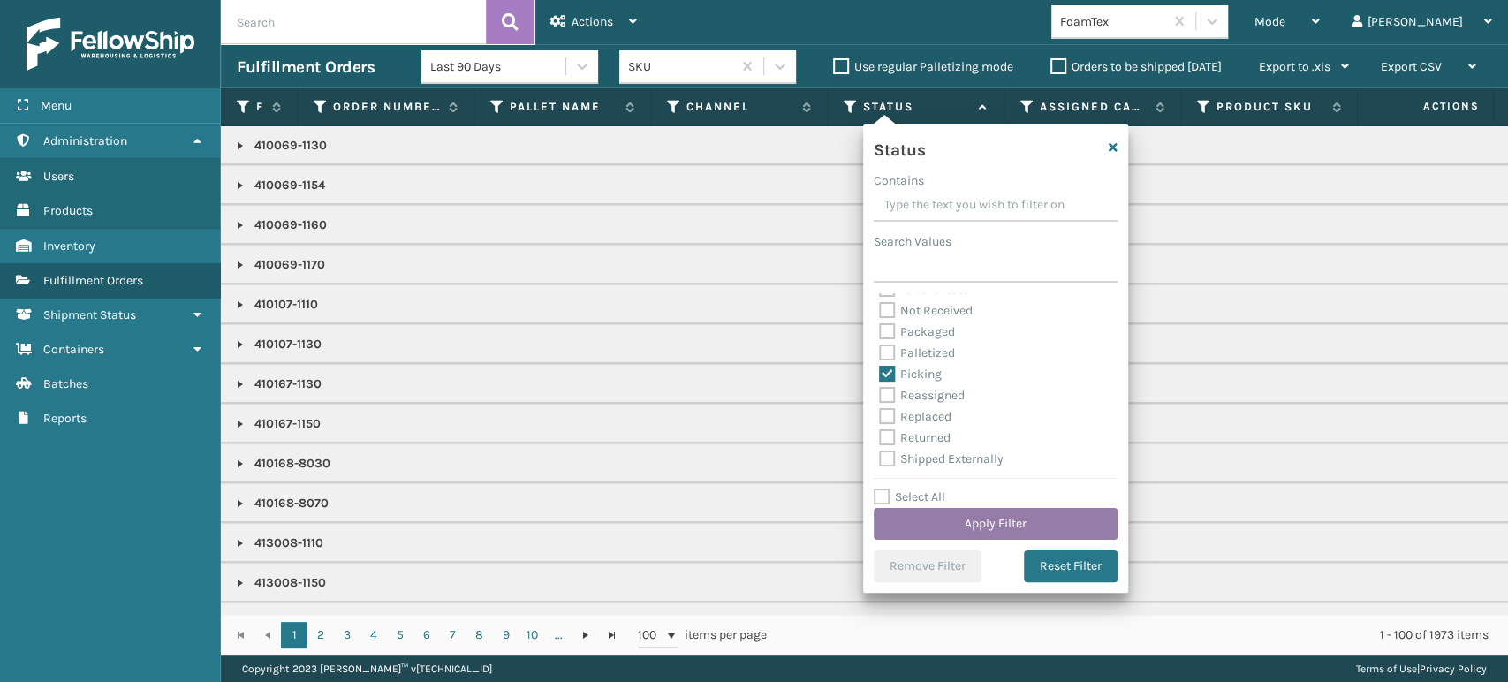
click at [1010, 516] on button "Apply Filter" at bounding box center [996, 524] width 244 height 32
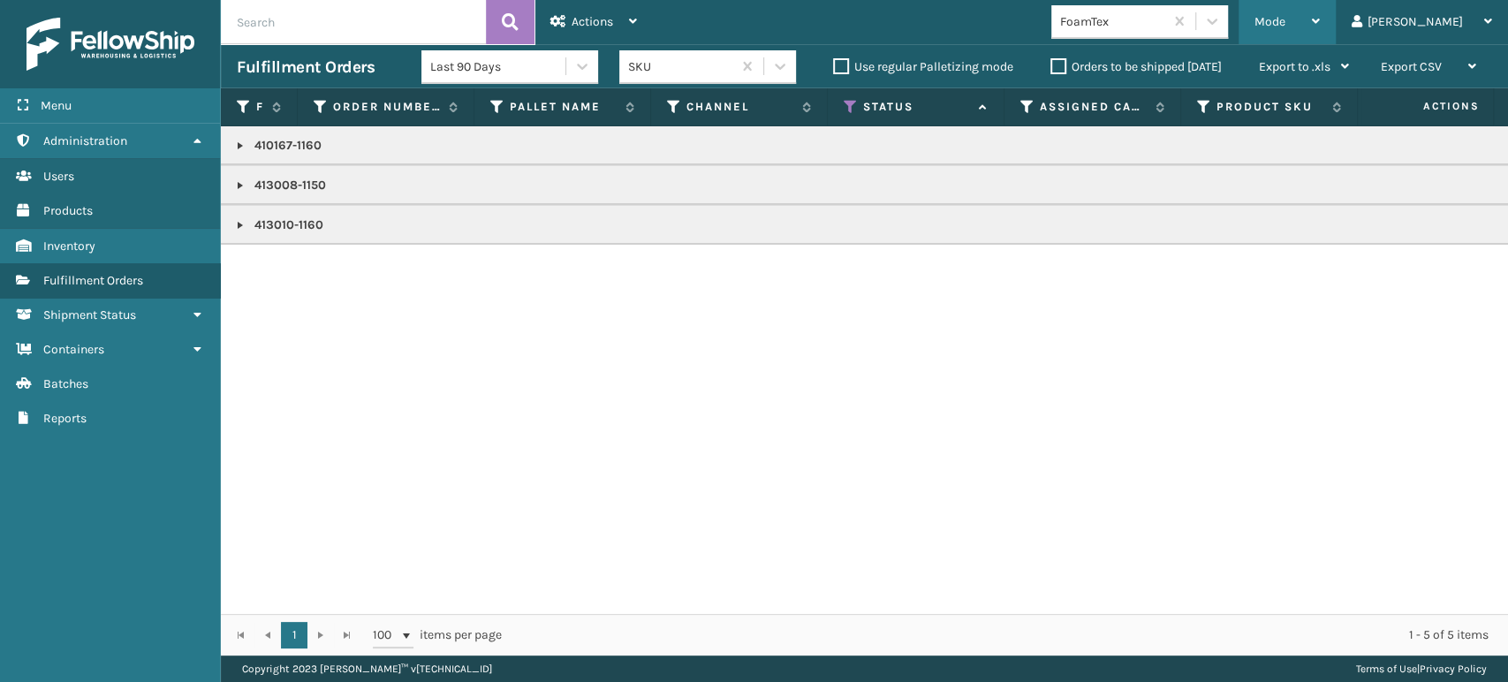
click at [1285, 19] on span "Mode" at bounding box center [1269, 21] width 31 height 15
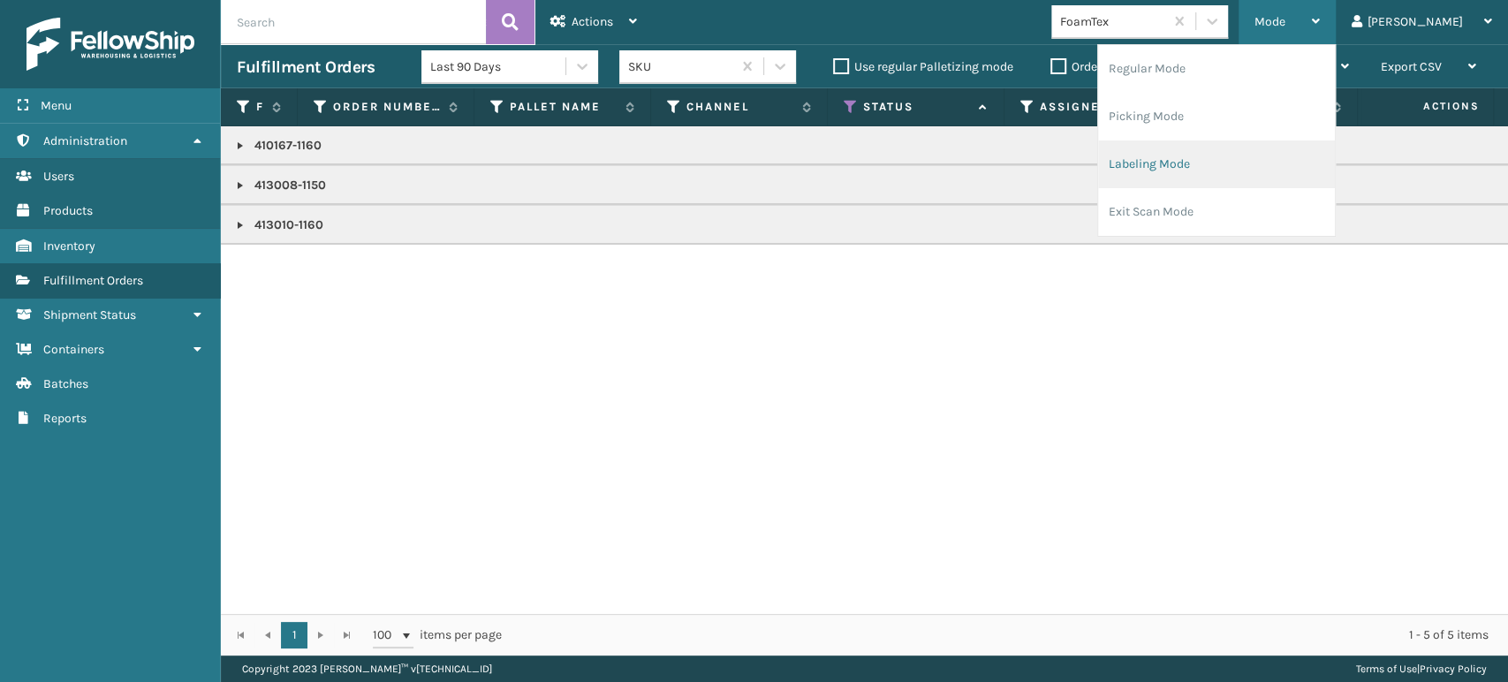
click at [1203, 160] on li "Labeling Mode" at bounding box center [1216, 164] width 237 height 48
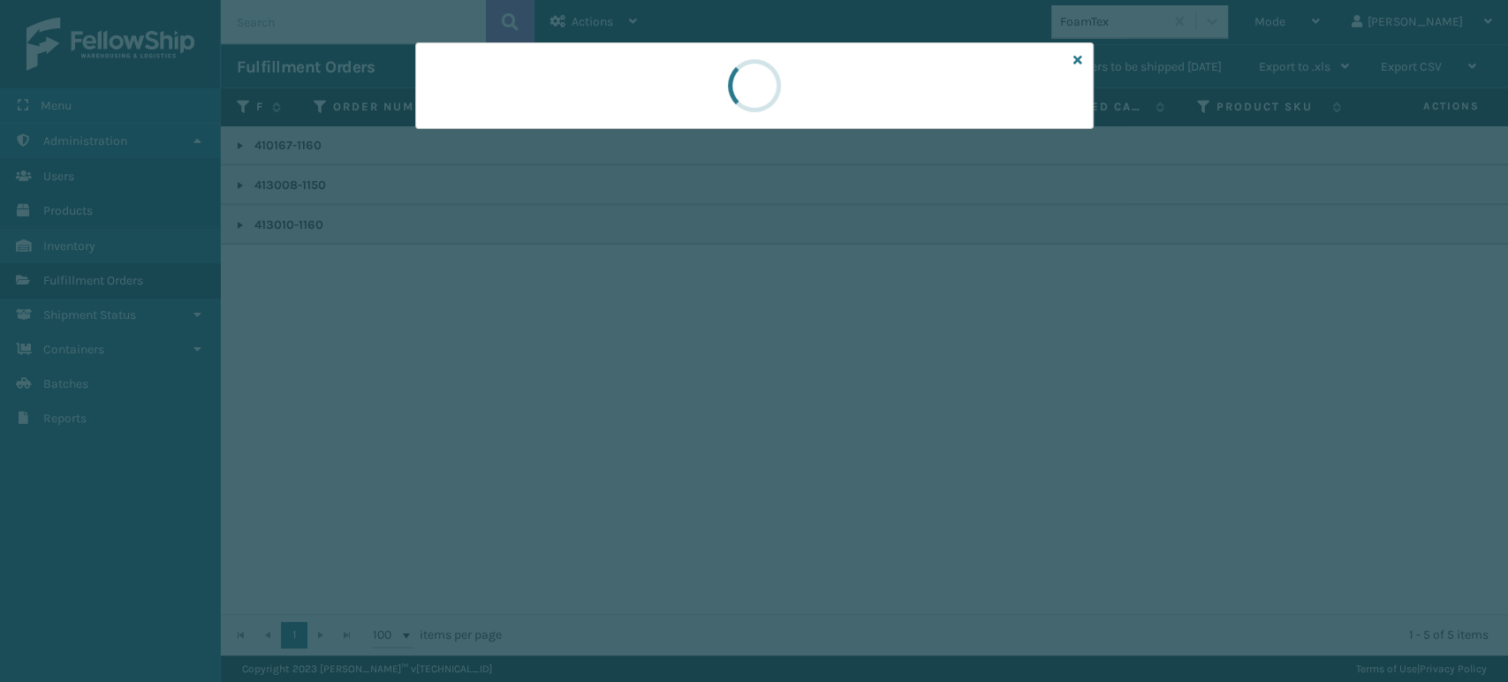
click at [499, 117] on div at bounding box center [754, 85] width 678 height 87
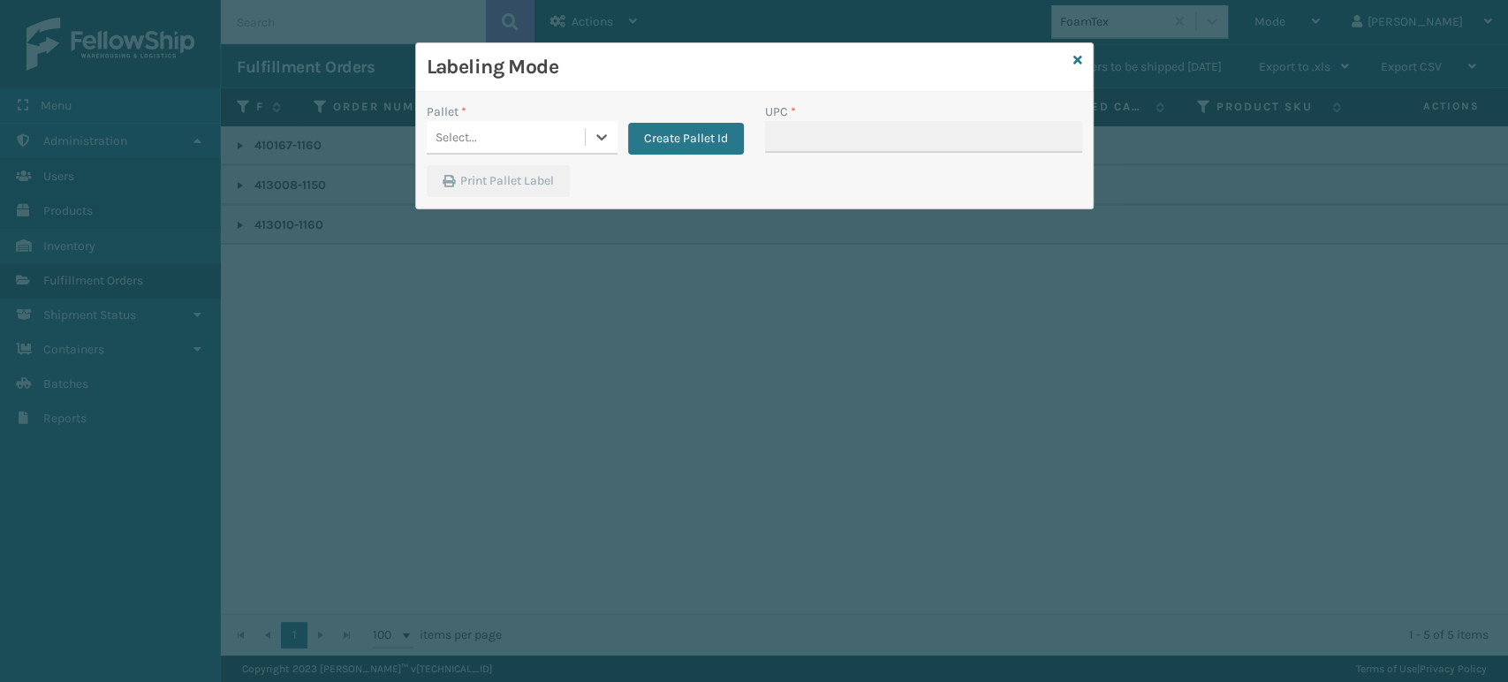
click at [503, 129] on div "Select..." at bounding box center [506, 137] width 158 height 29
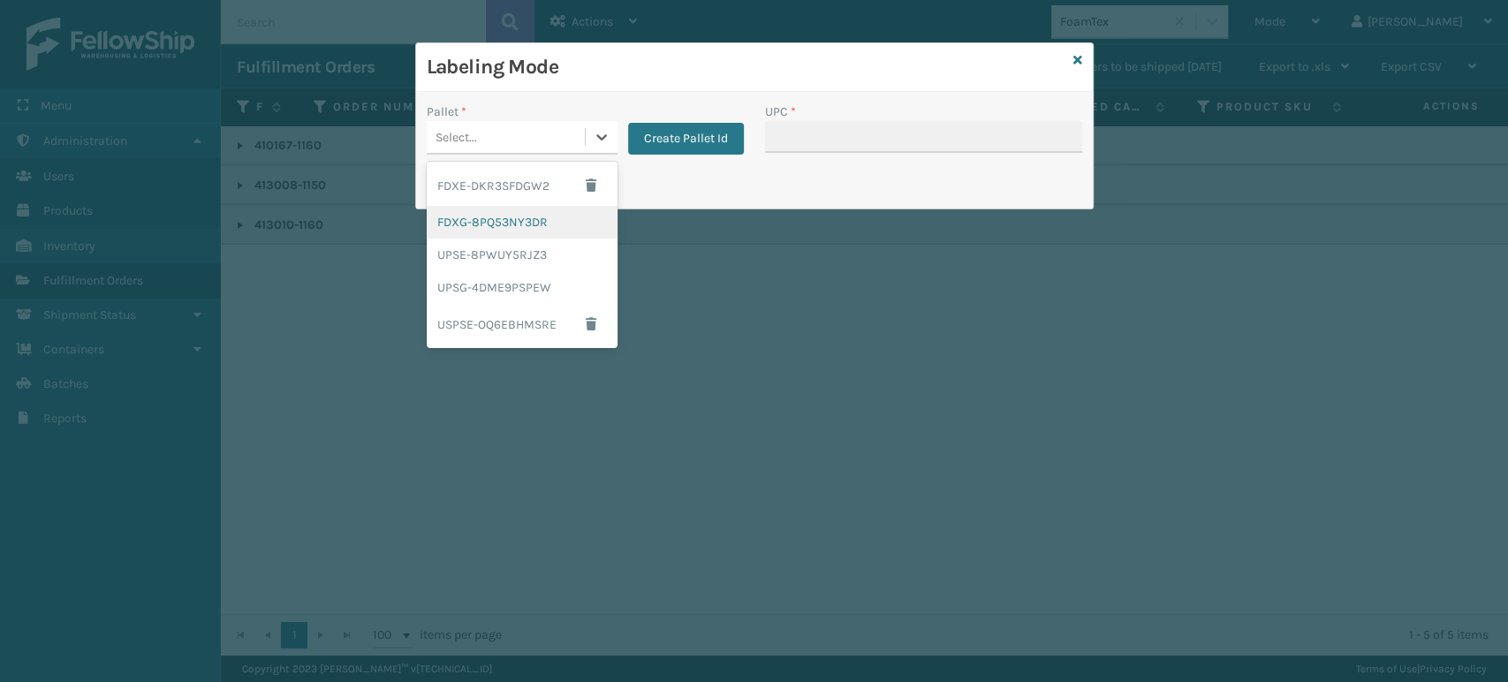
click at [506, 228] on div "FDXG-8PQ53NY3DR" at bounding box center [522, 222] width 191 height 33
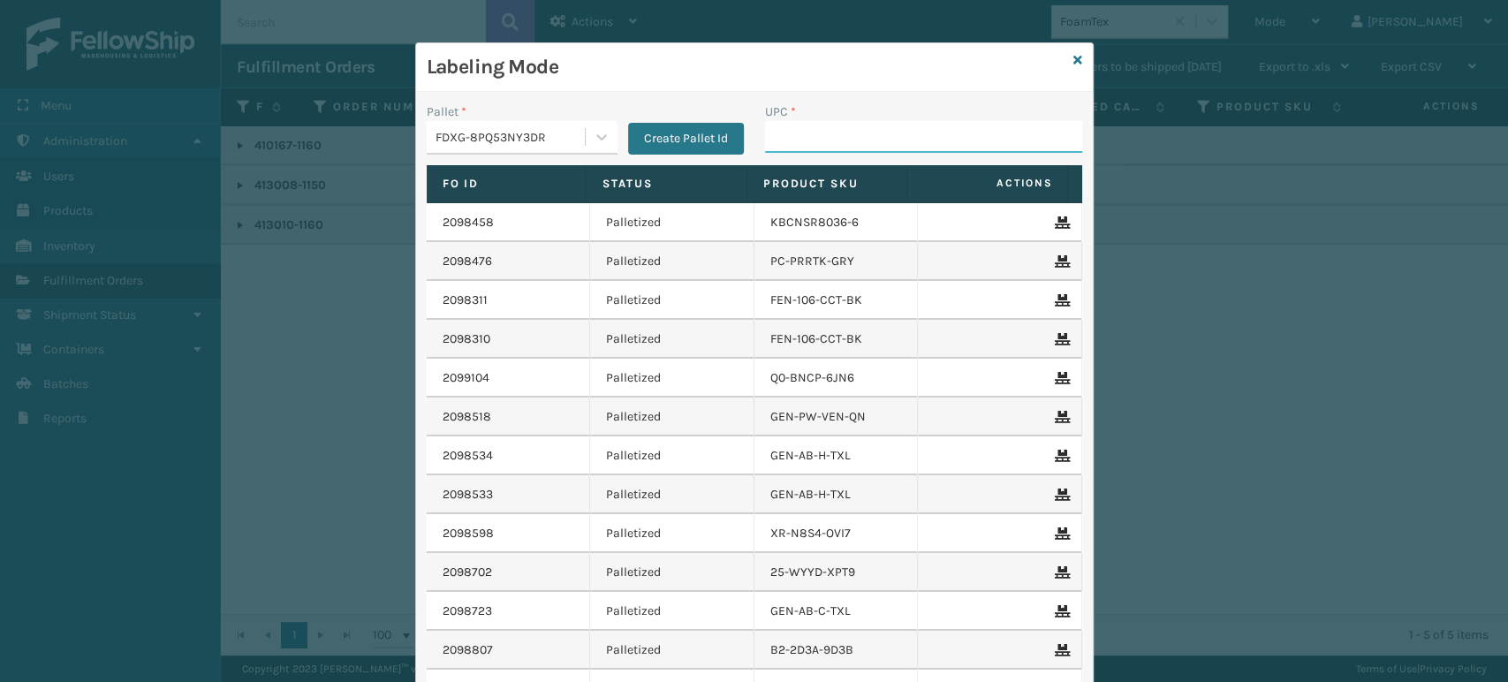
click at [836, 132] on input "UPC *" at bounding box center [923, 137] width 317 height 32
type input "8499860094"
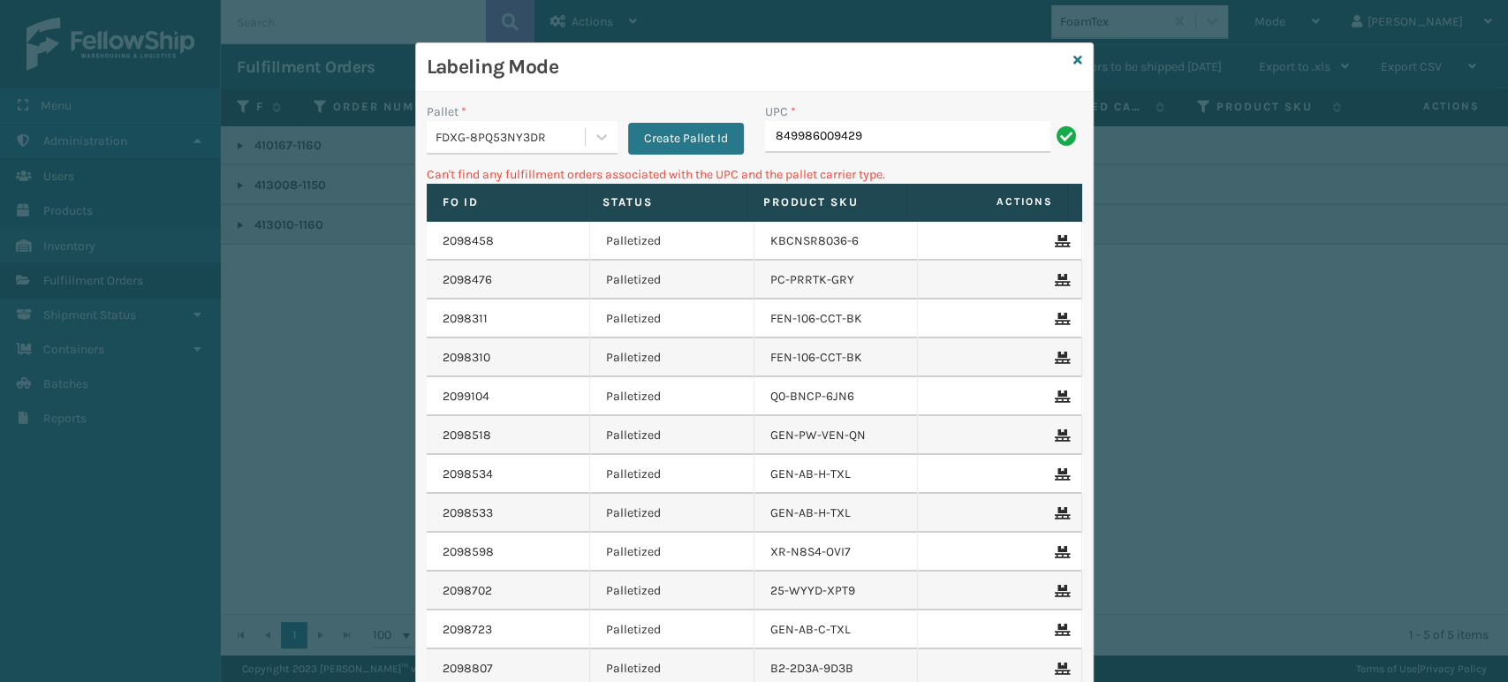
click at [835, 130] on input "849986009429" at bounding box center [907, 137] width 285 height 32
type input "81008"
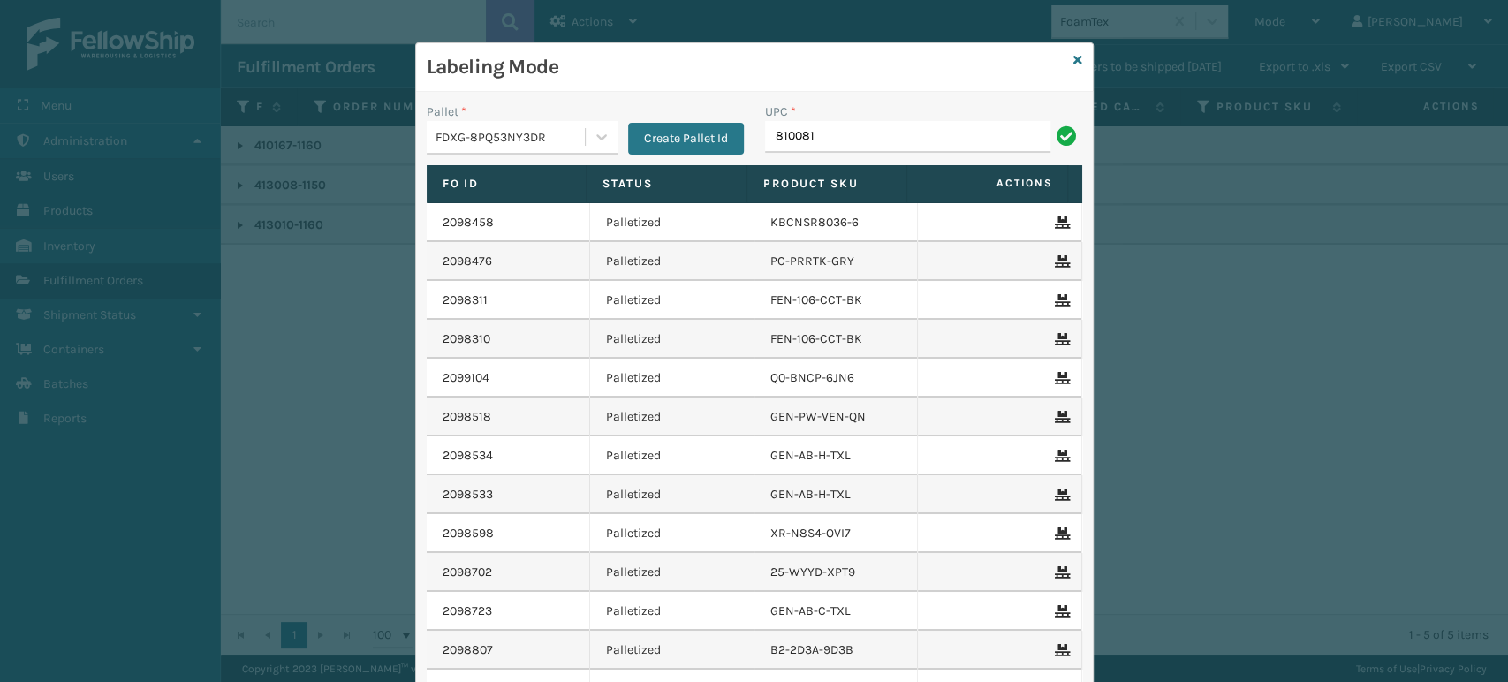
type input "8100819"
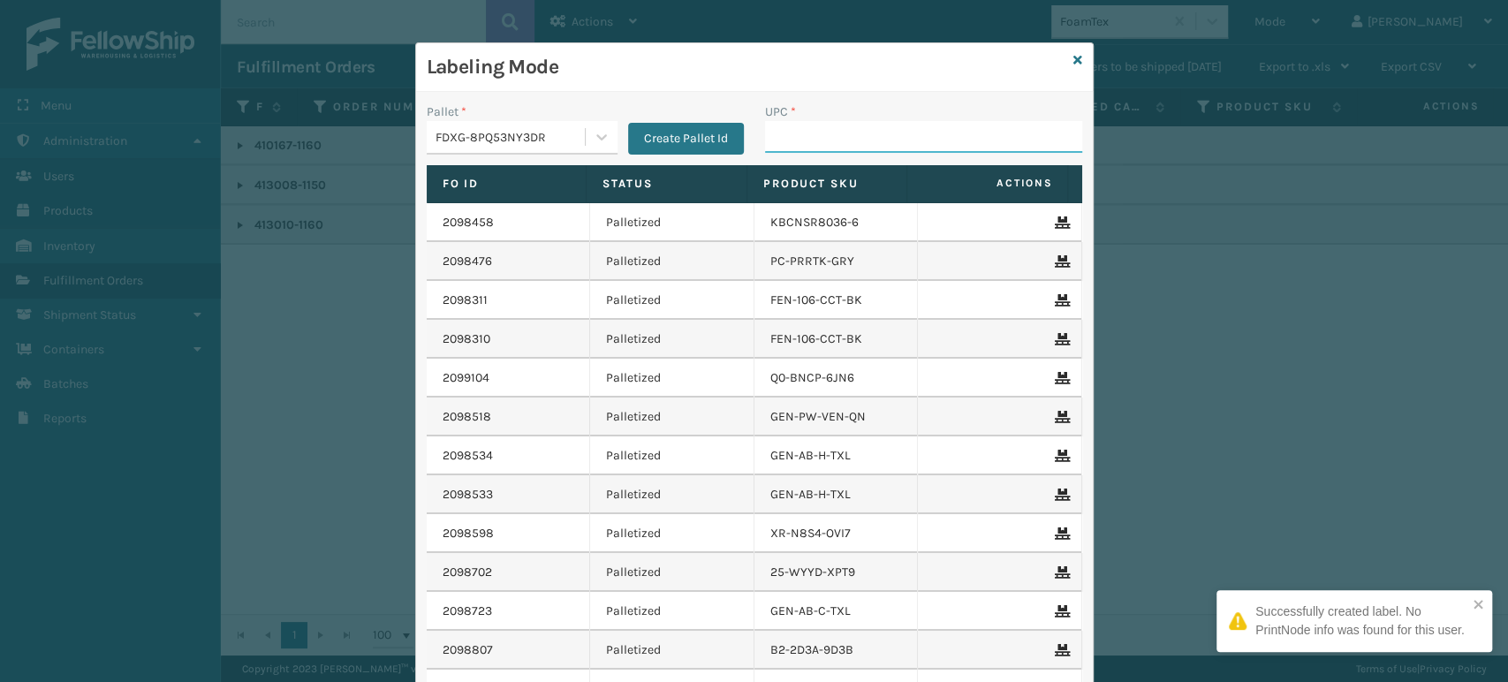
click at [786, 121] on input "UPC *" at bounding box center [923, 137] width 317 height 32
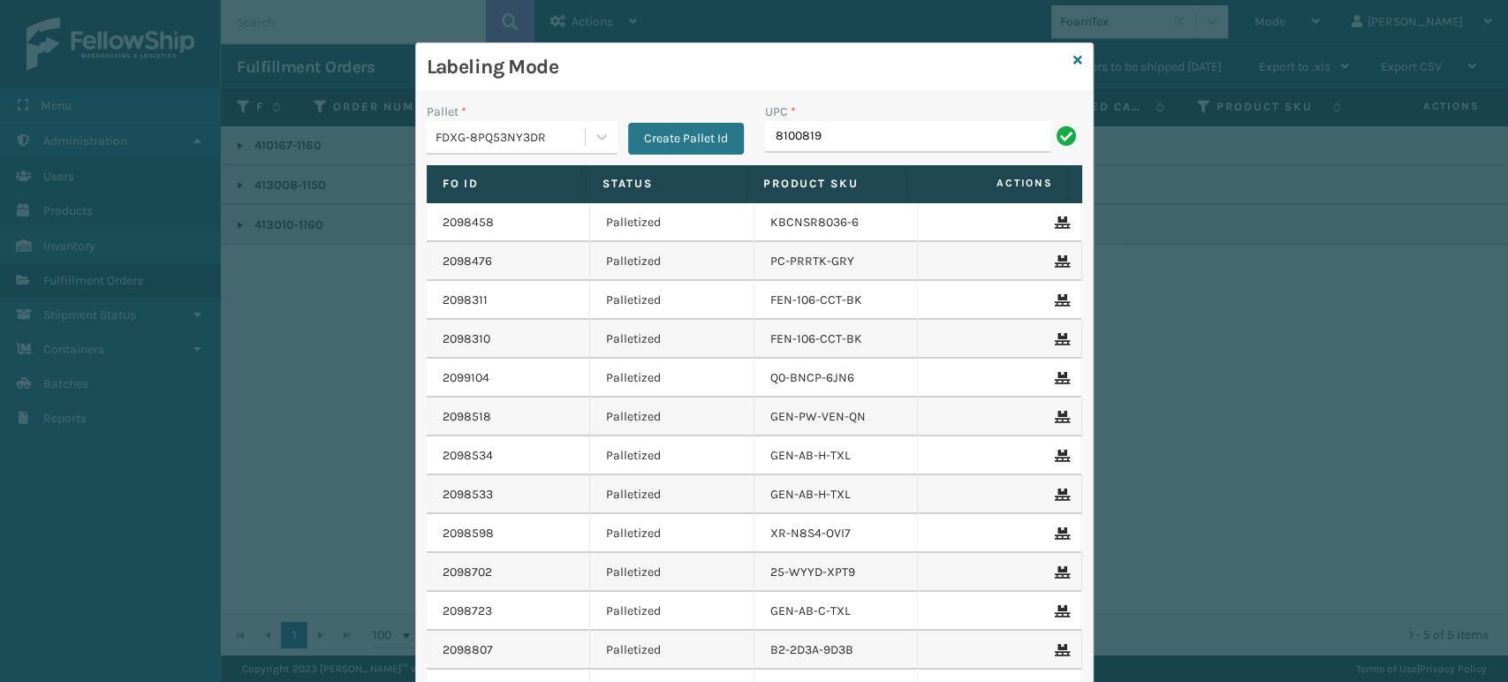
drag, startPoint x: 756, startPoint y: 125, endPoint x: 764, endPoint y: 113, distance: 14.7
click at [765, 113] on label "UPC *" at bounding box center [780, 111] width 31 height 19
click at [765, 121] on input "8100819" at bounding box center [907, 137] width 285 height 32
click at [832, 150] on input "8100819" at bounding box center [907, 137] width 285 height 32
click at [833, 147] on input "8100819" at bounding box center [907, 137] width 285 height 32
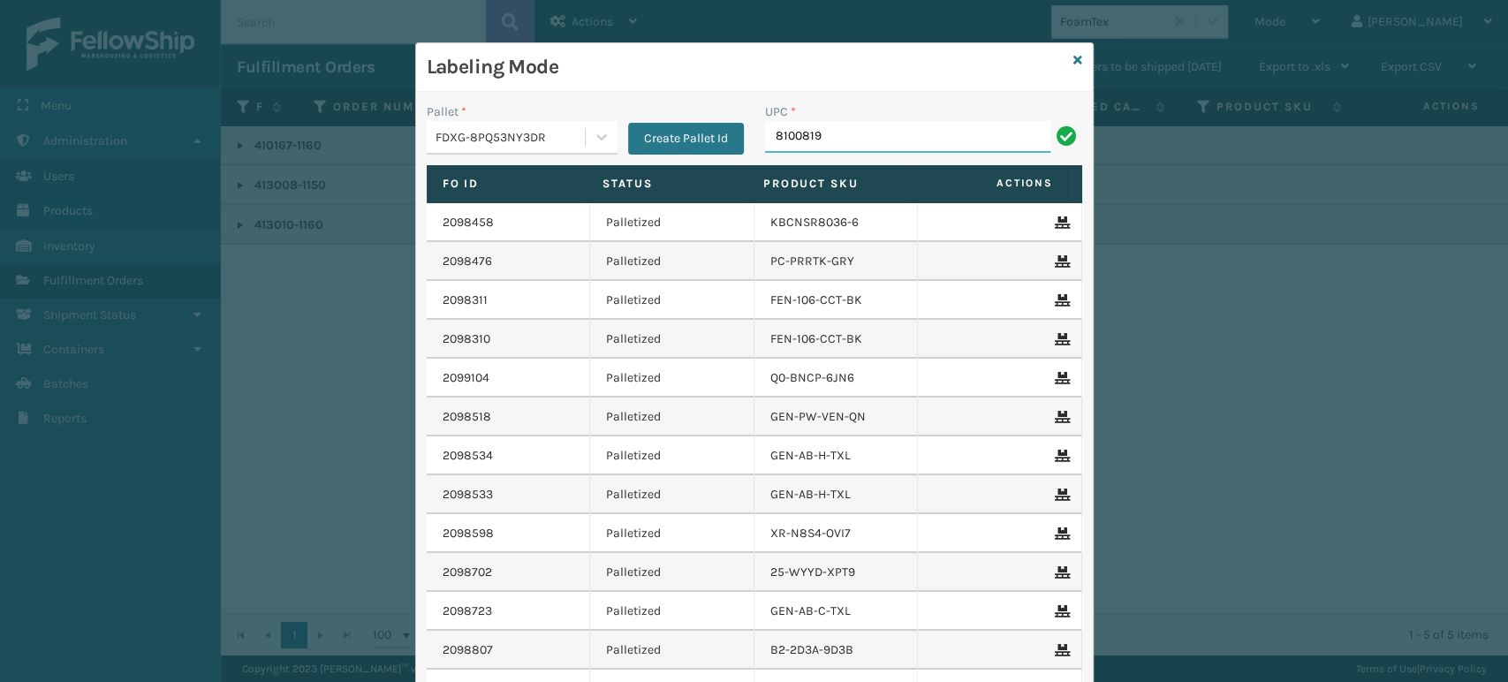
click at [833, 147] on input "8100819" at bounding box center [907, 137] width 285 height 32
type input "8100819"
type input "81008"
type input "810081"
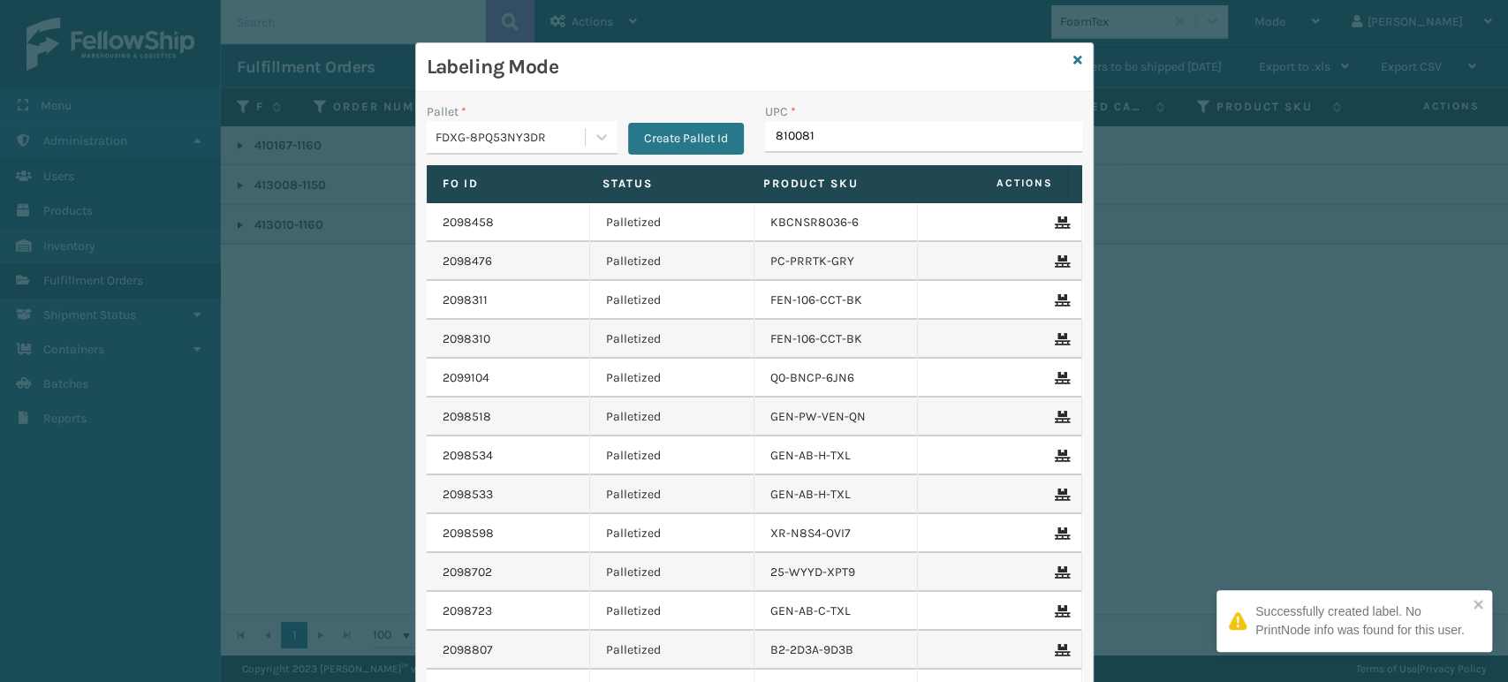
type input "8100819"
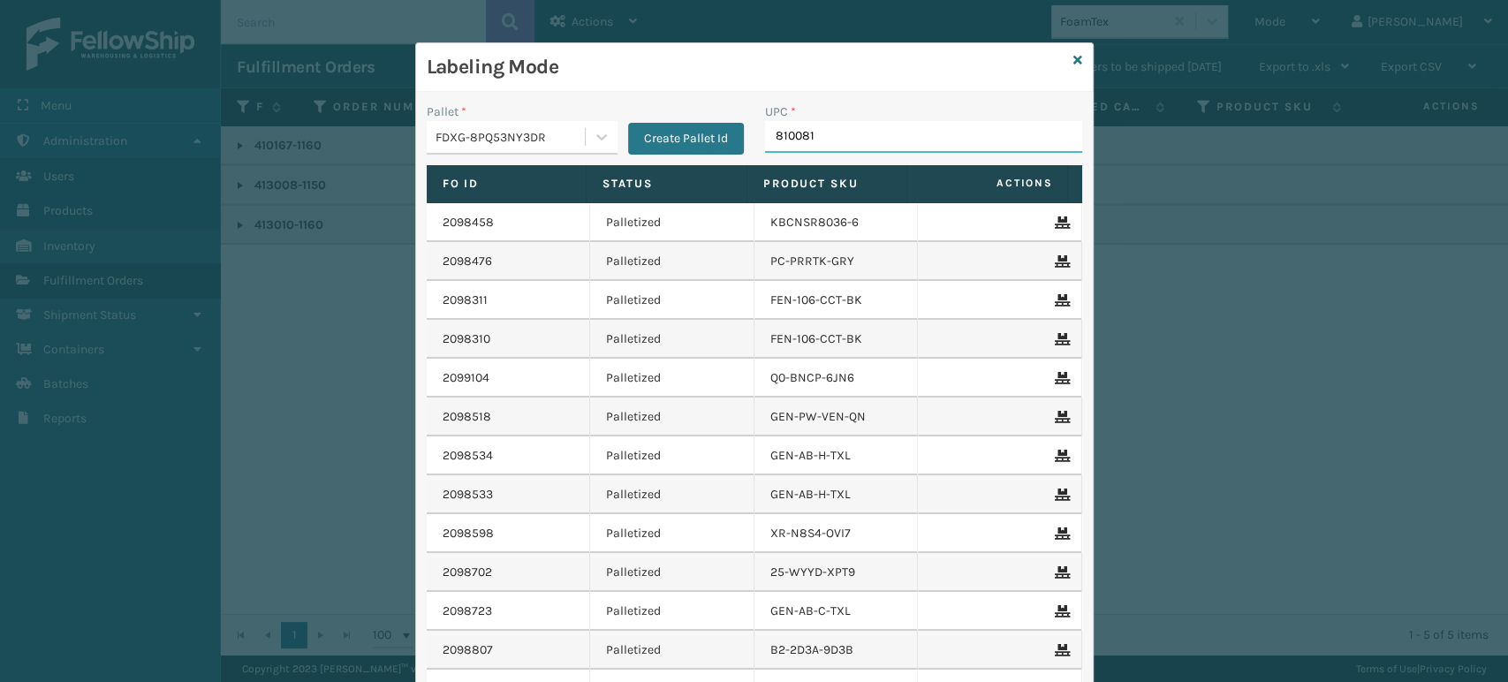
type input "8100819"
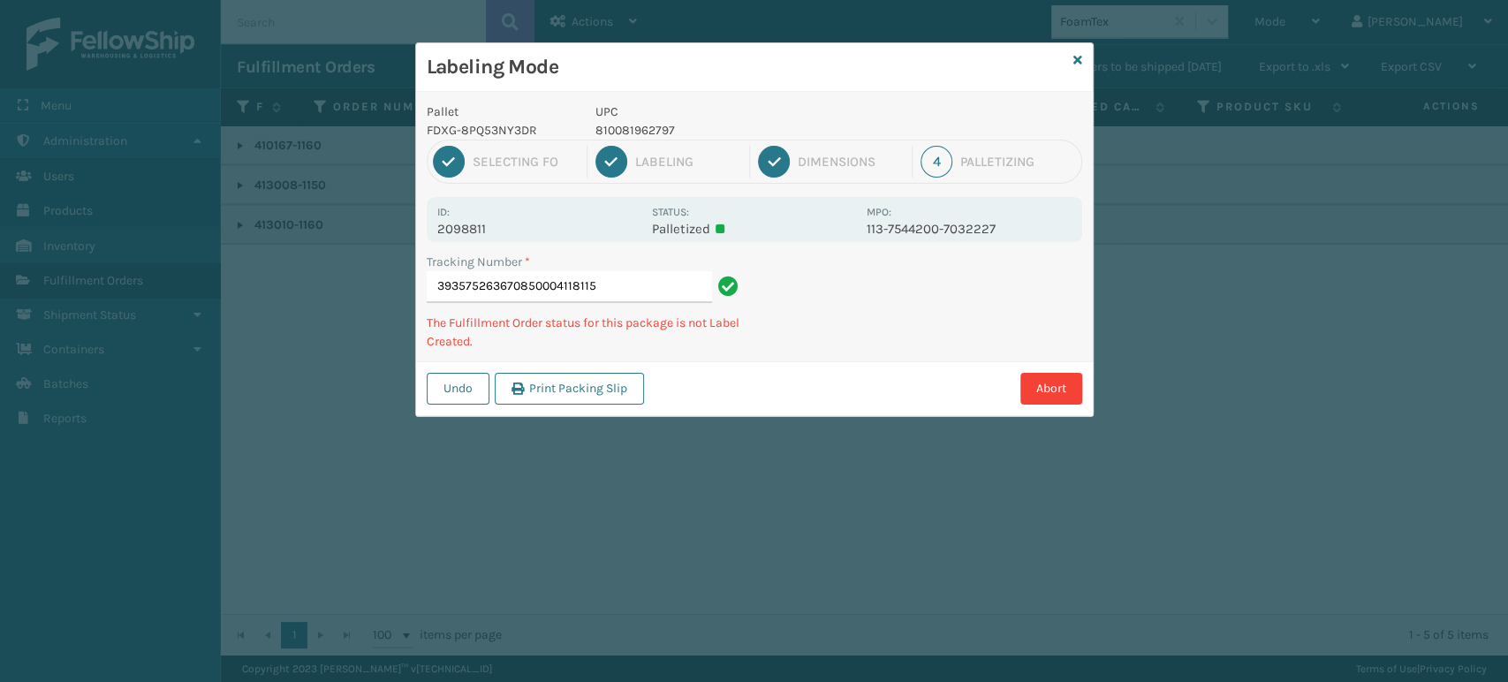
type input "393575263670850004118115"
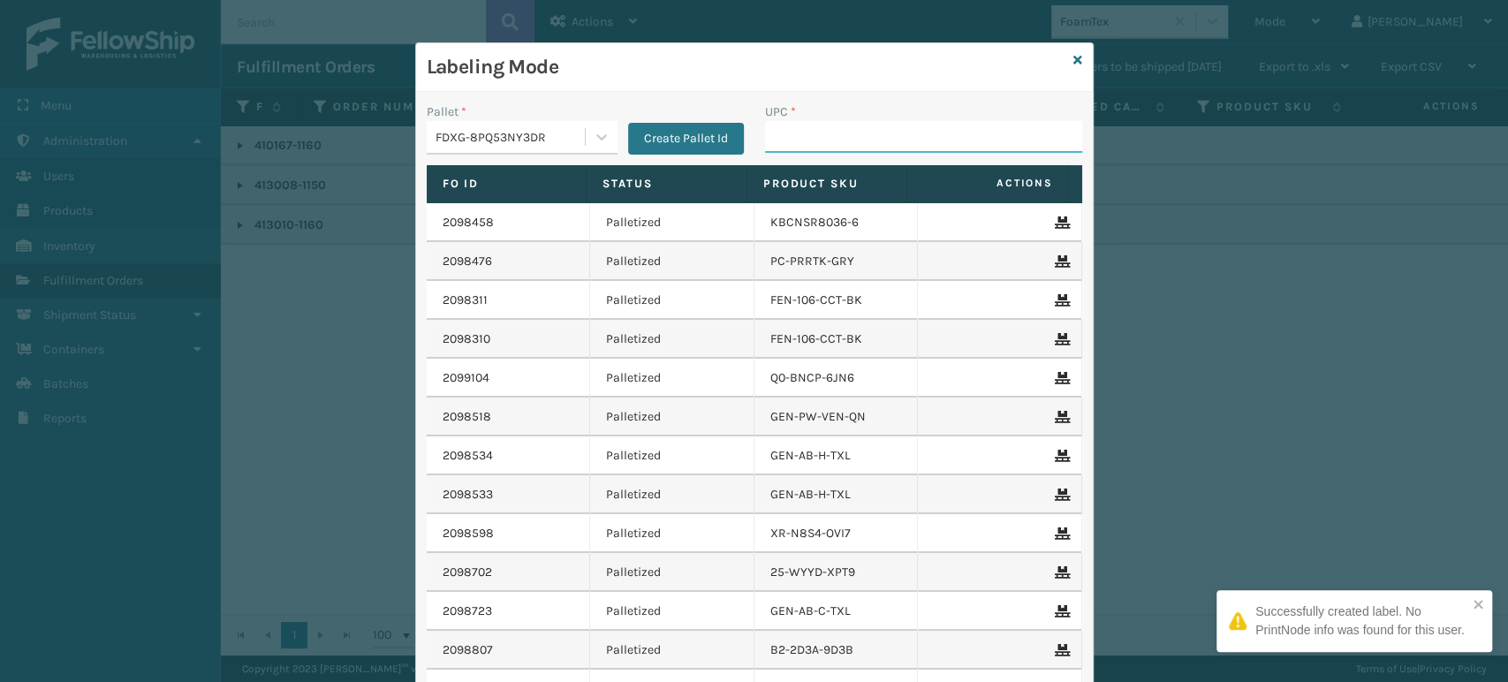
click at [800, 140] on input "UPC *" at bounding box center [923, 137] width 317 height 32
